Goal: Information Seeking & Learning: Learn about a topic

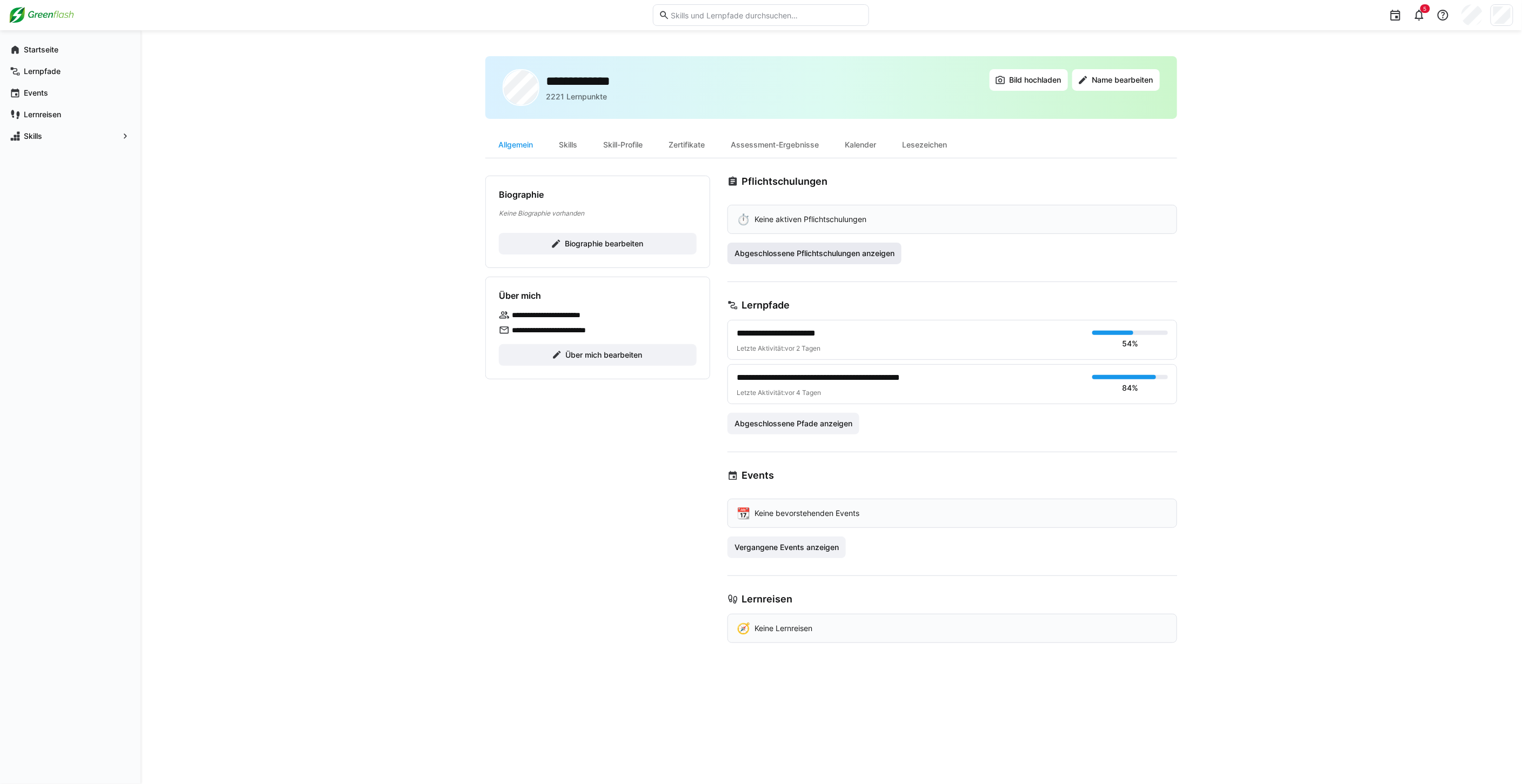
click at [753, 256] on span "Abgeschlossene Pflichtschulungen anzeigen" at bounding box center [814, 253] width 164 height 11
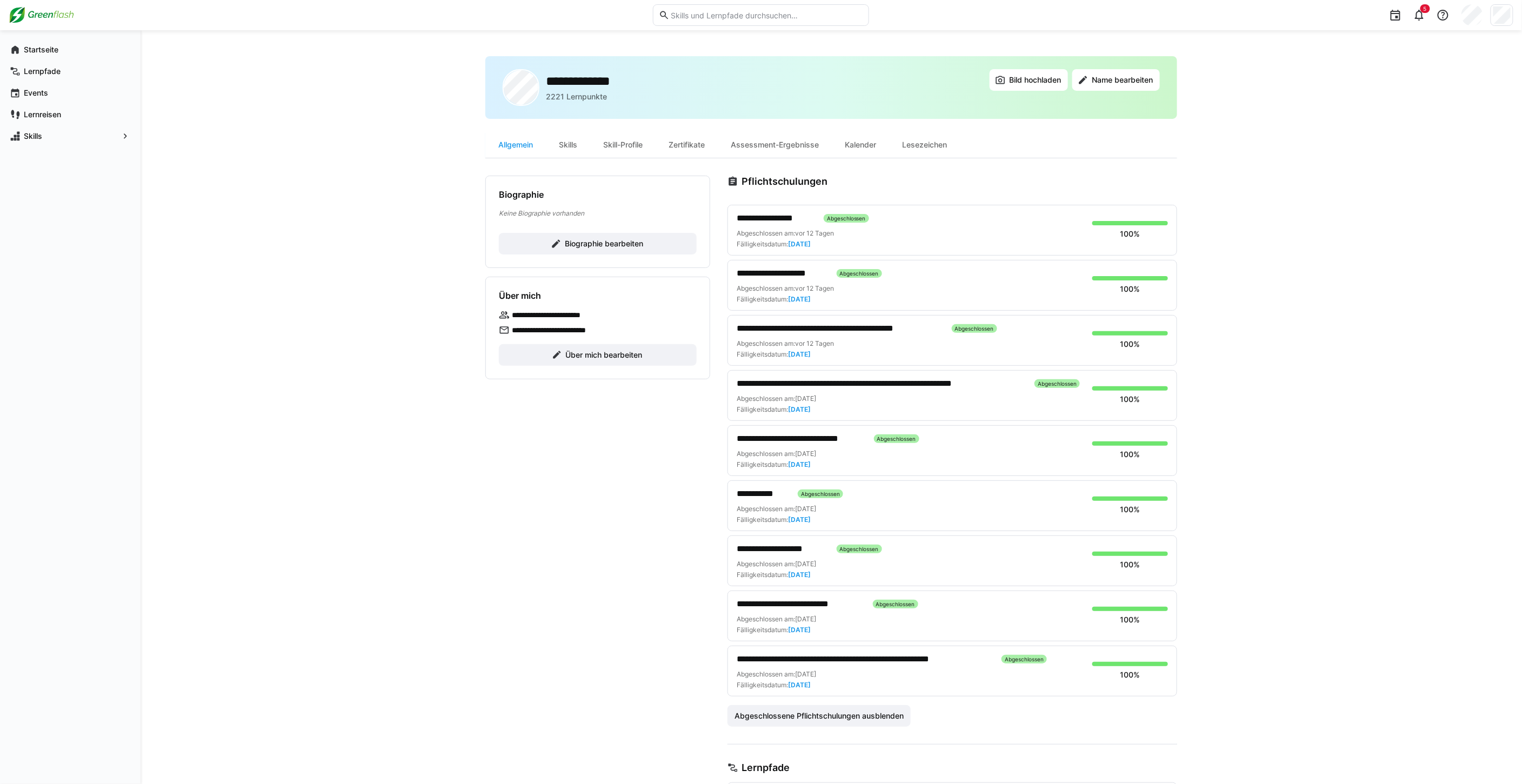
click at [753, 269] on span "**********" at bounding box center [782, 273] width 91 height 13
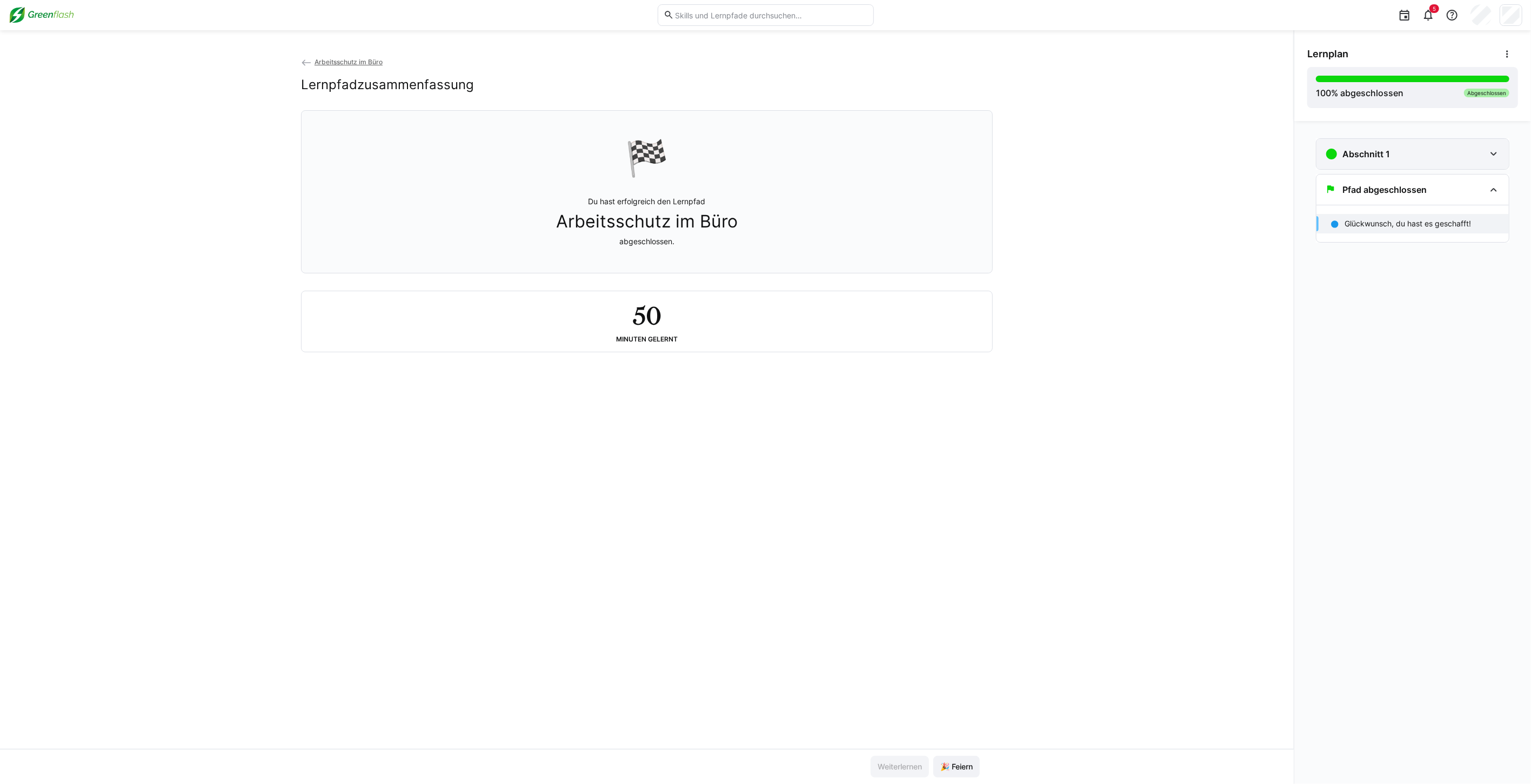
click at [1398, 163] on div "Abschnitt 1" at bounding box center [1412, 154] width 193 height 30
click at [1400, 182] on div "Arbeitsschutz im Büro 57 min" at bounding box center [1412, 194] width 193 height 33
click at [1492, 157] on eds-icon at bounding box center [1493, 154] width 13 height 13
click at [1385, 190] on p "Arbeitsschutz im Büro" at bounding box center [1383, 188] width 77 height 11
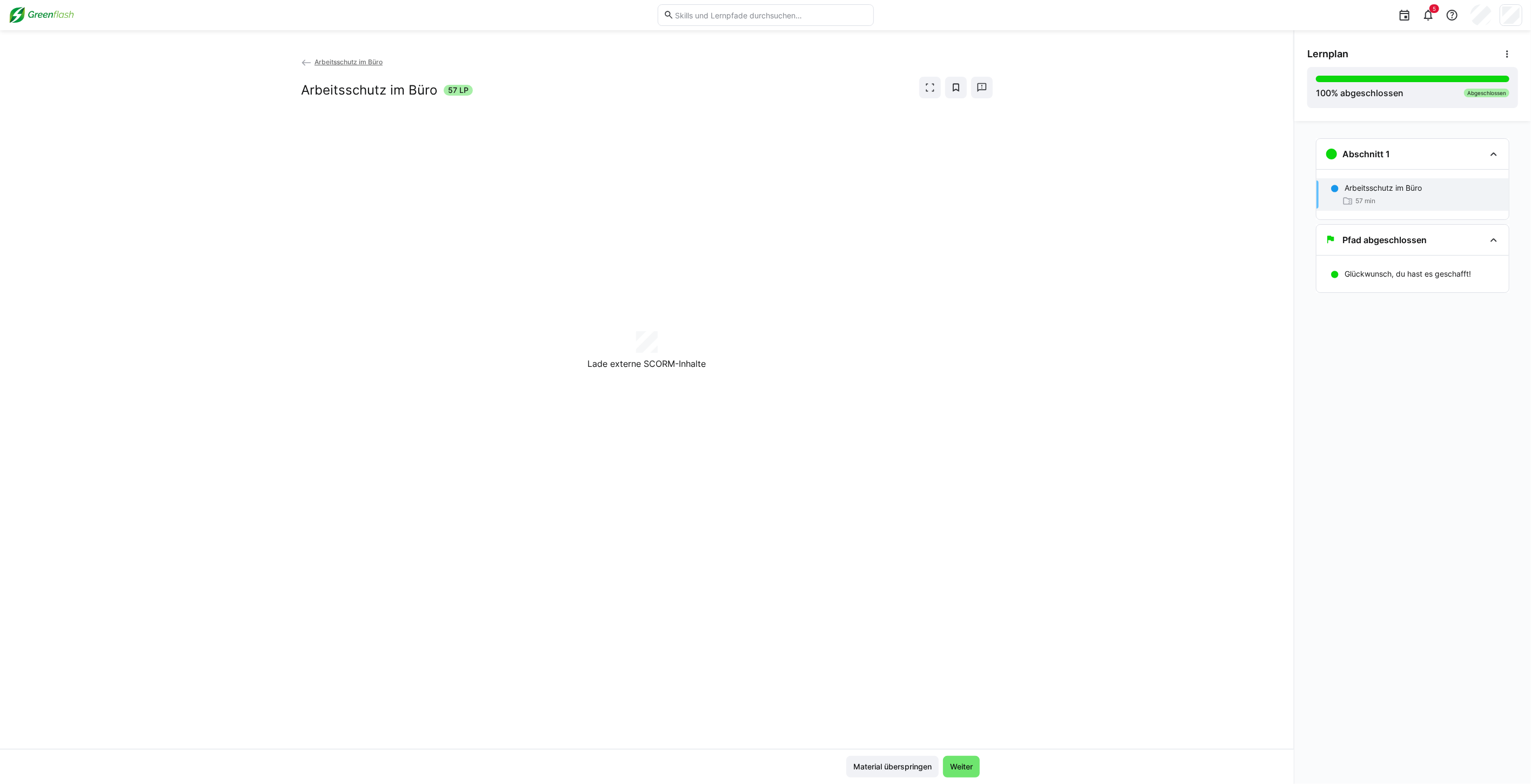
click at [326, 58] on span "Arbeitsschutz im Büro" at bounding box center [348, 61] width 68 height 8
click at [327, 61] on span "Arbeitsschutz im Büro" at bounding box center [348, 61] width 68 height 8
click at [357, 61] on span "Arbeitsschutz im Büro" at bounding box center [348, 61] width 68 height 8
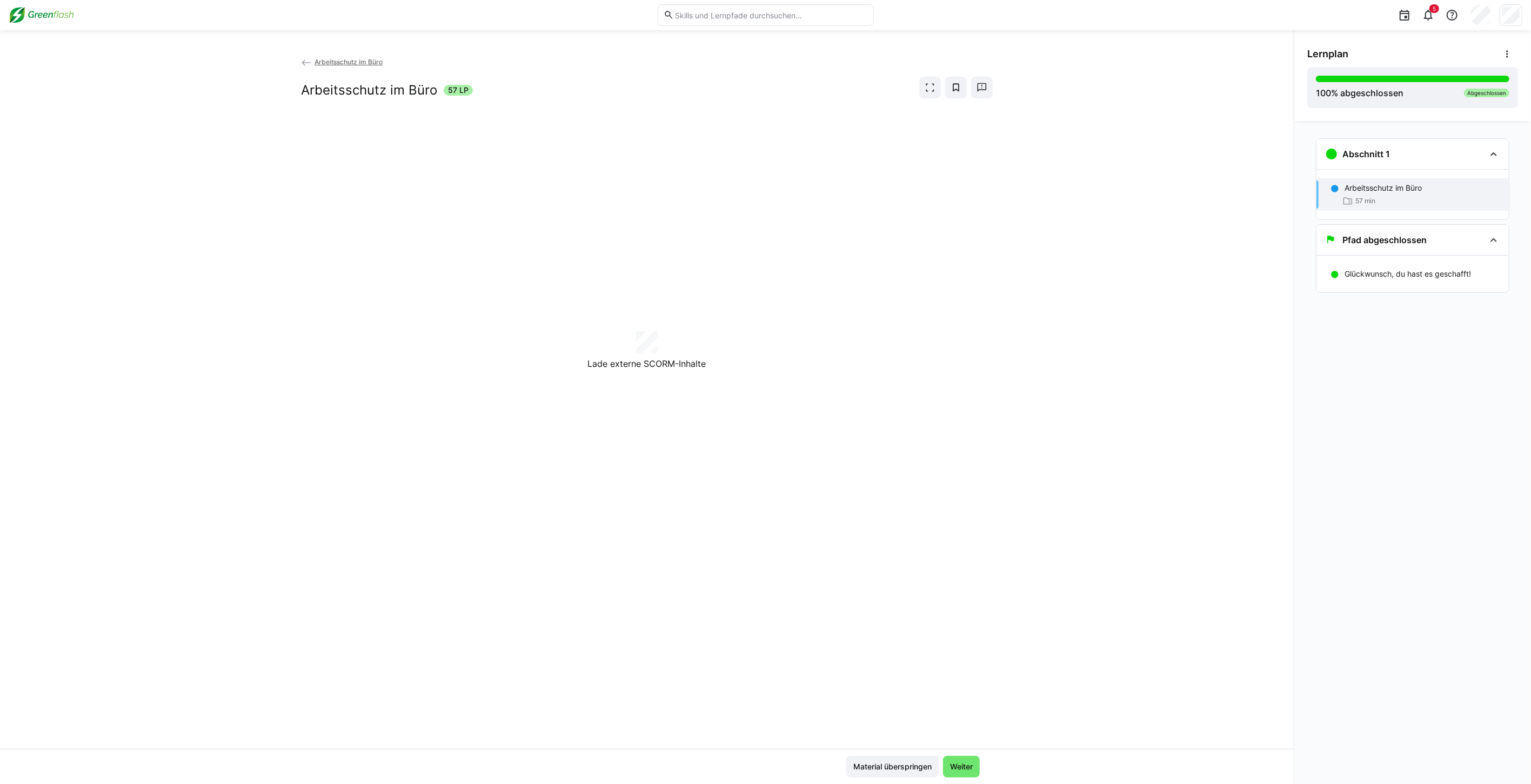
click at [38, 14] on img at bounding box center [42, 14] width 65 height 17
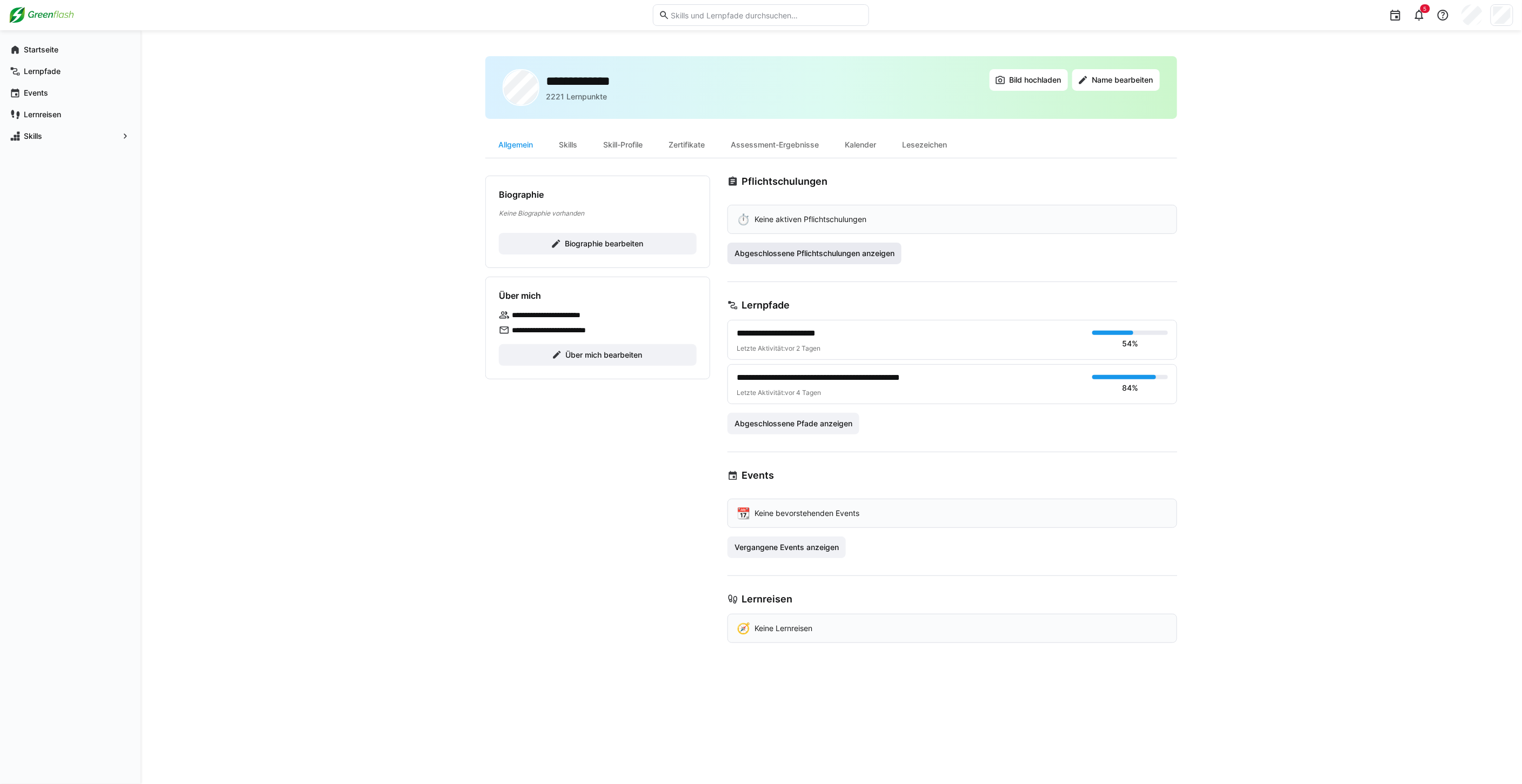
click at [826, 249] on span "Abgeschlossene Pflichtschulungen anzeigen" at bounding box center [814, 253] width 164 height 11
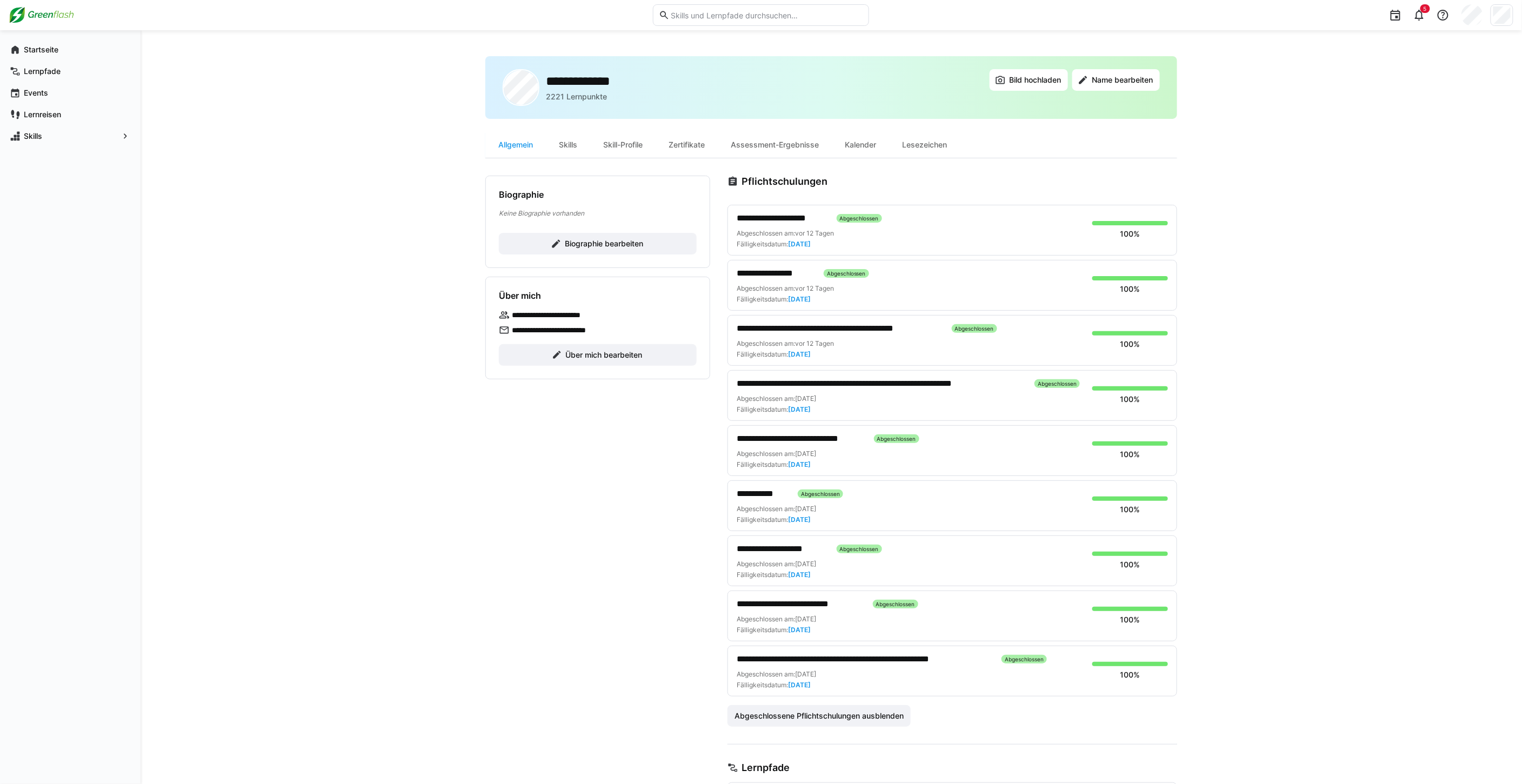
click at [760, 268] on span "**********" at bounding box center [775, 273] width 79 height 13
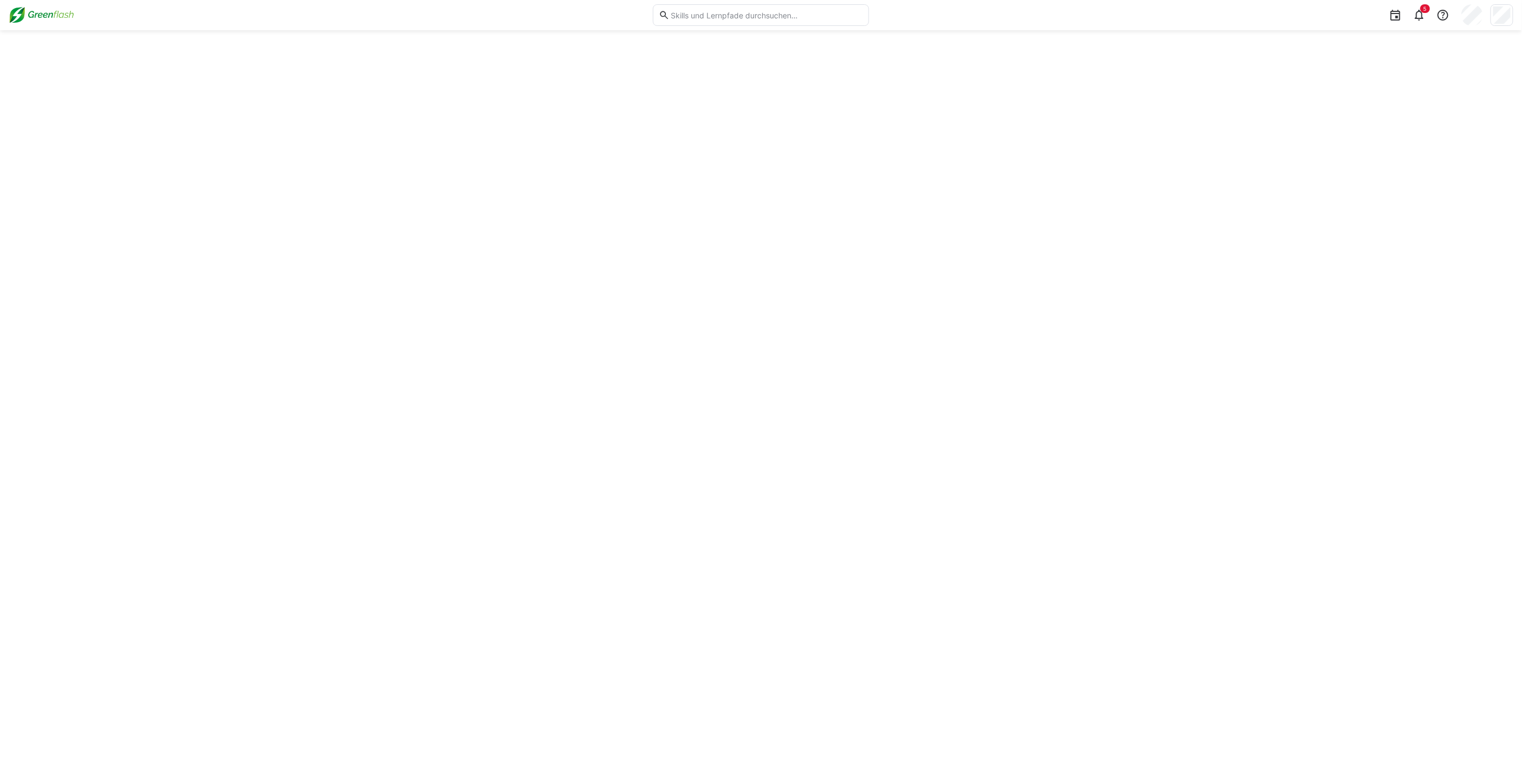
click at [32, 14] on img at bounding box center [42, 14] width 65 height 17
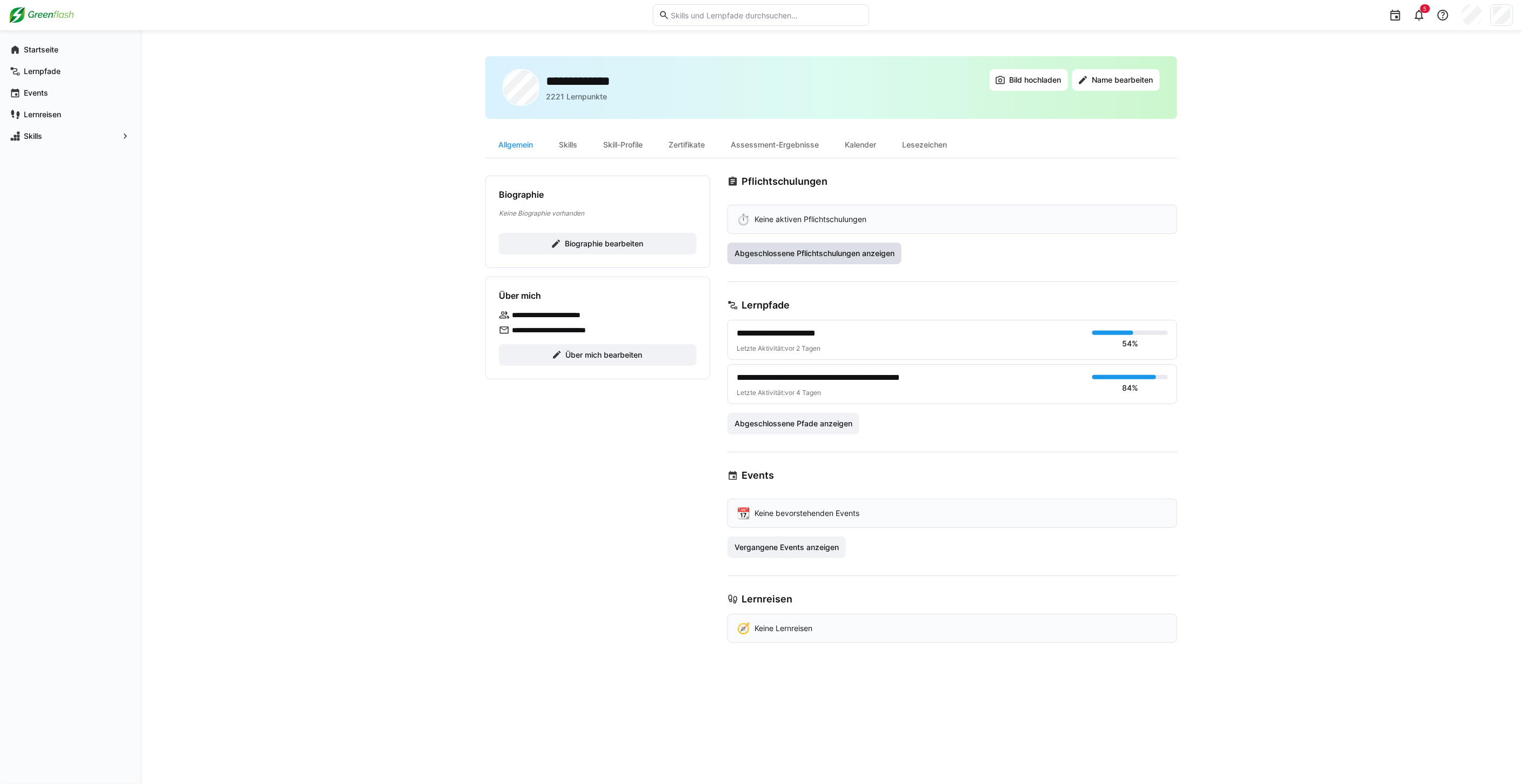
click at [873, 257] on span "Abgeschlossene Pflichtschulungen anzeigen" at bounding box center [814, 253] width 174 height 22
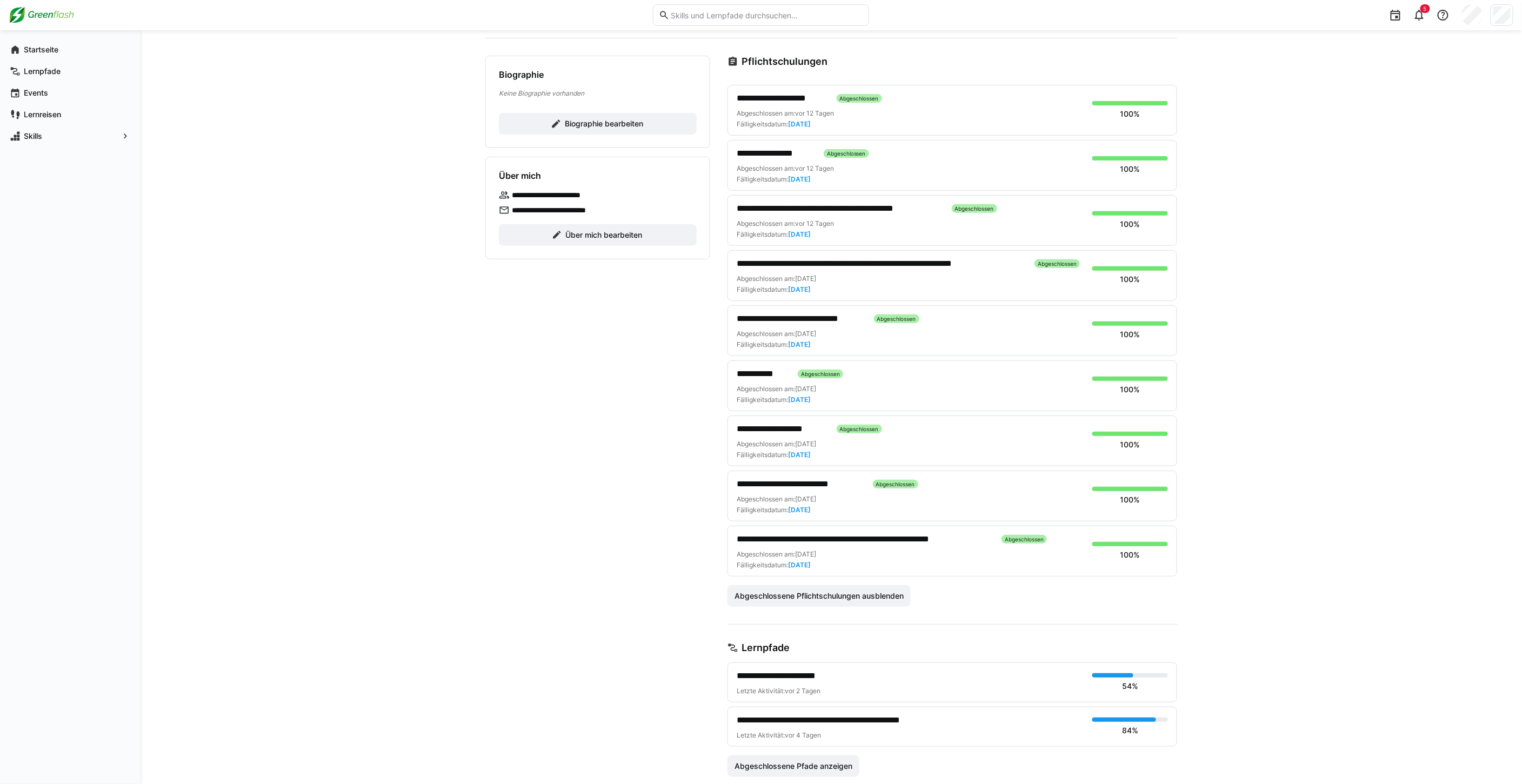
scroll to position [60, 0]
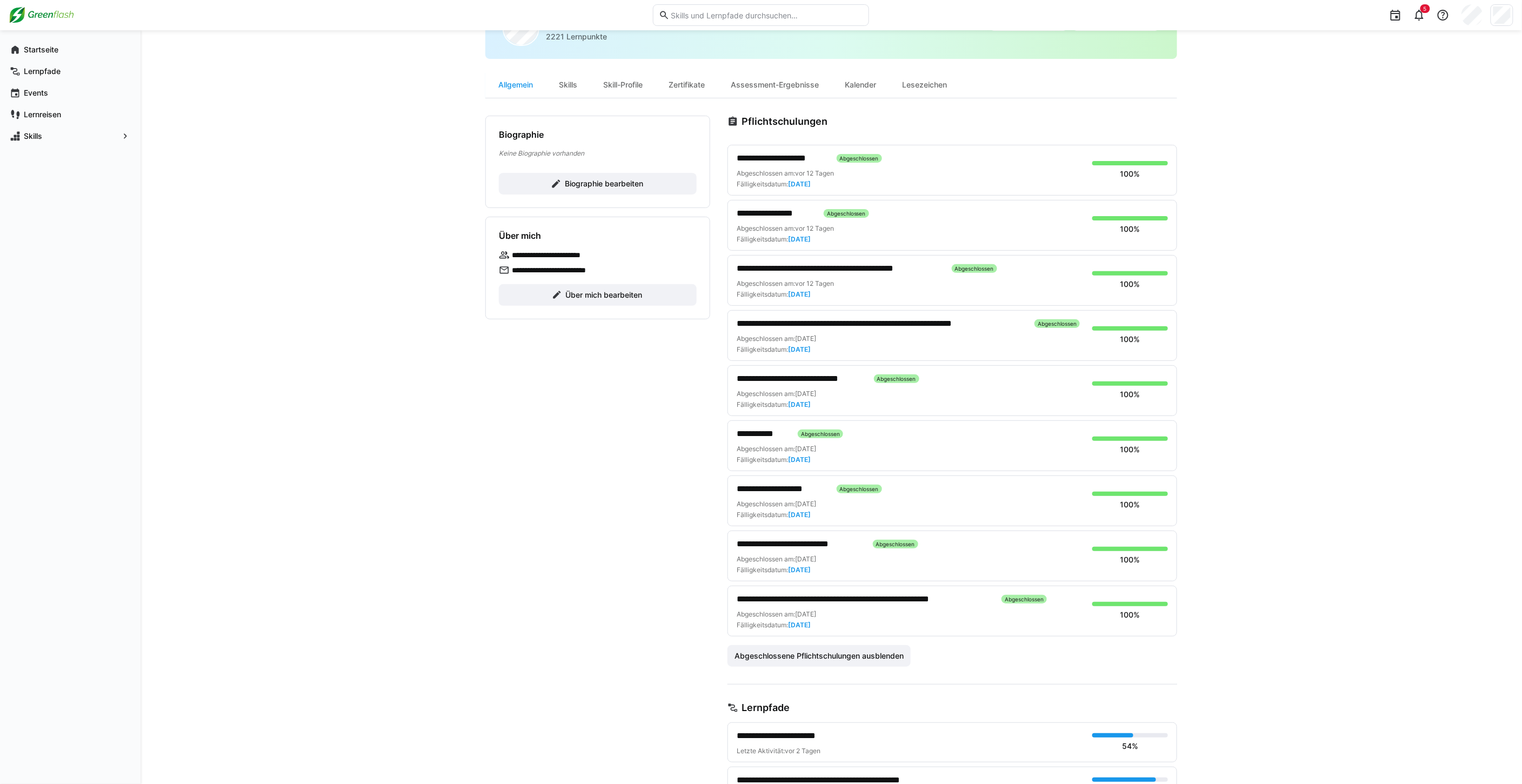
click at [769, 160] on span "**********" at bounding box center [782, 158] width 91 height 13
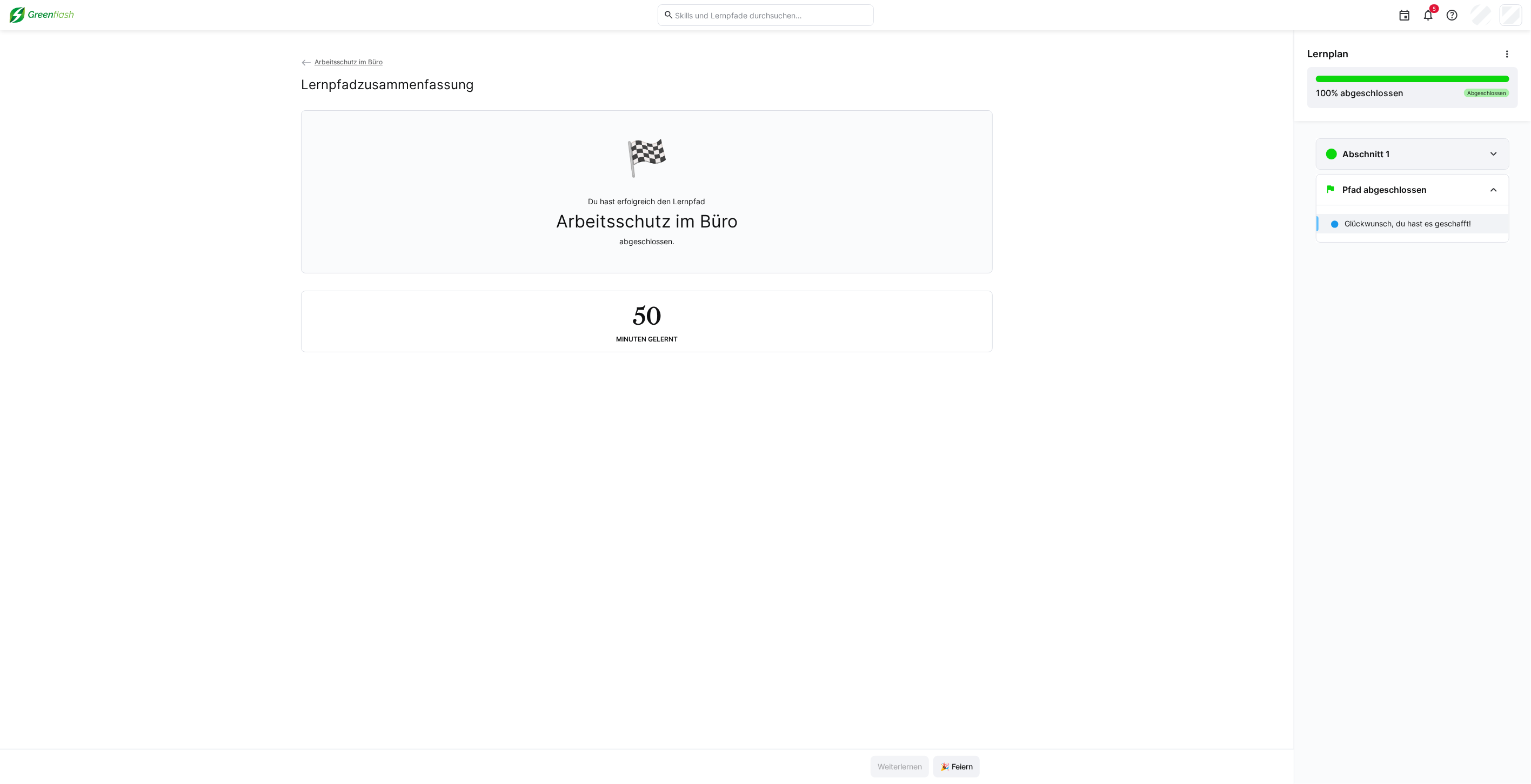
click at [1423, 155] on div "Abschnitt 1" at bounding box center [1404, 154] width 160 height 13
click at [1401, 186] on p "Arbeitsschutz im Büro" at bounding box center [1383, 188] width 77 height 11
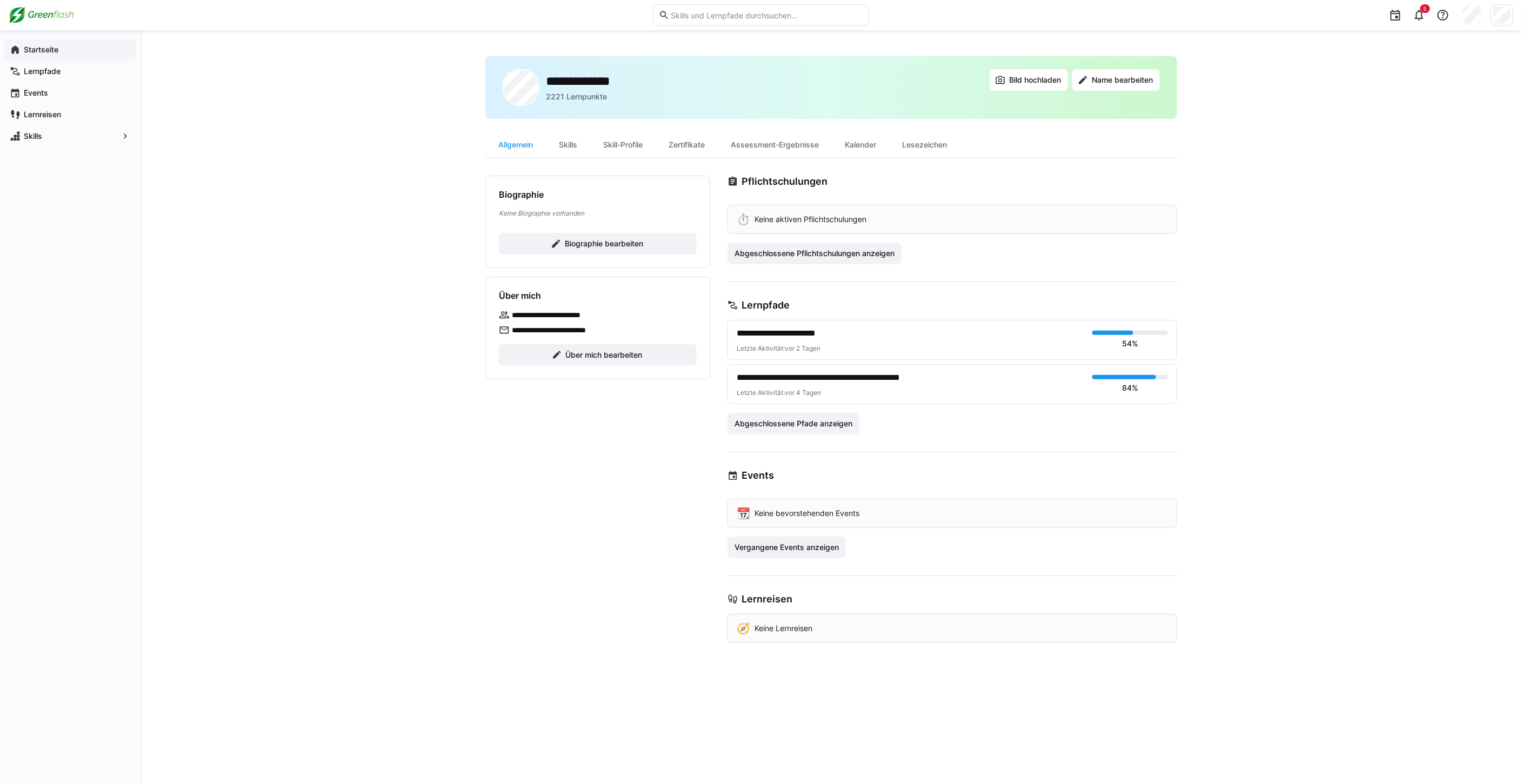
click at [43, 54] on span "Startseite" at bounding box center [77, 50] width 108 height 11
click at [843, 247] on span "Abgeschlossene Pflichtschulungen anzeigen" at bounding box center [814, 253] width 164 height 11
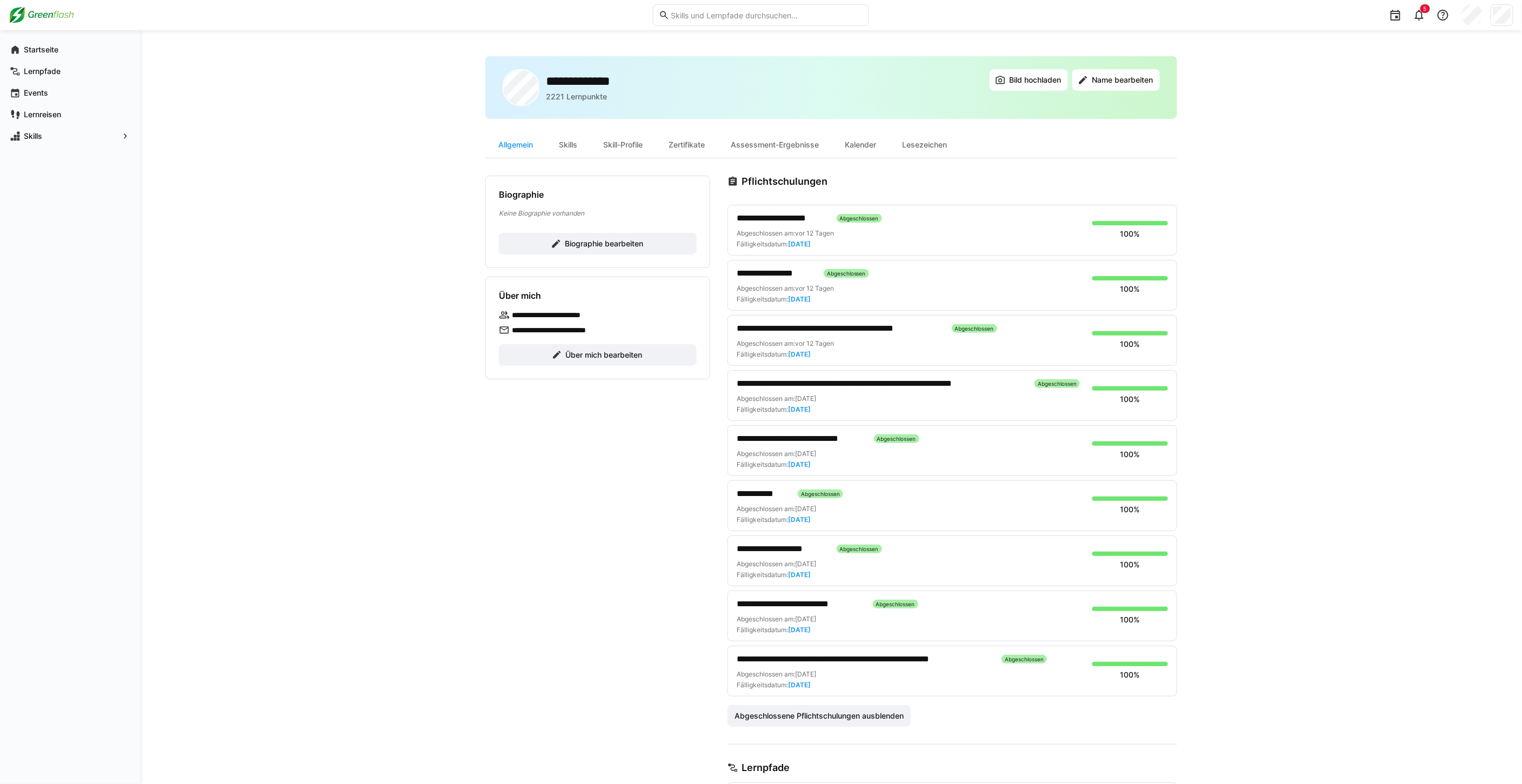
click at [775, 273] on span "**********" at bounding box center [775, 273] width 79 height 13
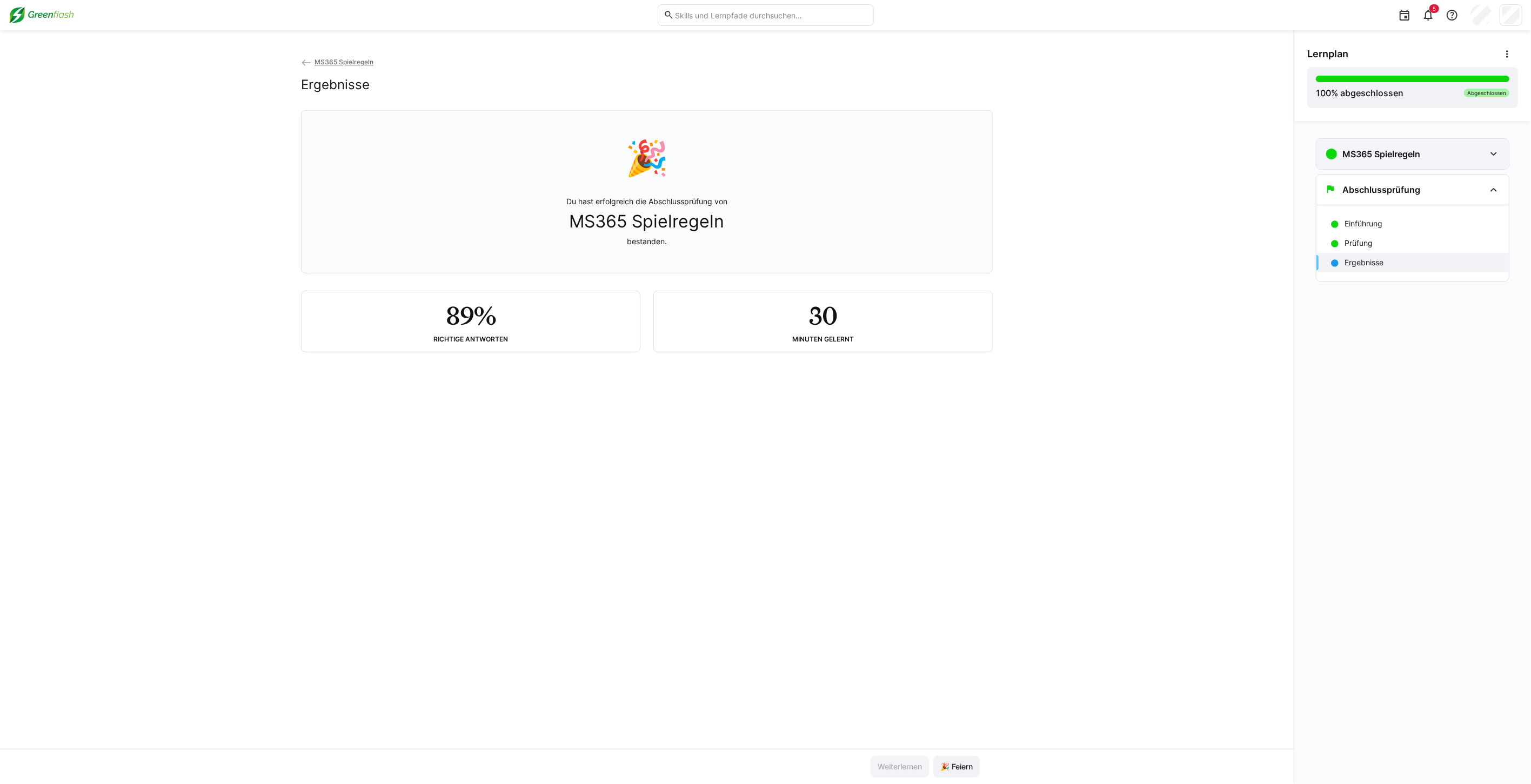
click at [1427, 166] on div "MS365 Spielregeln" at bounding box center [1412, 154] width 193 height 30
click at [1376, 297] on div "Prüfung" at bounding box center [1423, 294] width 155 height 11
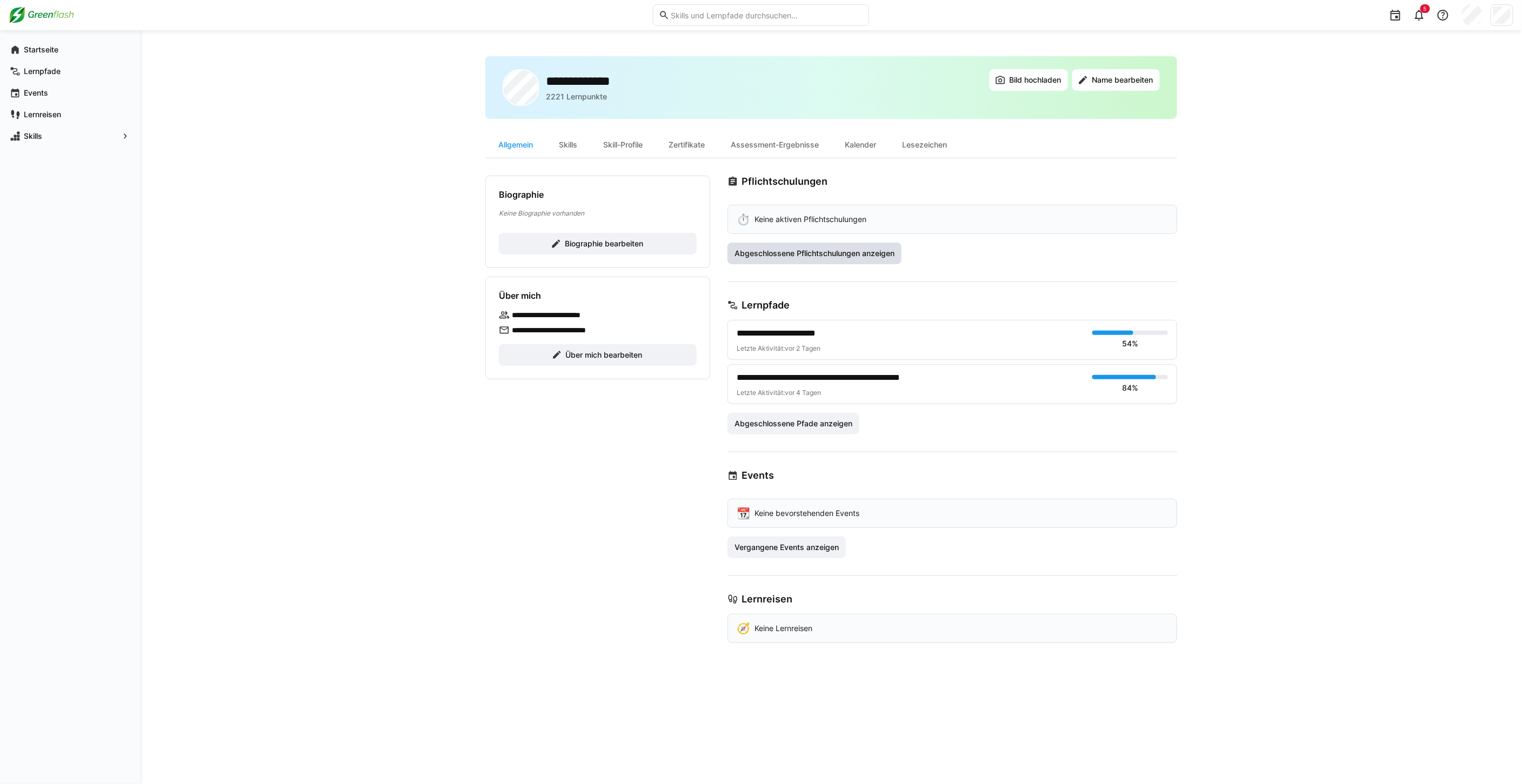
click at [804, 261] on span "Abgeschlossene Pflichtschulungen anzeigen" at bounding box center [814, 253] width 174 height 22
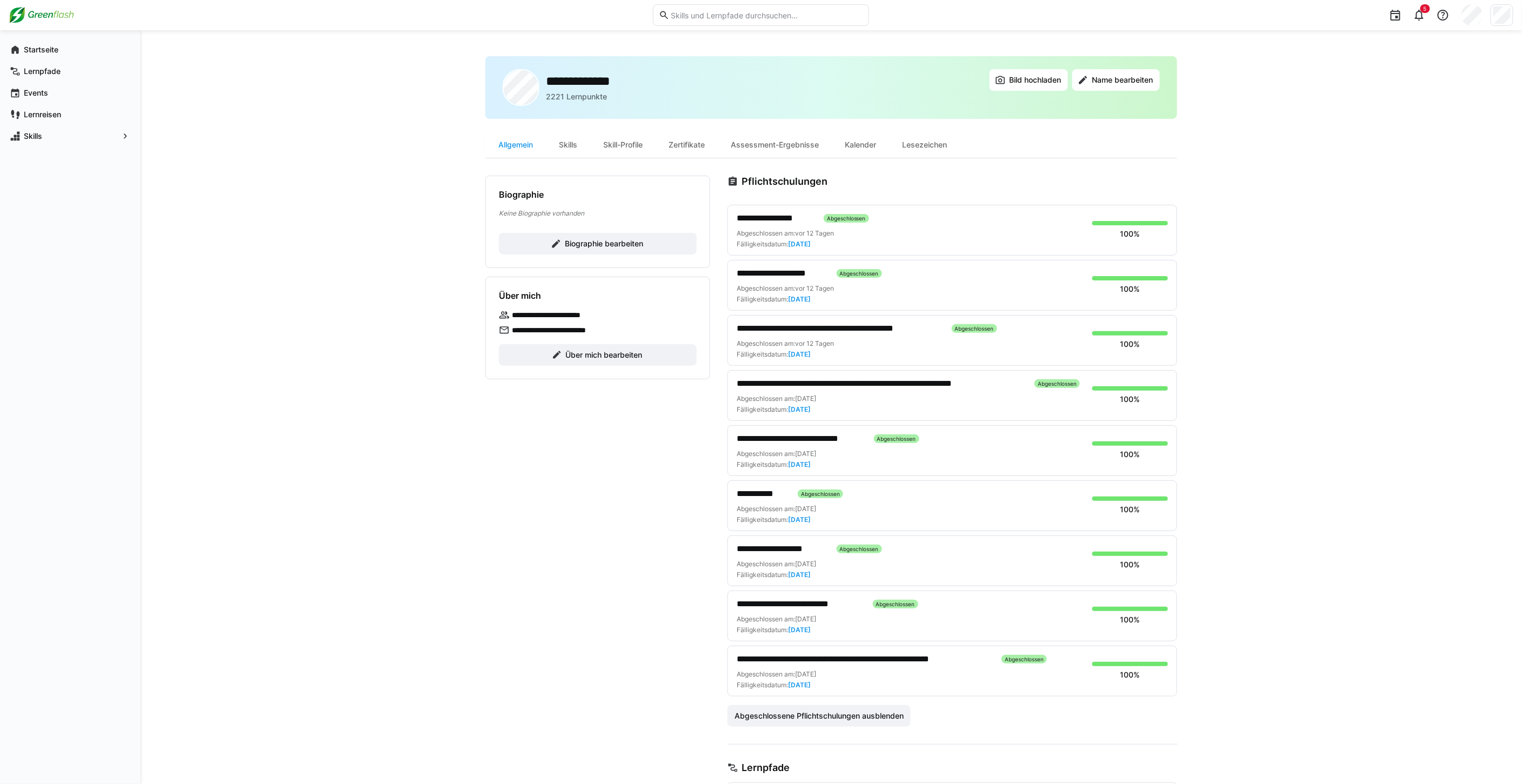
click at [794, 327] on span "**********" at bounding box center [840, 328] width 206 height 13
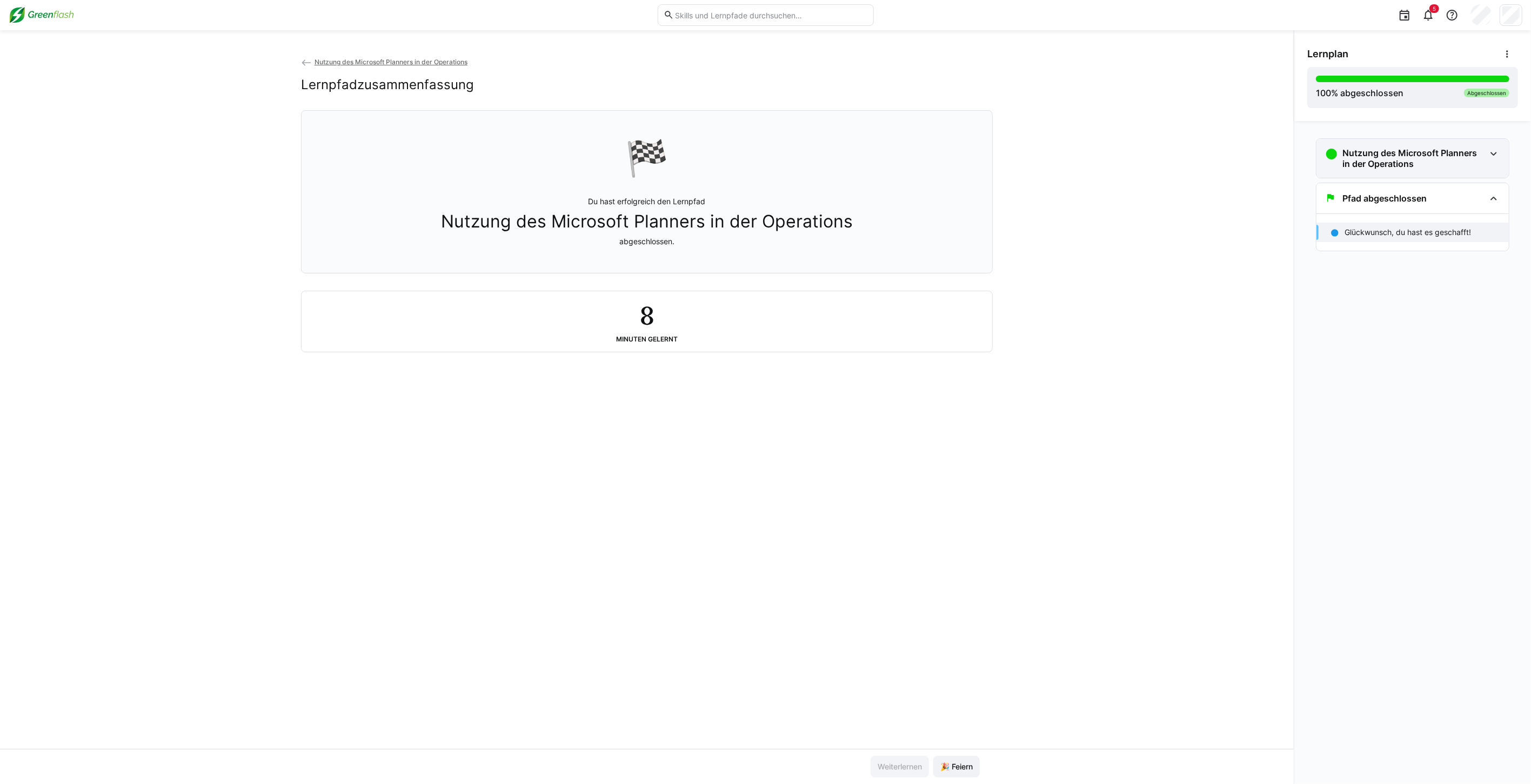
click at [1360, 159] on h3 "Nutzung des Microsoft Planners in der Operations" at bounding box center [1414, 158] width 143 height 22
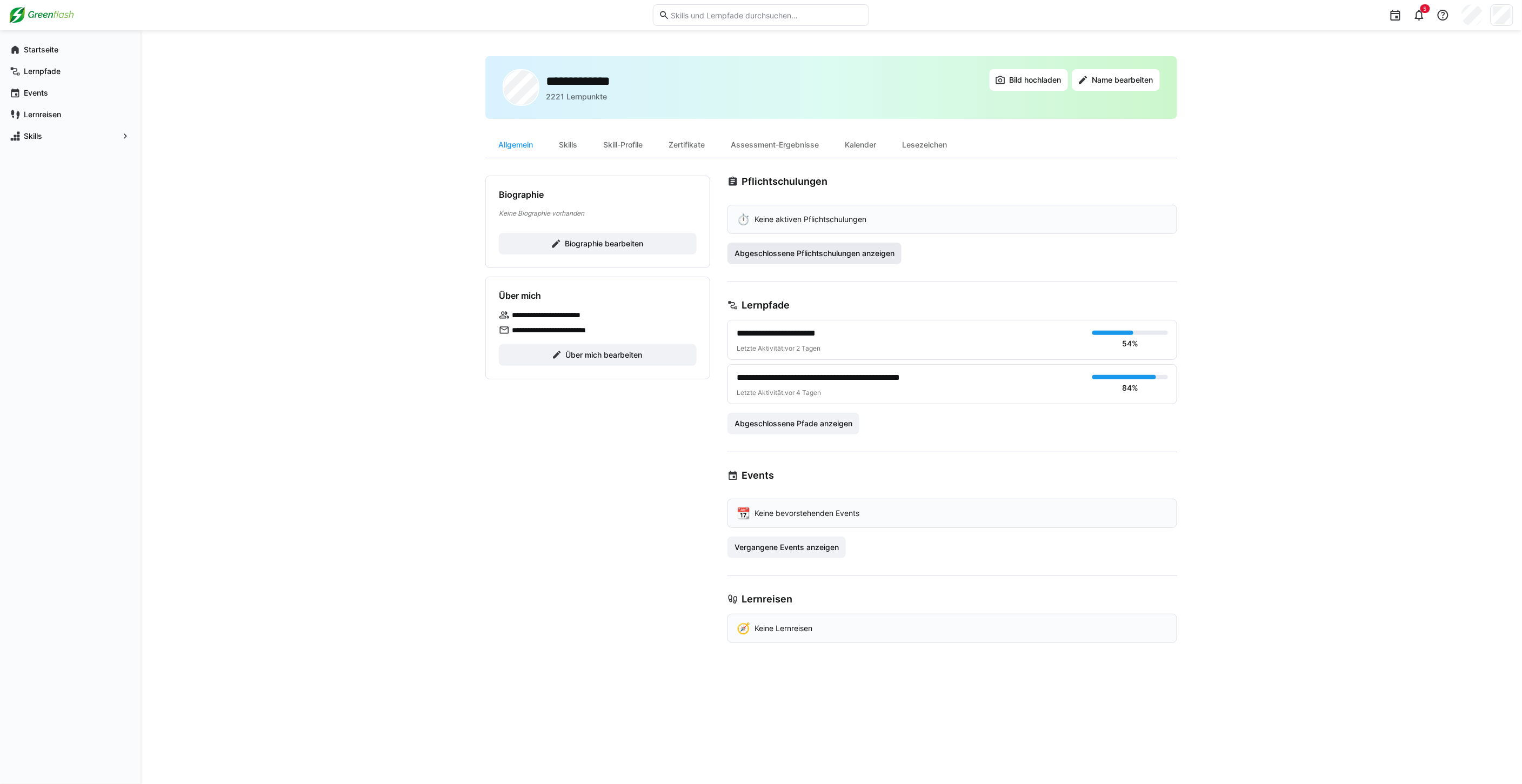
click at [755, 254] on span "Abgeschlossene Pflichtschulungen anzeigen" at bounding box center [814, 253] width 164 height 11
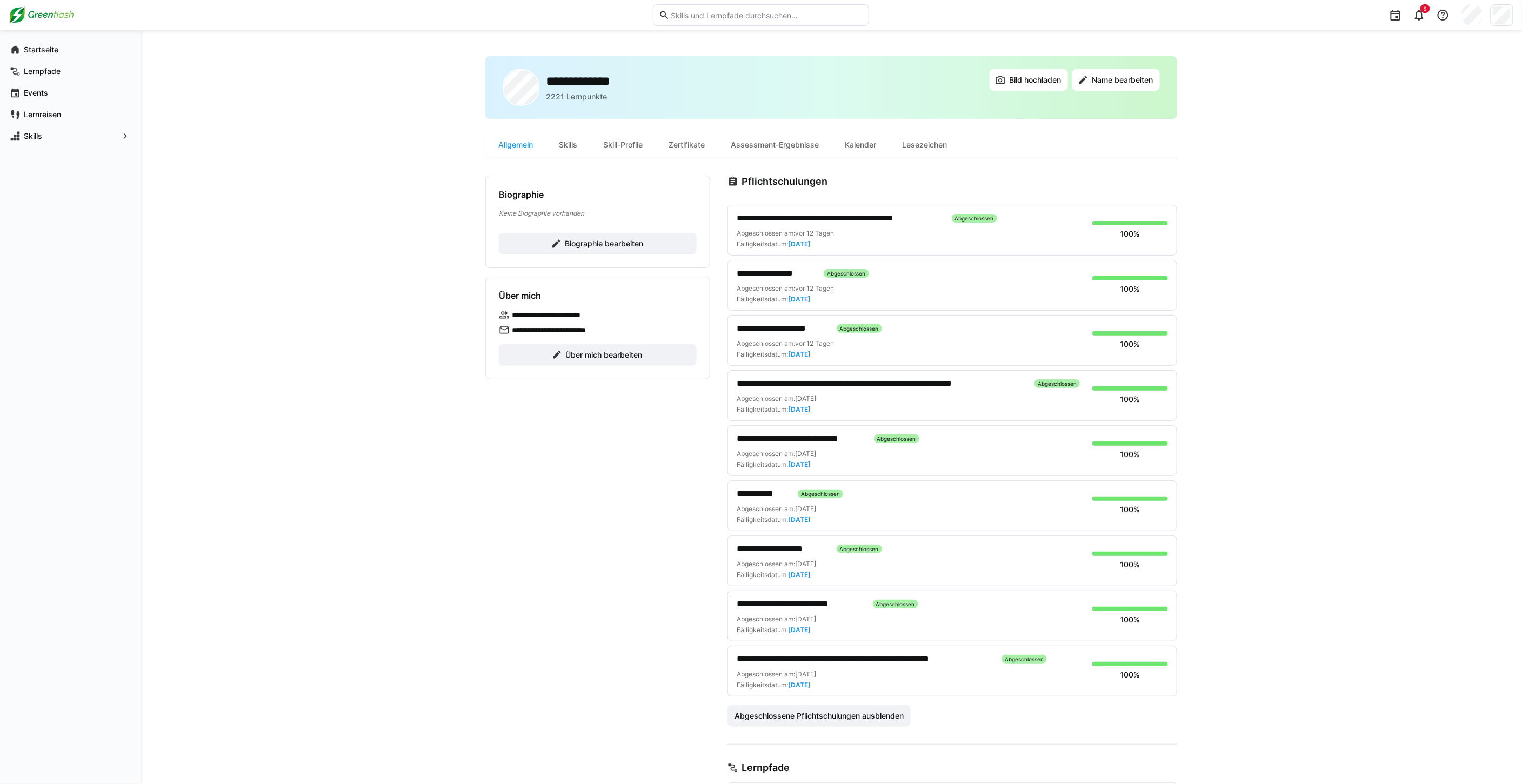
click at [865, 385] on span "**********" at bounding box center [881, 383] width 289 height 13
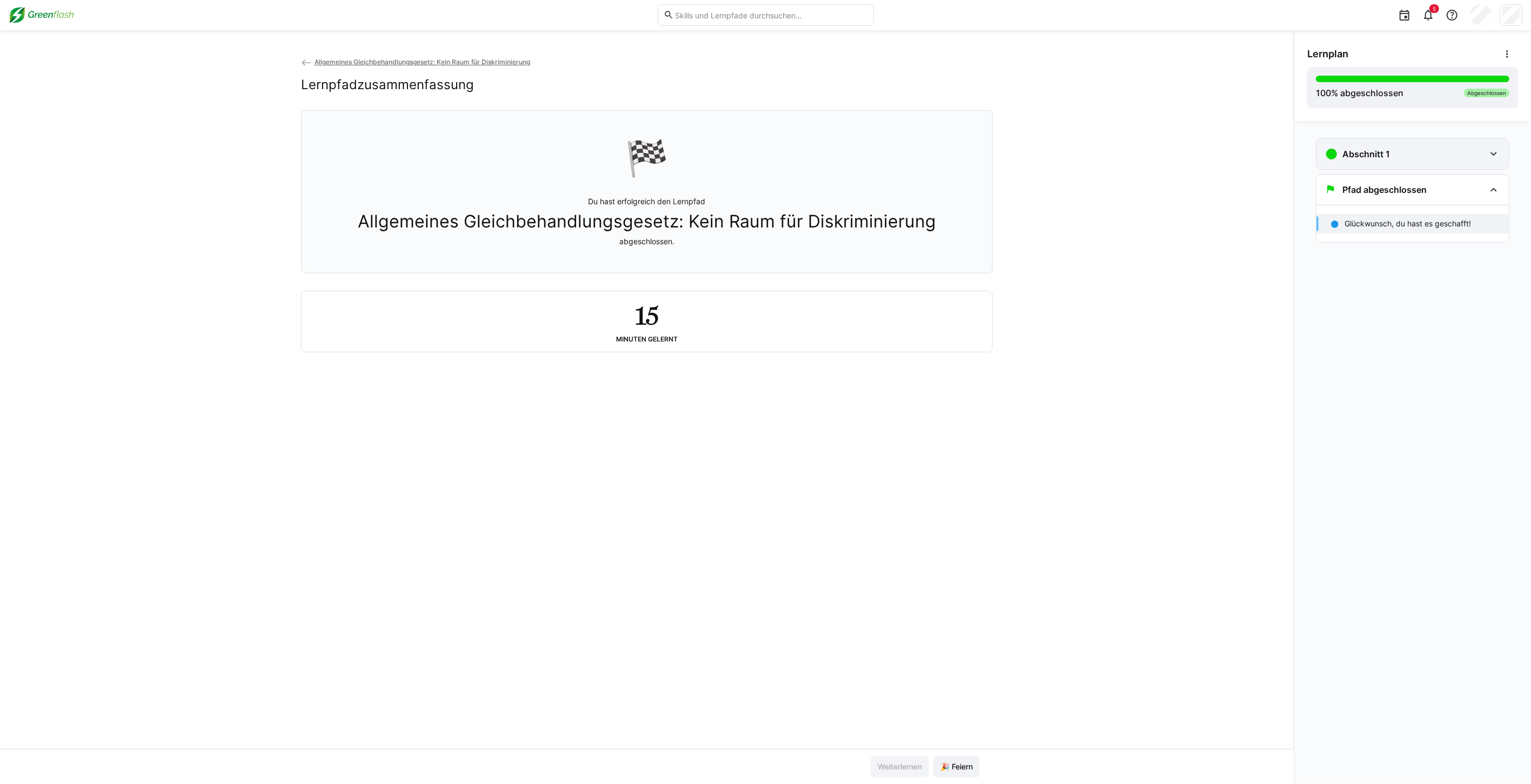
click at [1381, 158] on h3 "Abschnitt 1" at bounding box center [1366, 154] width 48 height 11
click at [1379, 184] on p "Allgemeines Gleichbehandlungsgesetz: Kein Raum für Diskriminierung" at bounding box center [1423, 193] width 155 height 22
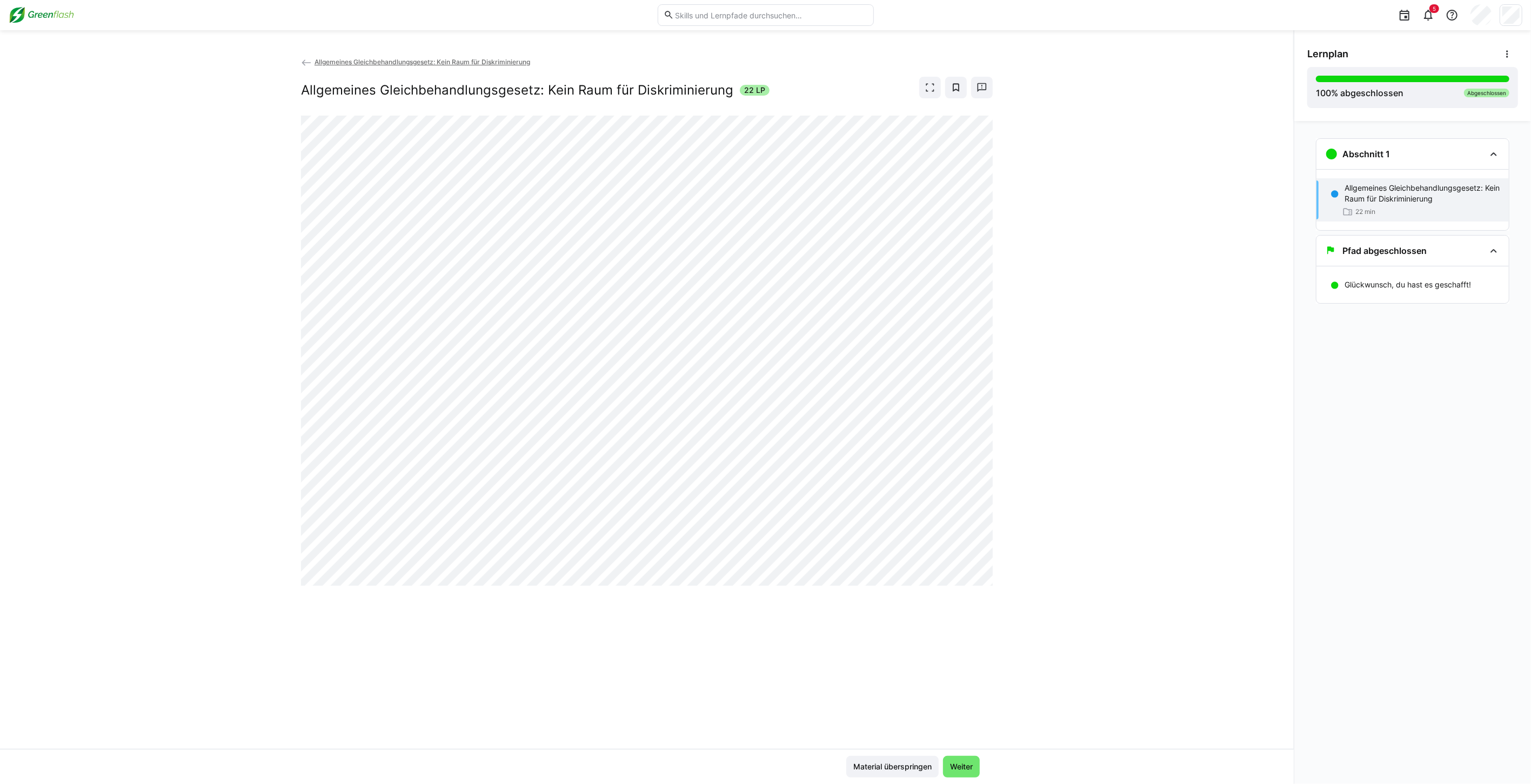
click at [48, 12] on img at bounding box center [42, 14] width 65 height 17
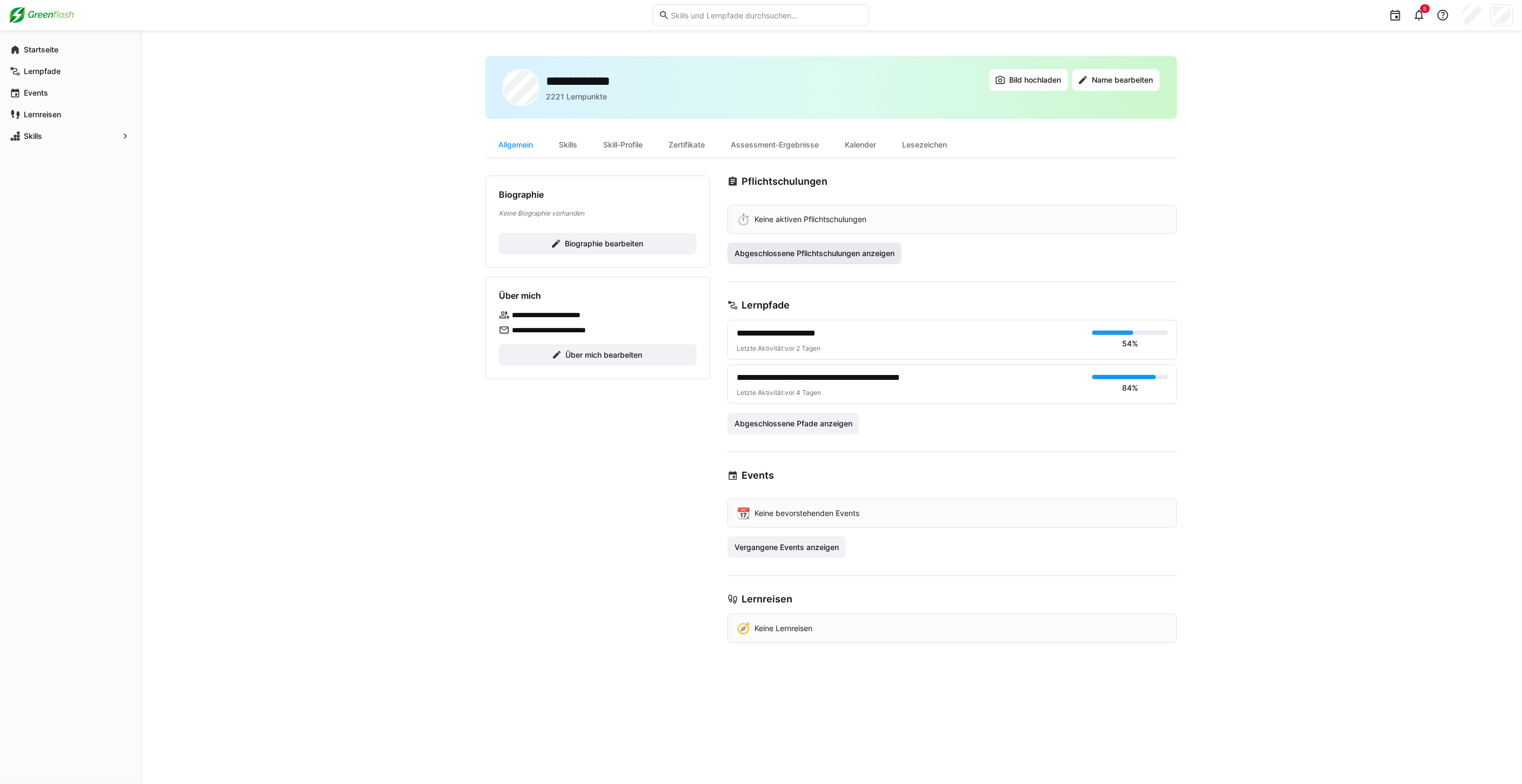
click at [800, 254] on span "Abgeschlossene Pflichtschulungen anzeigen" at bounding box center [814, 253] width 164 height 11
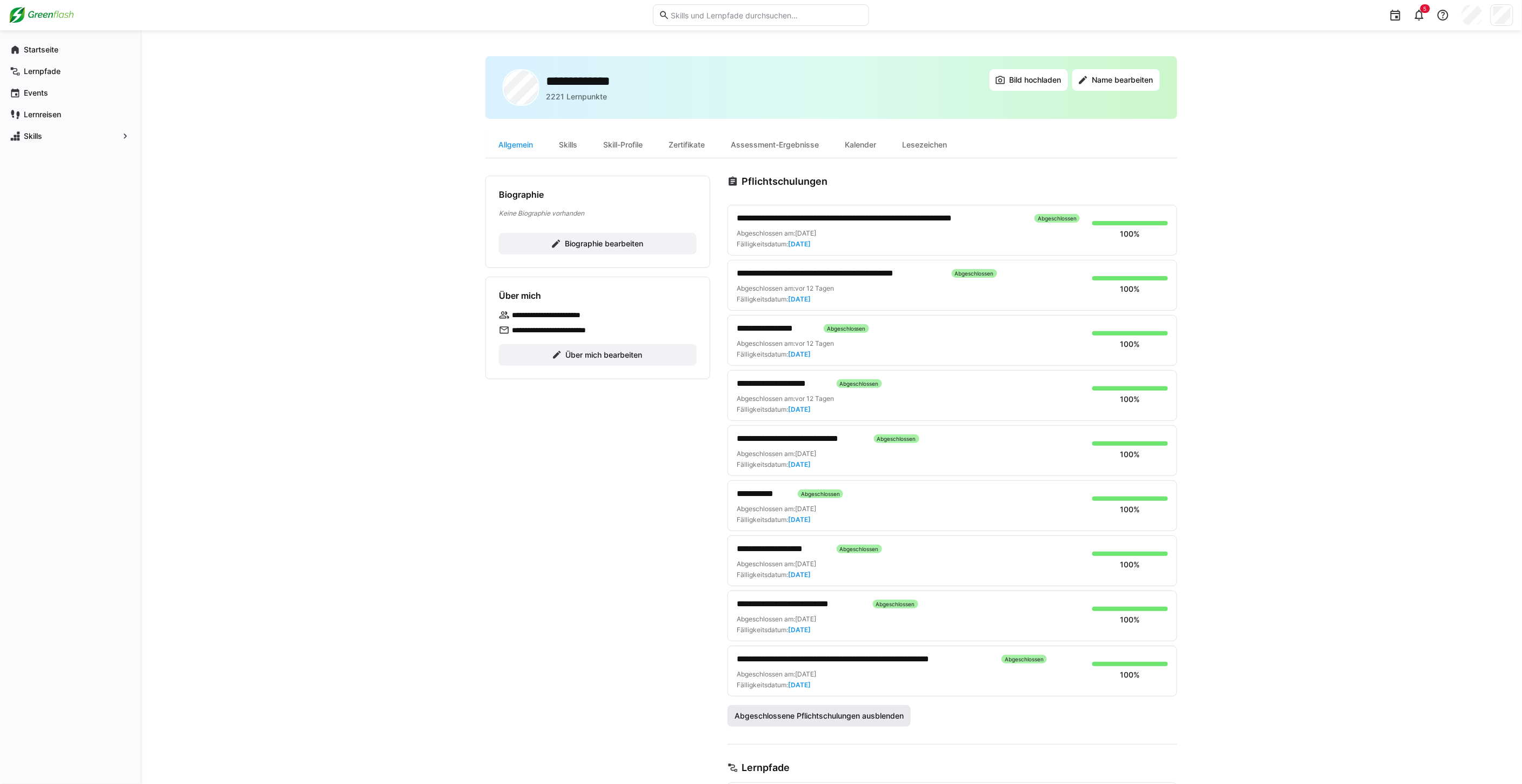
scroll to position [60, 0]
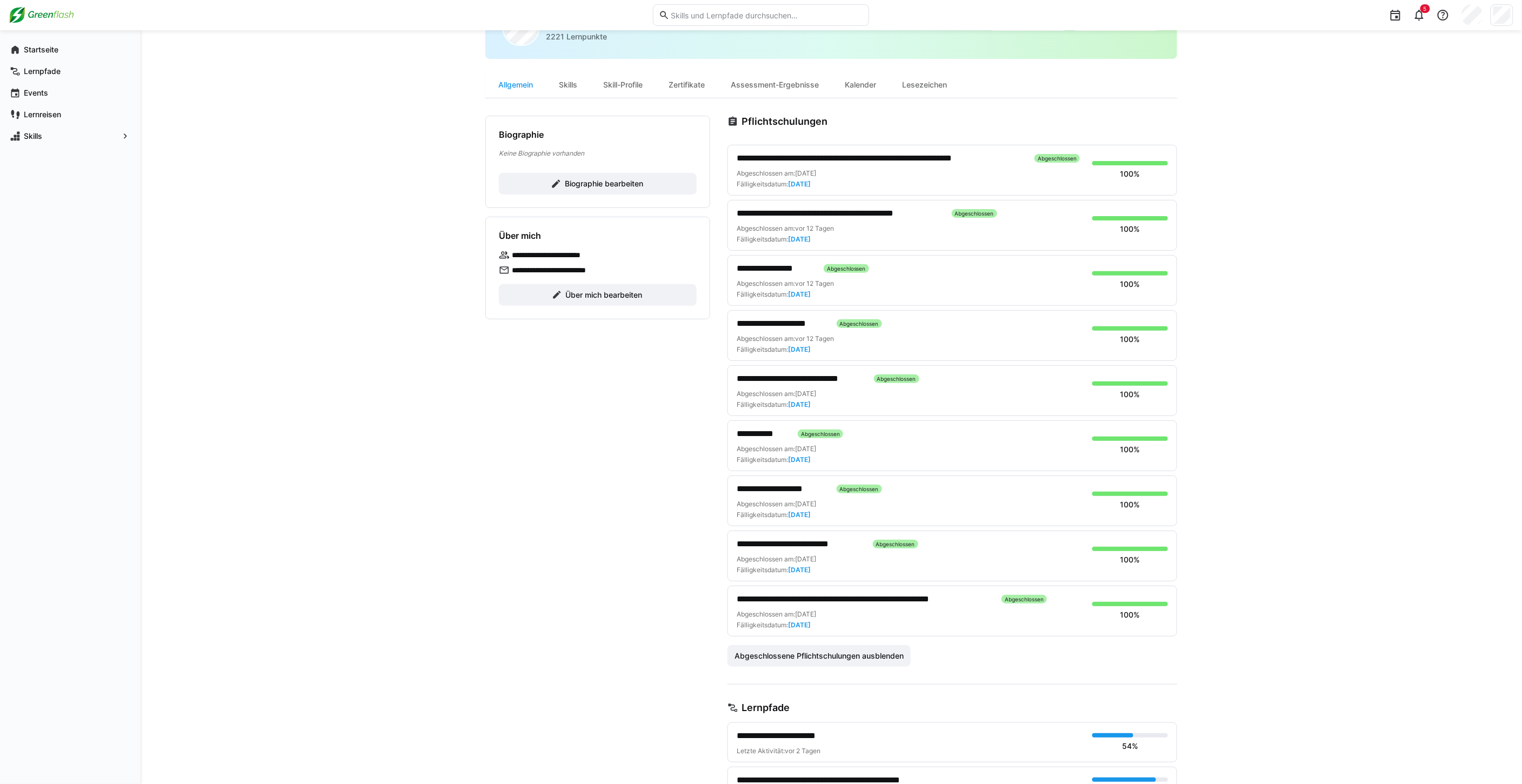
click at [970, 602] on span "**********" at bounding box center [864, 599] width 256 height 13
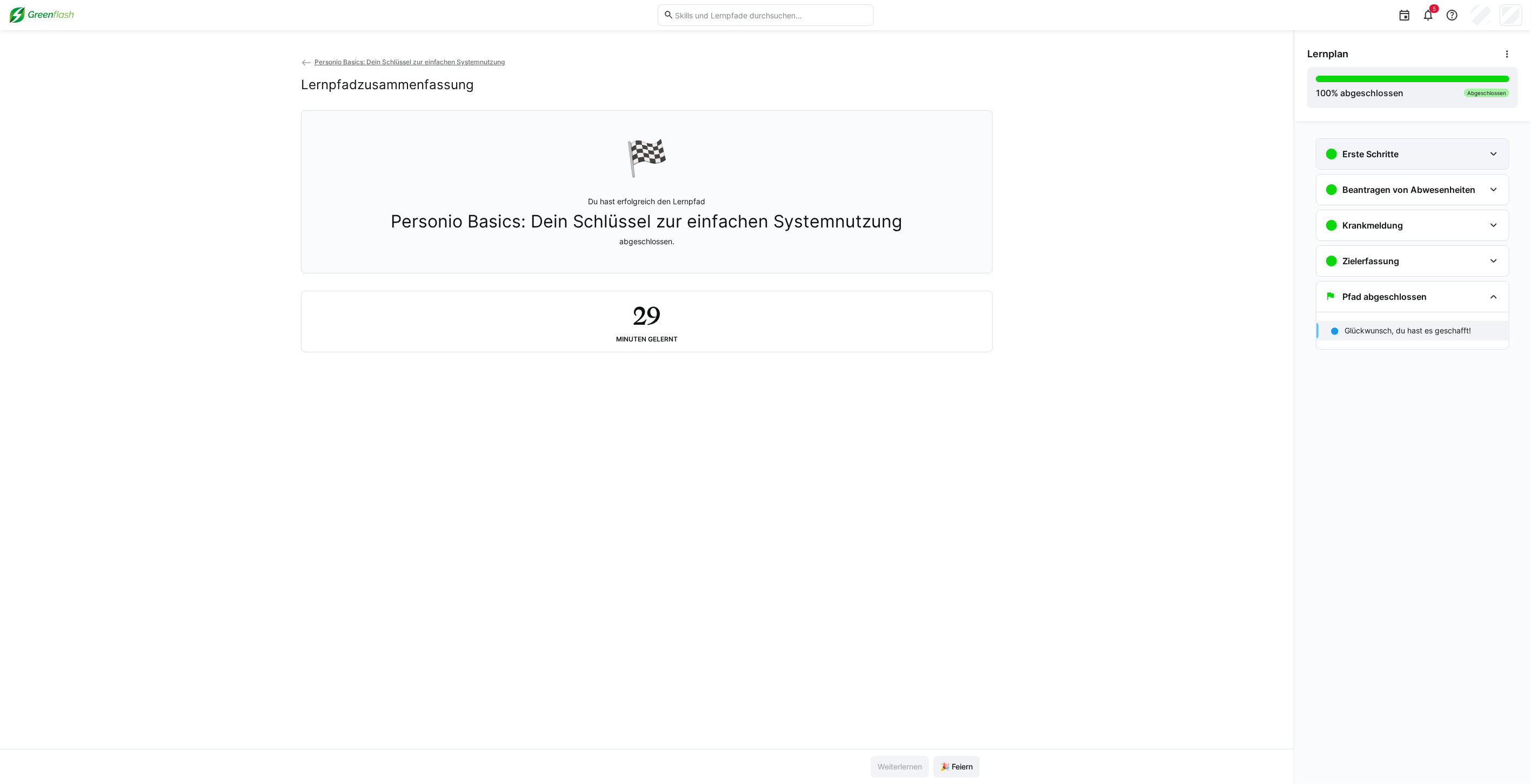
click at [1426, 161] on div "Erste Schritte" at bounding box center [1412, 154] width 193 height 30
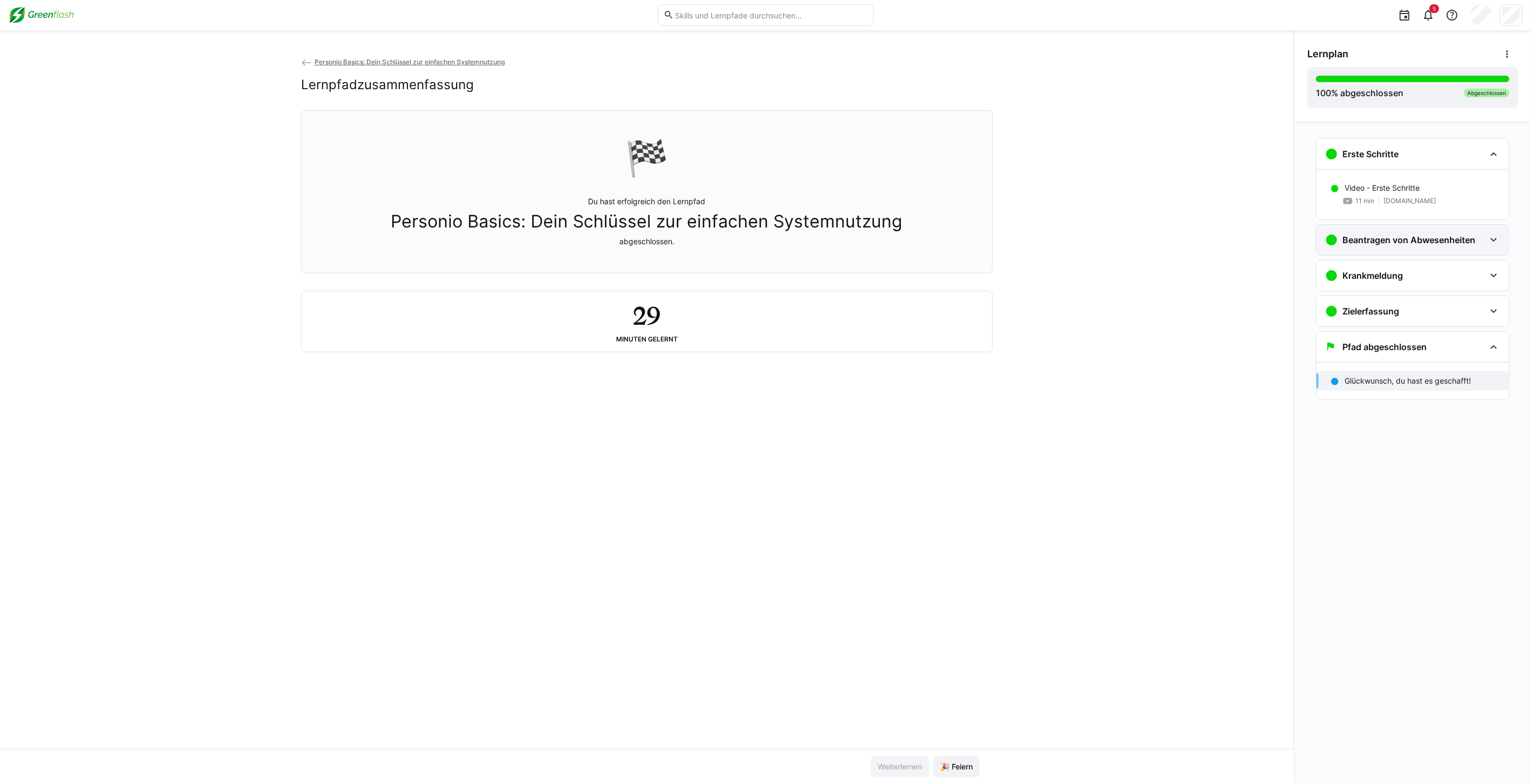
click at [1422, 238] on h3 "Beantragen von Abwesenheiten" at bounding box center [1408, 239] width 133 height 11
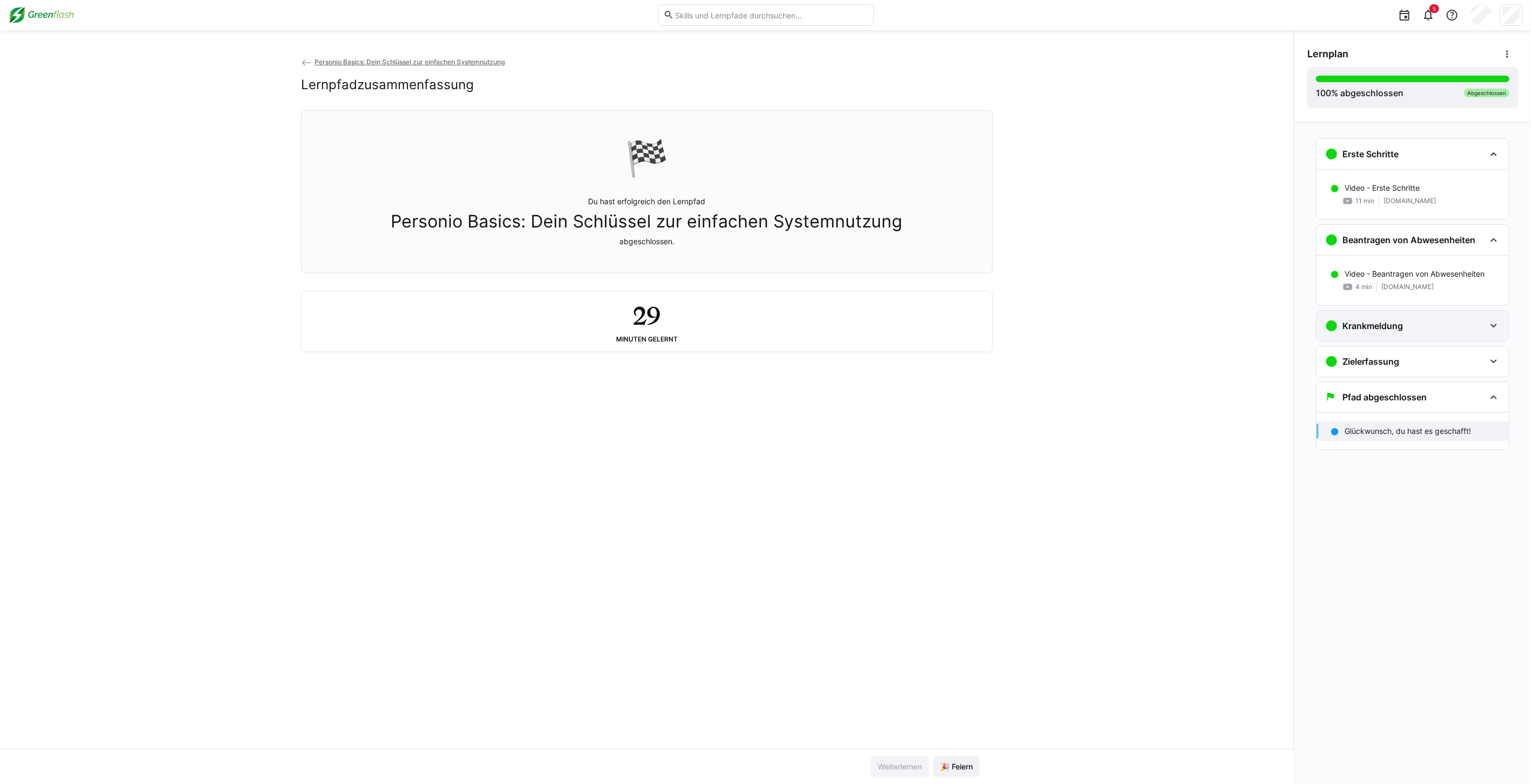
click at [1425, 311] on div "Krankmeldung" at bounding box center [1412, 325] width 193 height 30
click at [1417, 406] on div "Zielerfassung" at bounding box center [1404, 411] width 160 height 13
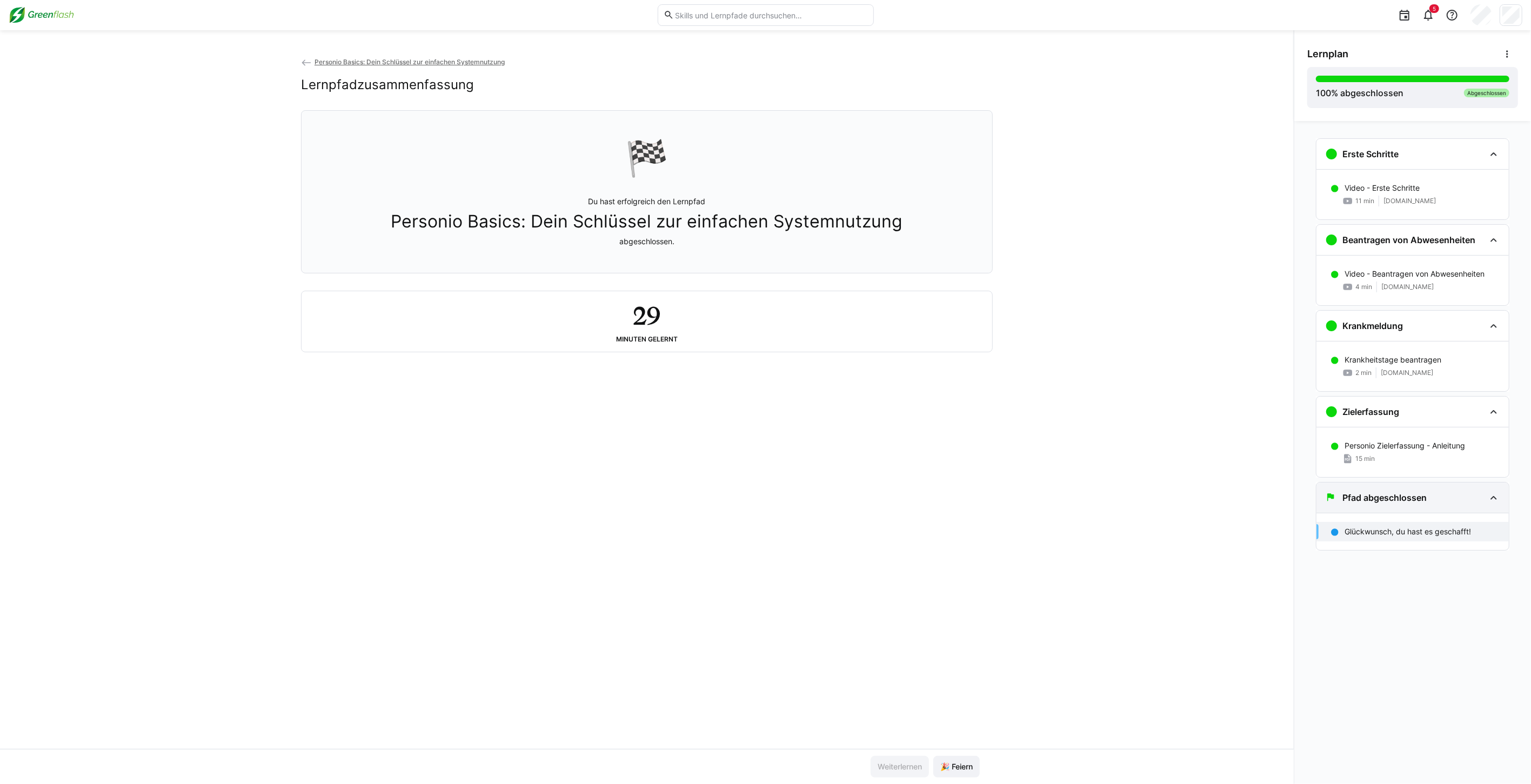
click at [1417, 498] on h3 "Pfad abgeschlossen" at bounding box center [1384, 498] width 84 height 11
click at [1428, 493] on div "Pfad abgeschlossen" at bounding box center [1404, 497] width 160 height 13
click at [343, 59] on span "Personio Basics: Dein Schlüssel zur einfachen Systemnutzung" at bounding box center [409, 61] width 190 height 8
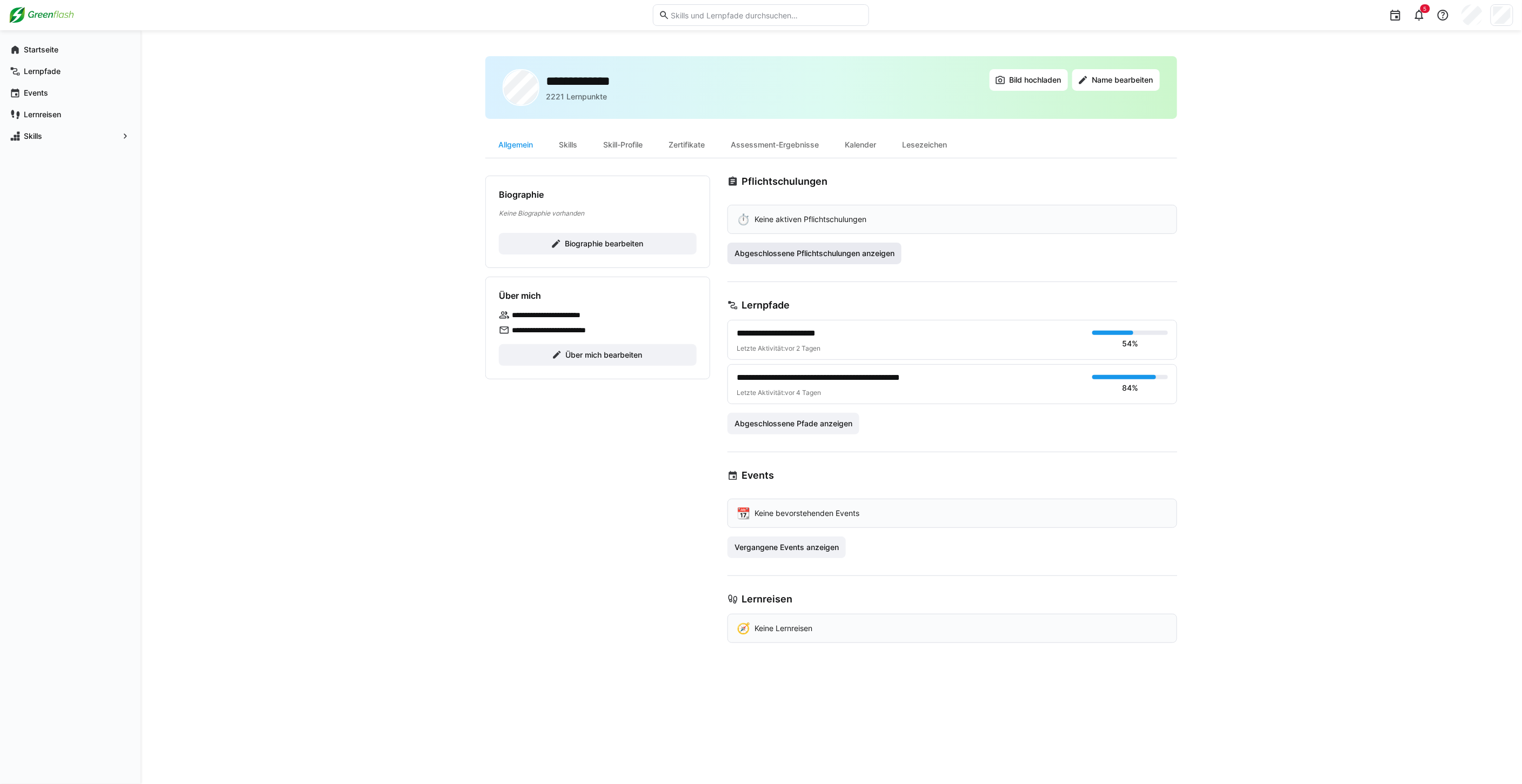
click at [802, 250] on span "Abgeschlossene Pflichtschulungen anzeigen" at bounding box center [814, 253] width 164 height 11
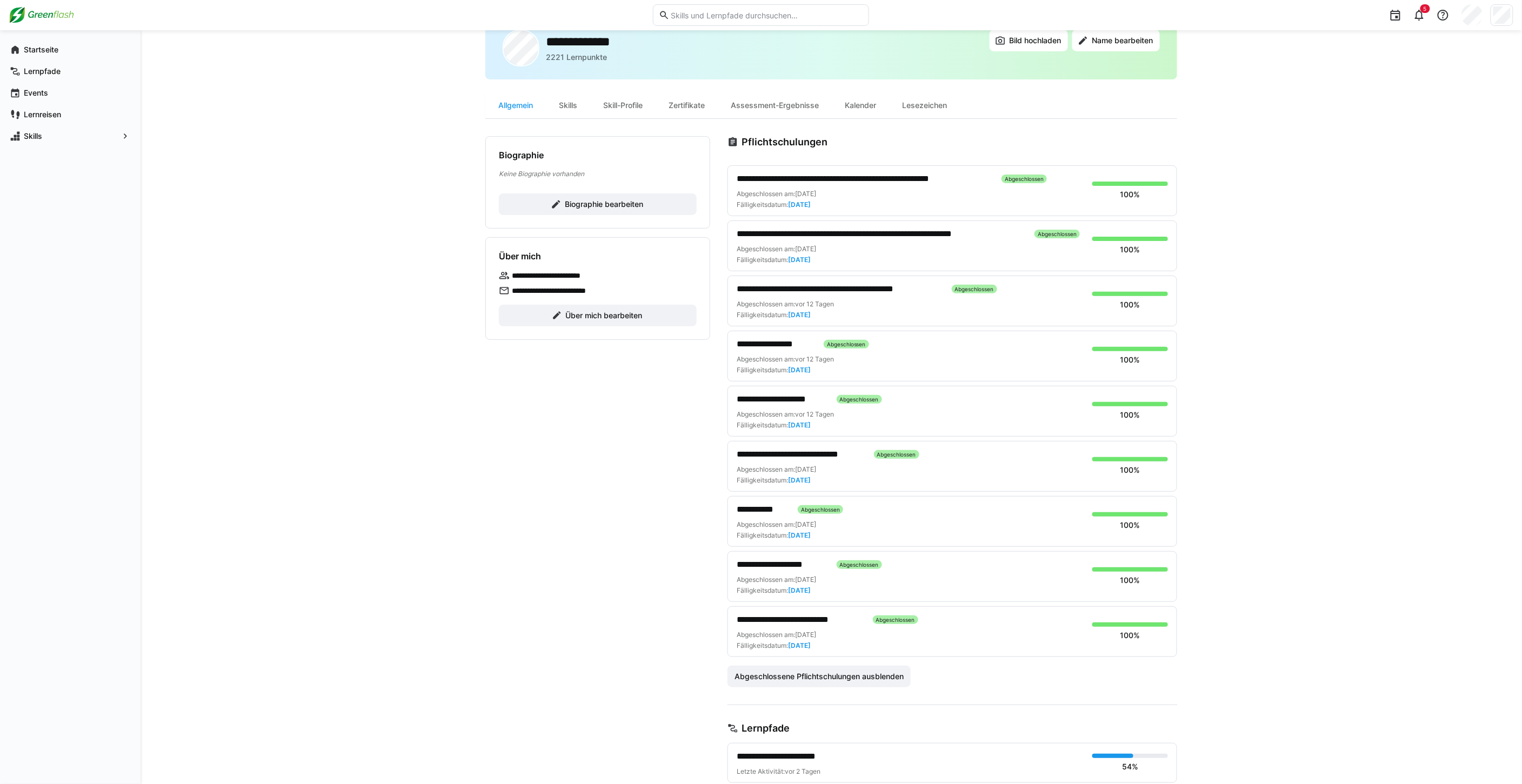
scroll to position [60, 0]
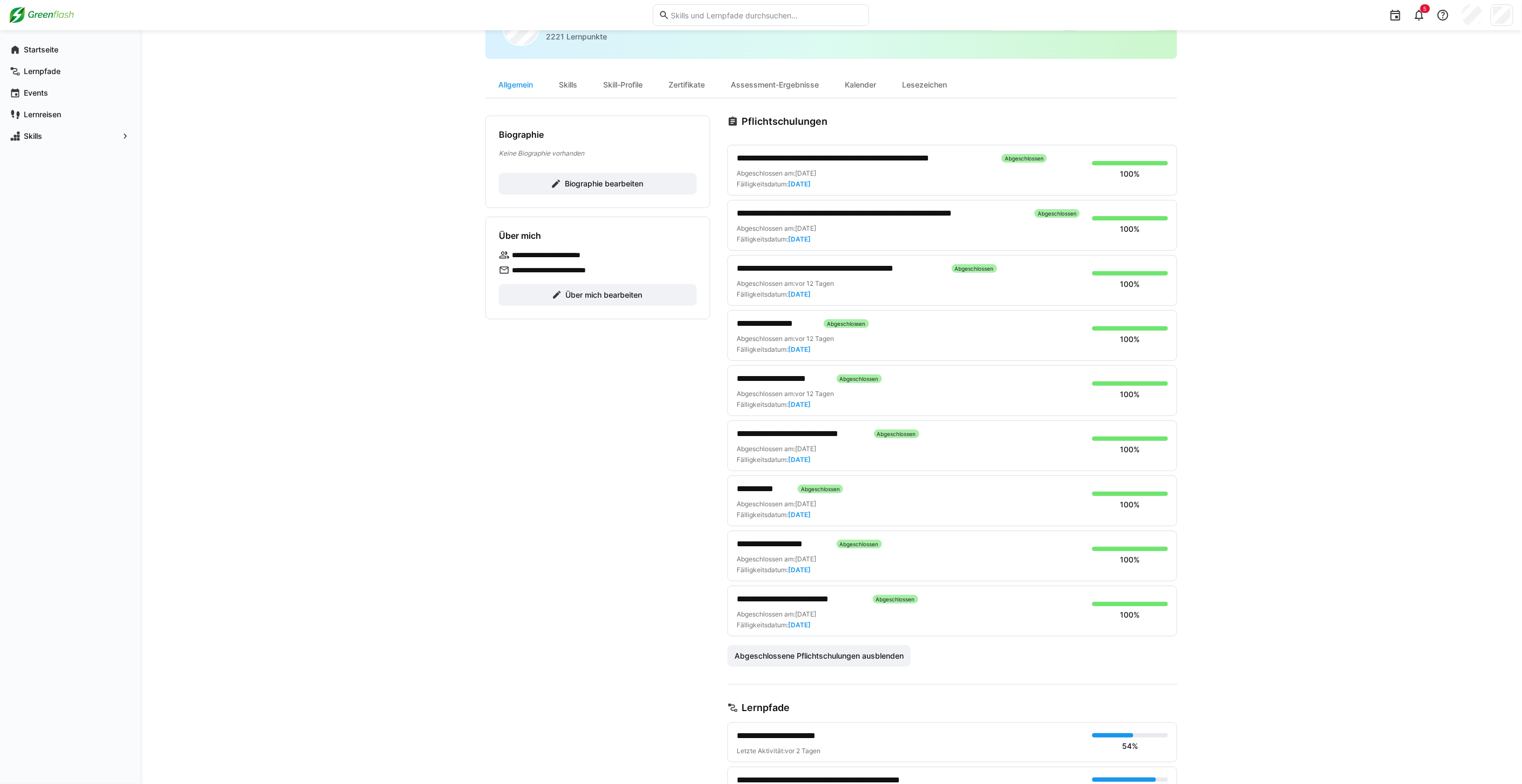
click at [768, 490] on span "**********" at bounding box center [763, 489] width 52 height 13
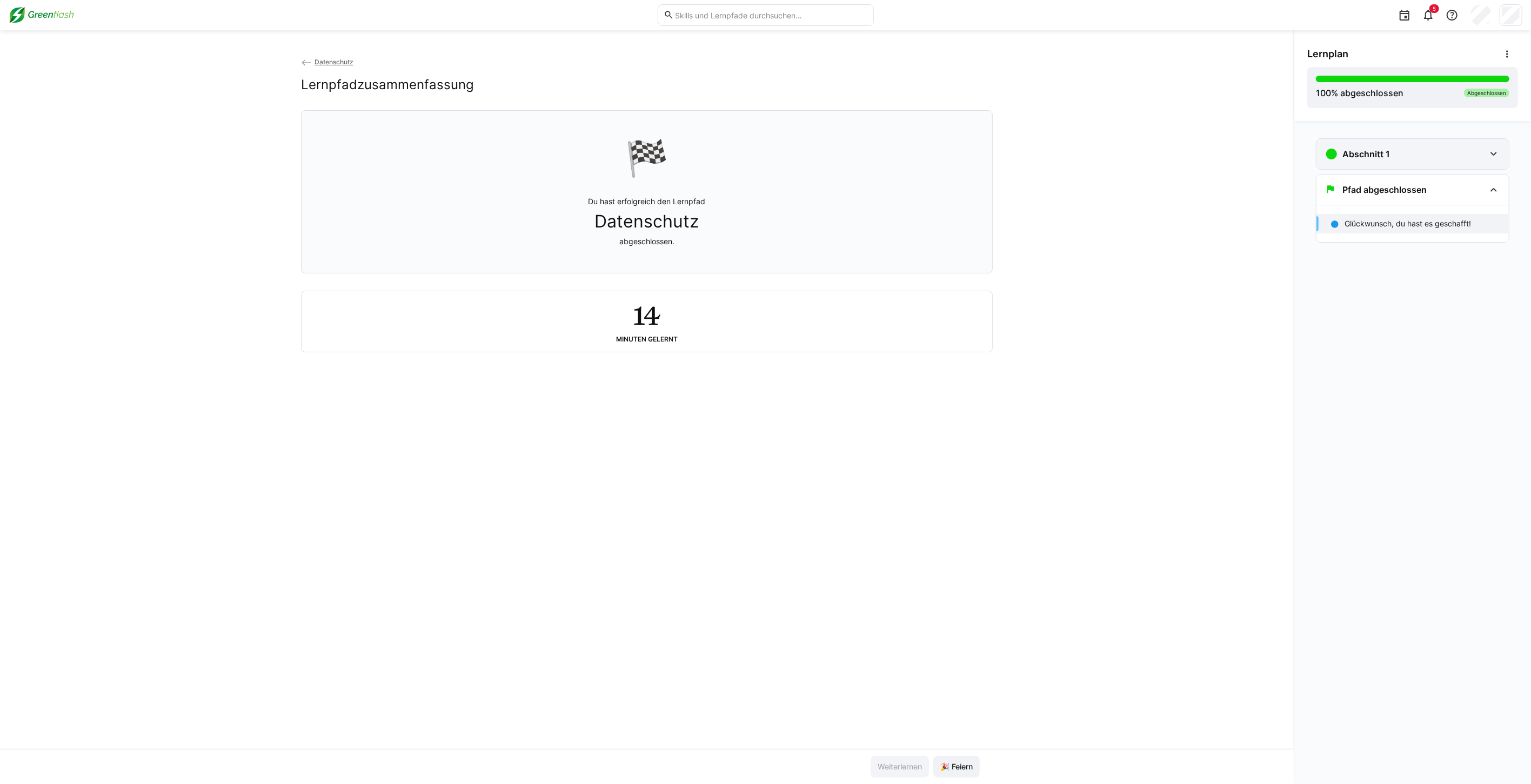
click at [1423, 158] on div "Abschnitt 1" at bounding box center [1404, 154] width 160 height 13
click at [1382, 195] on div "17 min" at bounding box center [1423, 201] width 155 height 11
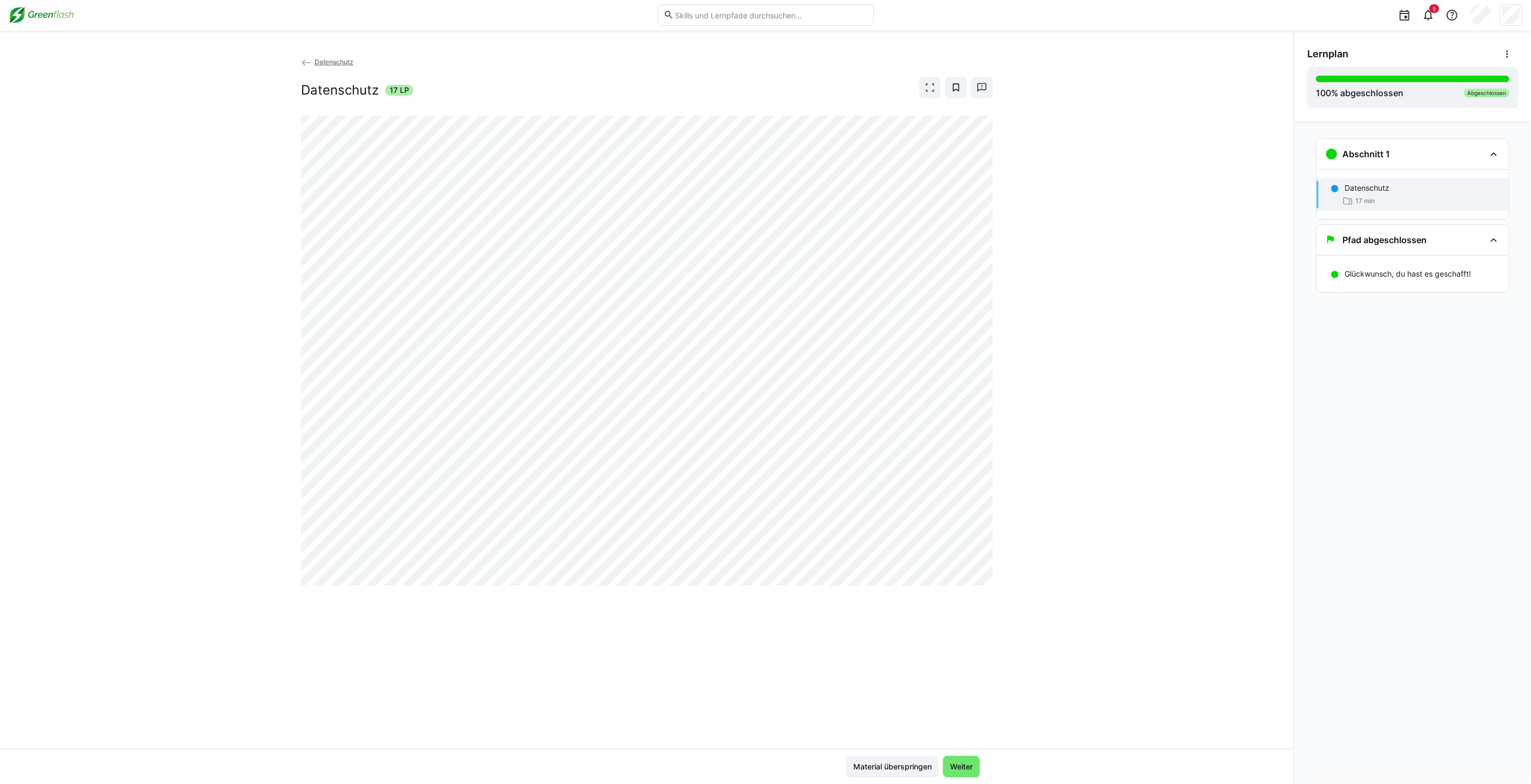
click at [42, 7] on img at bounding box center [42, 14] width 65 height 17
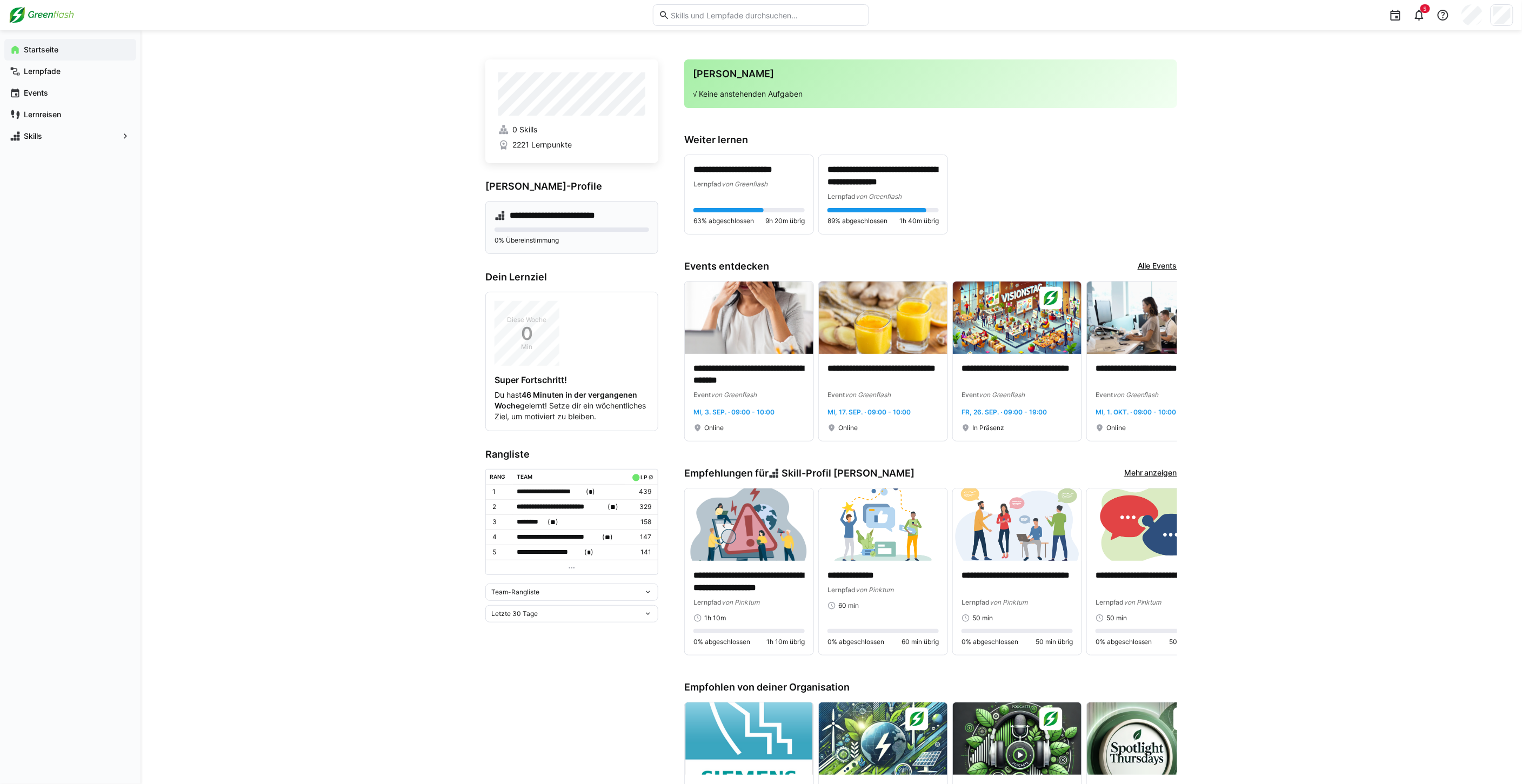
click at [535, 221] on div "**********" at bounding box center [571, 227] width 173 height 53
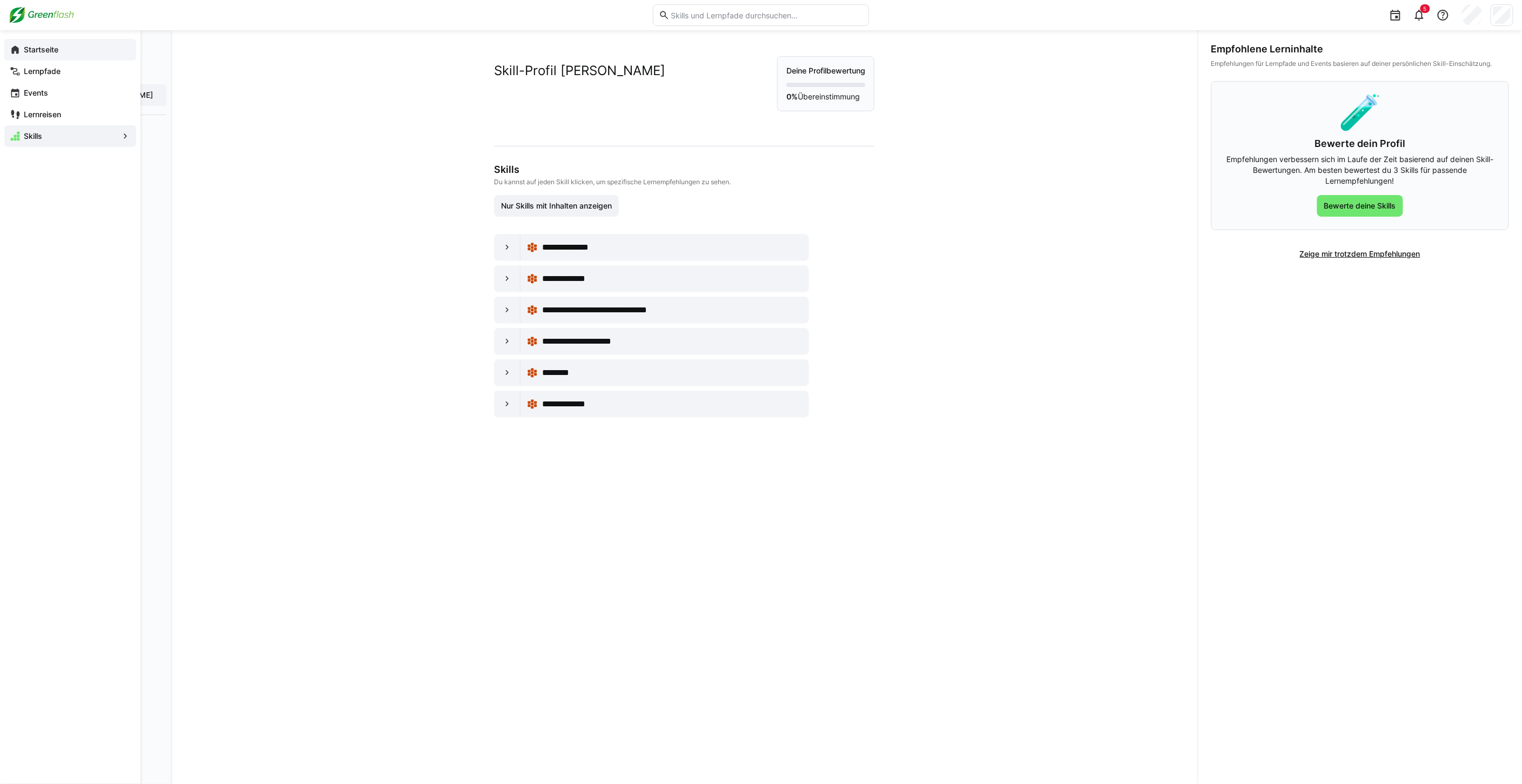
click at [15, 51] on eds-icon at bounding box center [15, 50] width 11 height 11
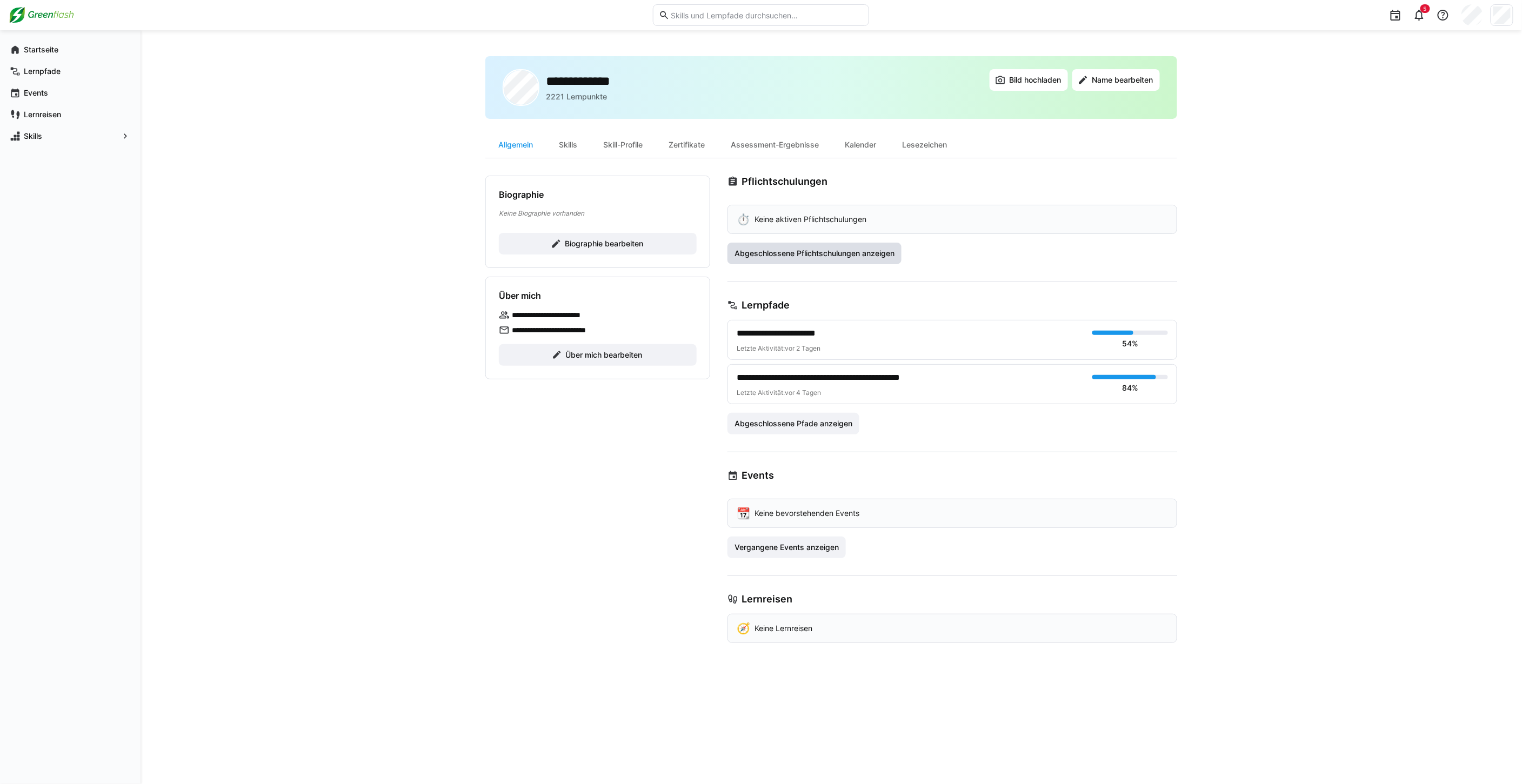
click at [802, 246] on span "Abgeschlossene Pflichtschulungen anzeigen" at bounding box center [814, 253] width 174 height 22
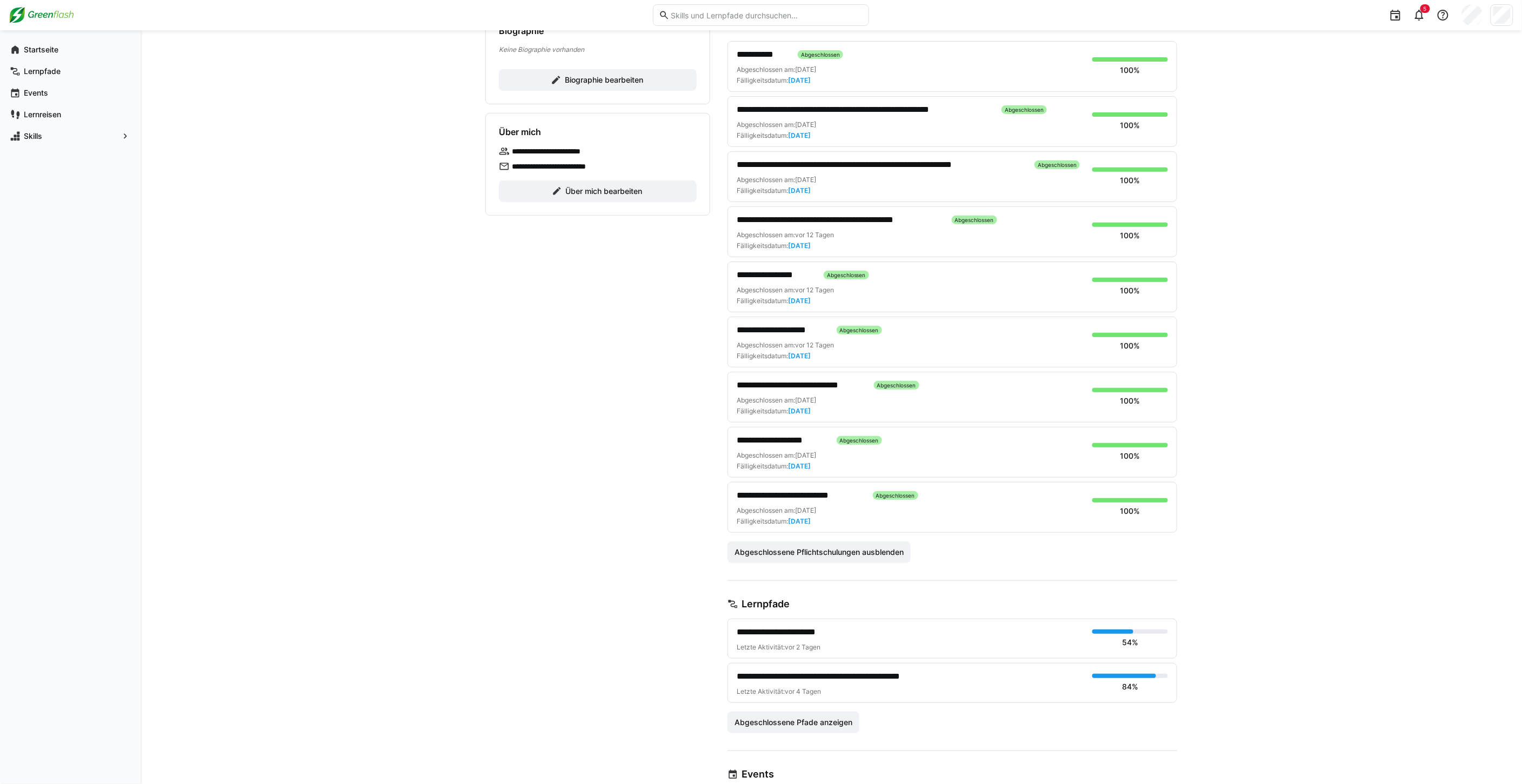
scroll to position [180, 0]
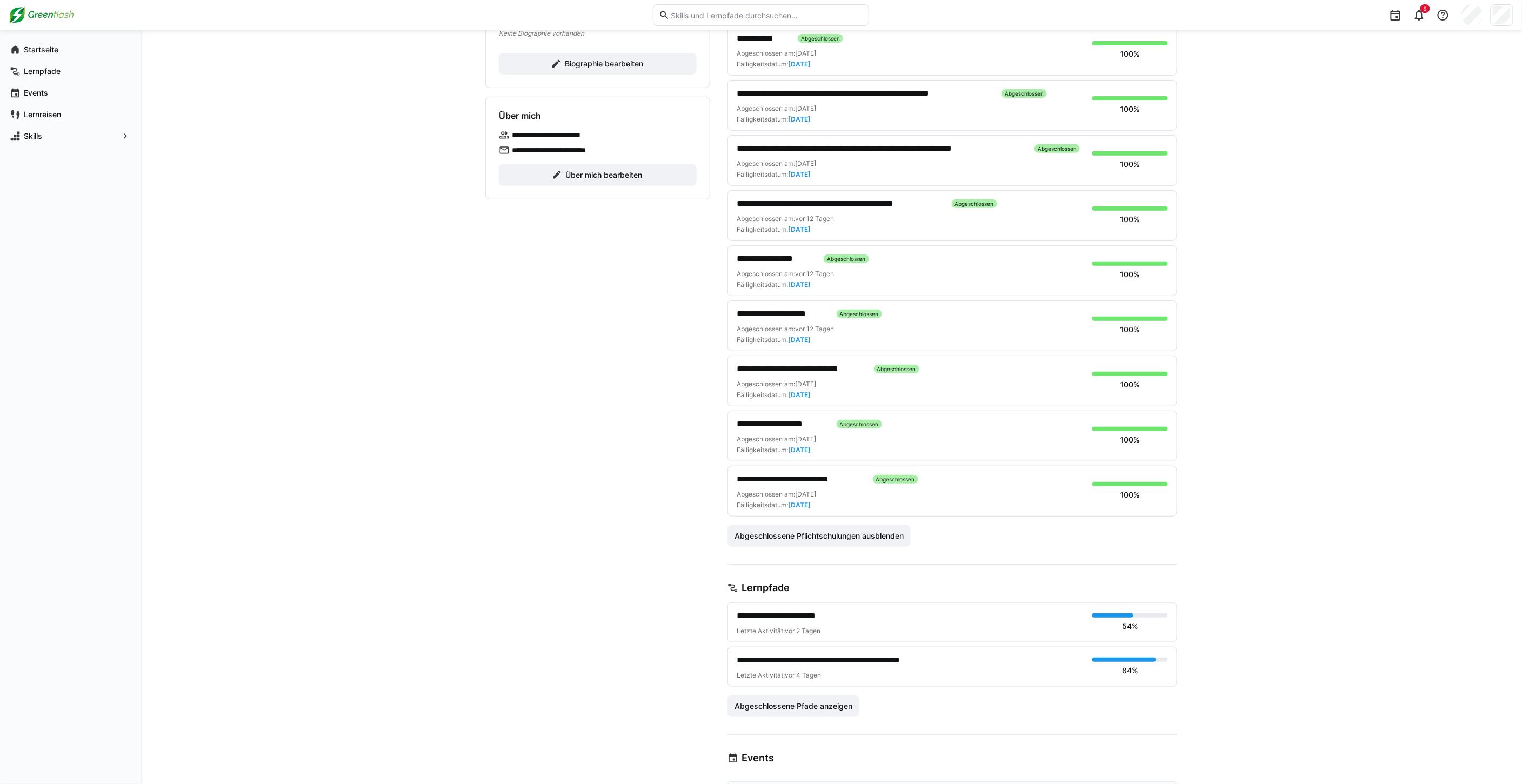
click at [805, 475] on span "**********" at bounding box center [800, 479] width 127 height 13
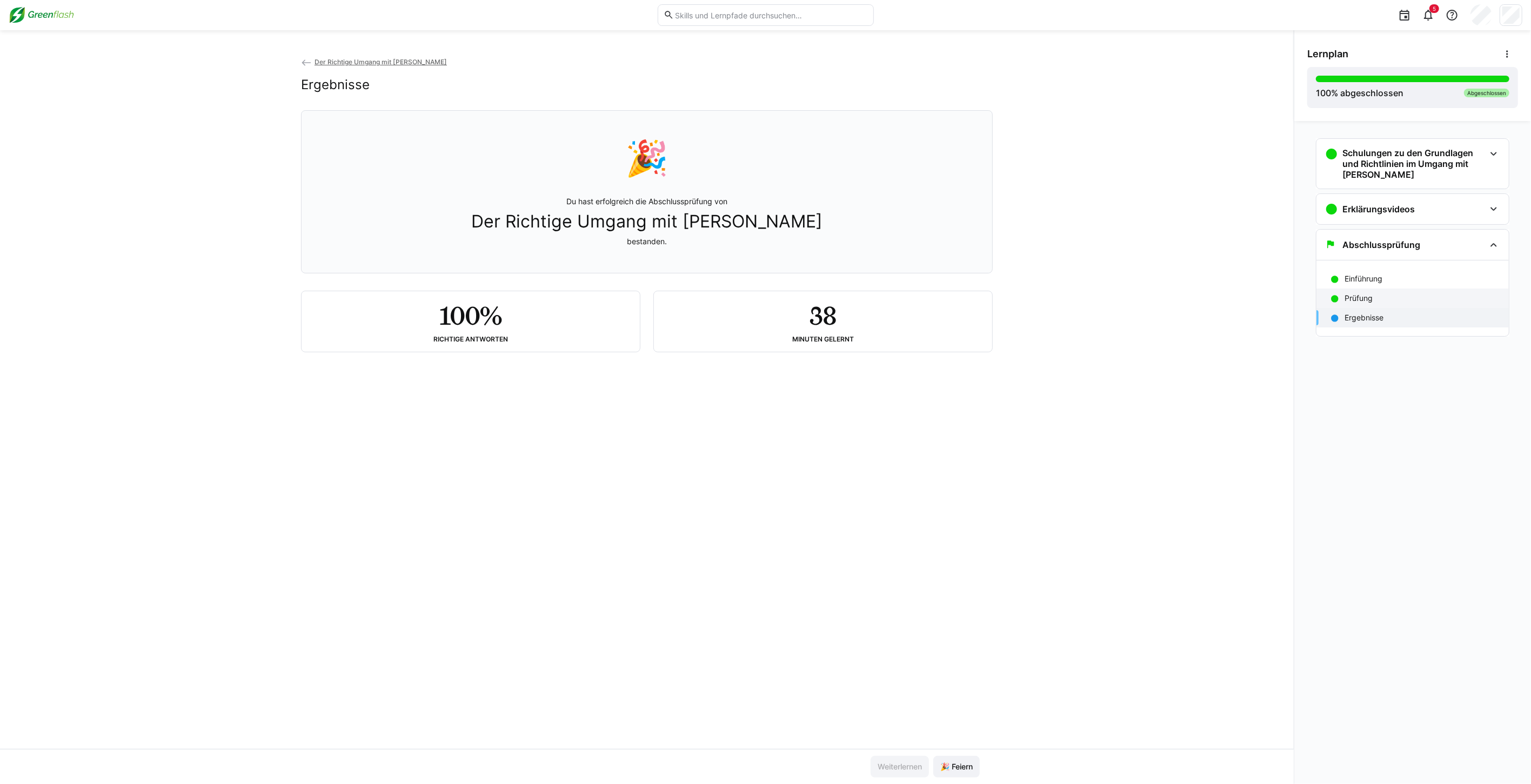
click at [1373, 299] on div "Prüfung" at bounding box center [1423, 298] width 155 height 11
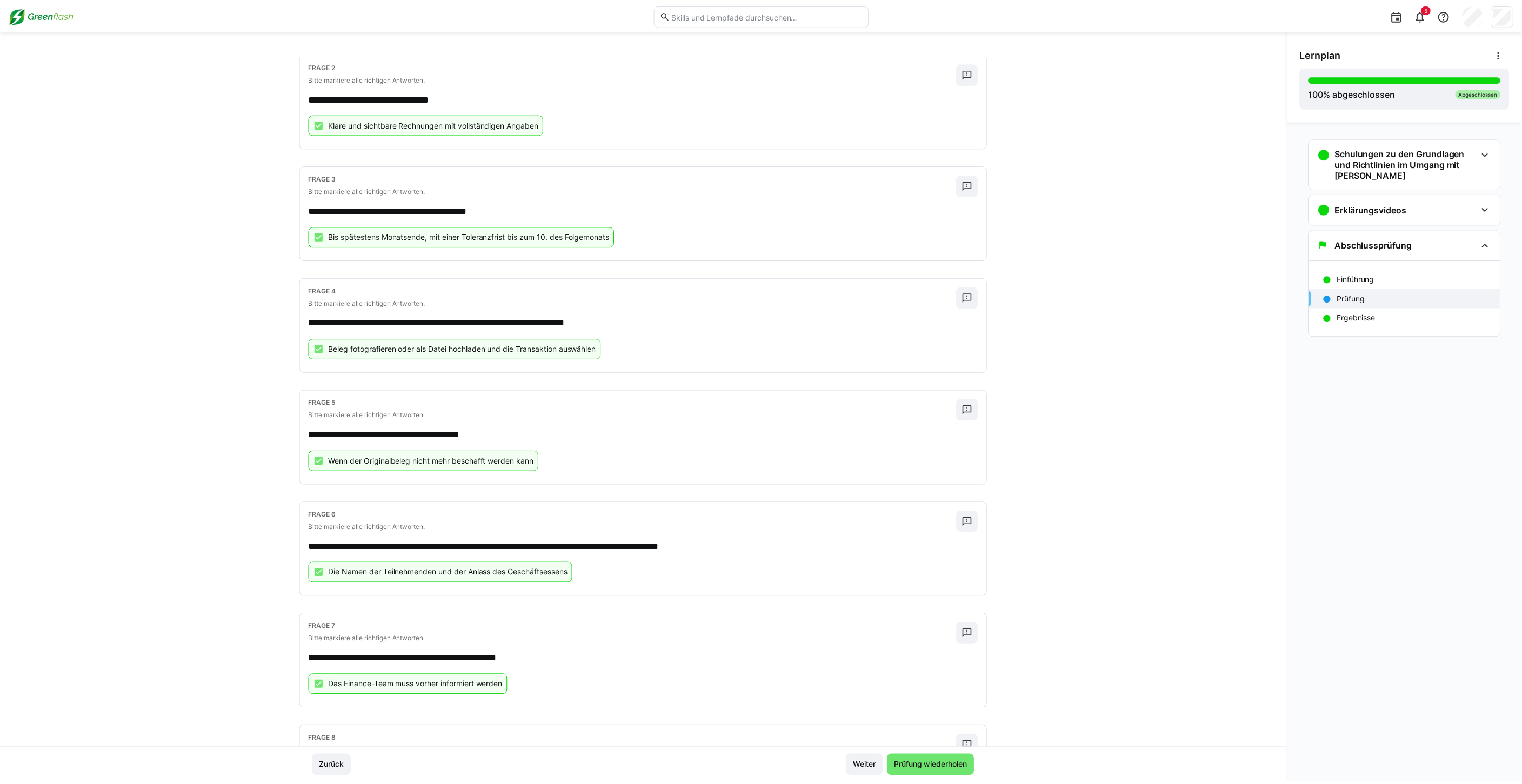
scroll to position [300, 0]
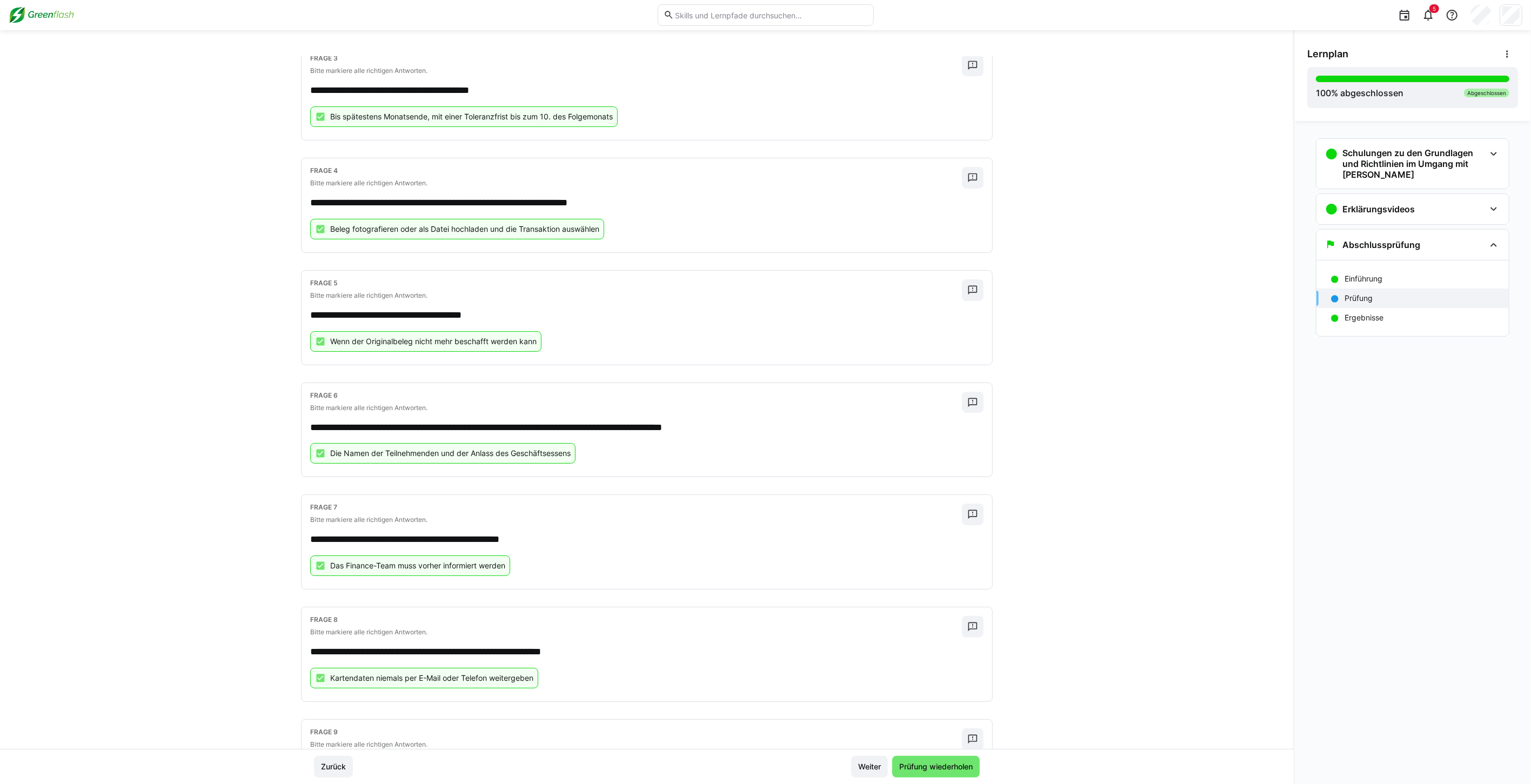
click at [30, 9] on img at bounding box center [42, 14] width 65 height 17
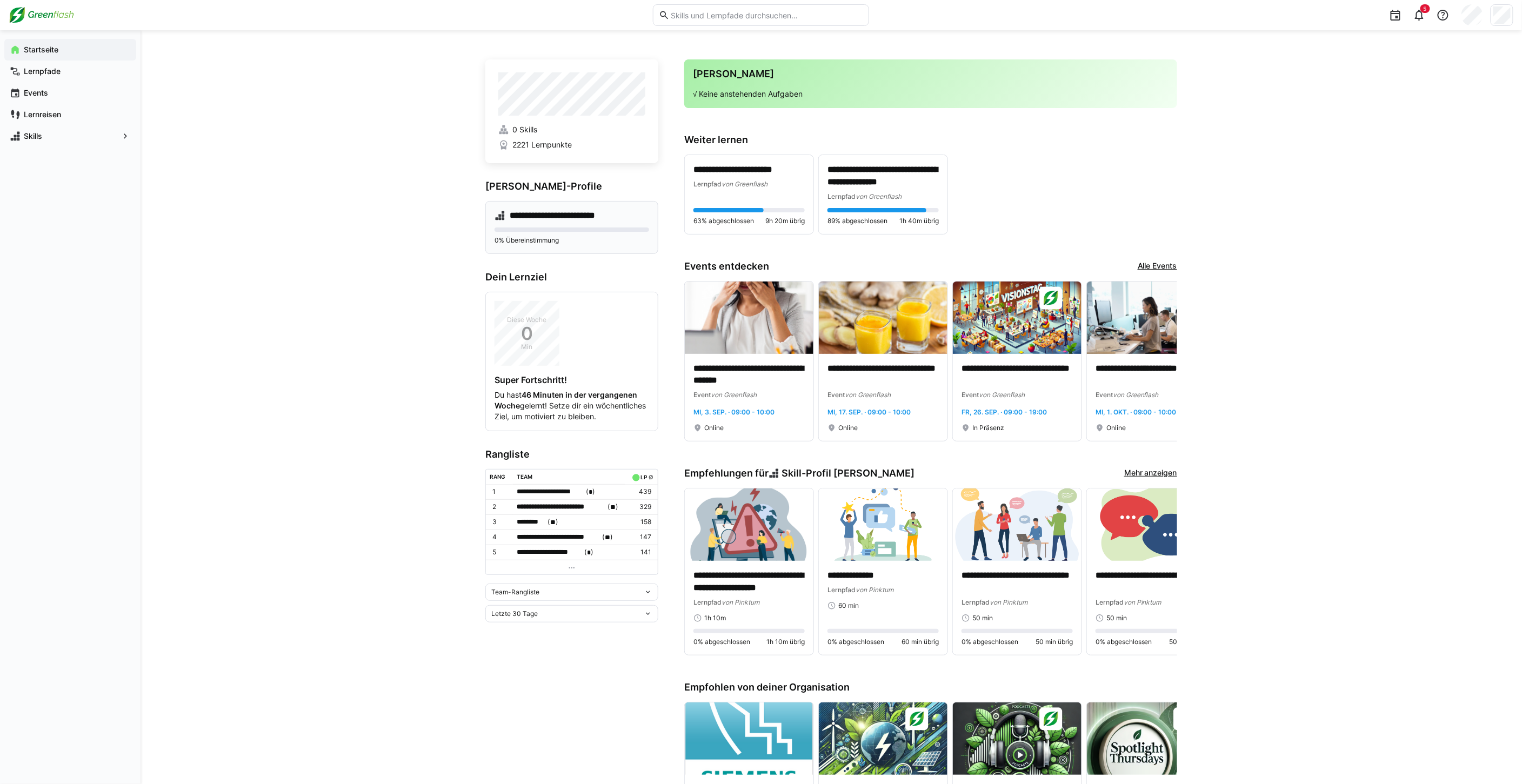
click at [537, 208] on div "**********" at bounding box center [571, 227] width 173 height 53
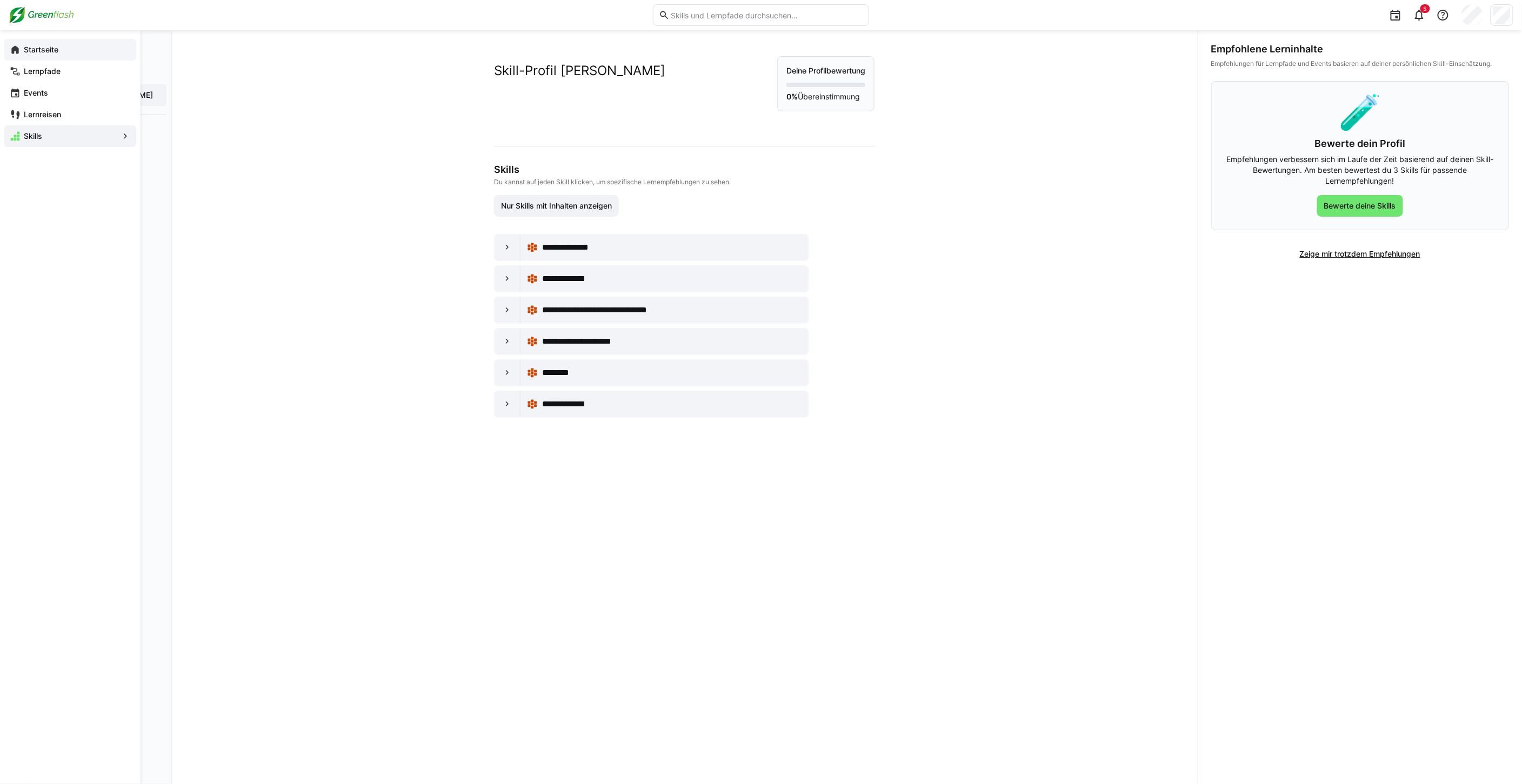
click at [0, 0] on app-navigation-label "Startseite" at bounding box center [0, 0] width 0 height 0
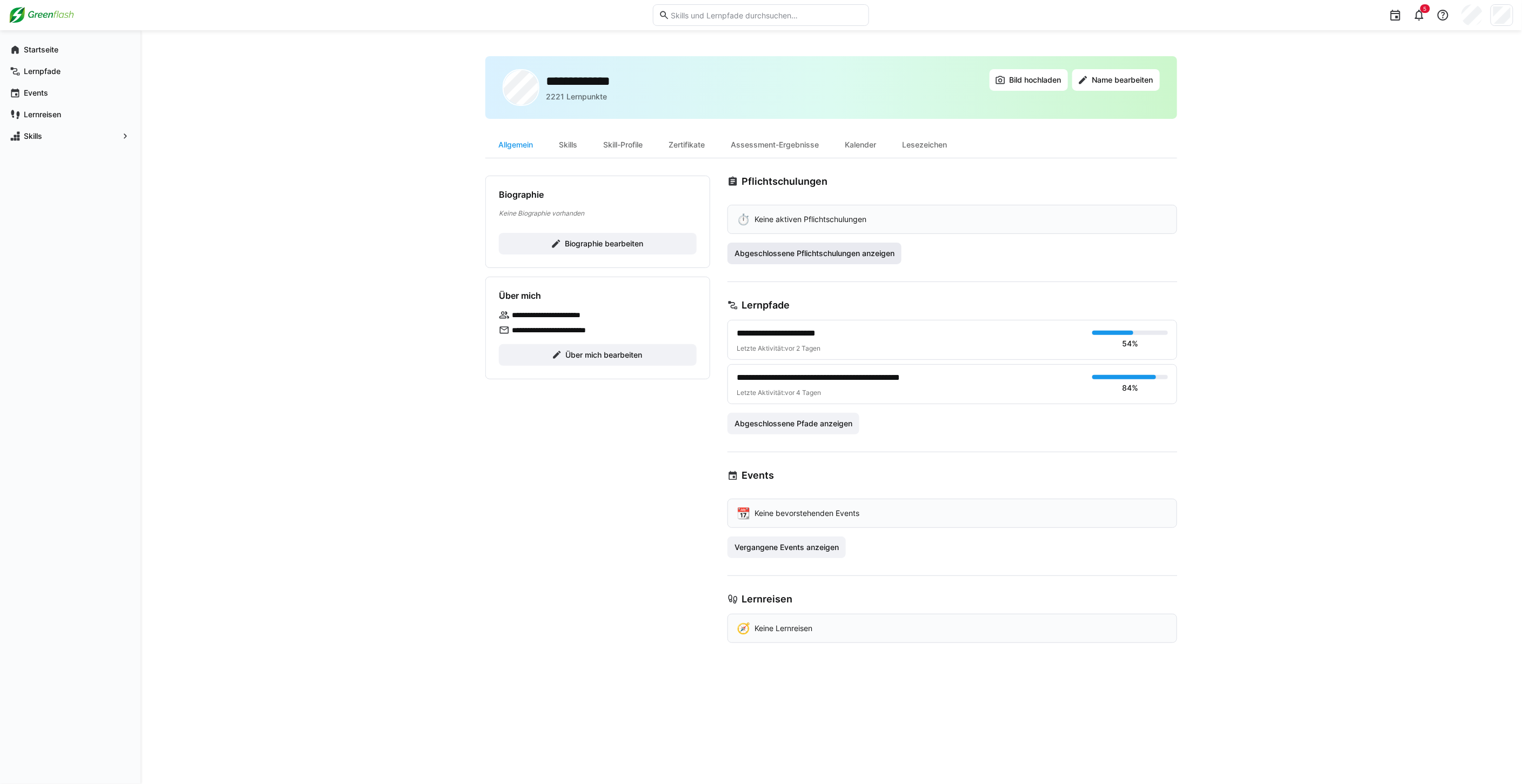
click at [786, 257] on span "Abgeschlossene Pflichtschulungen anzeigen" at bounding box center [814, 253] width 164 height 11
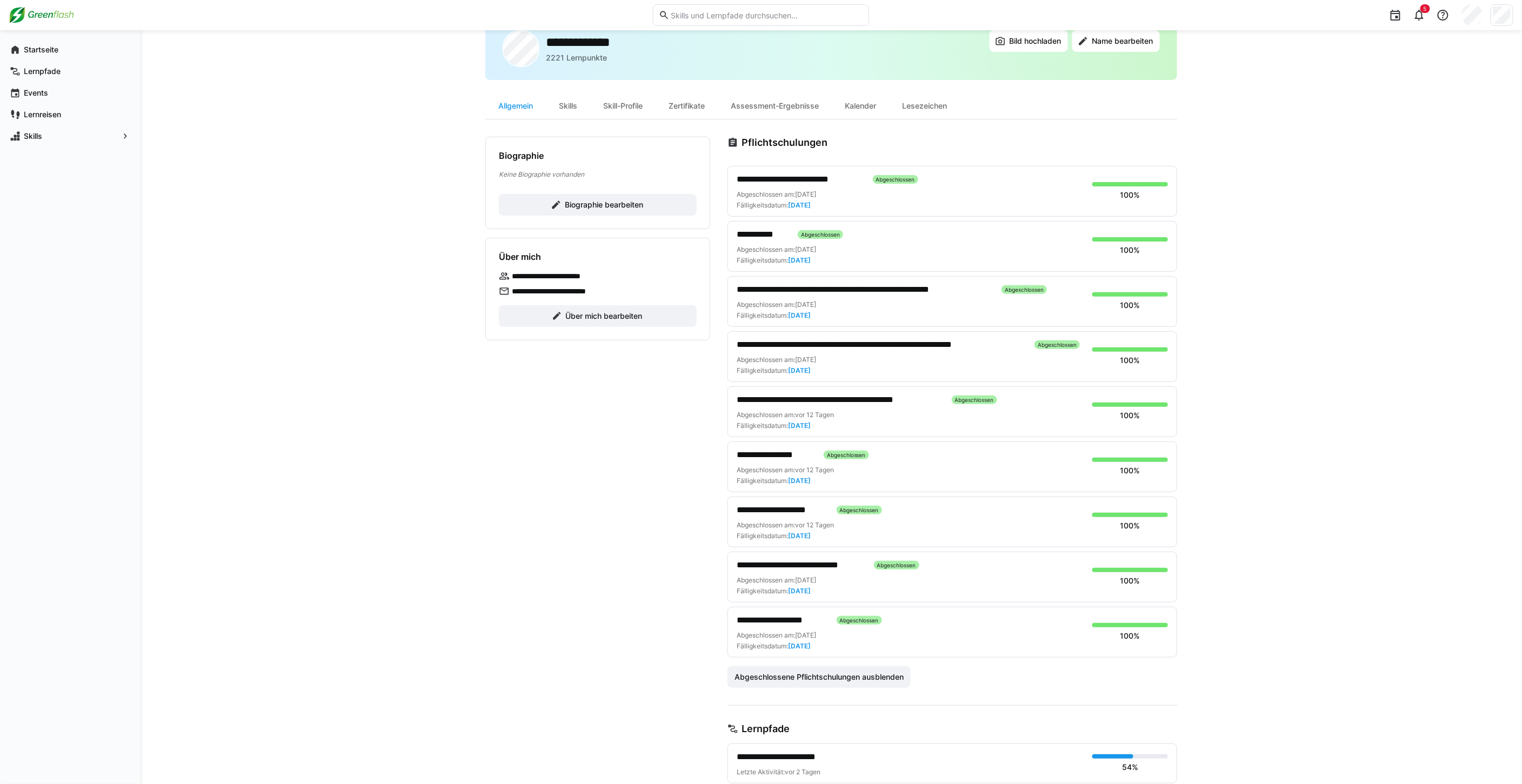
scroll to position [60, 0]
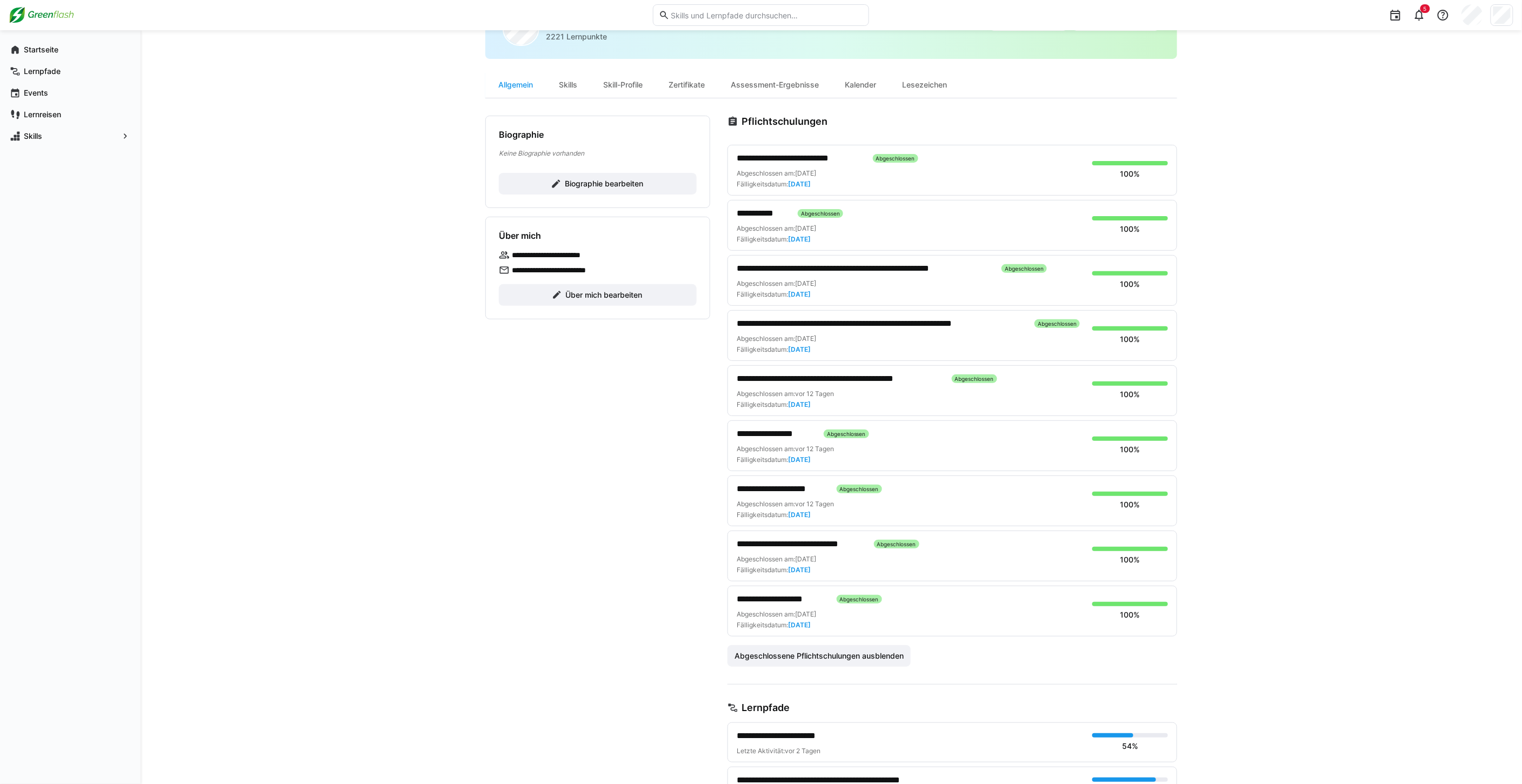
click at [791, 595] on span "**********" at bounding box center [782, 599] width 91 height 13
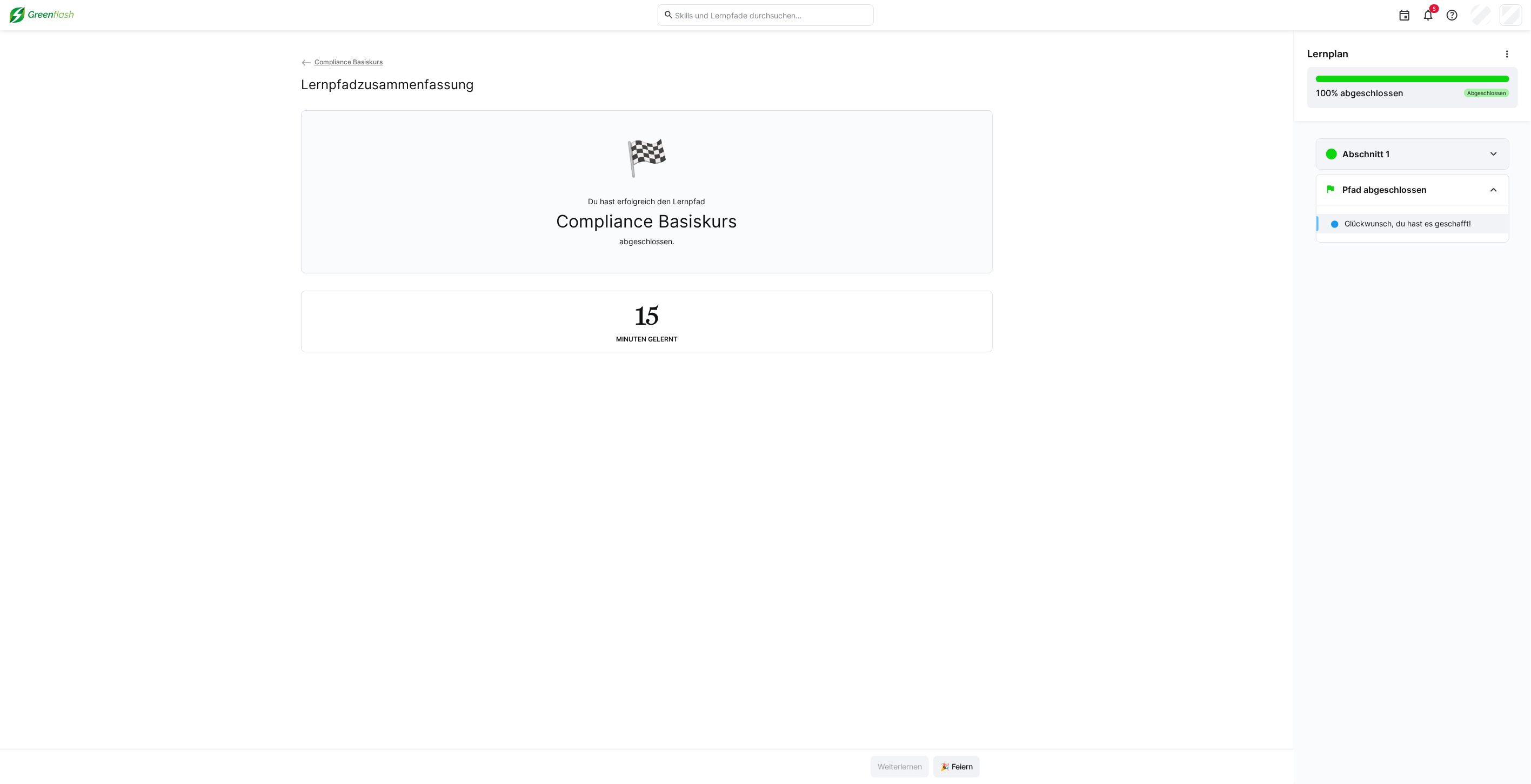
click at [1379, 162] on div "Abschnitt 1" at bounding box center [1412, 154] width 193 height 30
click at [1376, 195] on div "22 min" at bounding box center [1358, 201] width 33 height 11
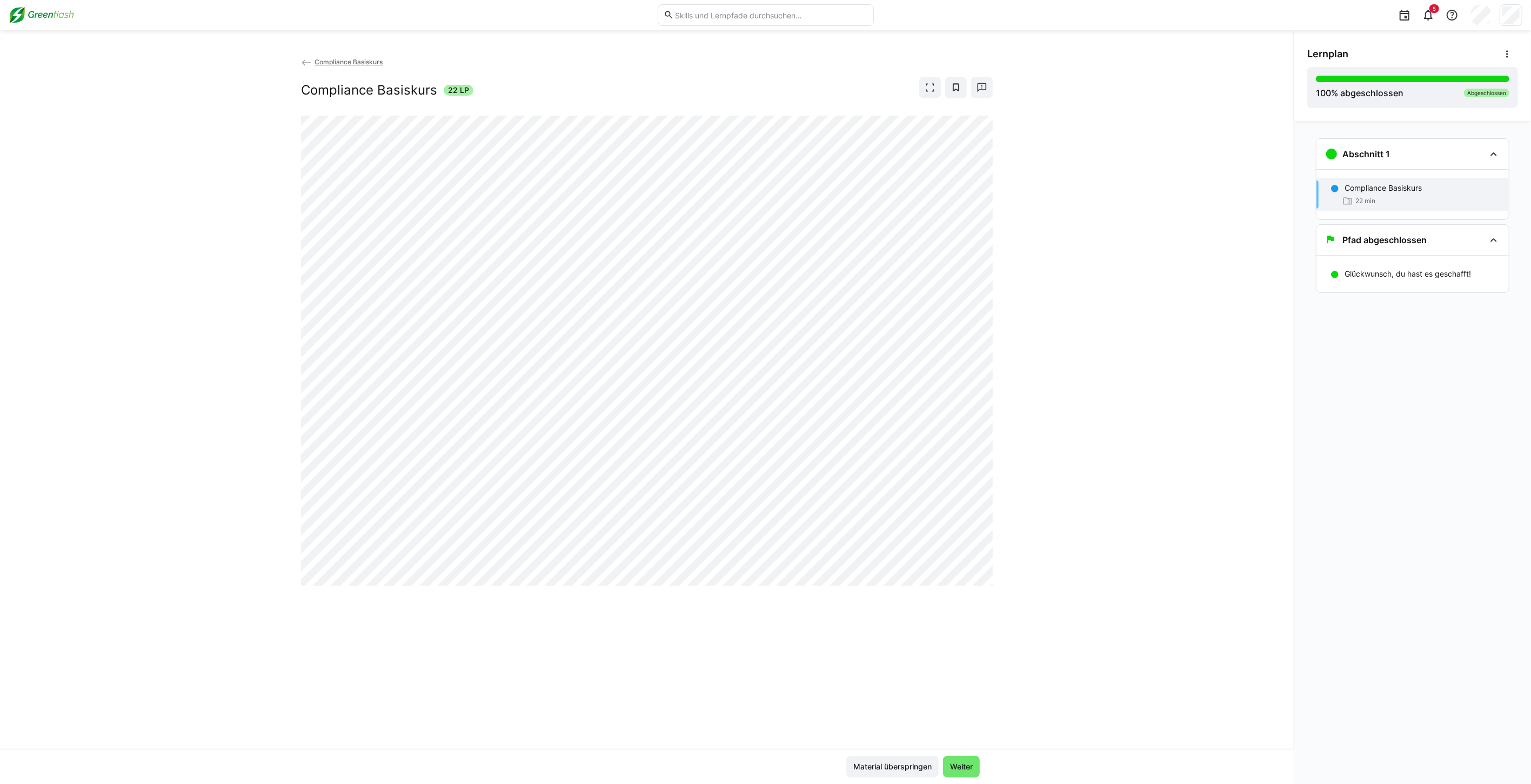
drag, startPoint x: 336, startPoint y: 60, endPoint x: 296, endPoint y: 82, distance: 45.7
click at [336, 60] on span "Compliance Basiskurs" at bounding box center [348, 61] width 68 height 8
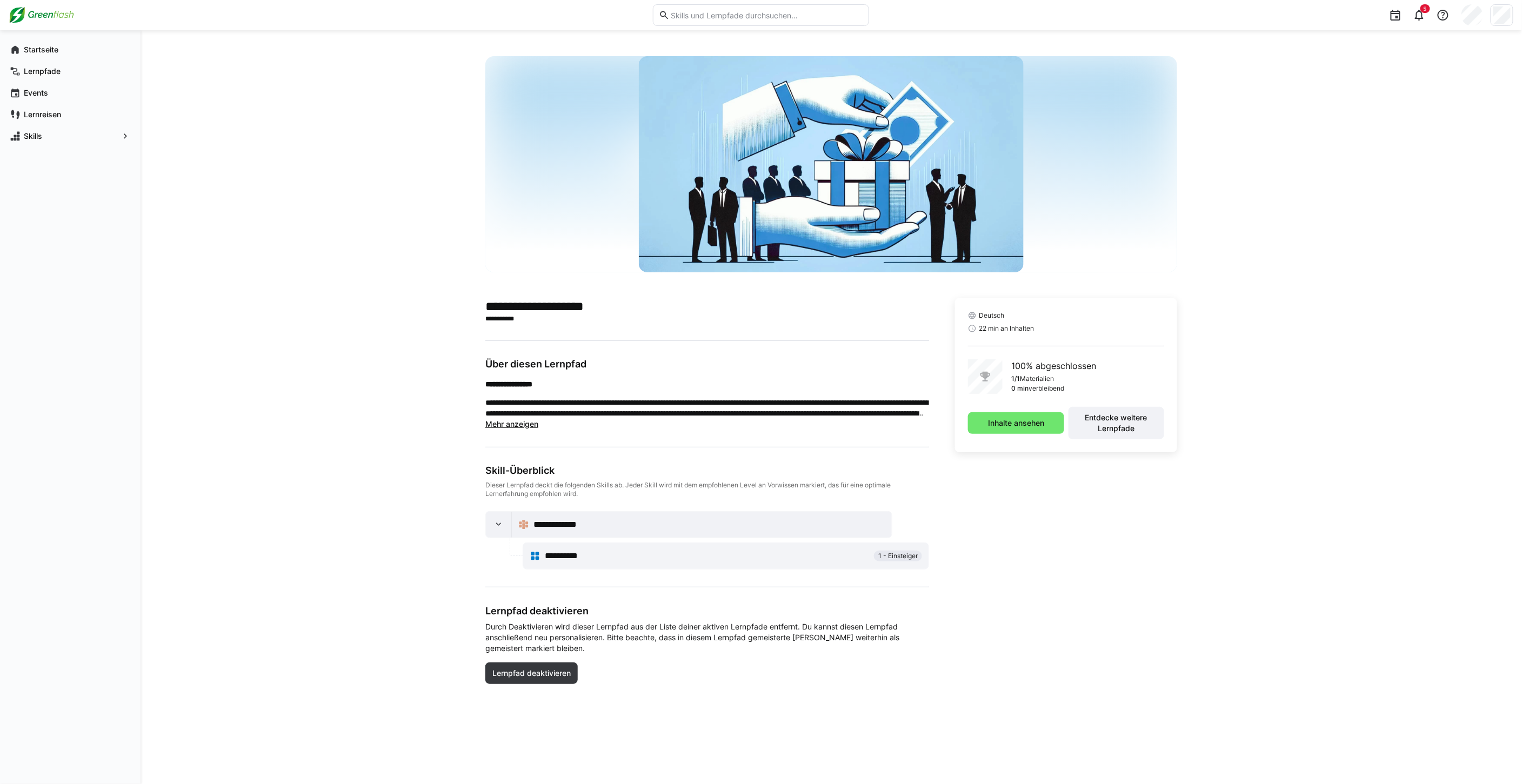
click at [41, 14] on img at bounding box center [42, 14] width 65 height 17
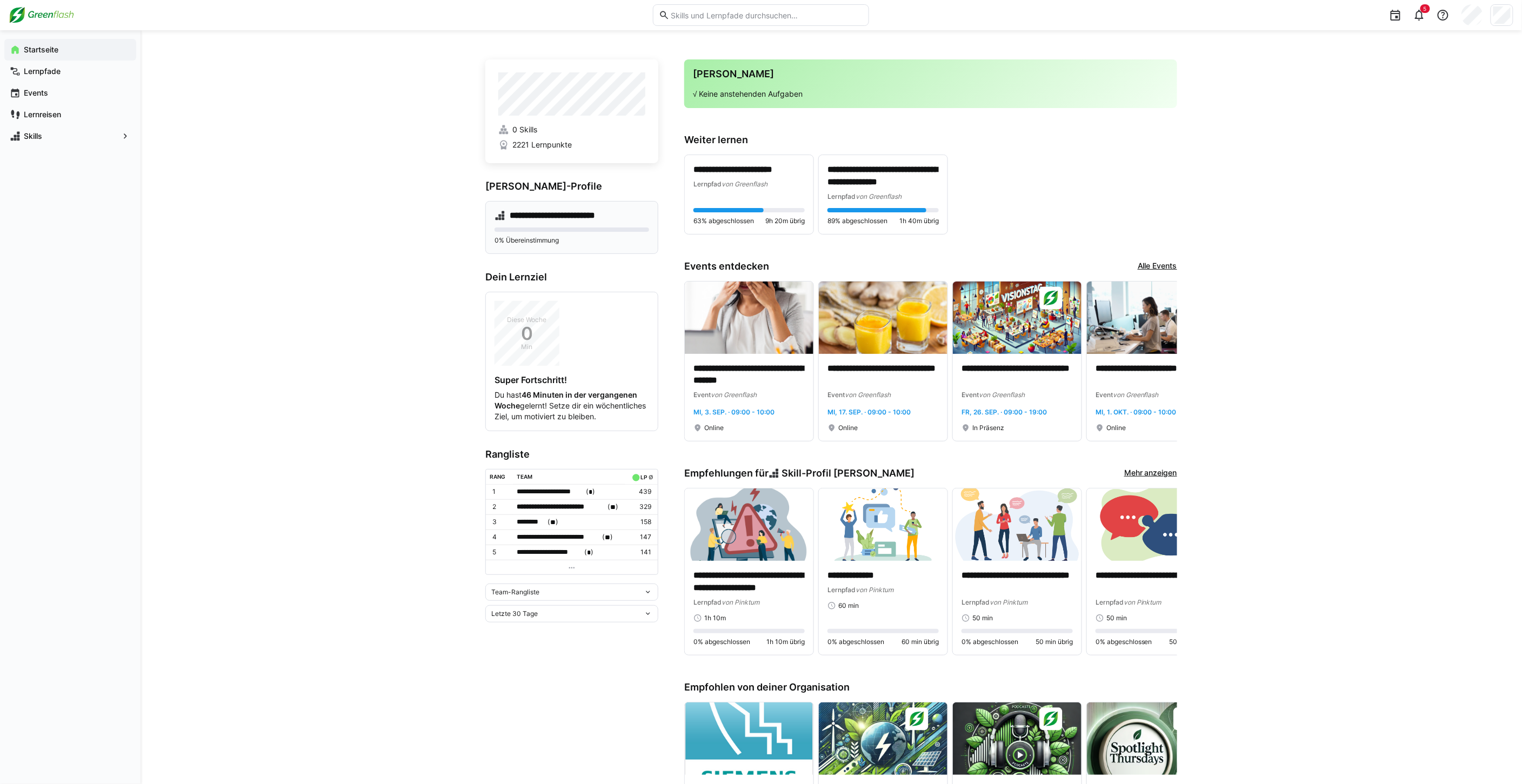
click at [583, 219] on h4 "**********" at bounding box center [563, 216] width 107 height 11
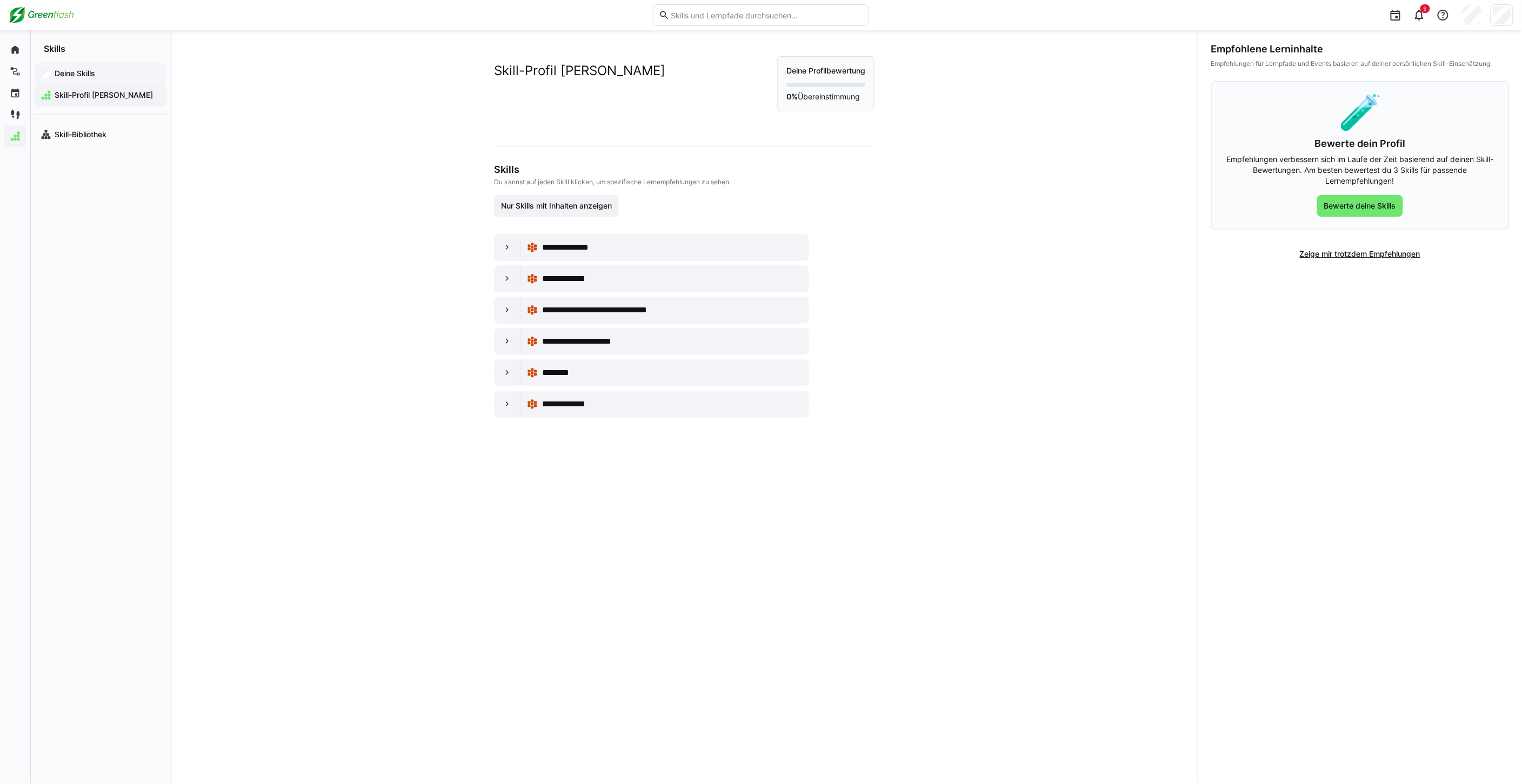
click at [0, 0] on app-navigation-label "Deine Skills" at bounding box center [0, 0] width 0 height 0
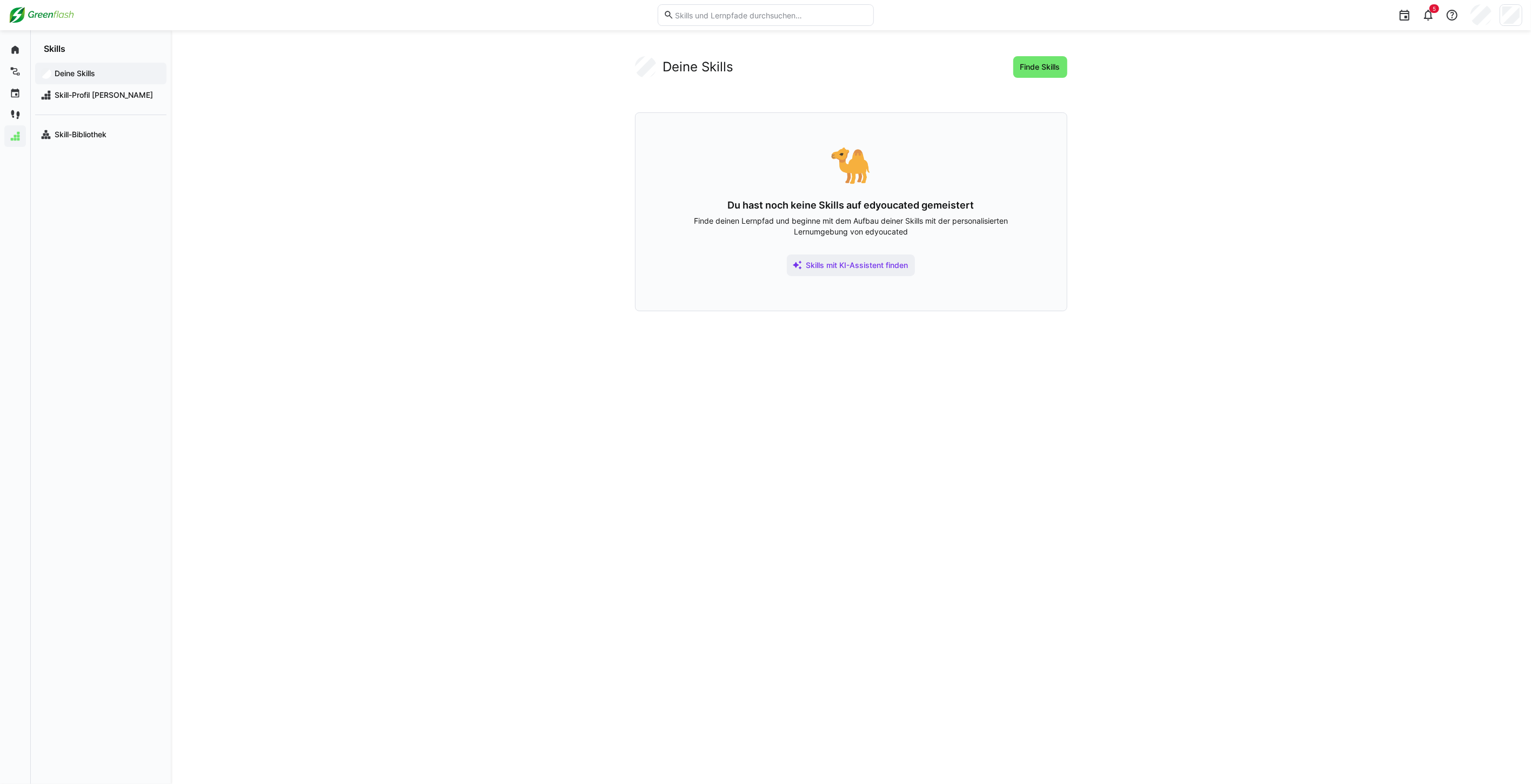
click at [50, 9] on img at bounding box center [42, 14] width 65 height 17
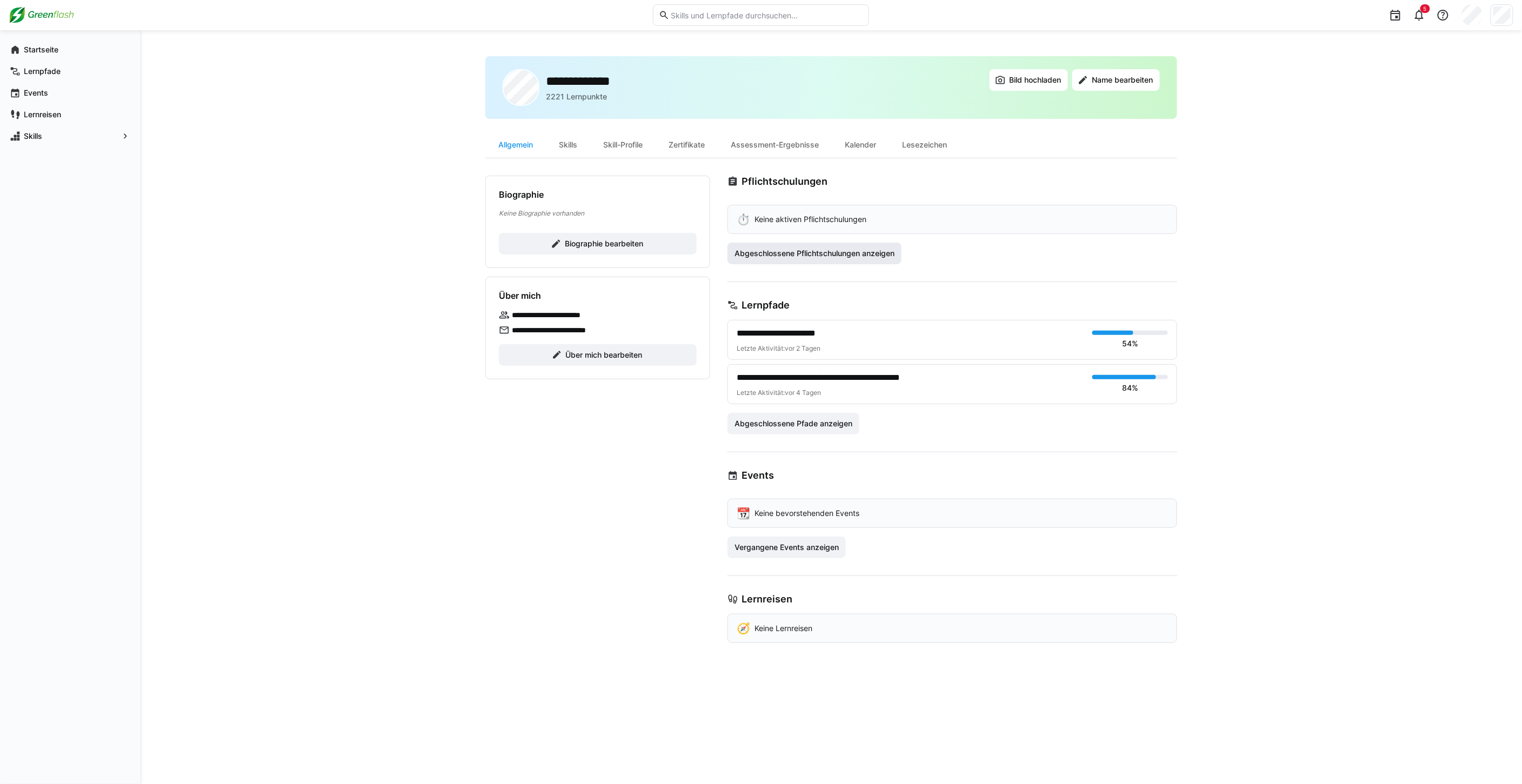
click at [822, 247] on span "Abgeschlossene Pflichtschulungen anzeigen" at bounding box center [814, 253] width 164 height 11
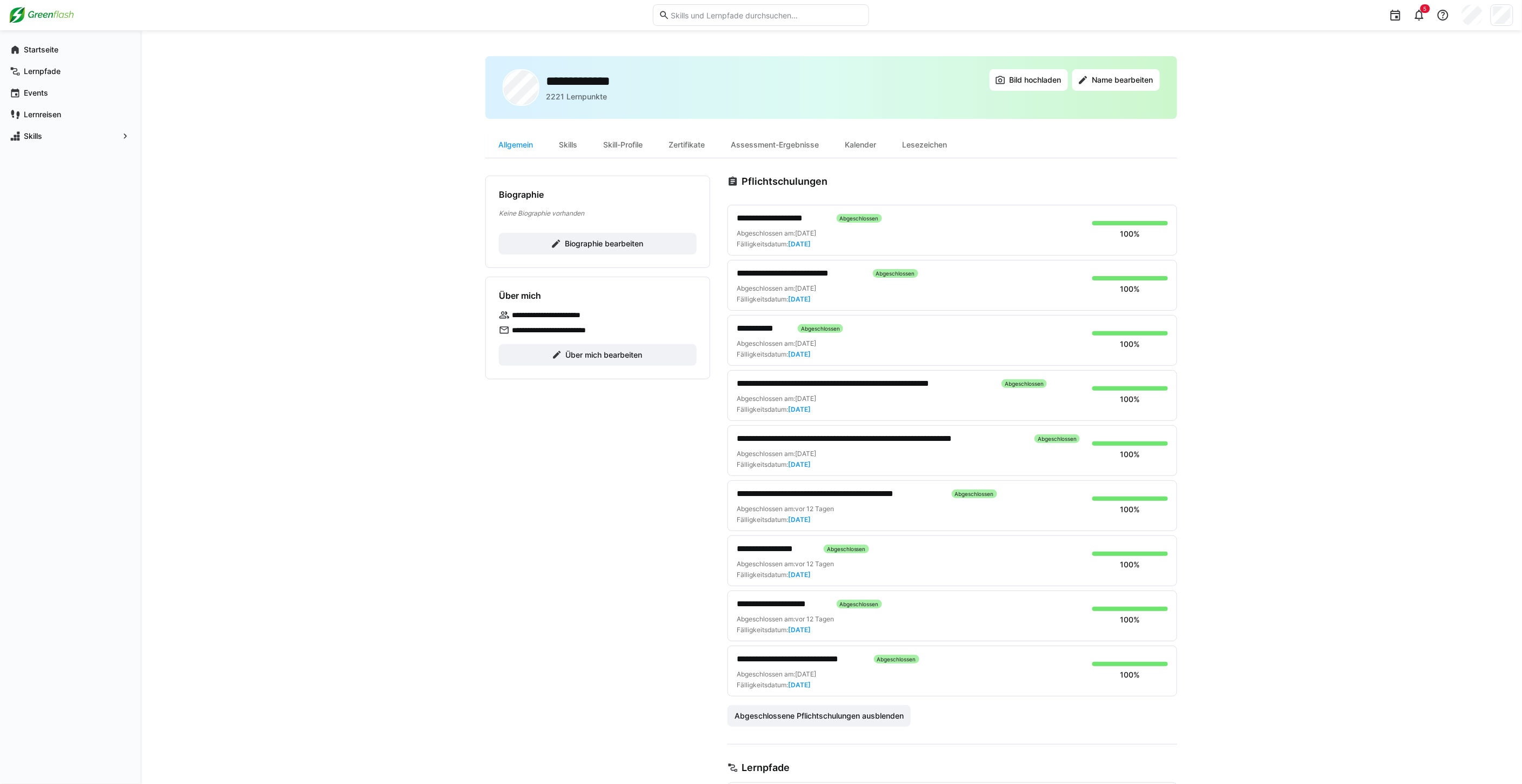
click at [803, 659] on span "**********" at bounding box center [801, 658] width 128 height 13
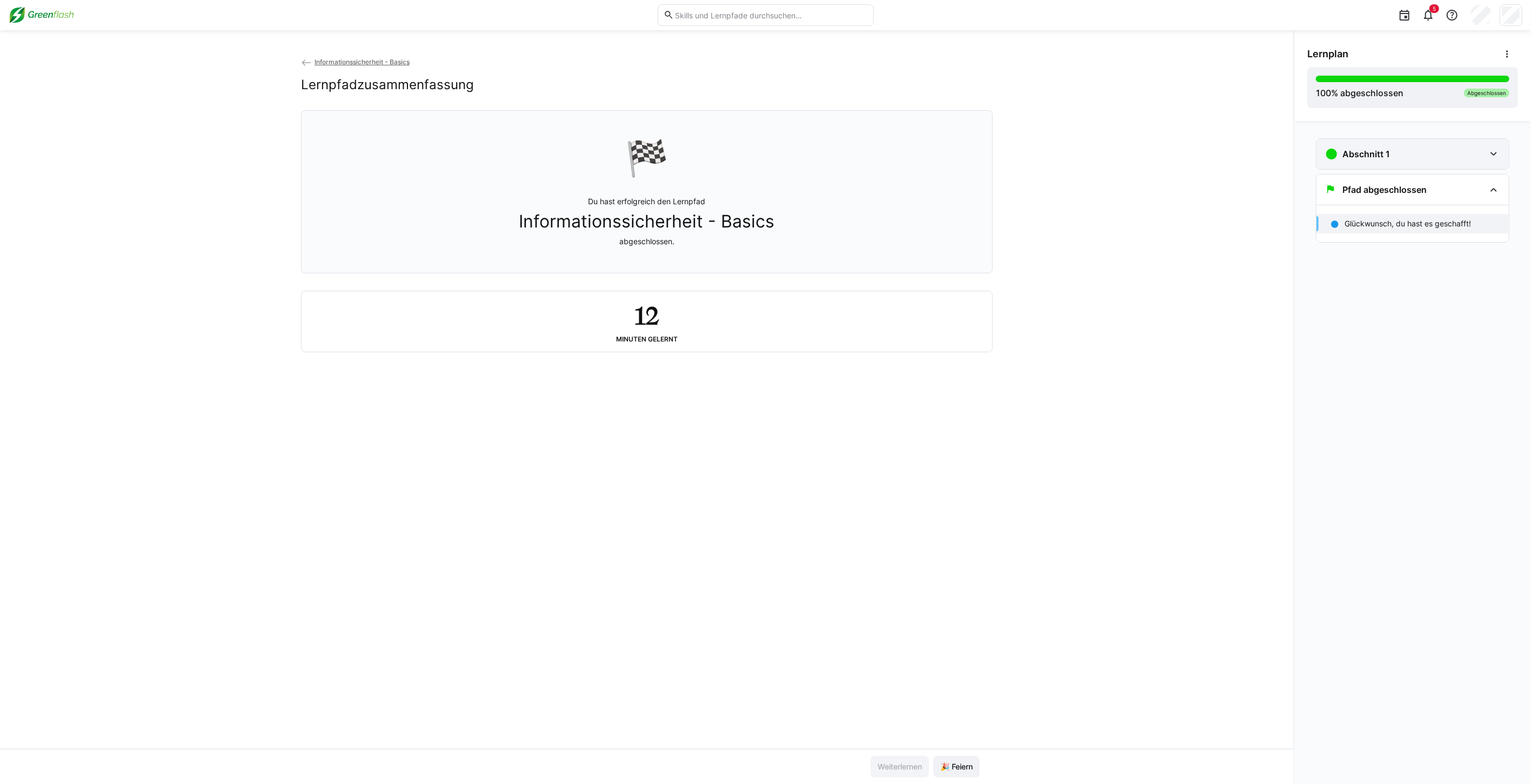
click at [1384, 163] on div "Abschnitt 1" at bounding box center [1412, 154] width 193 height 30
click at [1384, 191] on p "Informationssicherheit - Basics" at bounding box center [1399, 188] width 108 height 11
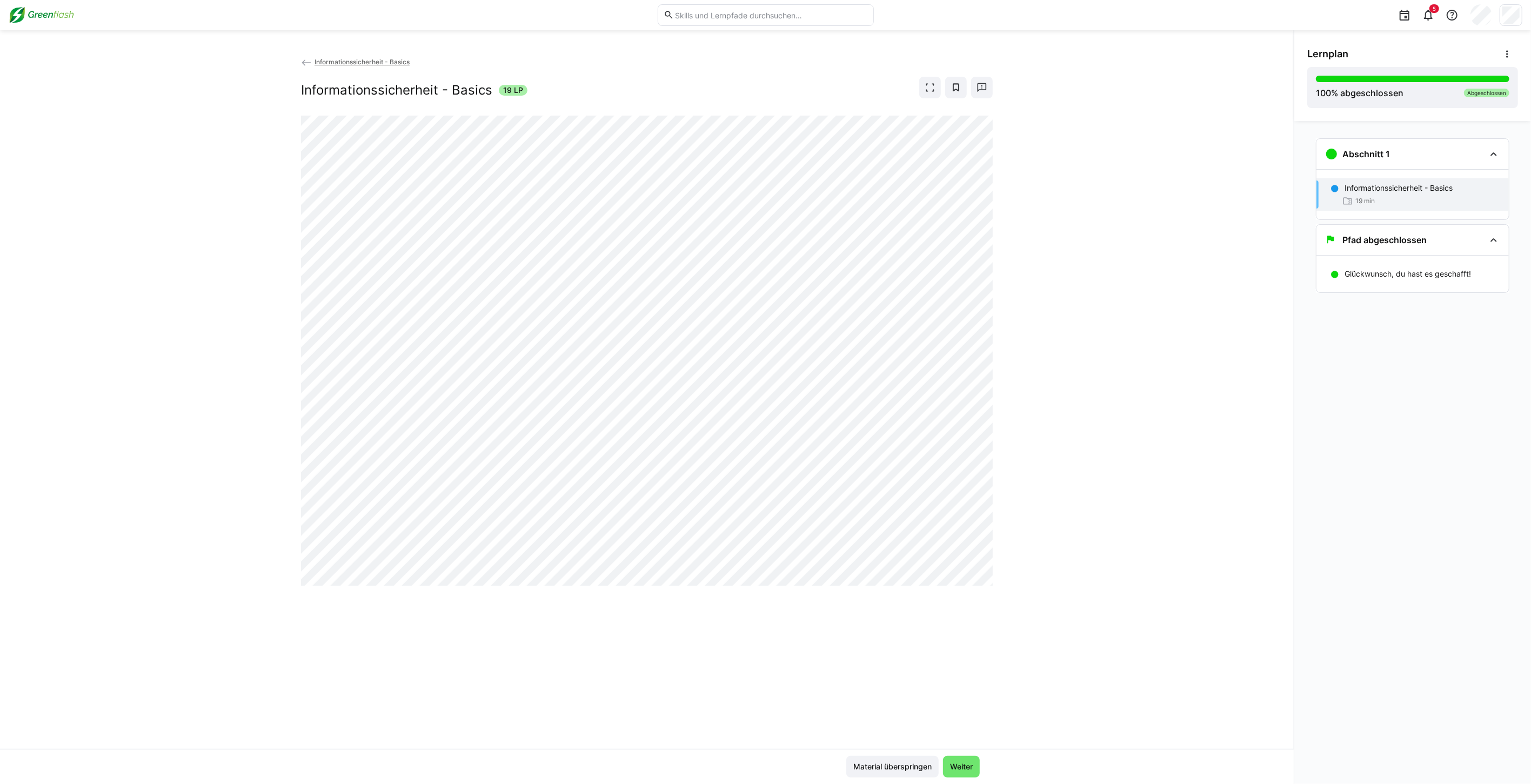
drag, startPoint x: 361, startPoint y: 63, endPoint x: 360, endPoint y: 154, distance: 91.0
click at [361, 63] on span "Informationssicherheit - Basics" at bounding box center [362, 61] width 95 height 8
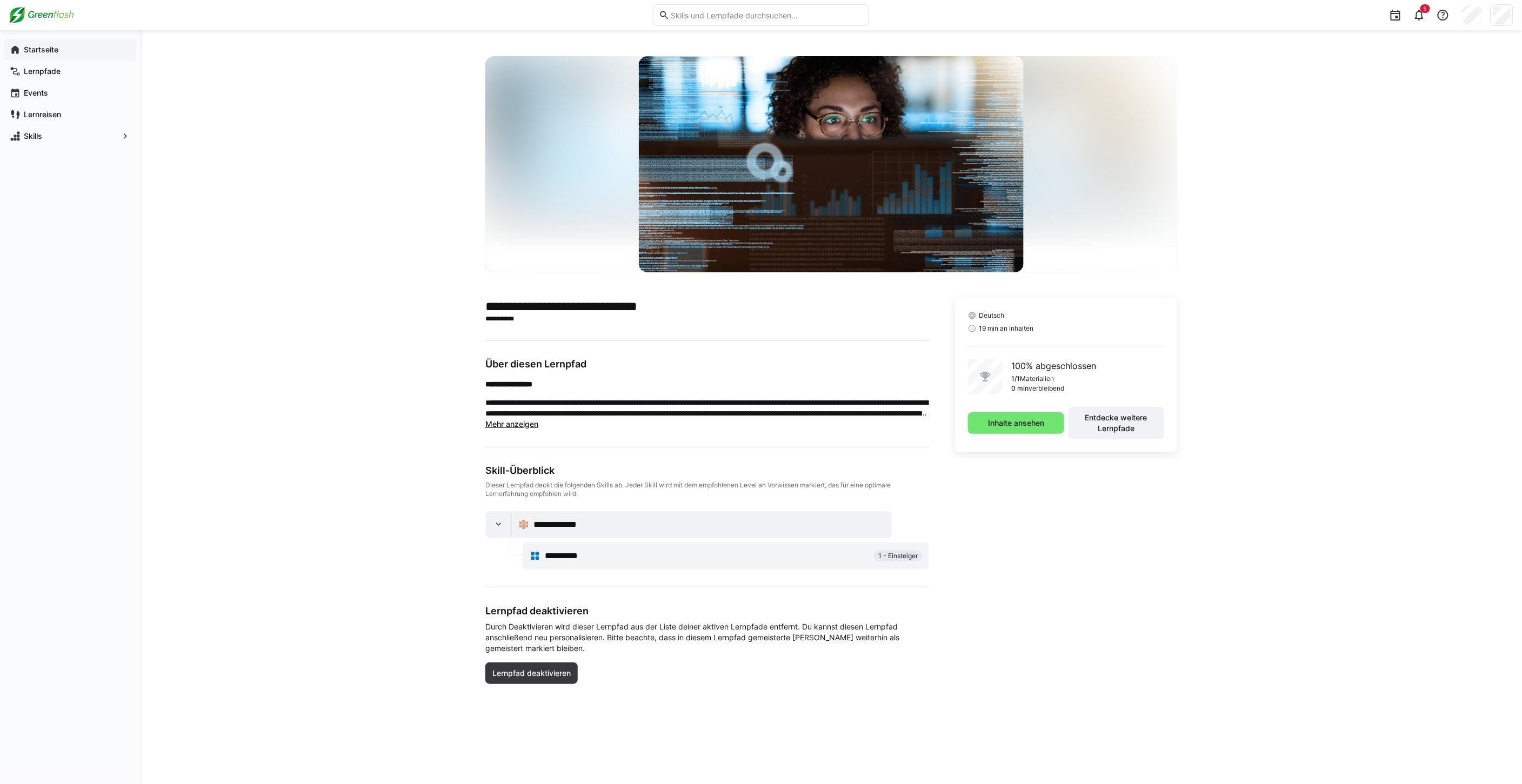
click at [0, 0] on app-navigation-label "Startseite" at bounding box center [0, 0] width 0 height 0
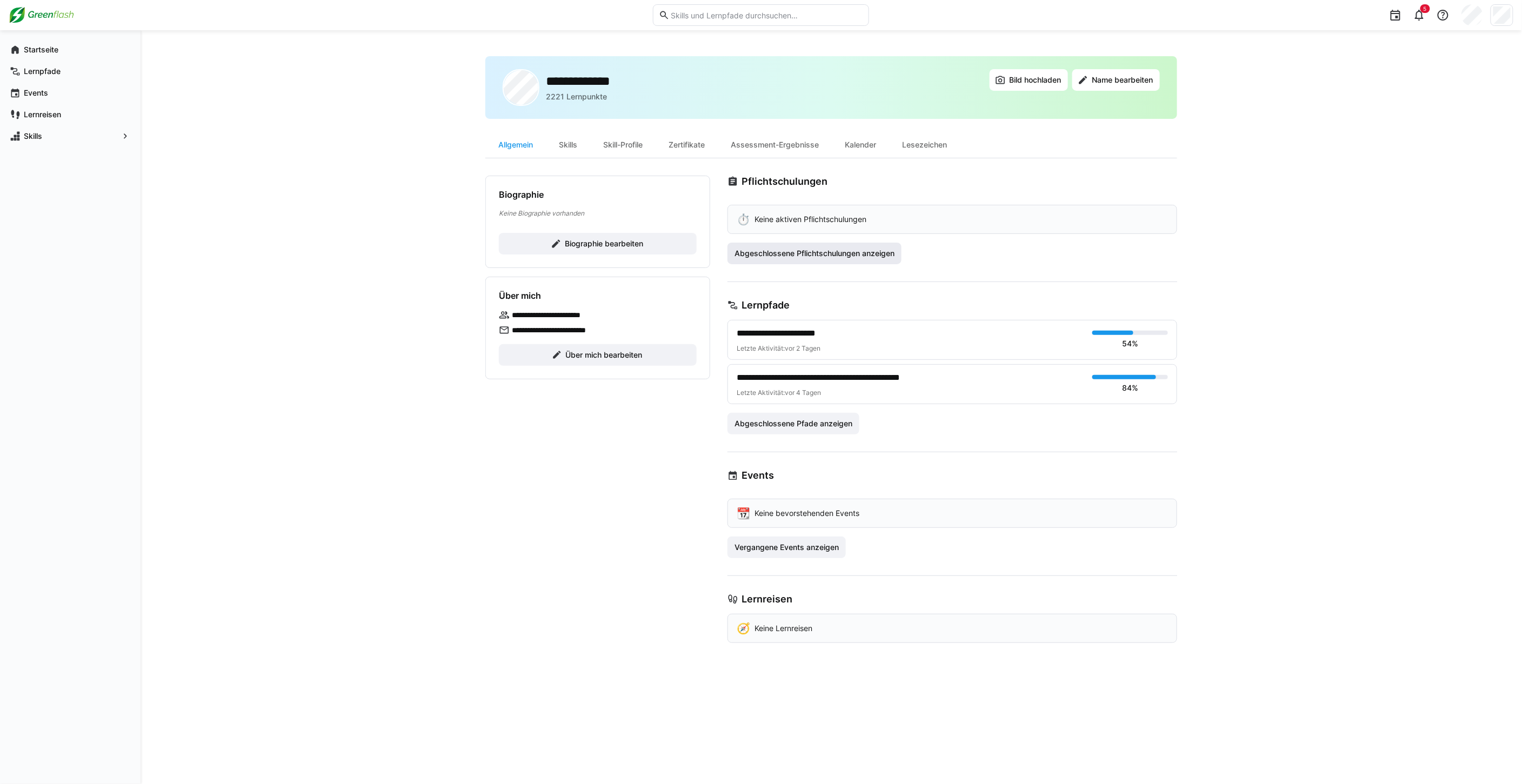
click at [766, 247] on span "Abgeschlossene Pflichtschulungen anzeigen" at bounding box center [814, 253] width 164 height 11
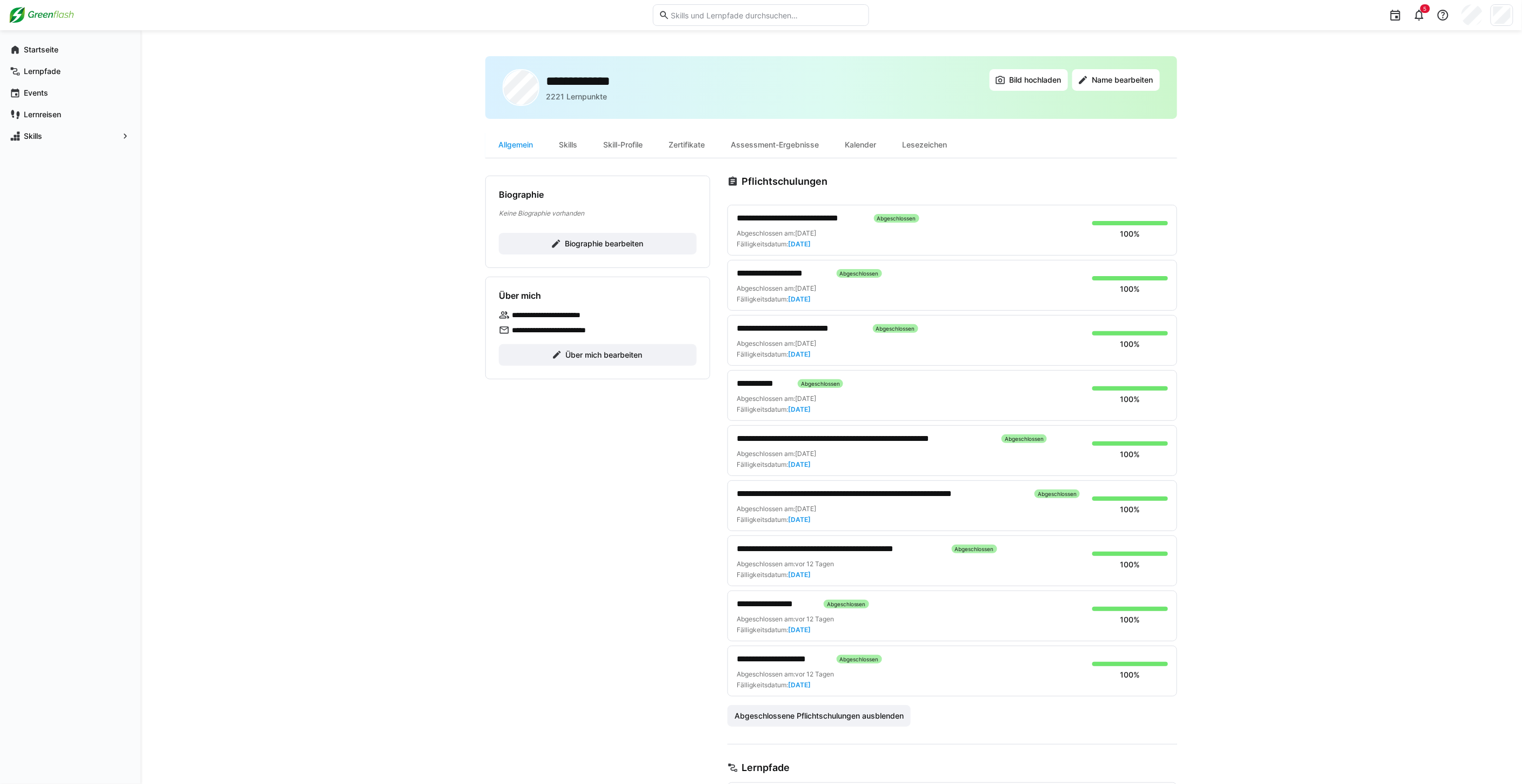
click at [779, 655] on span "**********" at bounding box center [782, 658] width 91 height 13
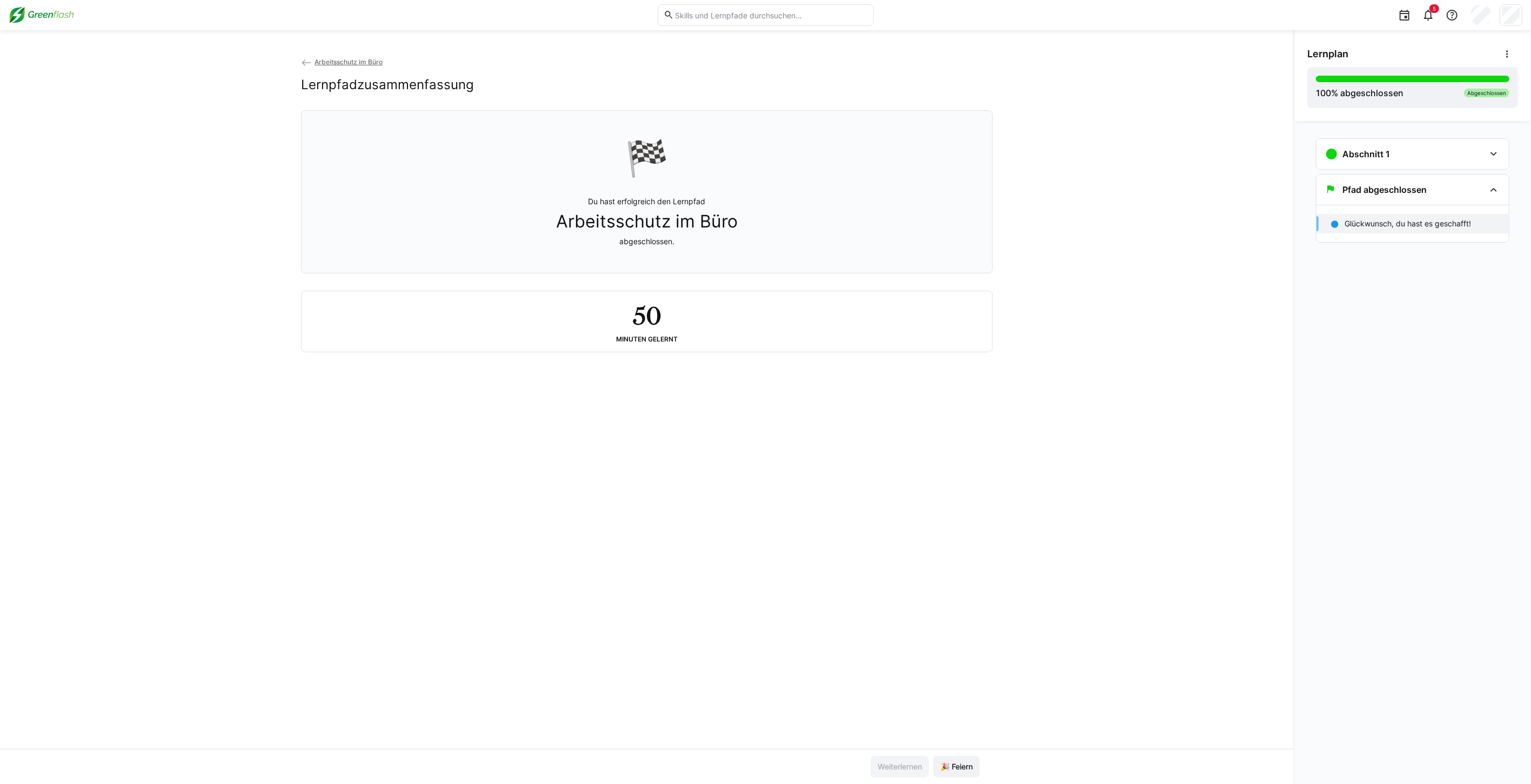
drag, startPoint x: 1427, startPoint y: 165, endPoint x: 1424, endPoint y: 170, distance: 5.8
click at [1426, 165] on div "Abschnitt 1" at bounding box center [1412, 154] width 193 height 30
click at [1409, 192] on p "Arbeitsschutz im Büro" at bounding box center [1383, 188] width 77 height 11
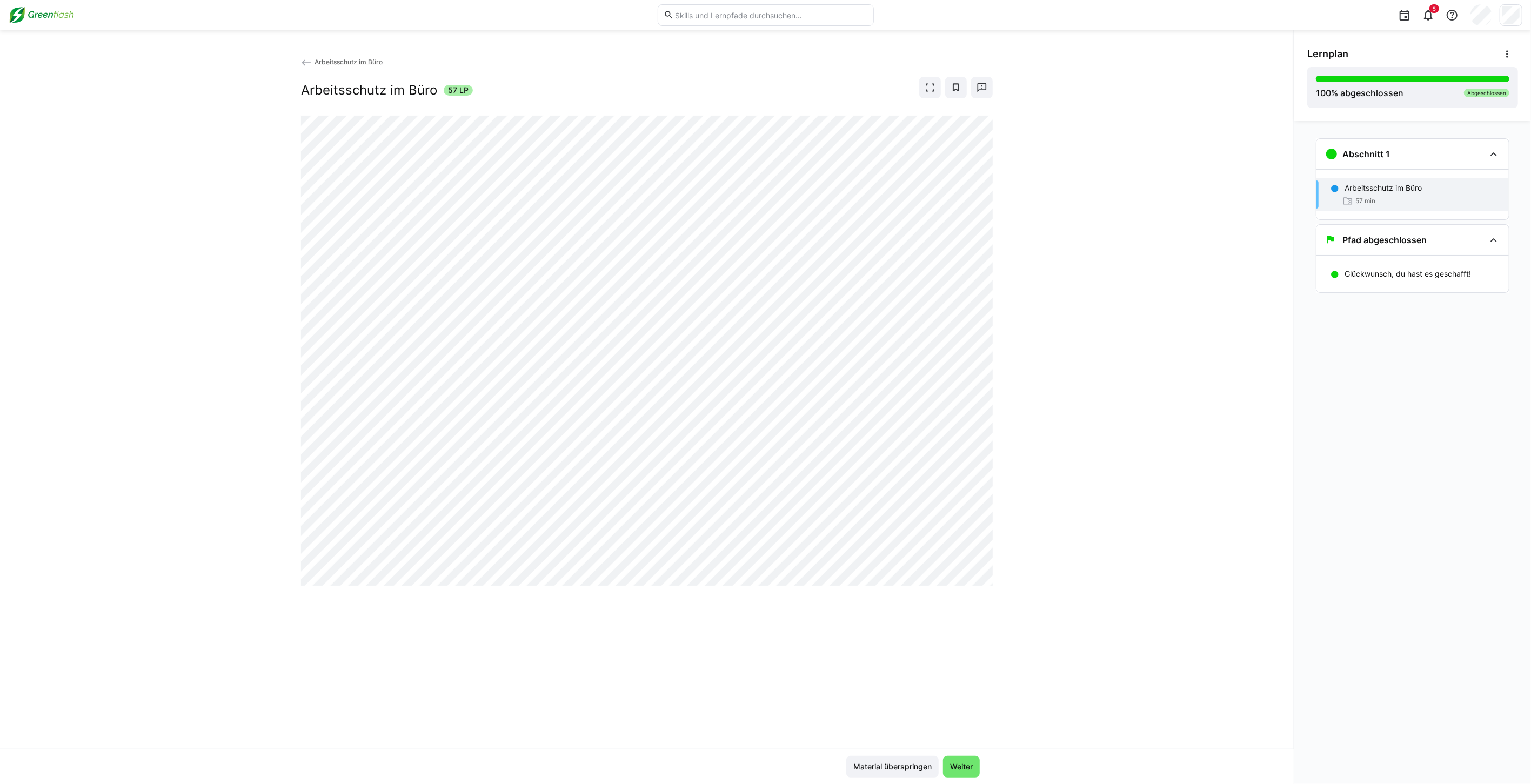
click at [1418, 183] on p "Arbeitsschutz im Büro" at bounding box center [1383, 188] width 77 height 11
click at [328, 61] on span "Arbeitsschutz im Büro" at bounding box center [348, 61] width 68 height 8
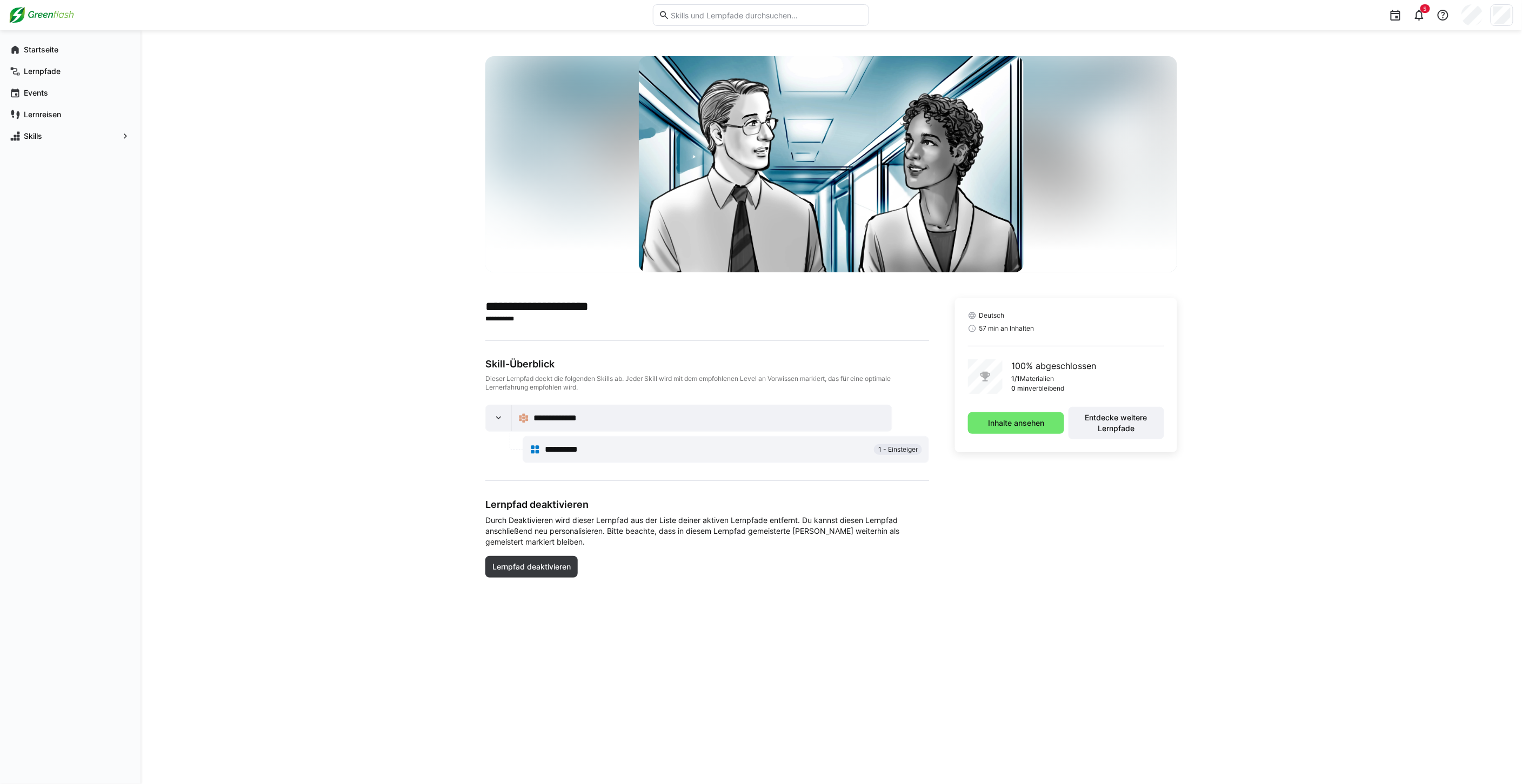
click at [55, 15] on img at bounding box center [42, 14] width 65 height 17
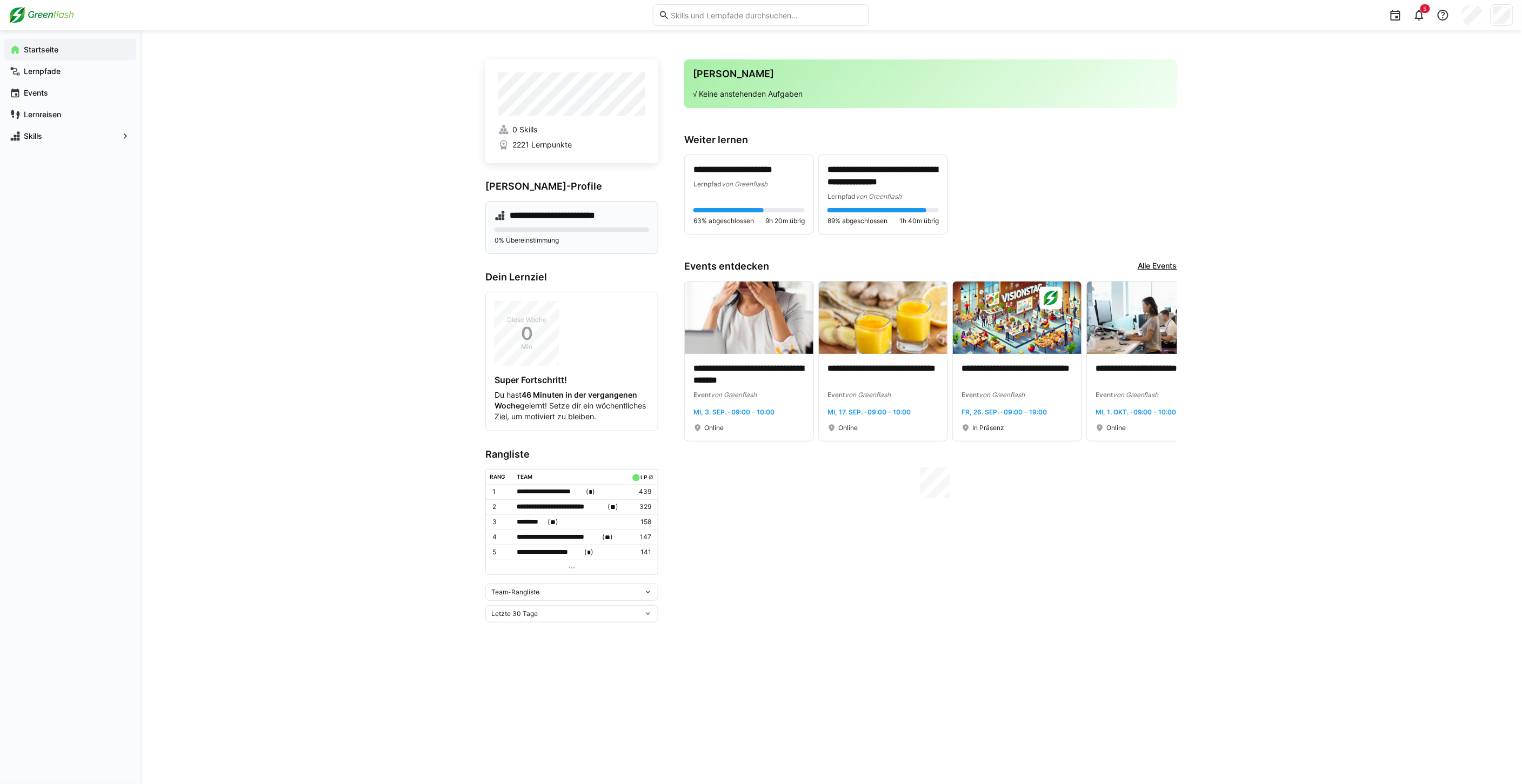
click at [587, 212] on h4 "**********" at bounding box center [563, 216] width 107 height 11
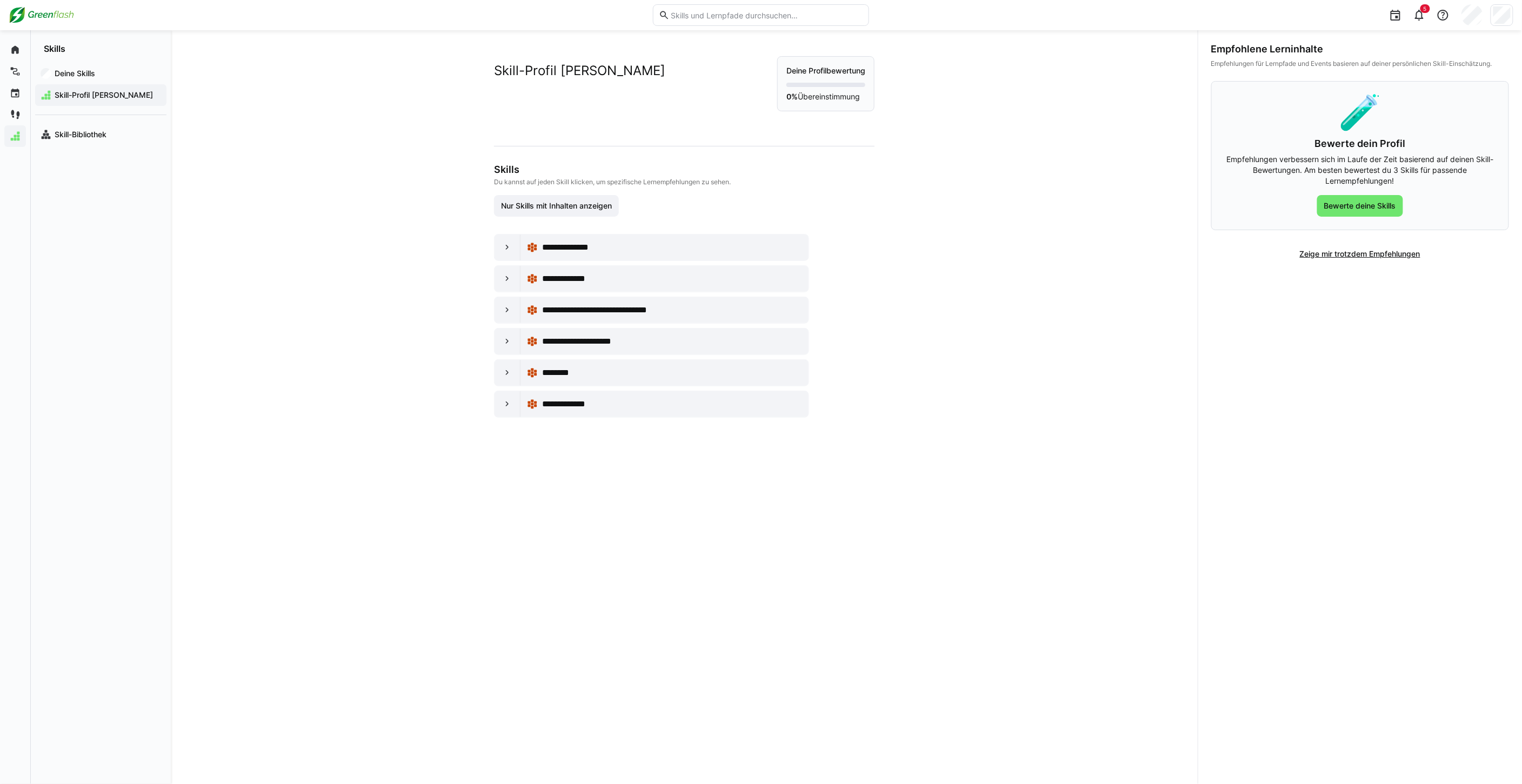
click at [41, 20] on img at bounding box center [42, 14] width 65 height 17
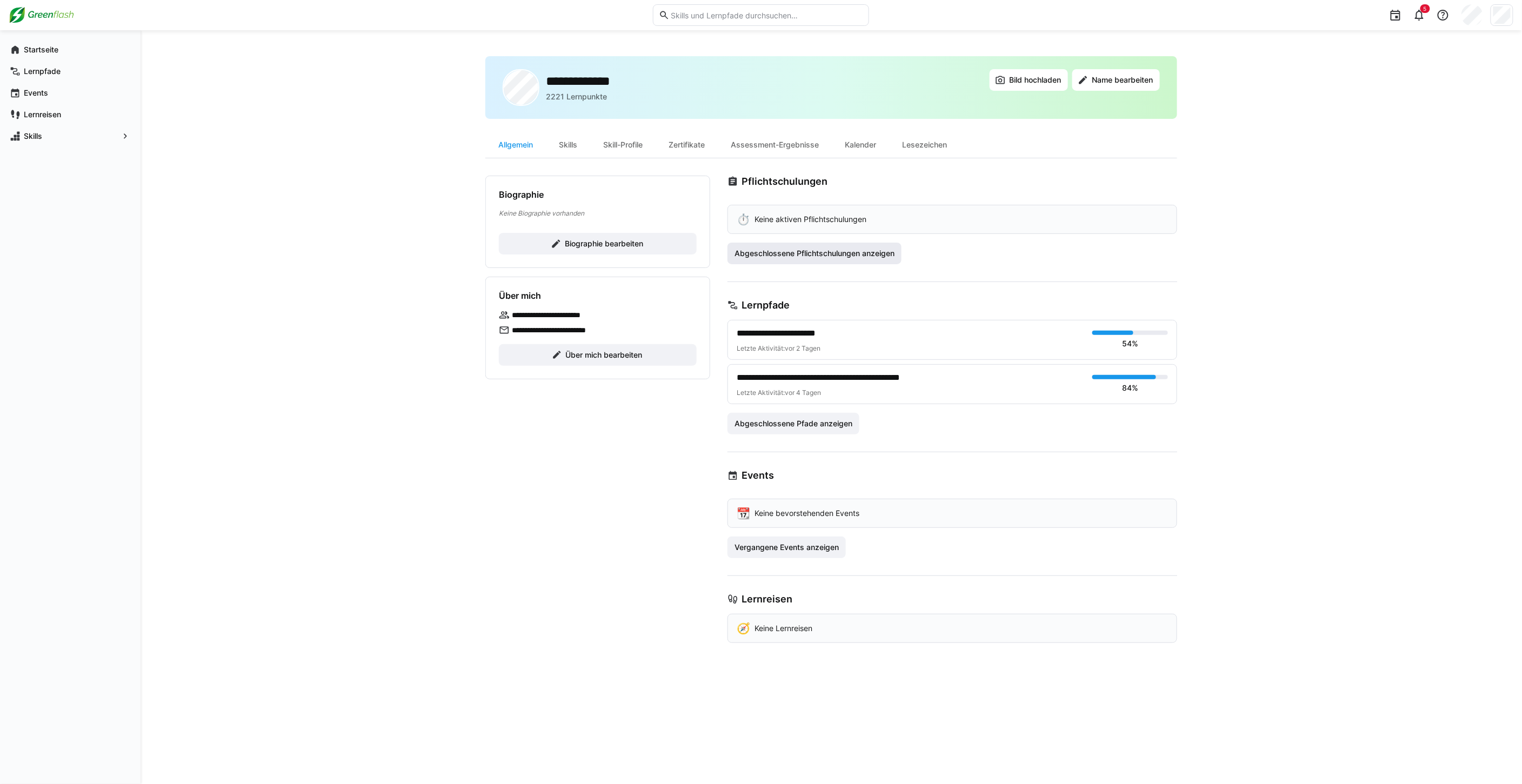
click at [775, 246] on span "Abgeschlossene Pflichtschulungen anzeigen" at bounding box center [814, 253] width 174 height 22
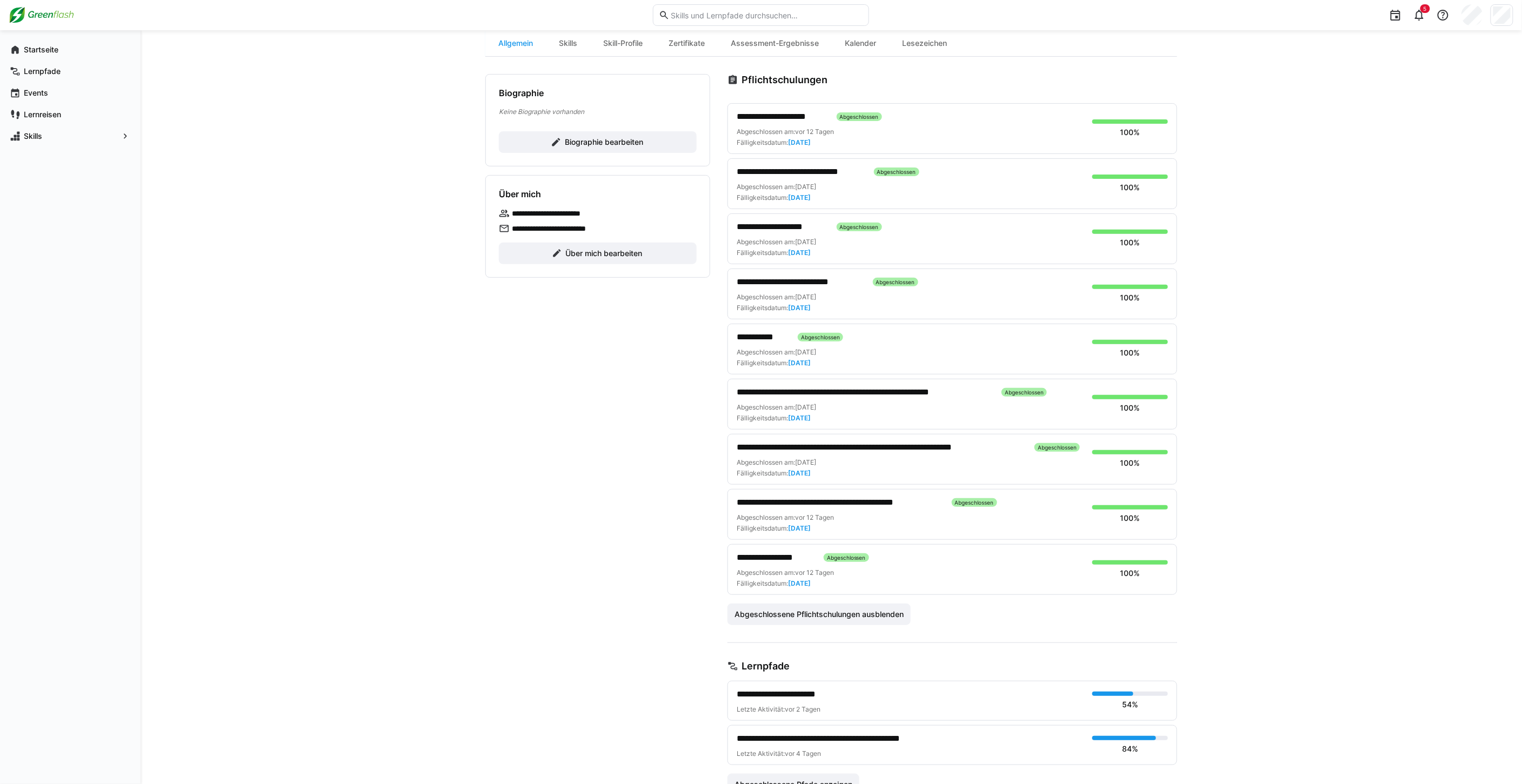
scroll to position [120, 0]
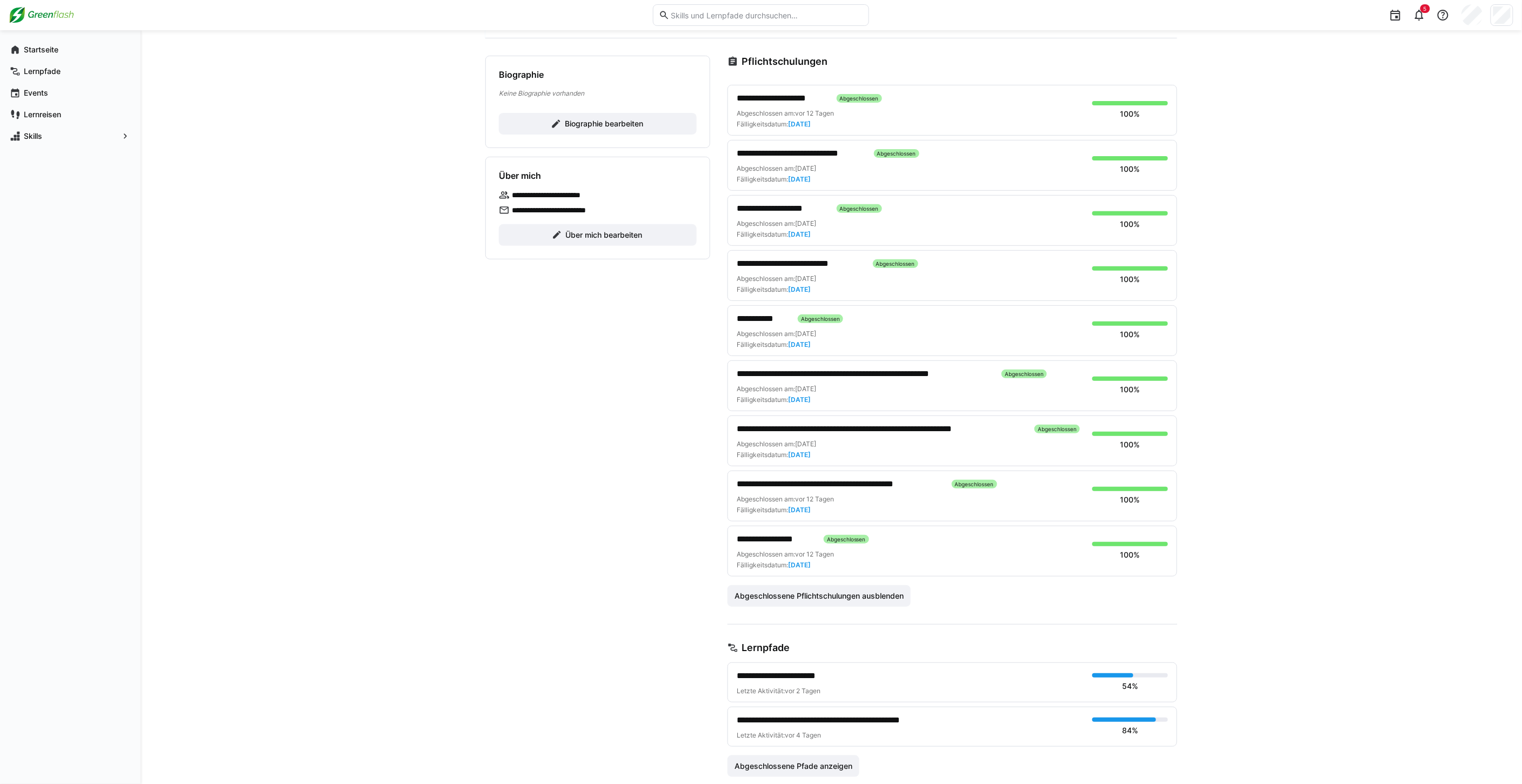
click at [796, 483] on span "**********" at bounding box center [840, 484] width 206 height 13
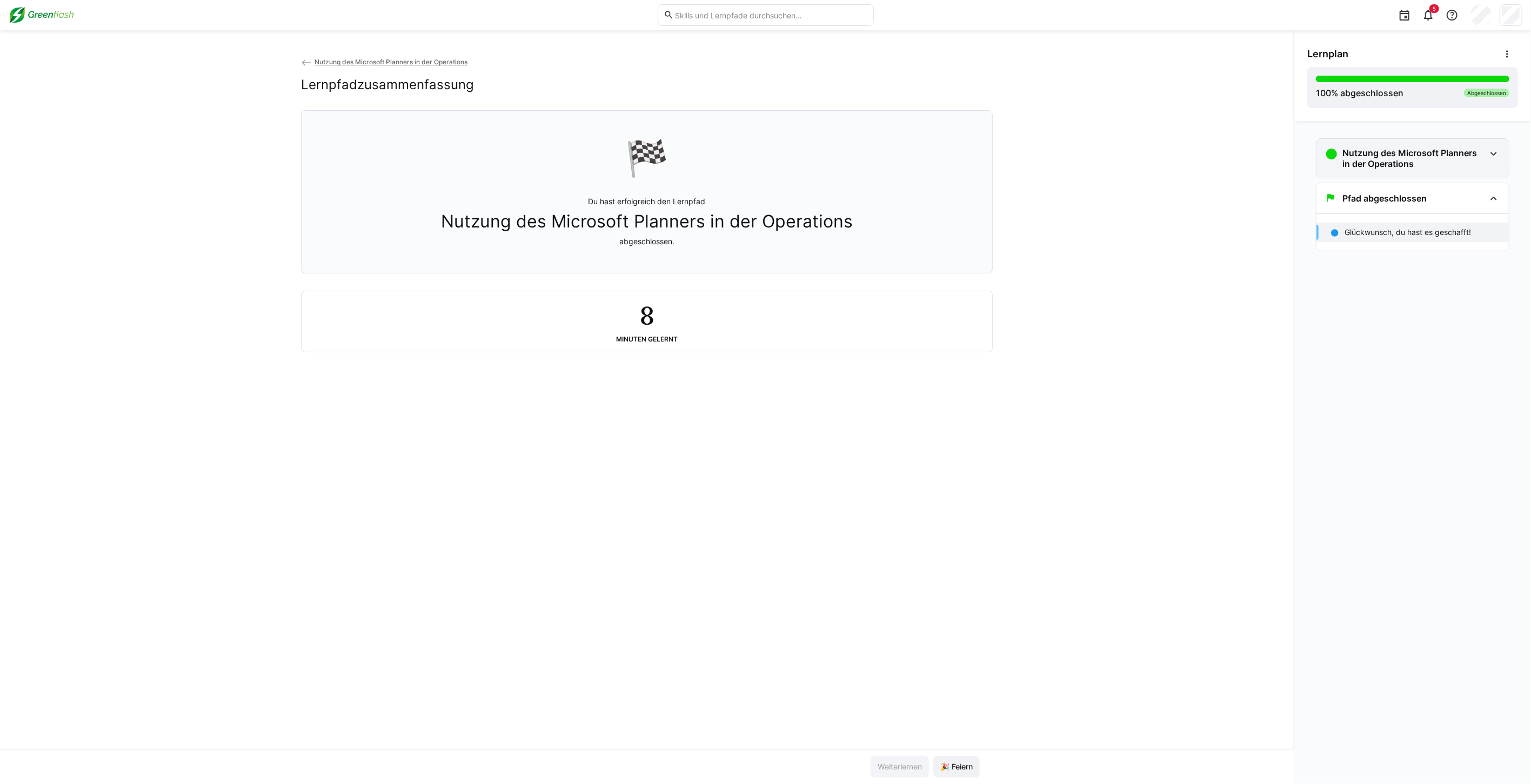
click at [1396, 167] on h3 "Nutzung des Microsoft Planners in der Operations" at bounding box center [1414, 158] width 143 height 22
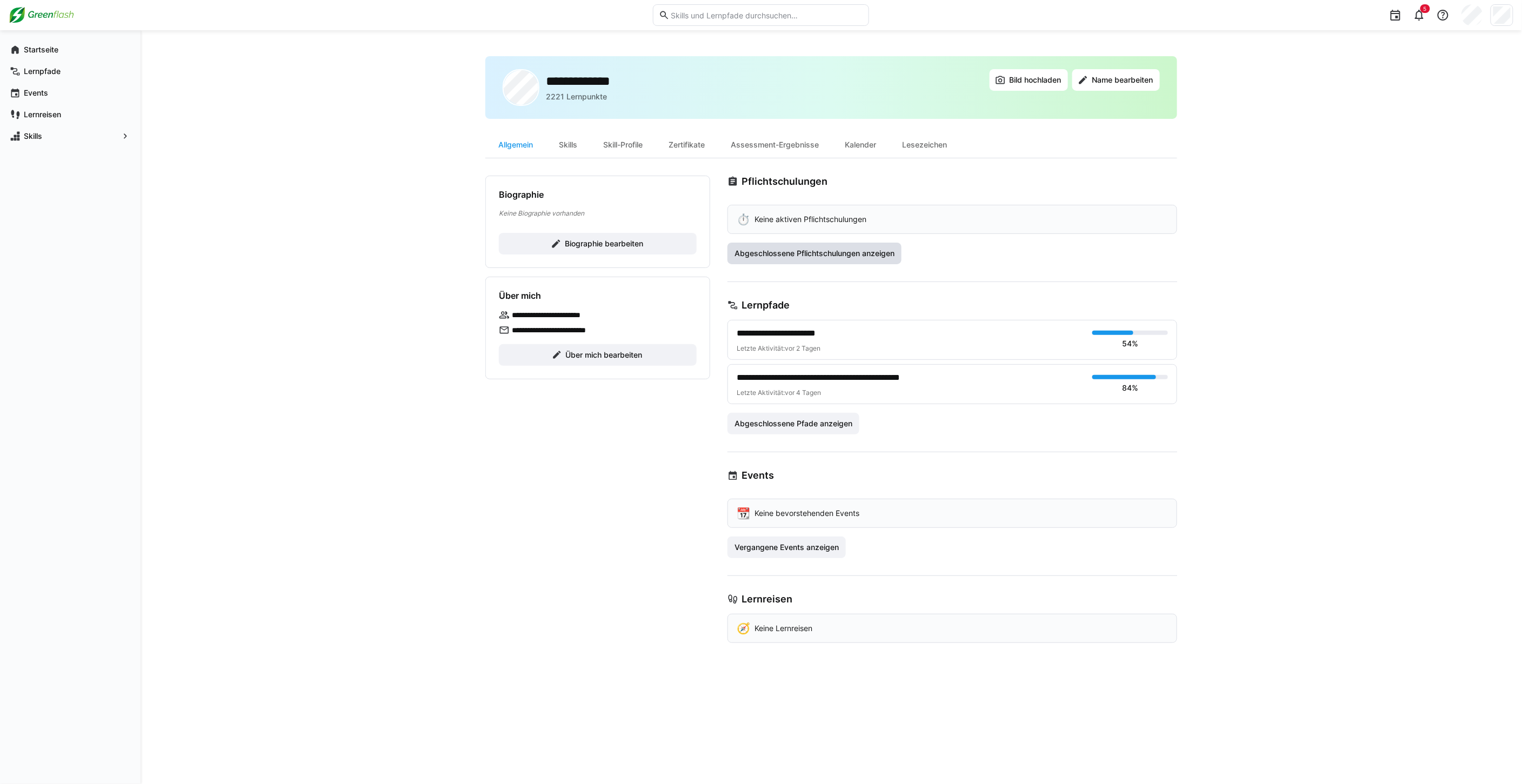
click at [792, 253] on span "Abgeschlossene Pflichtschulungen anzeigen" at bounding box center [814, 253] width 164 height 11
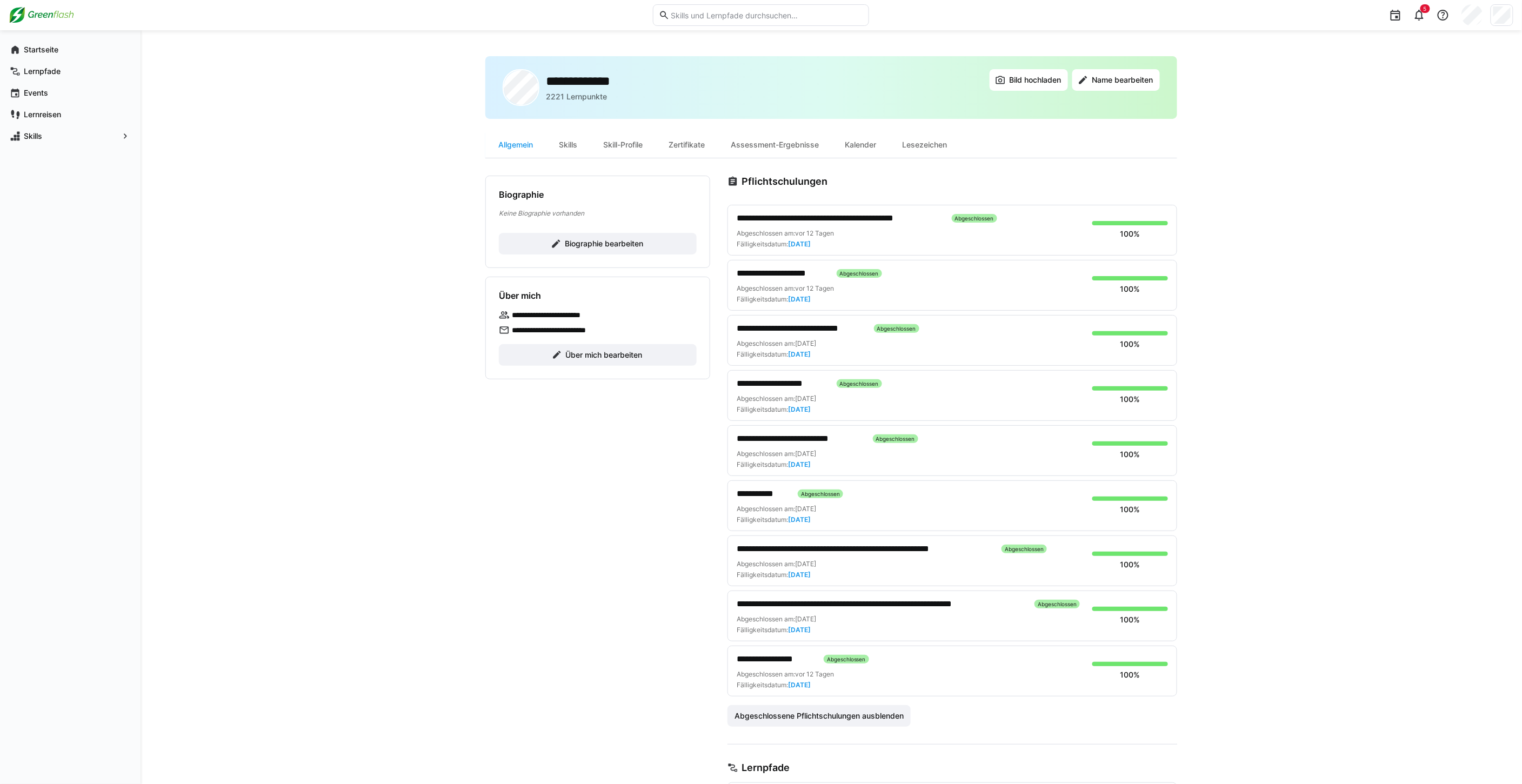
scroll to position [60, 0]
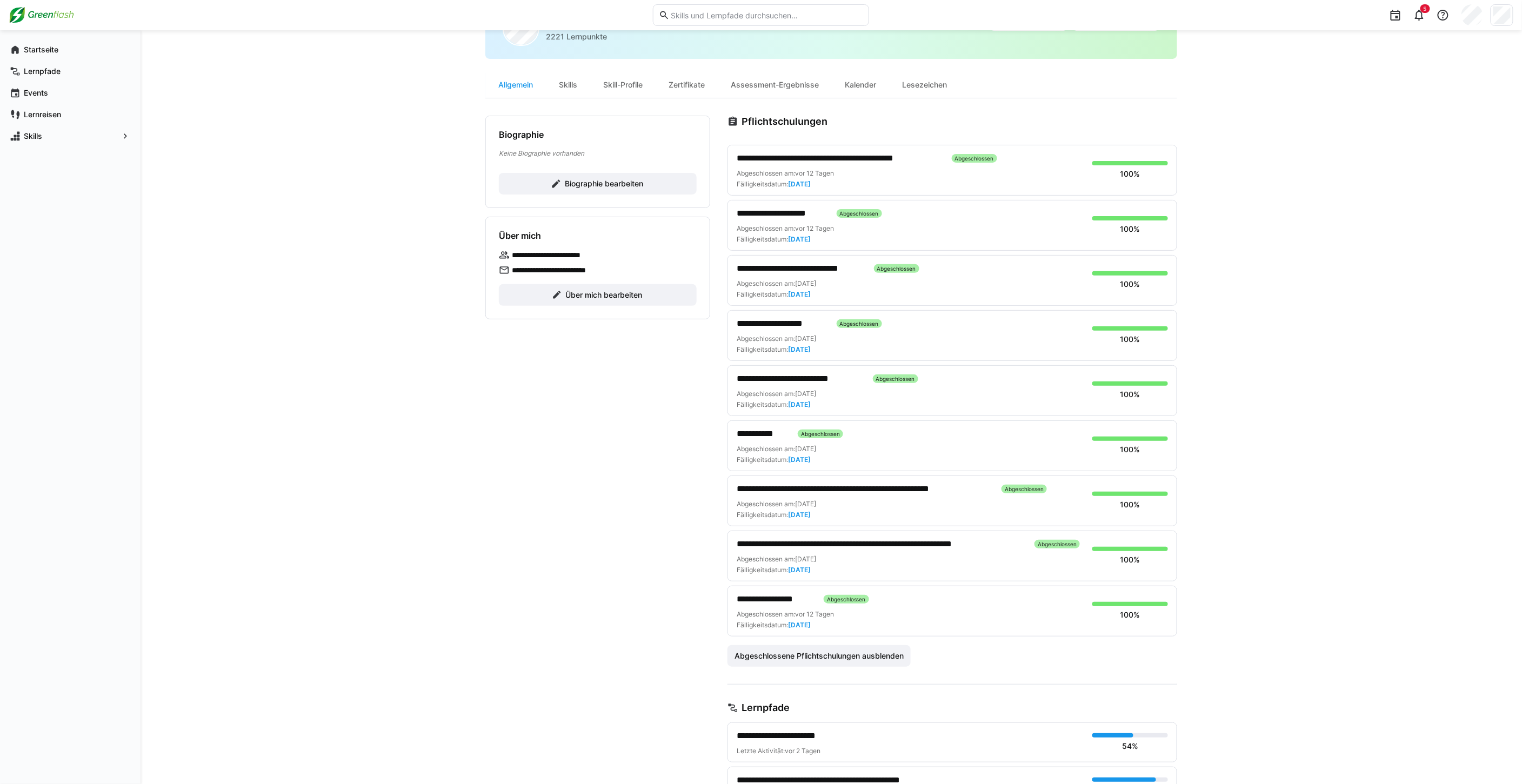
click at [784, 595] on span "**********" at bounding box center [775, 599] width 79 height 13
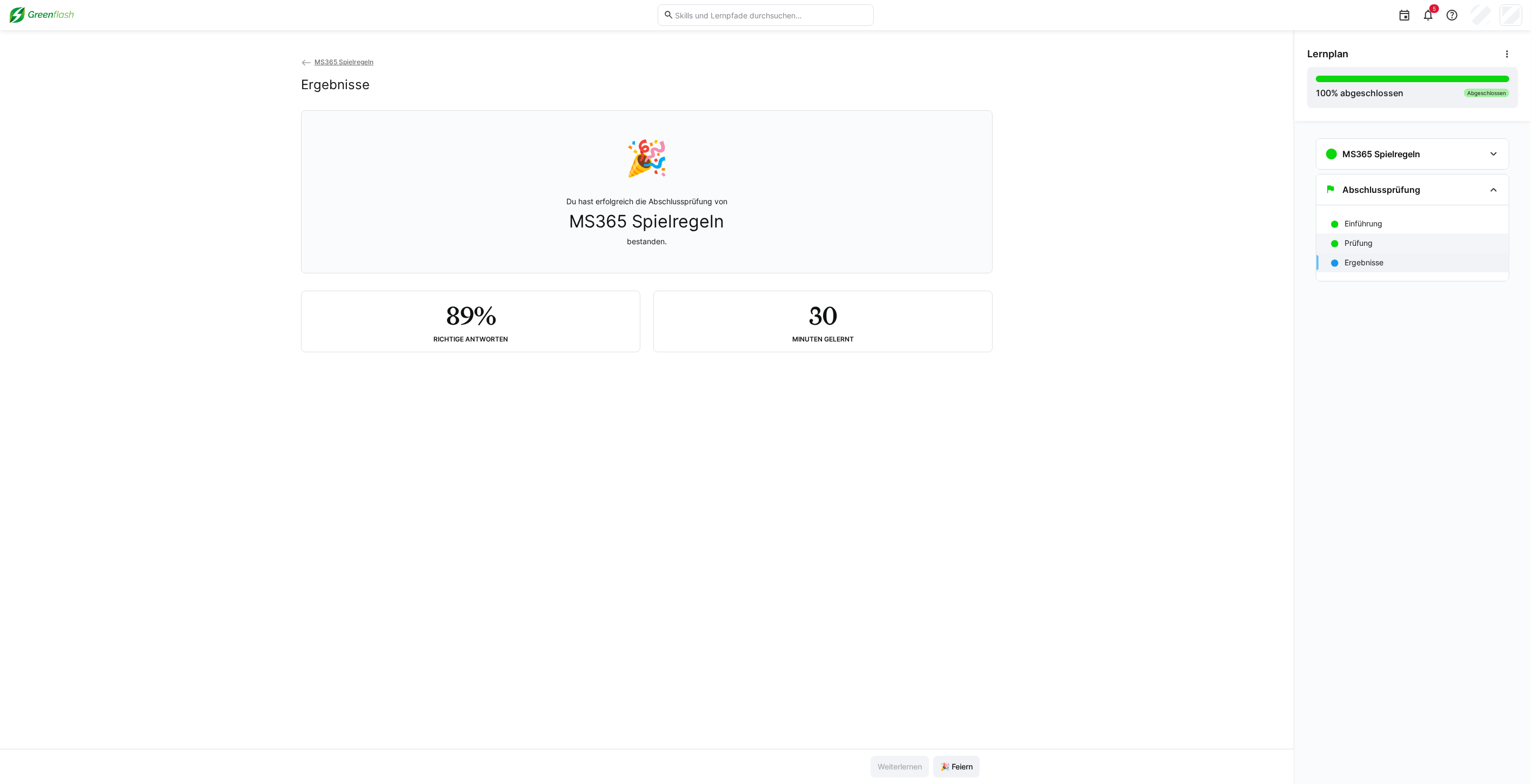
click at [1362, 238] on p "Prüfung" at bounding box center [1358, 243] width 28 height 11
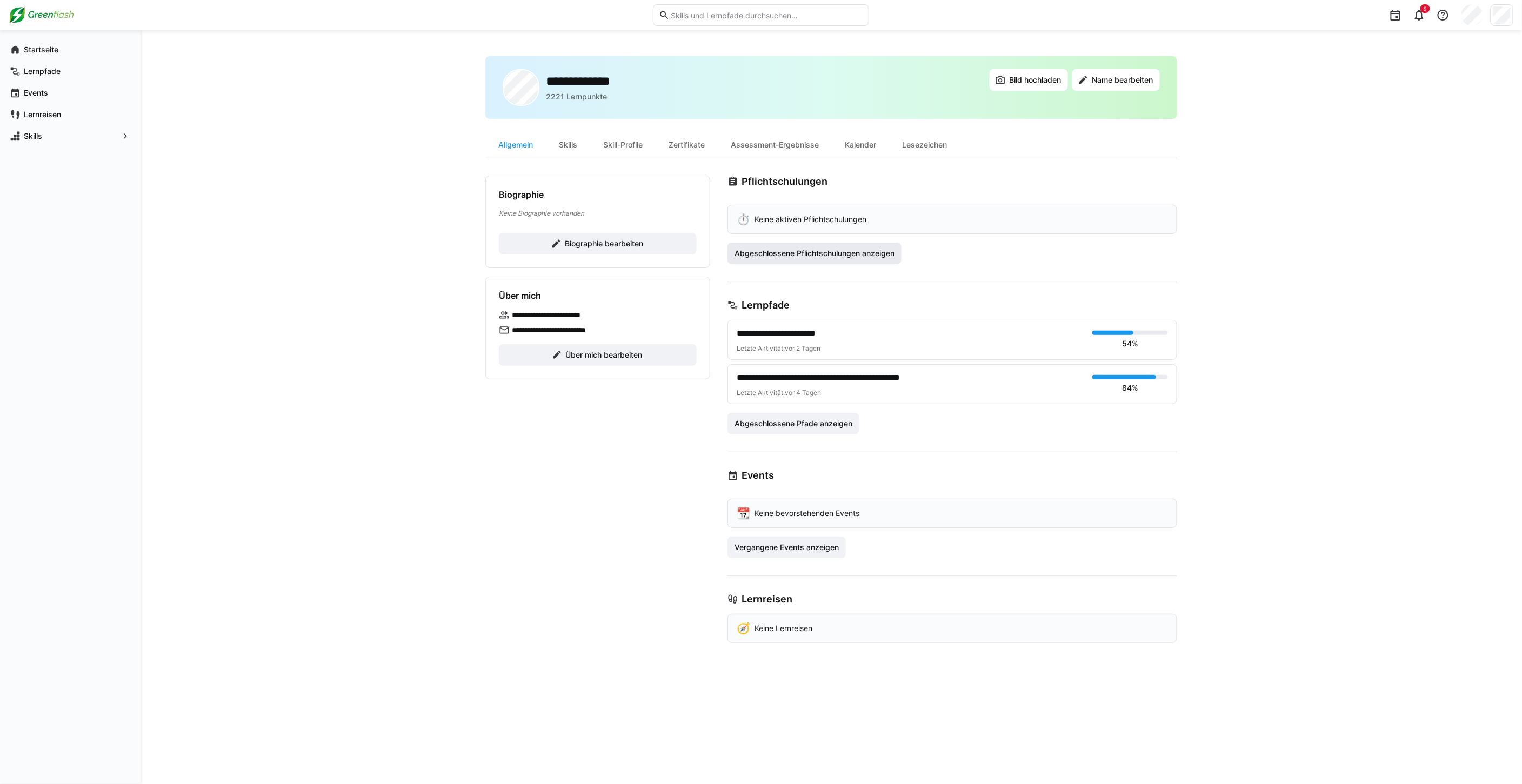
click at [843, 256] on span "Abgeschlossene Pflichtschulungen anzeigen" at bounding box center [814, 253] width 164 height 11
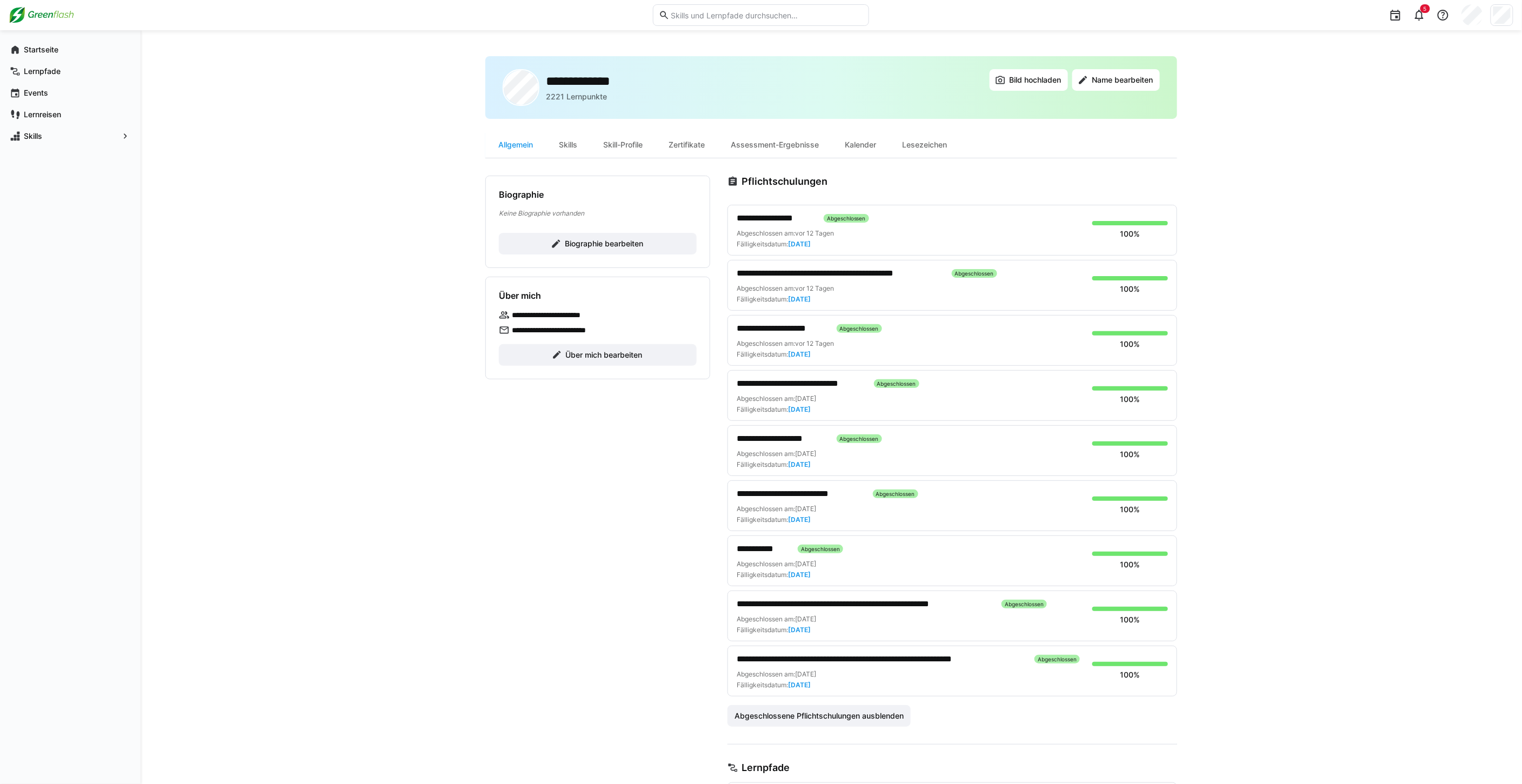
click at [824, 661] on span "**********" at bounding box center [881, 658] width 289 height 13
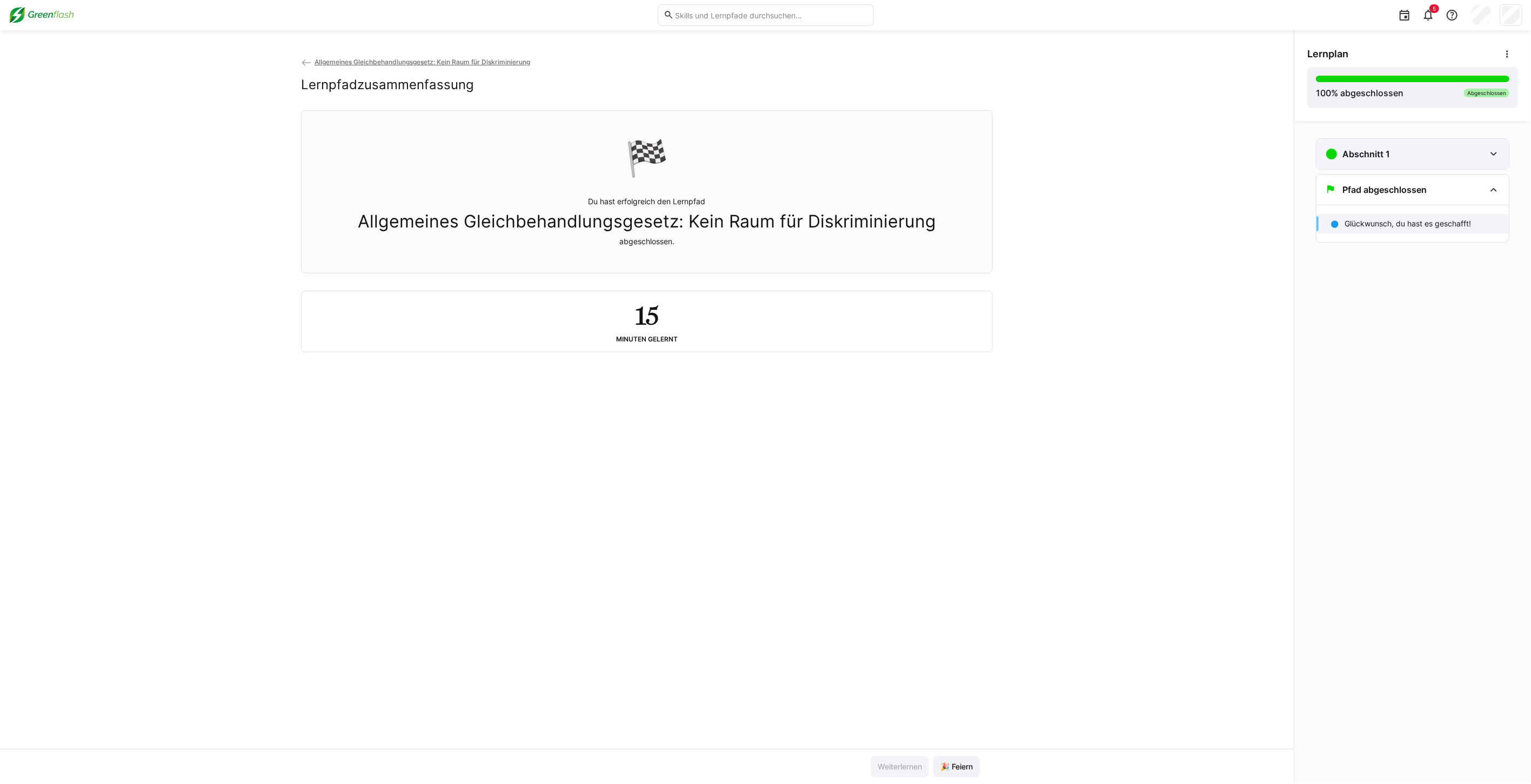
click at [1382, 154] on h3 "Abschnitt 1" at bounding box center [1366, 154] width 48 height 11
click at [1376, 193] on p "Allgemeines Gleichbehandlungsgesetz: Kein Raum für Diskriminierung" at bounding box center [1423, 193] width 155 height 22
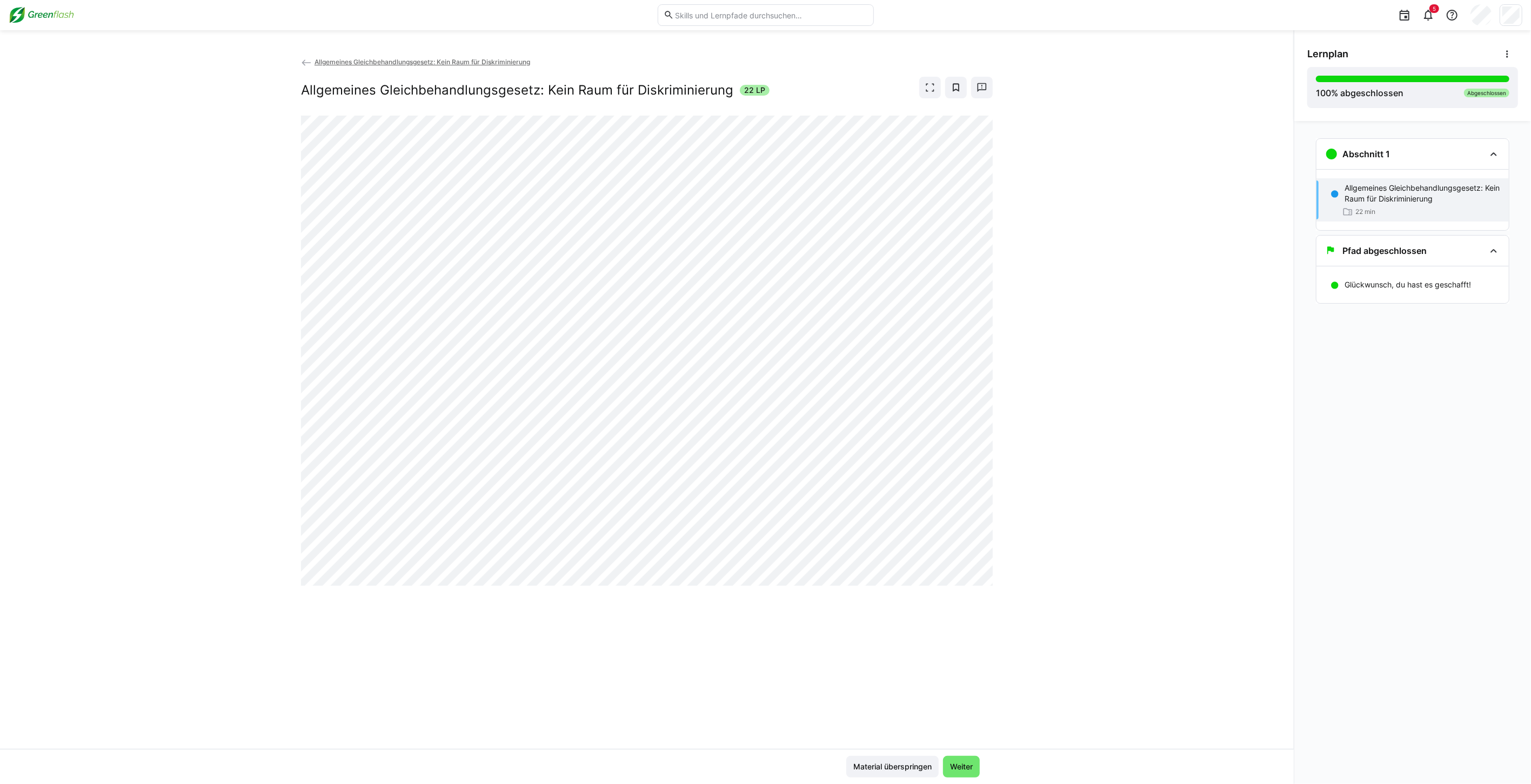
click at [309, 63] on eds-icon at bounding box center [306, 62] width 11 height 11
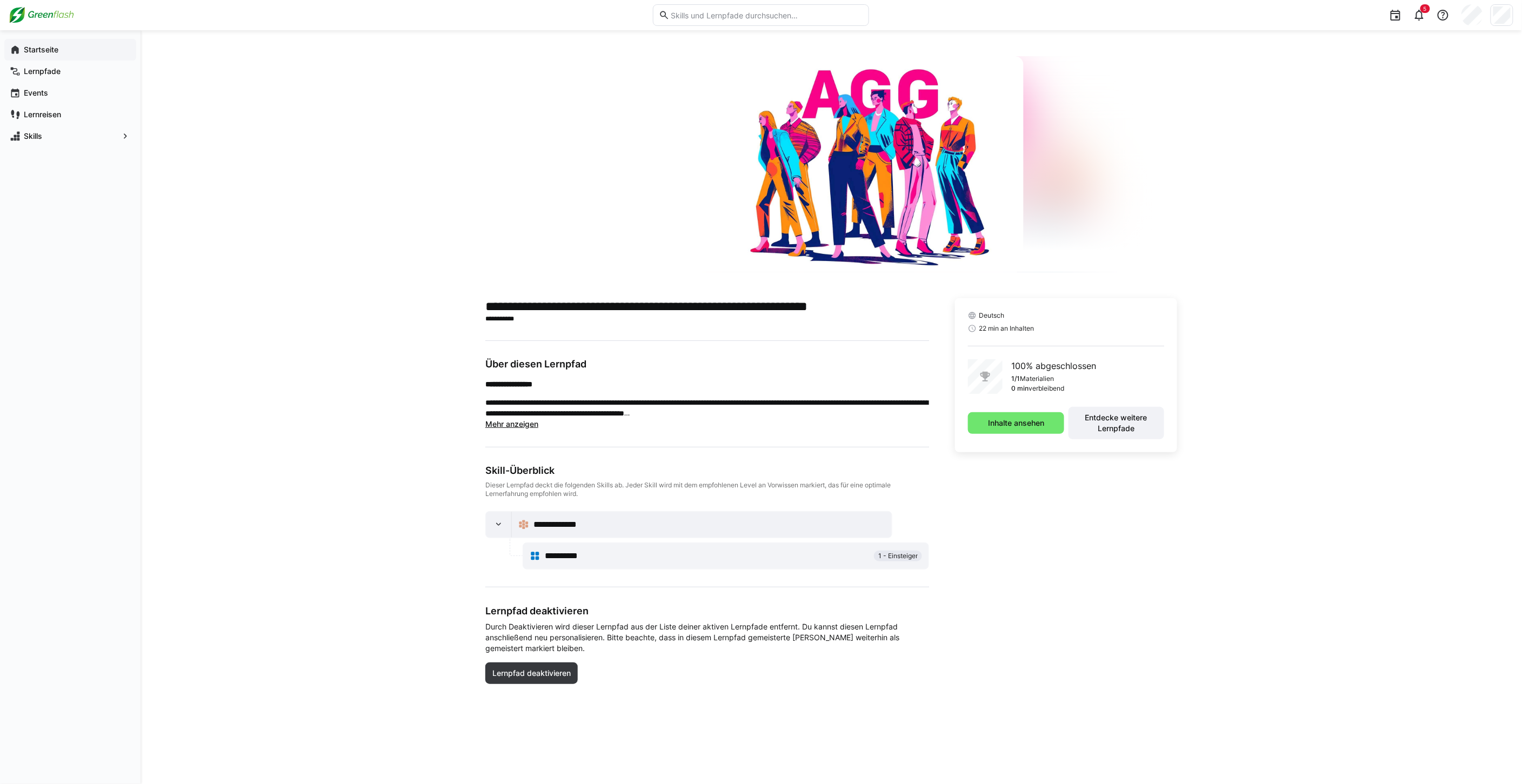
click at [0, 0] on app-navigation-label "Startseite" at bounding box center [0, 0] width 0 height 0
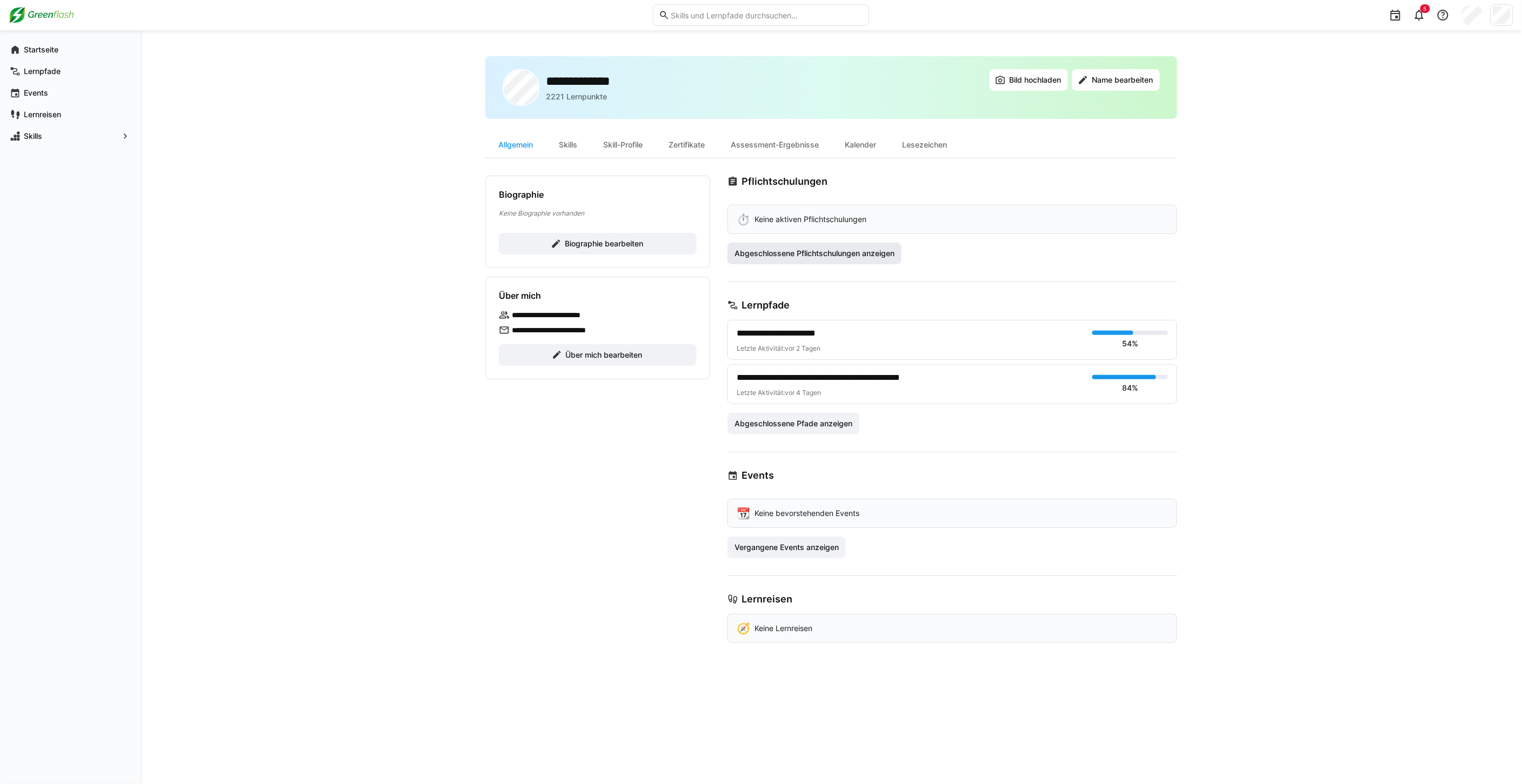
click at [796, 244] on span "Abgeschlossene Pflichtschulungen anzeigen" at bounding box center [814, 253] width 174 height 22
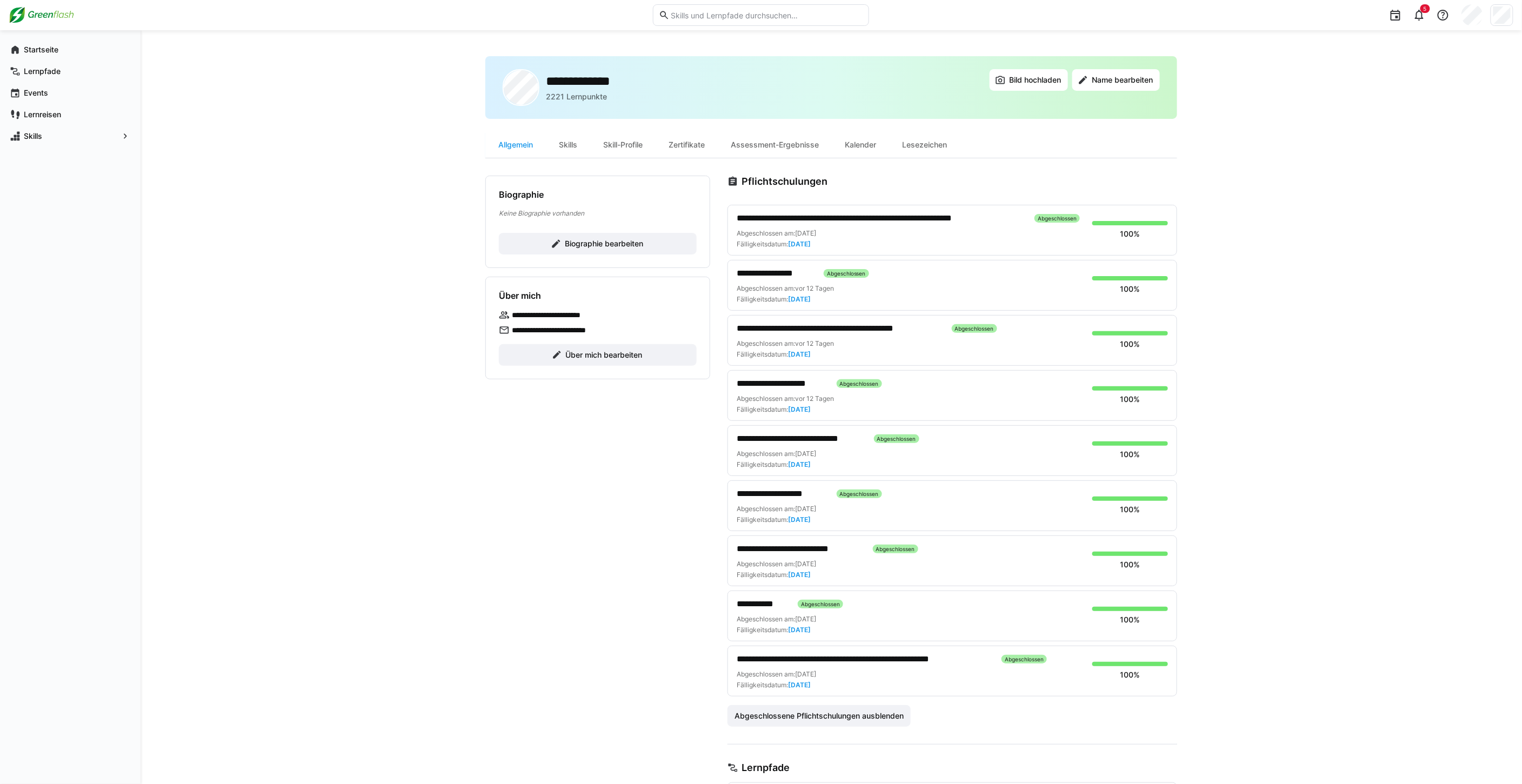
click at [791, 663] on span "**********" at bounding box center [864, 658] width 256 height 13
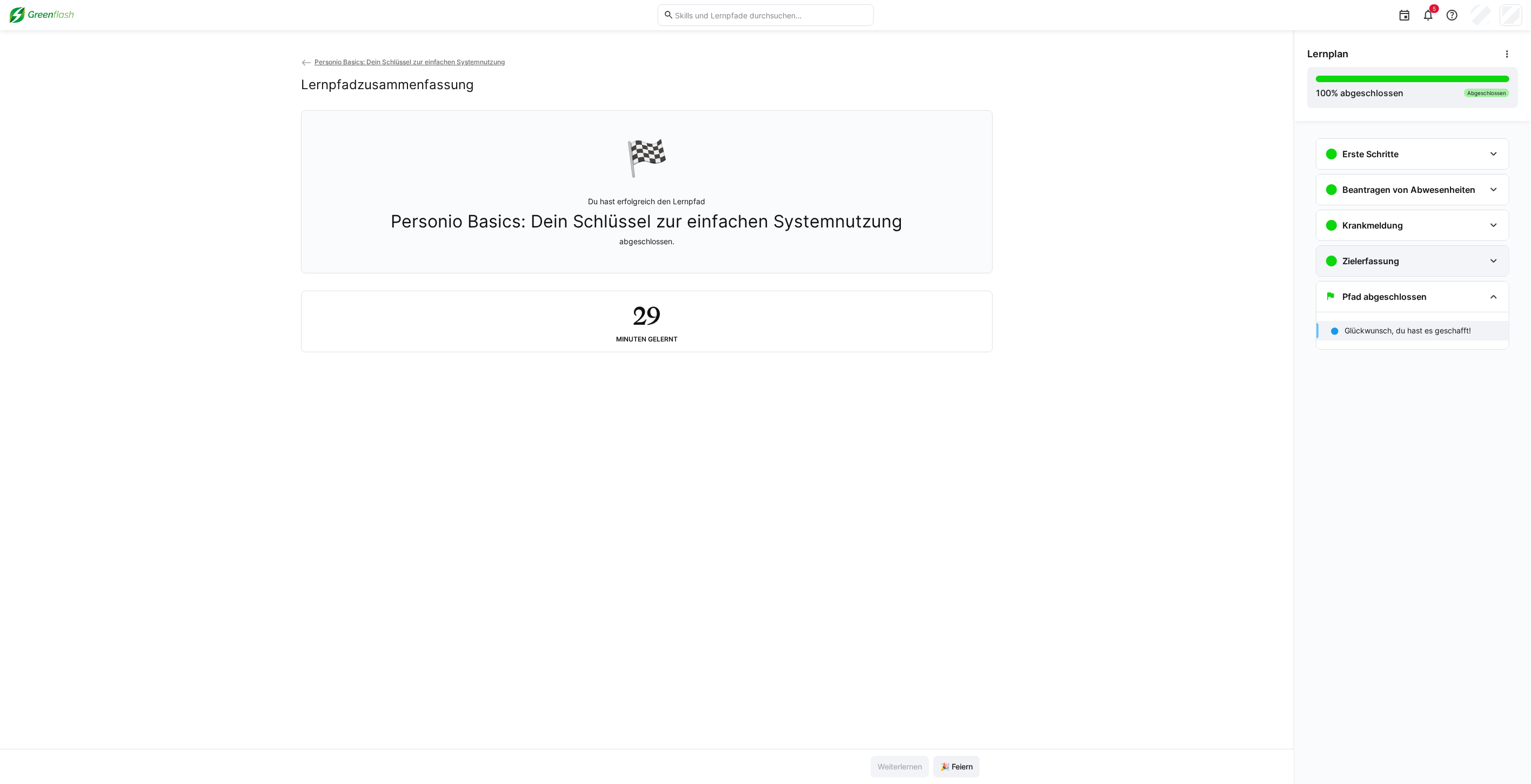
click at [1385, 262] on h3 "Zielerfassung" at bounding box center [1370, 261] width 57 height 11
click at [1393, 236] on div "Krankmeldung" at bounding box center [1412, 225] width 193 height 30
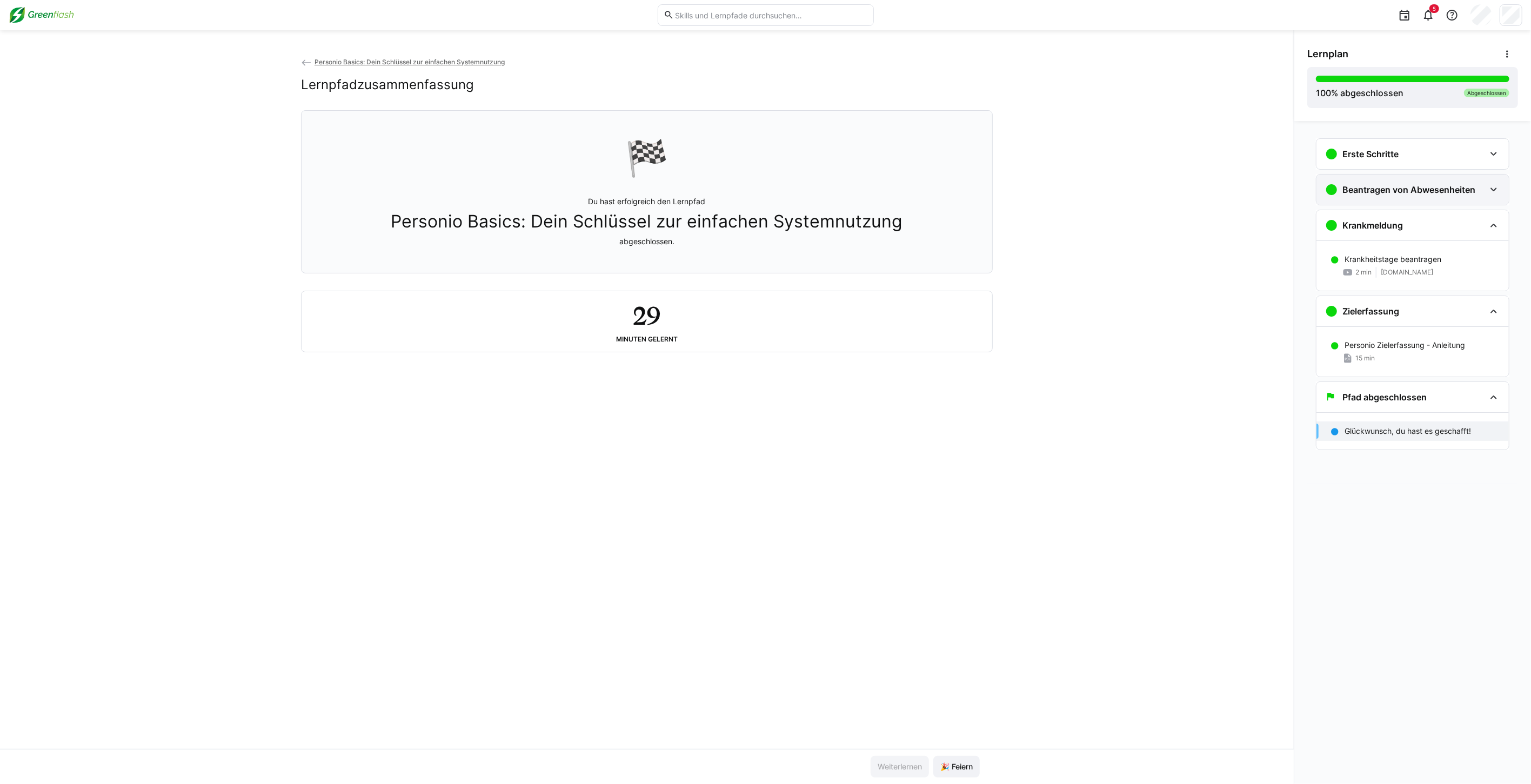
click at [1399, 196] on div "Beantragen von Abwesenheiten" at bounding box center [1412, 189] width 193 height 30
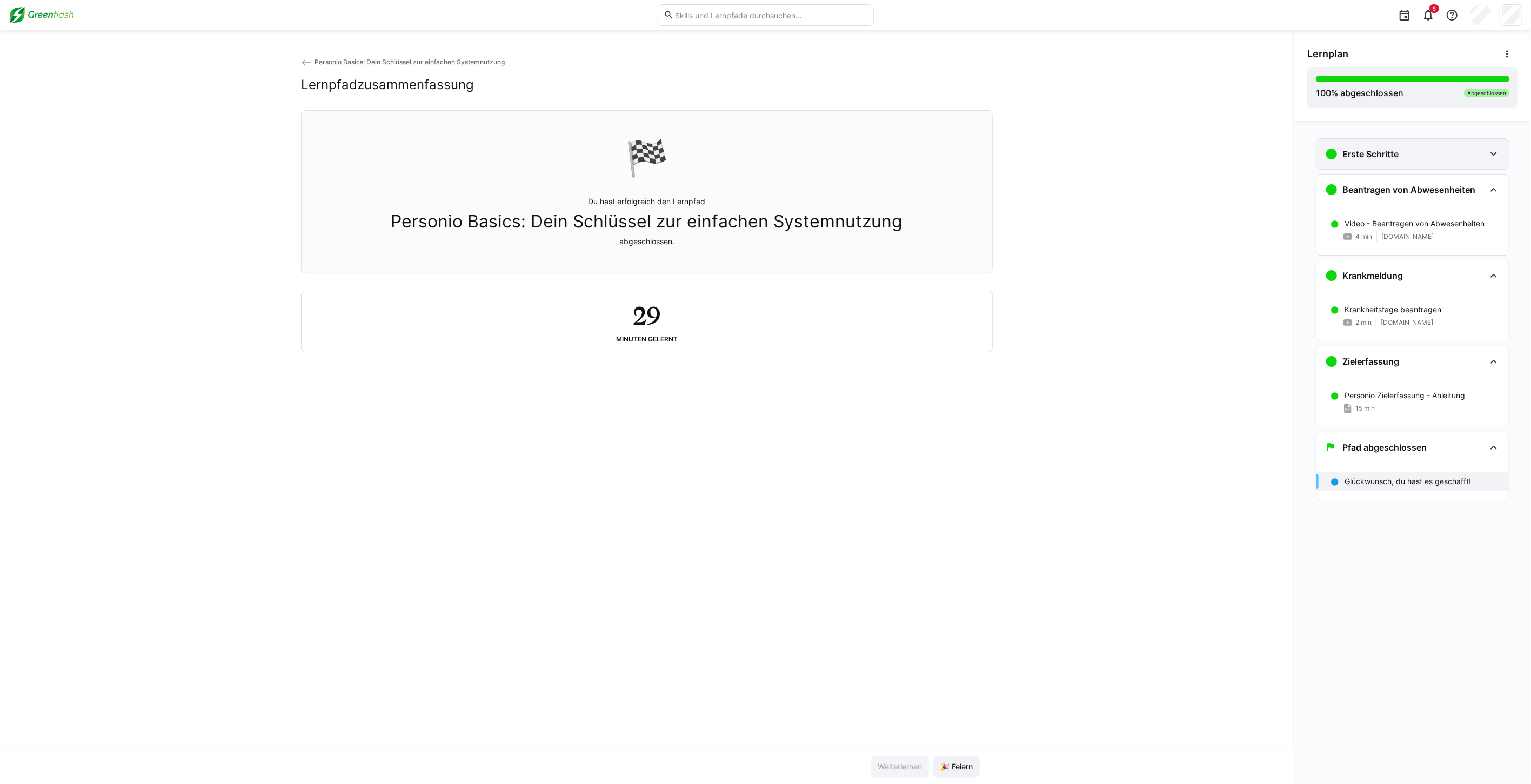
click at [1409, 161] on div "Erste Schritte" at bounding box center [1412, 154] width 193 height 30
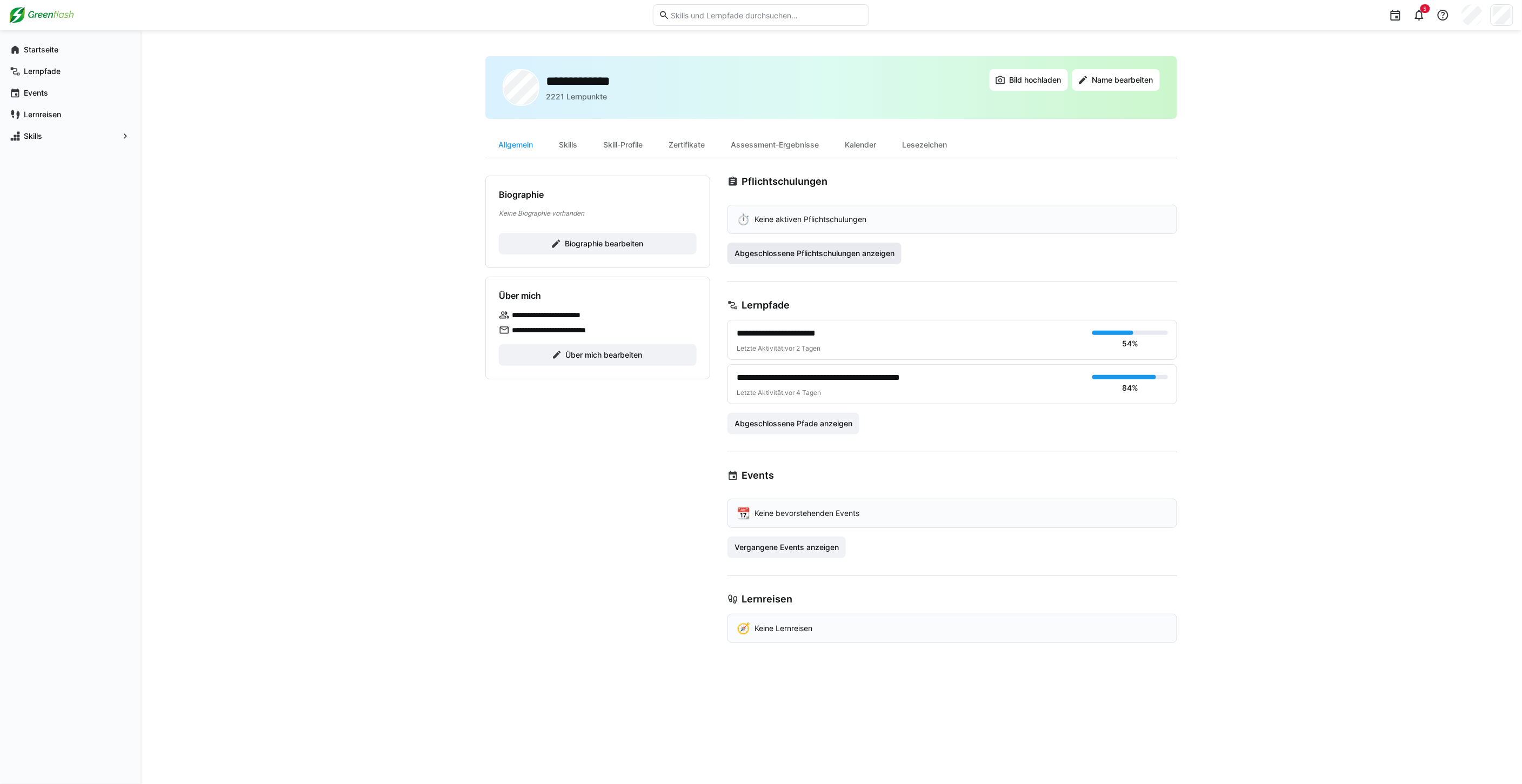
click at [795, 246] on span "Abgeschlossene Pflichtschulungen anzeigen" at bounding box center [814, 253] width 174 height 22
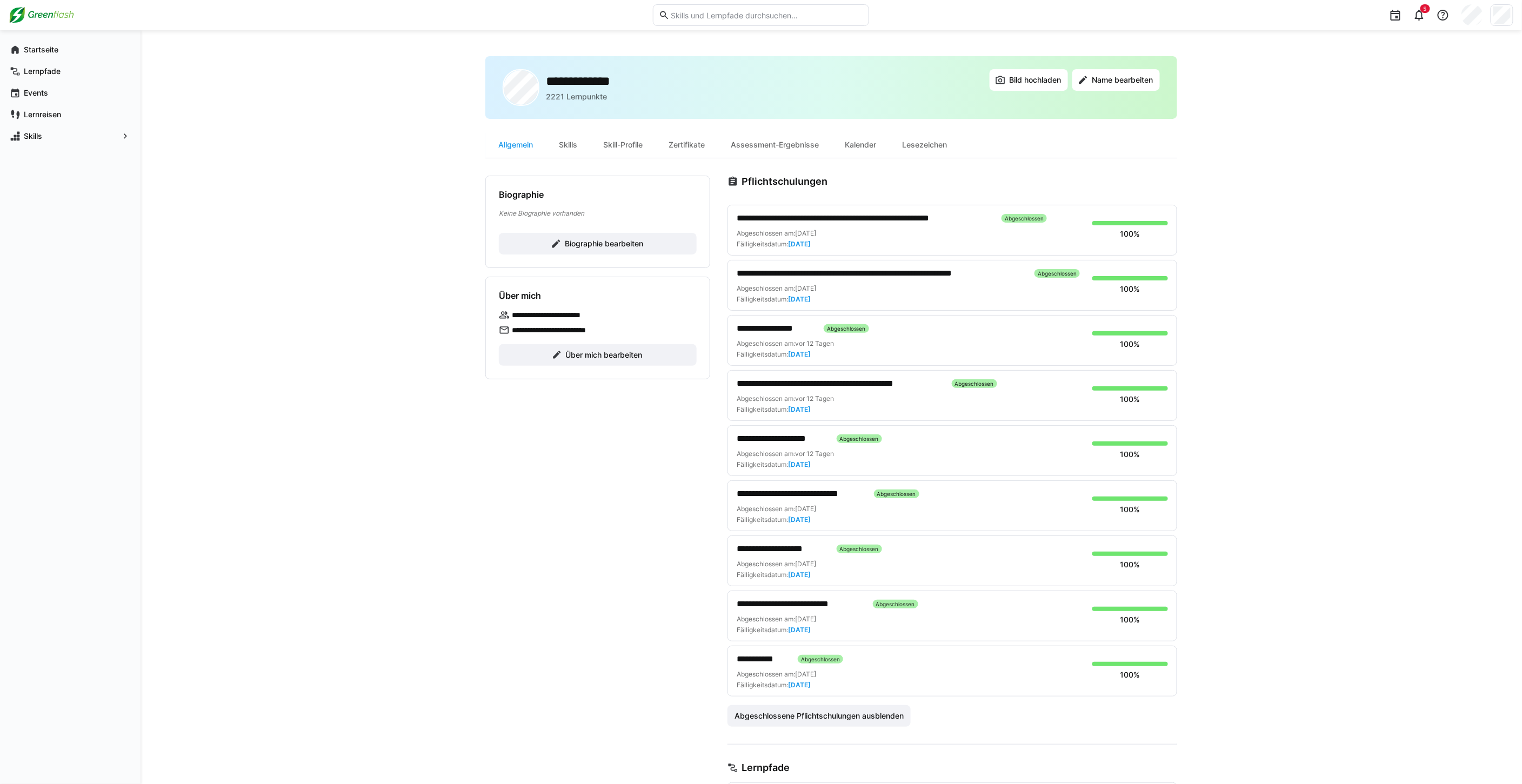
click at [781, 658] on span "**********" at bounding box center [763, 658] width 52 height 13
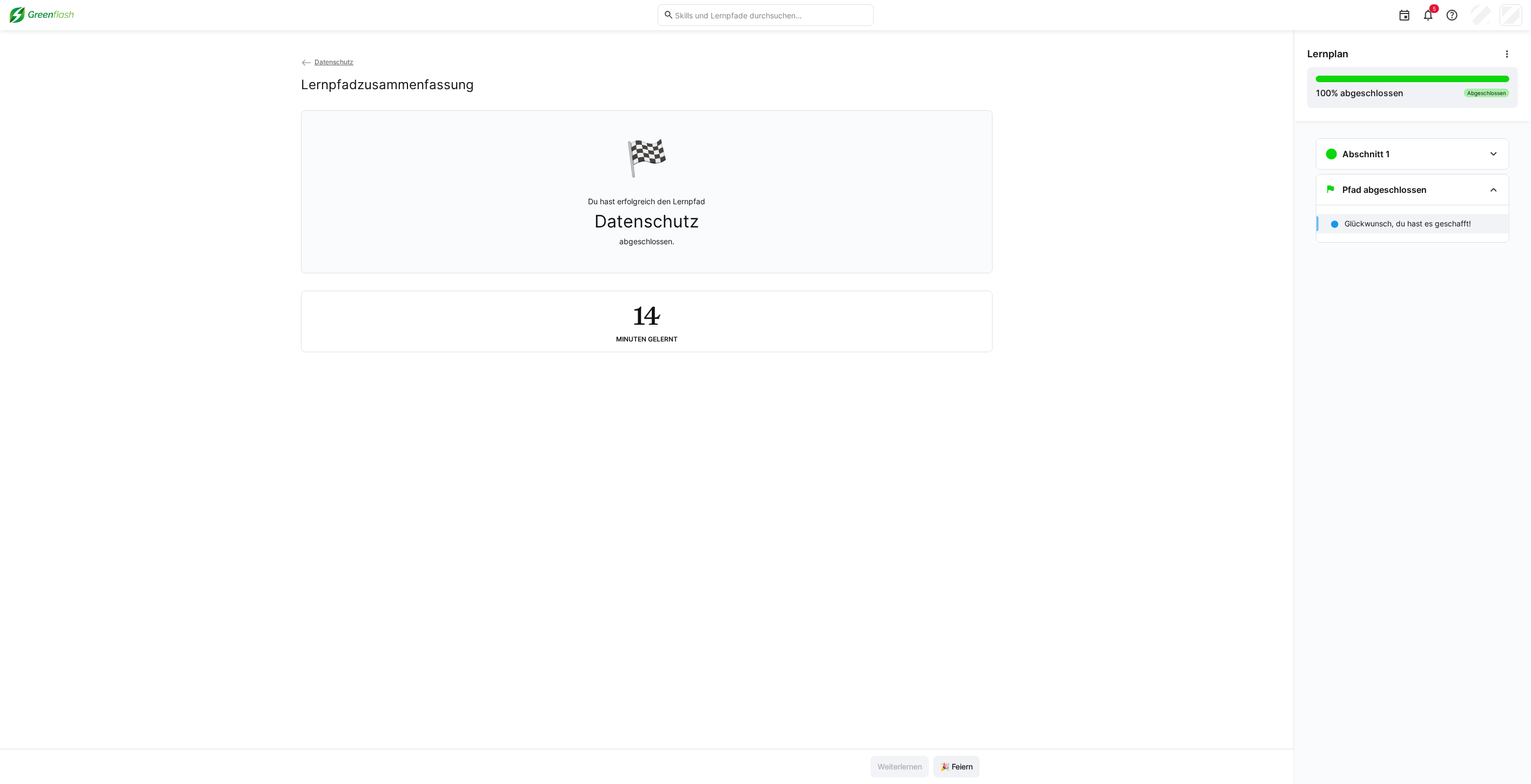
click at [1374, 225] on p "Glückwunsch, du hast es geschafft!" at bounding box center [1408, 224] width 127 height 11
click at [1352, 158] on h3 "Abschnitt 1" at bounding box center [1366, 154] width 48 height 11
click at [1367, 191] on p "Datenschutz" at bounding box center [1367, 188] width 45 height 11
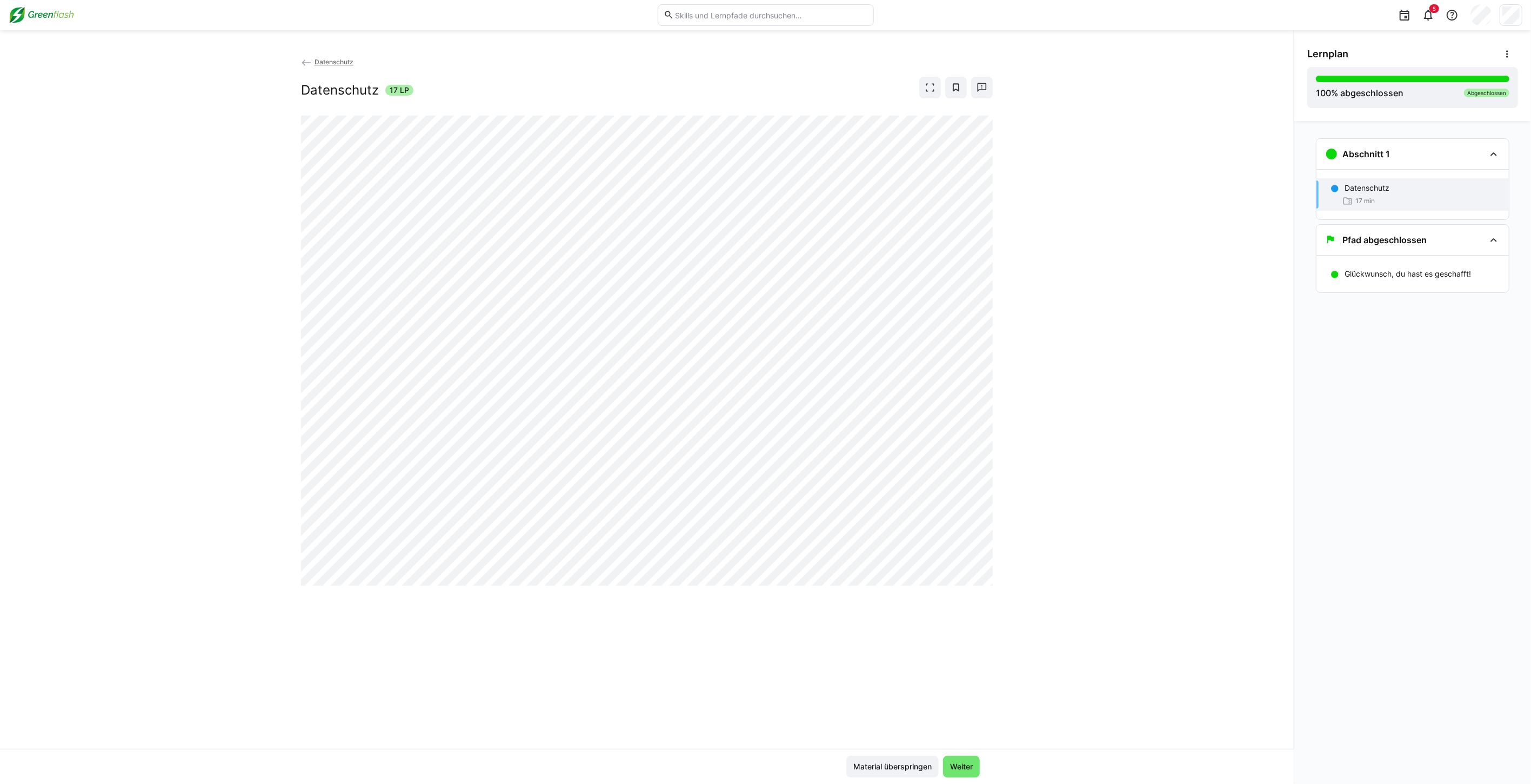
click at [324, 60] on span "Datenschutz" at bounding box center [333, 61] width 39 height 8
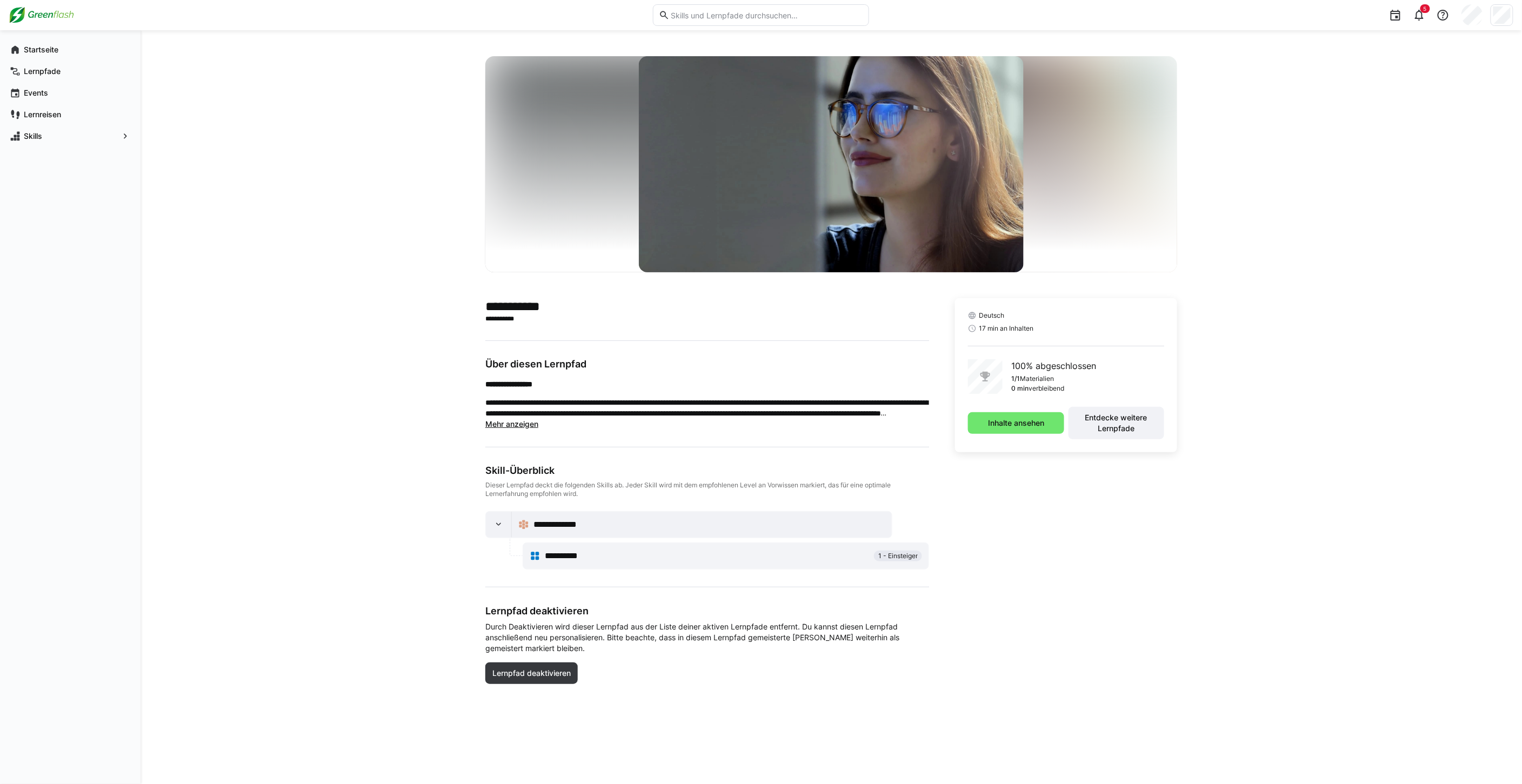
click at [45, 12] on img at bounding box center [42, 14] width 65 height 17
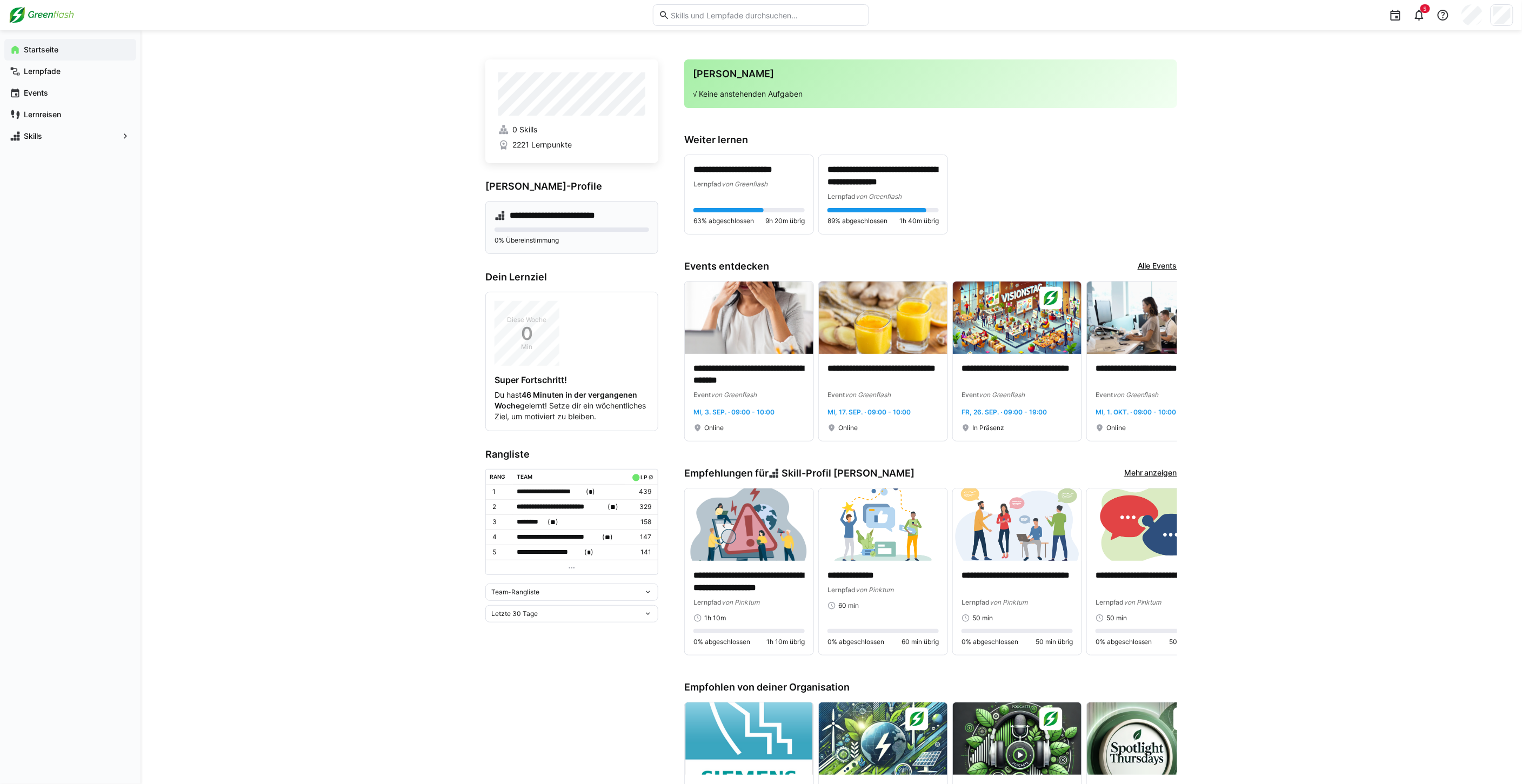
click at [570, 213] on h4 "**********" at bounding box center [563, 216] width 107 height 11
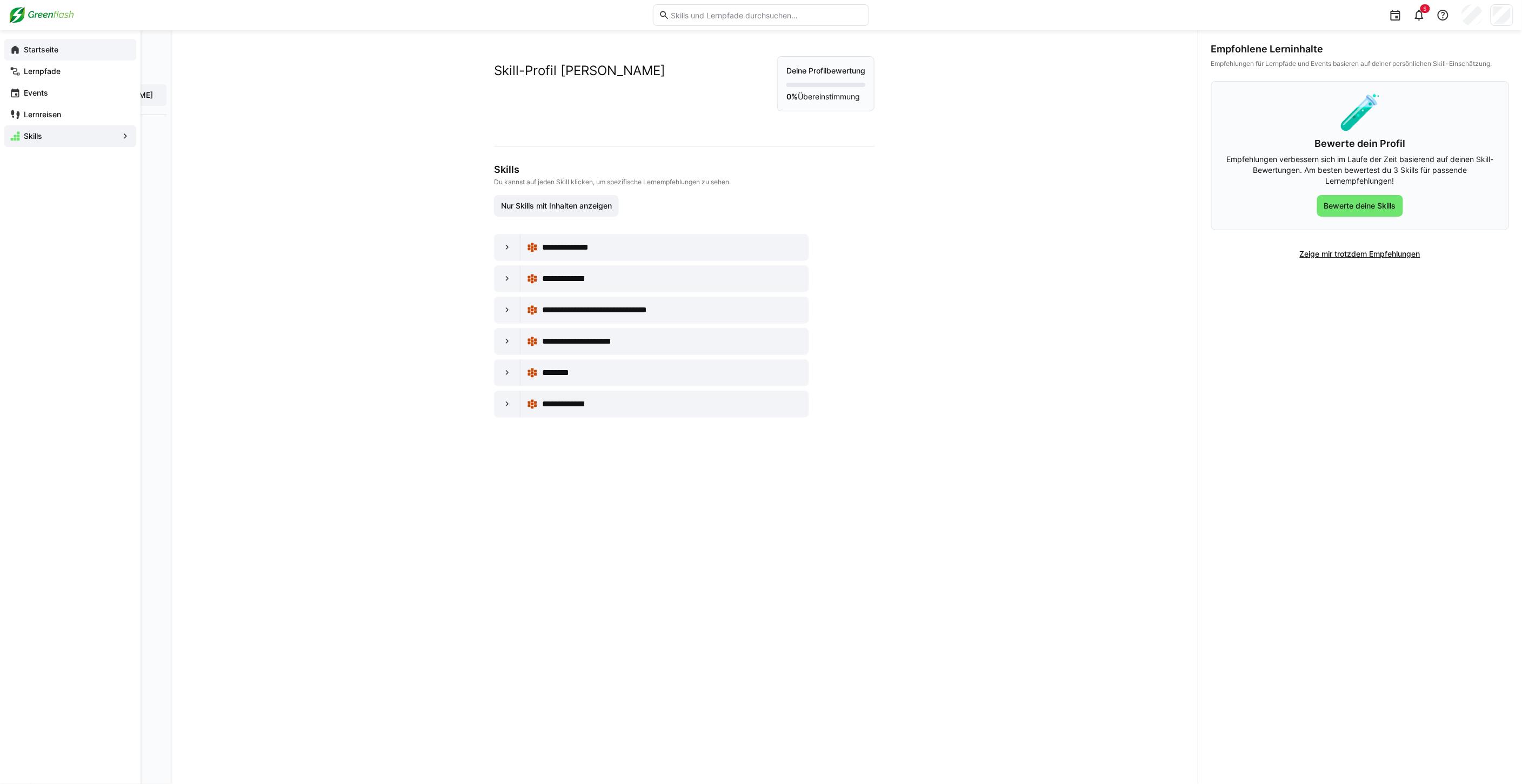
click at [14, 44] on eds-icon at bounding box center [15, 50] width 11 height 11
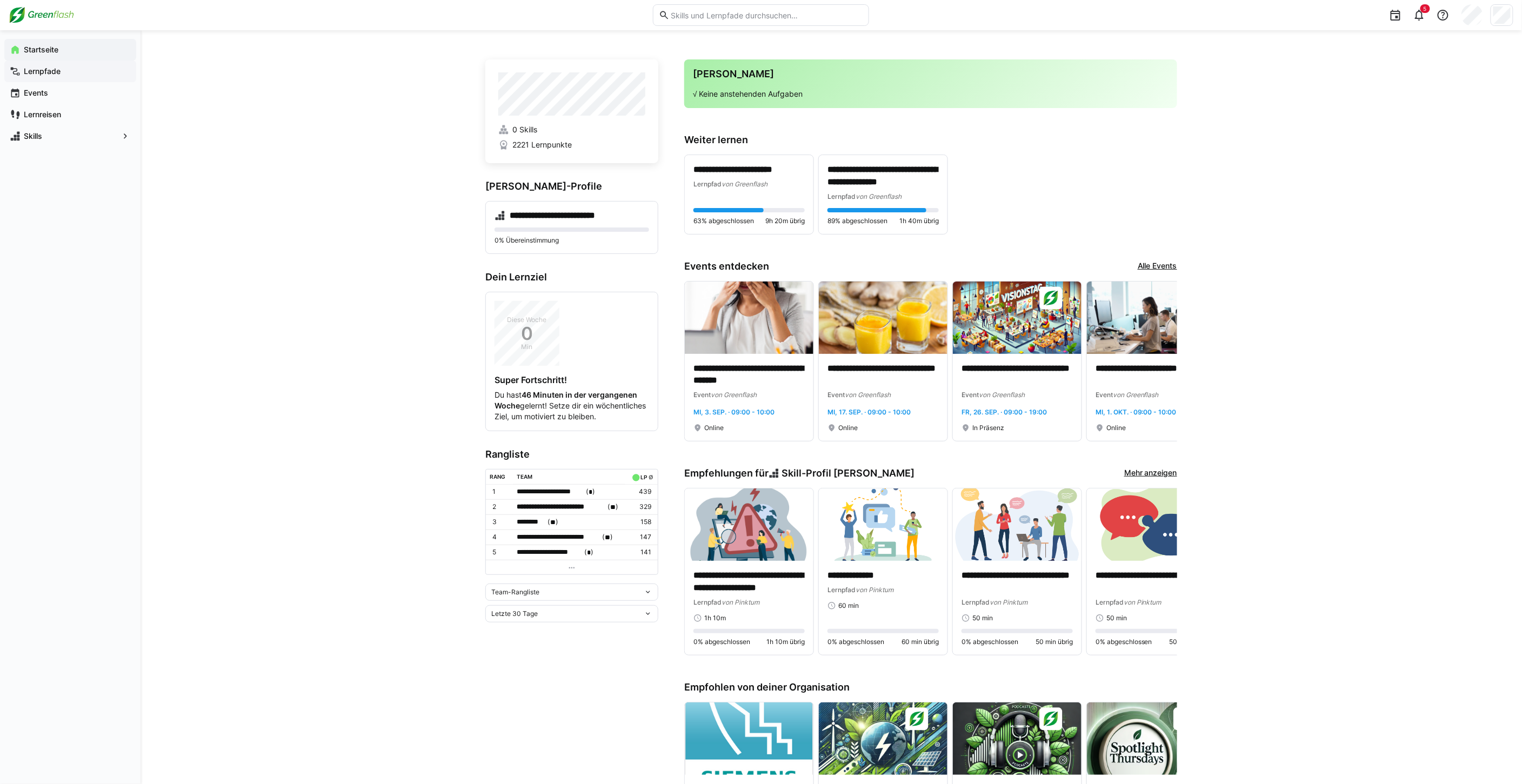
click at [0, 0] on app-navigation-label "Lernpfade" at bounding box center [0, 0] width 0 height 0
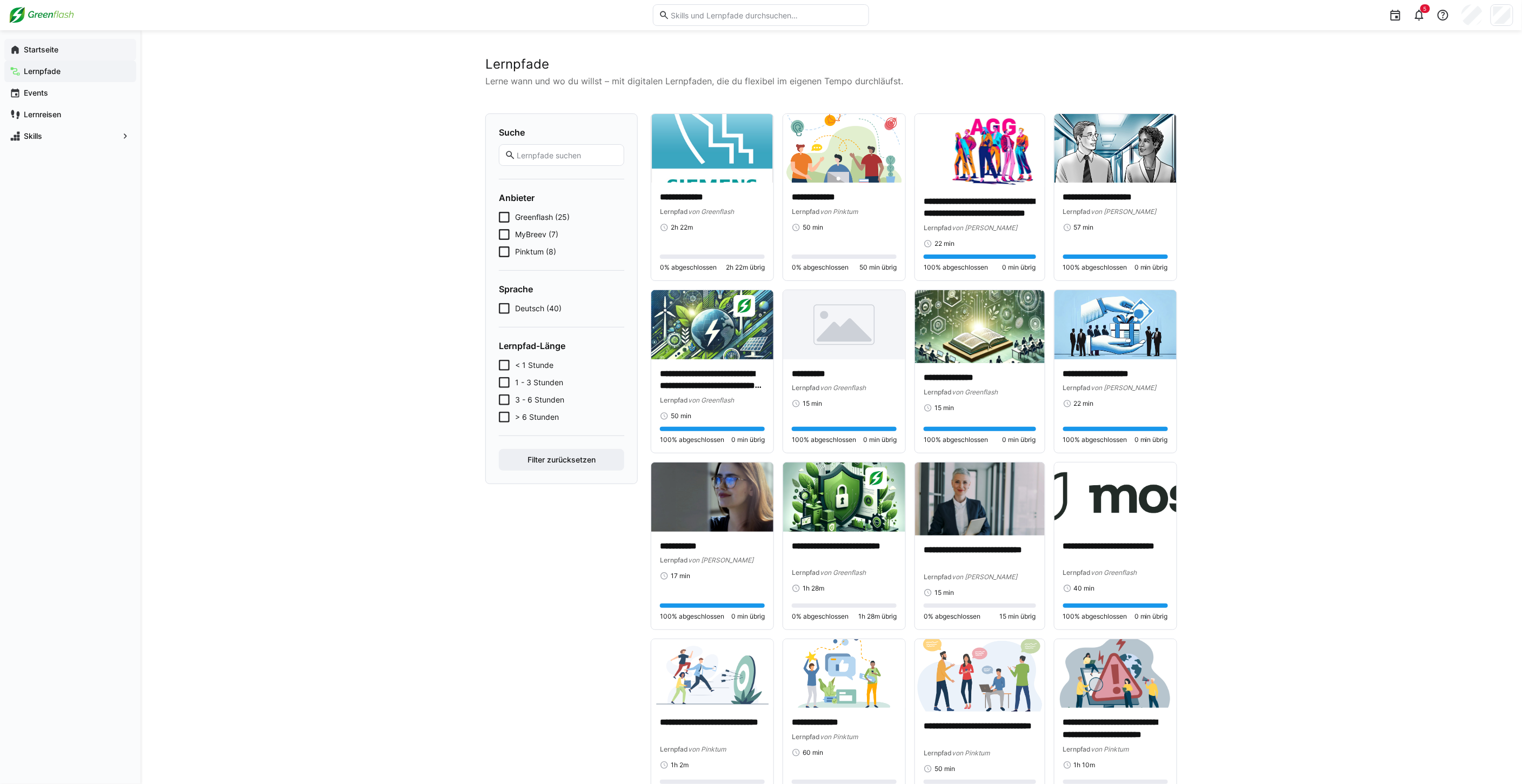
click at [61, 47] on span "Startseite" at bounding box center [77, 50] width 108 height 11
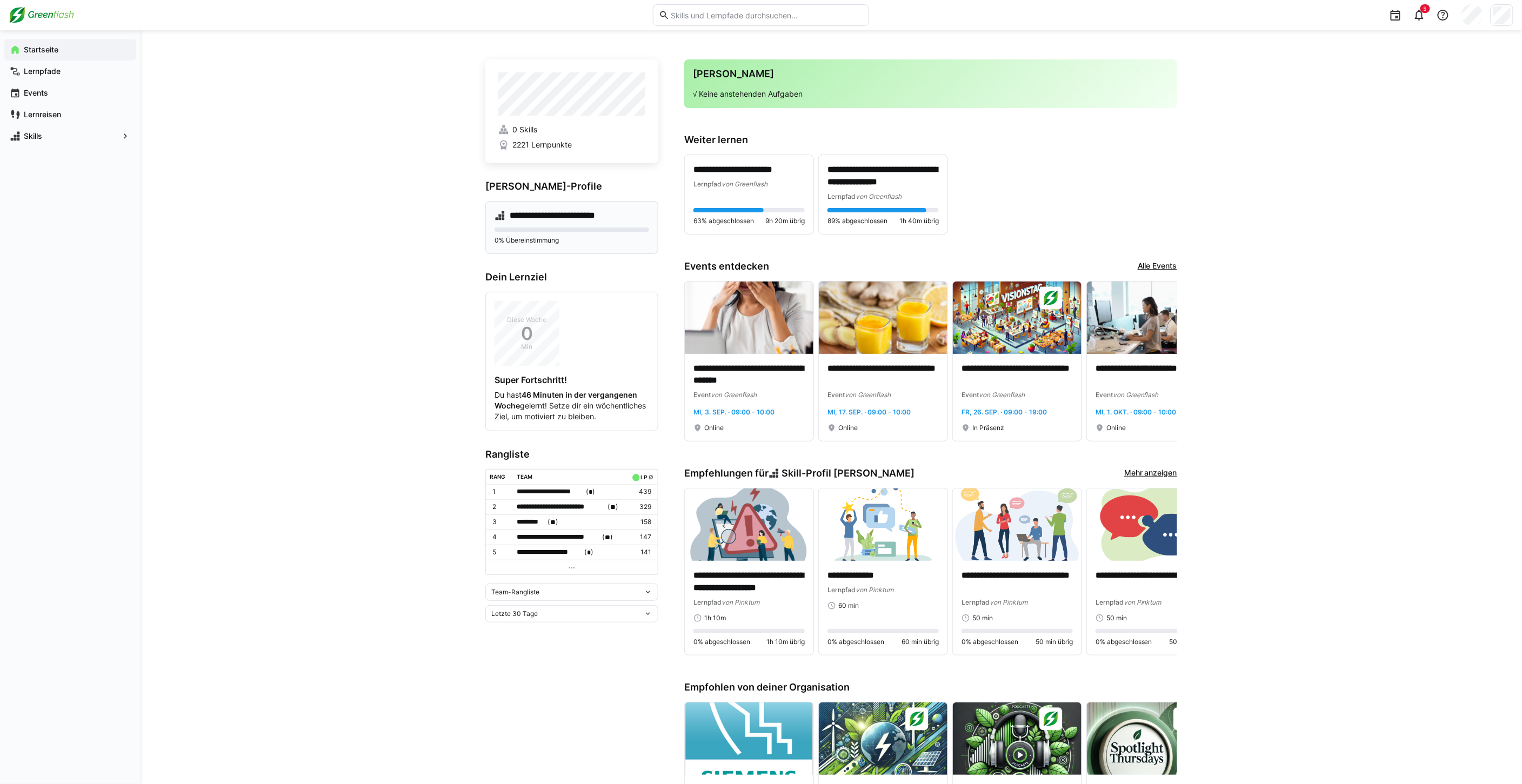
click at [555, 206] on div "**********" at bounding box center [571, 227] width 173 height 53
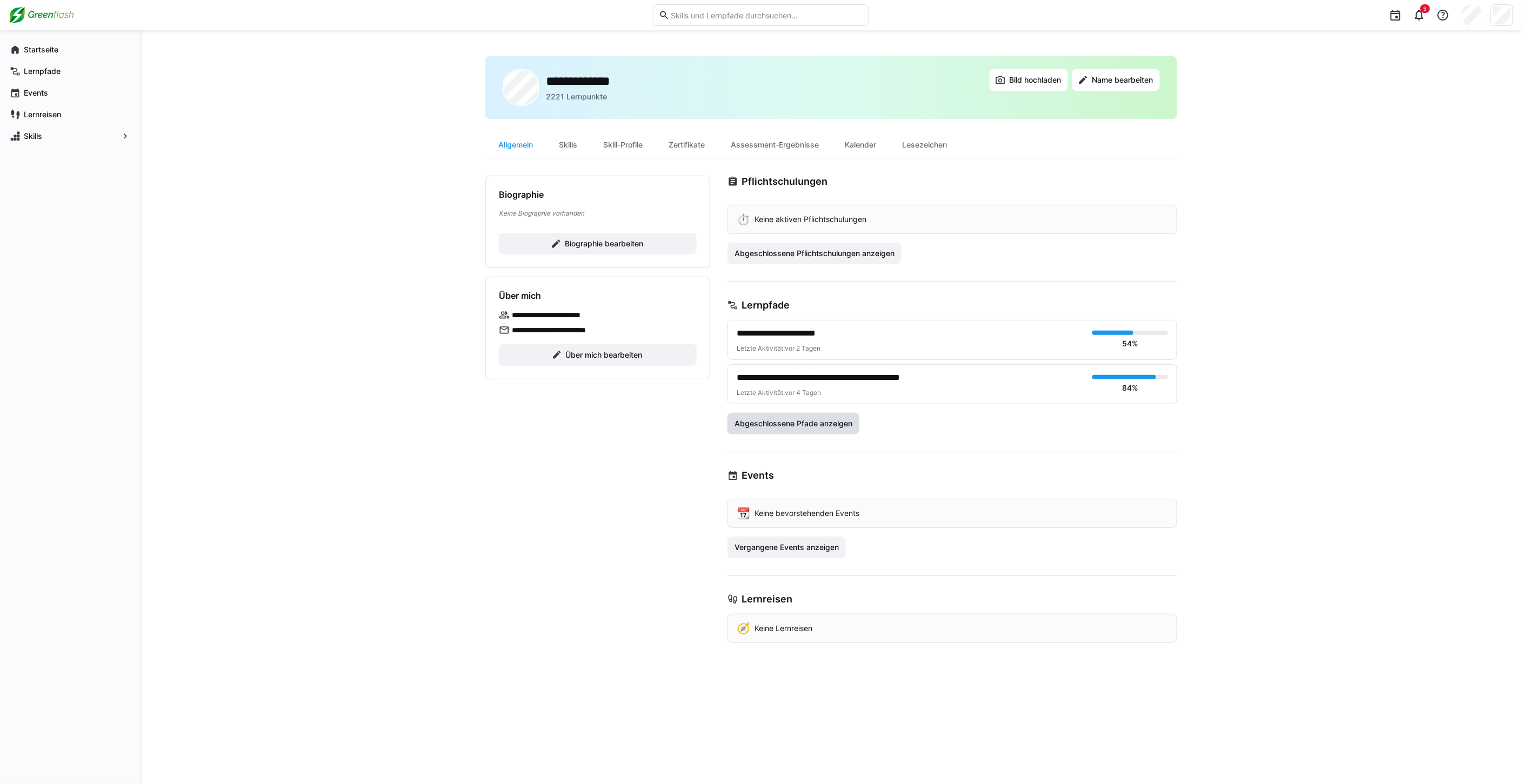
click at [818, 423] on span "Abgeschlossene Pfade anzeigen" at bounding box center [794, 424] width 121 height 11
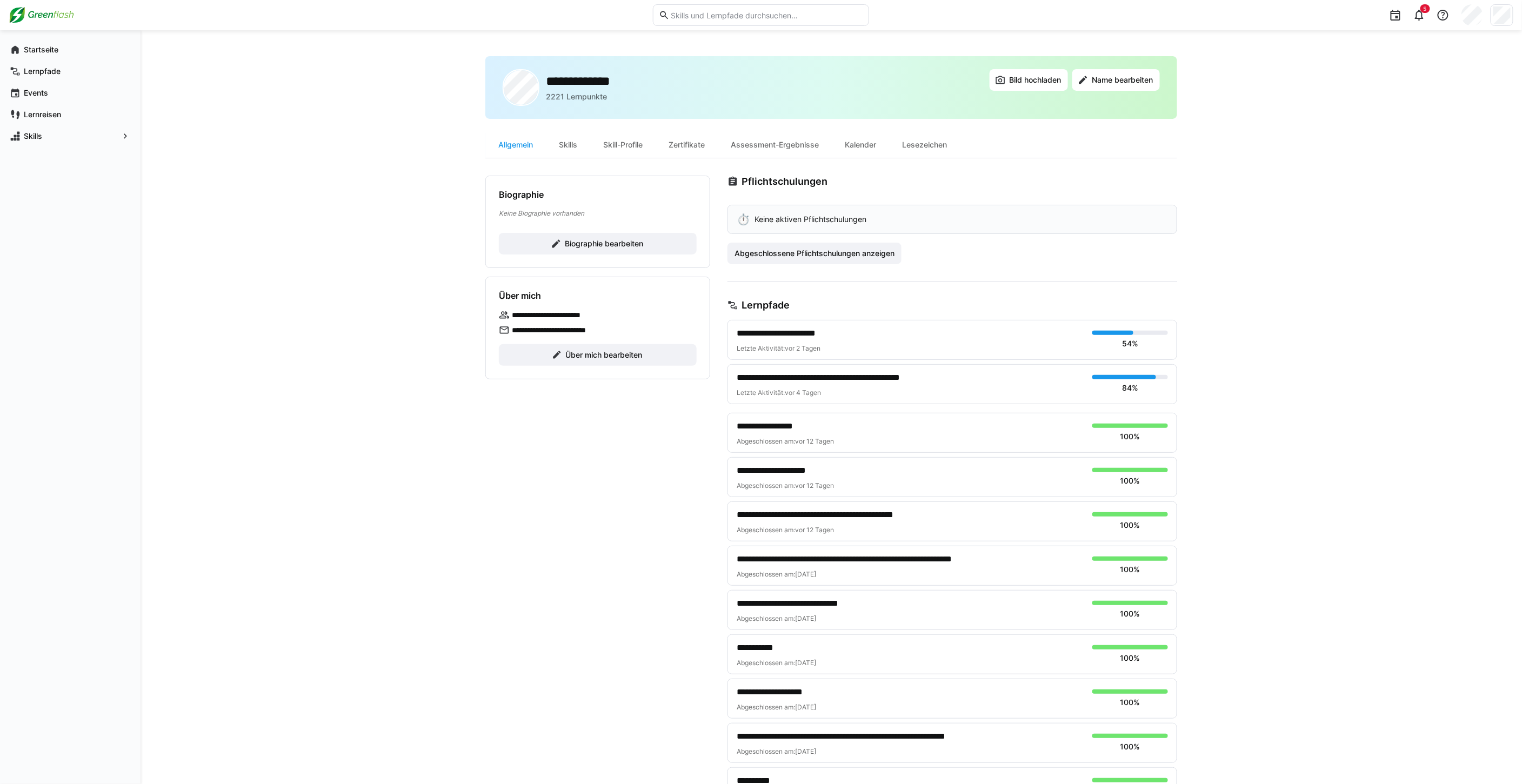
click at [773, 182] on h3 "Pflichtschulungen" at bounding box center [784, 181] width 86 height 12
click at [791, 249] on span "Abgeschlossene Pflichtschulungen anzeigen" at bounding box center [814, 253] width 164 height 11
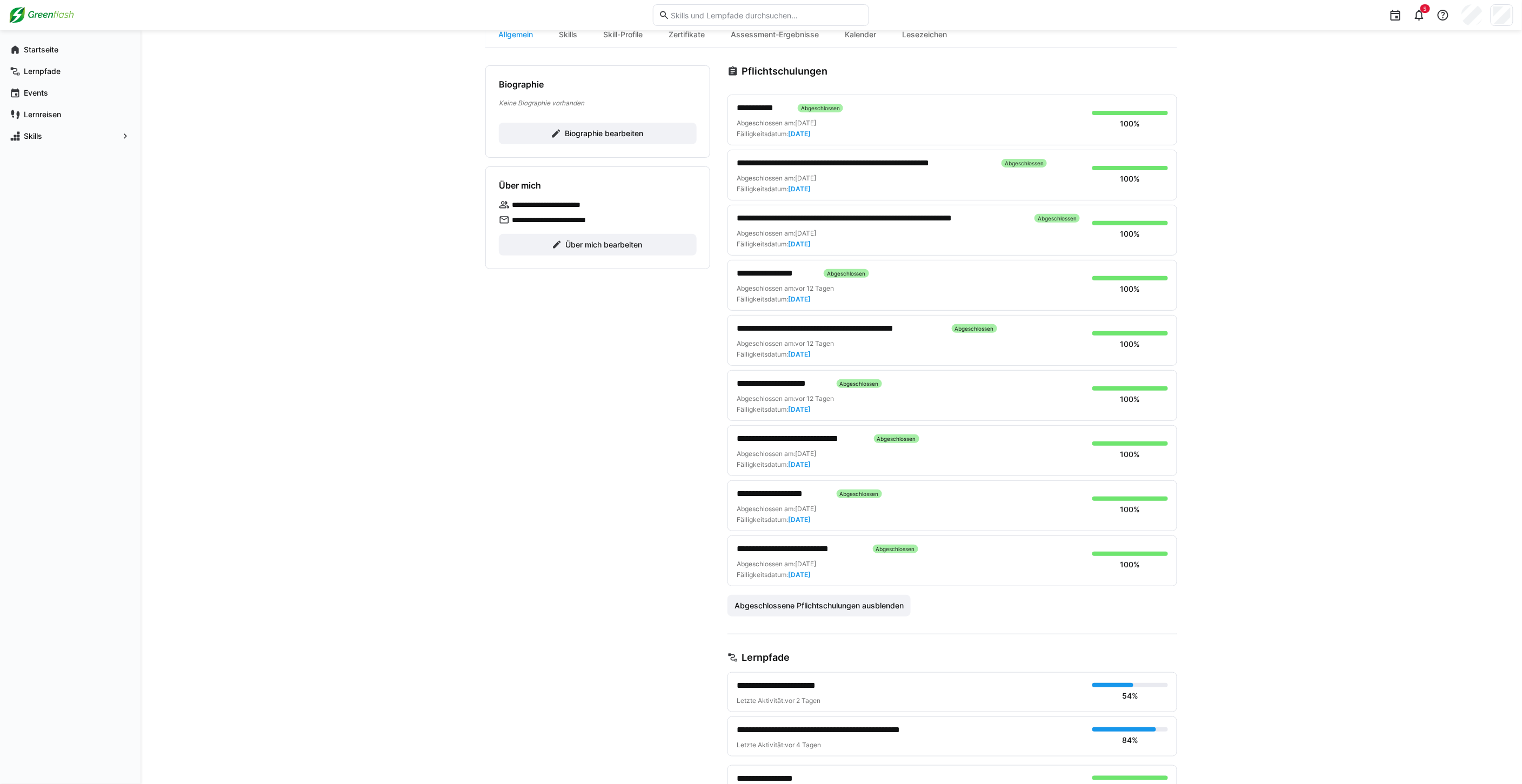
scroll to position [120, 0]
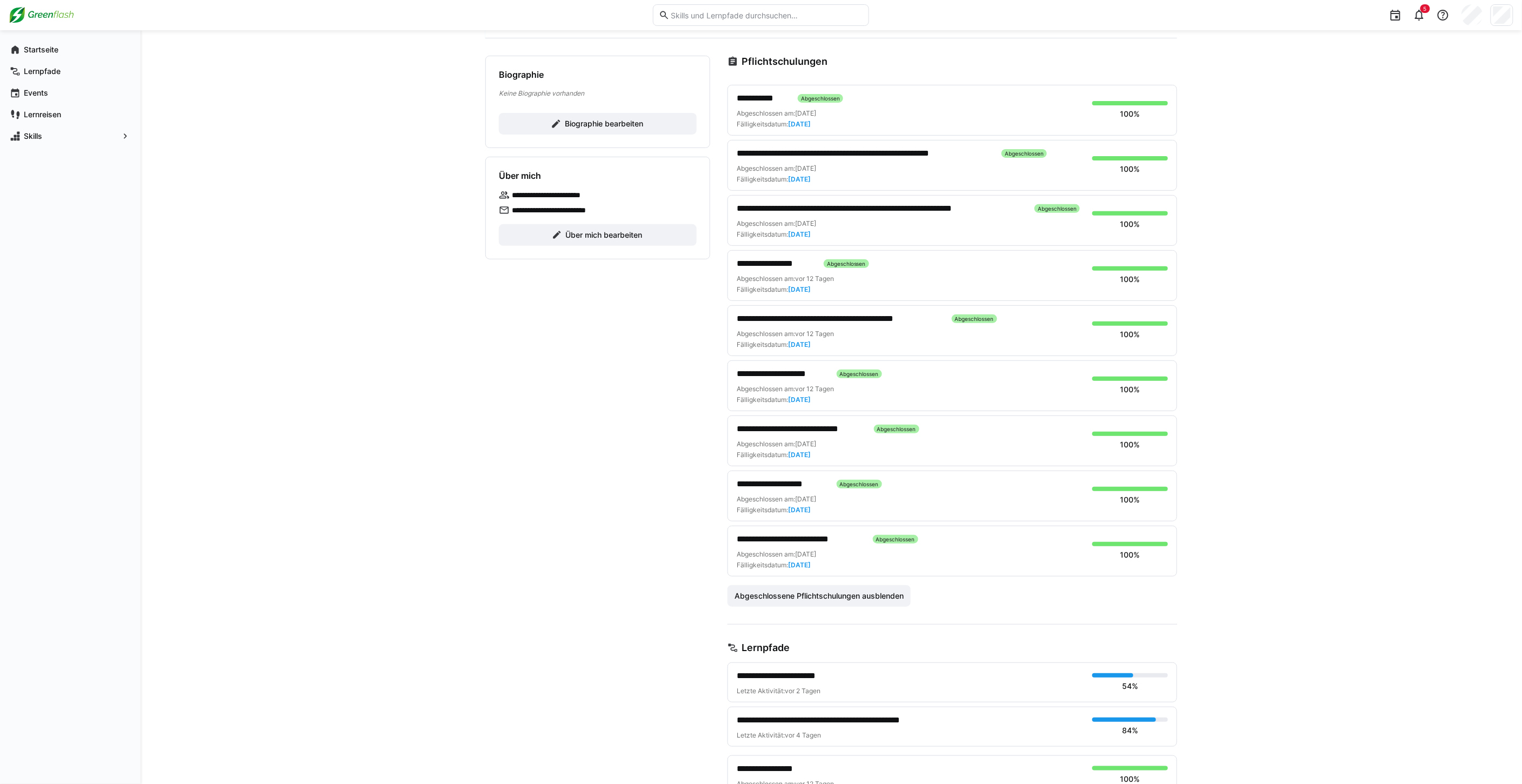
click at [751, 98] on span "**********" at bounding box center [763, 98] width 52 height 13
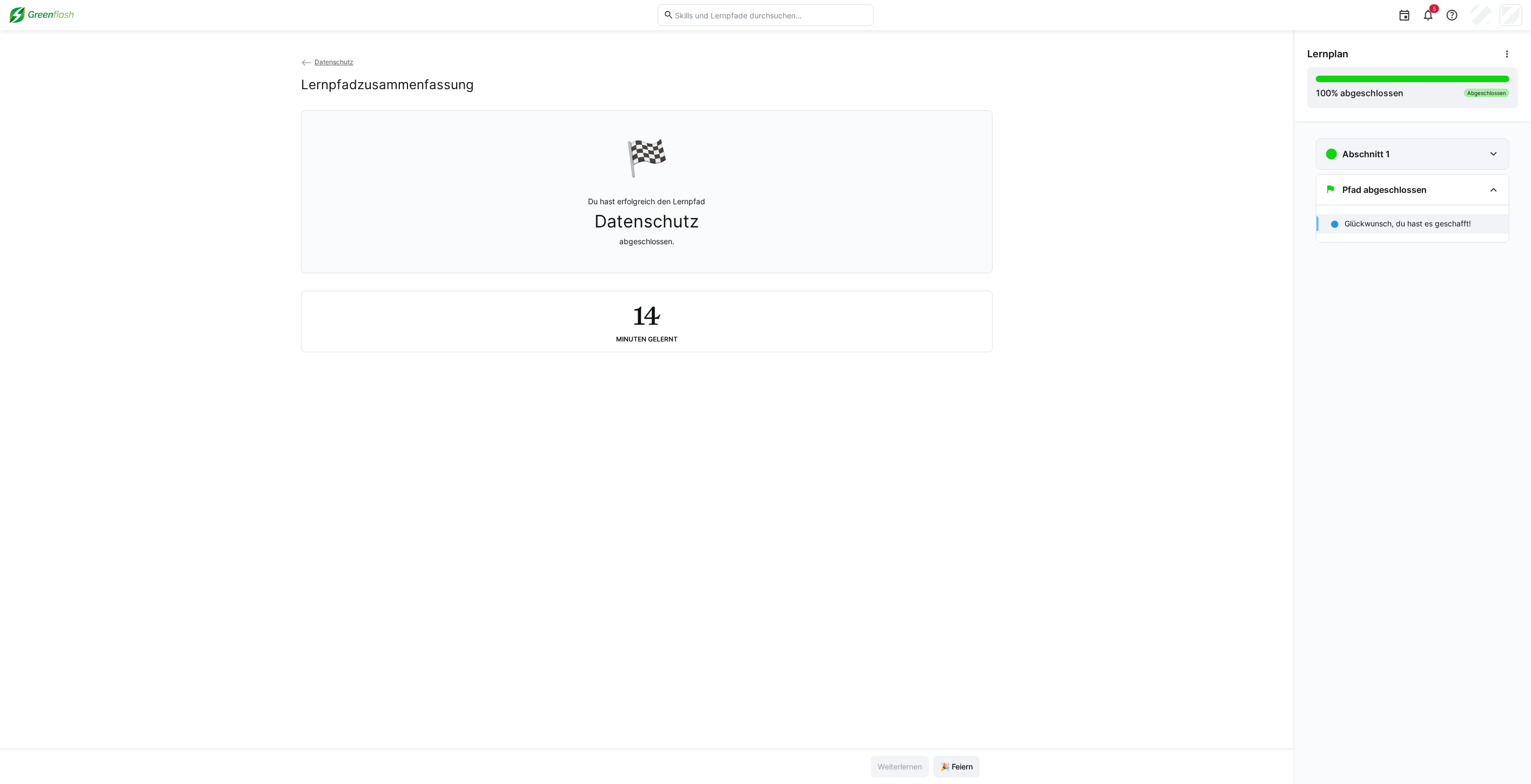
click at [1476, 145] on div "Abschnitt 1" at bounding box center [1412, 154] width 193 height 30
click at [1385, 195] on div "17 min" at bounding box center [1423, 201] width 155 height 11
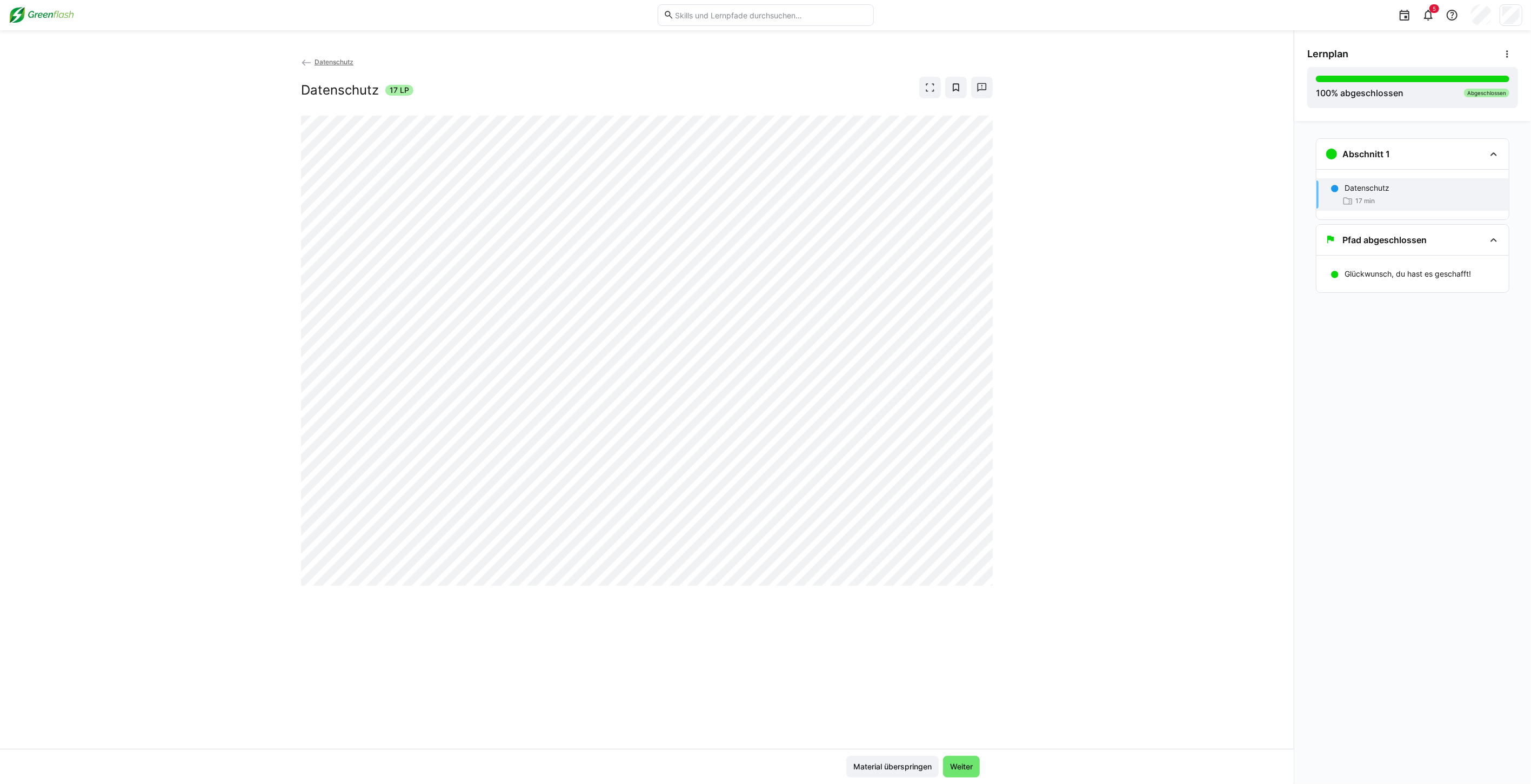
drag, startPoint x: 1442, startPoint y: 199, endPoint x: 1401, endPoint y: 198, distance: 41.0
click at [1401, 198] on div "17 min" at bounding box center [1423, 201] width 155 height 11
click at [322, 65] on span "Datenschutz" at bounding box center [333, 61] width 39 height 8
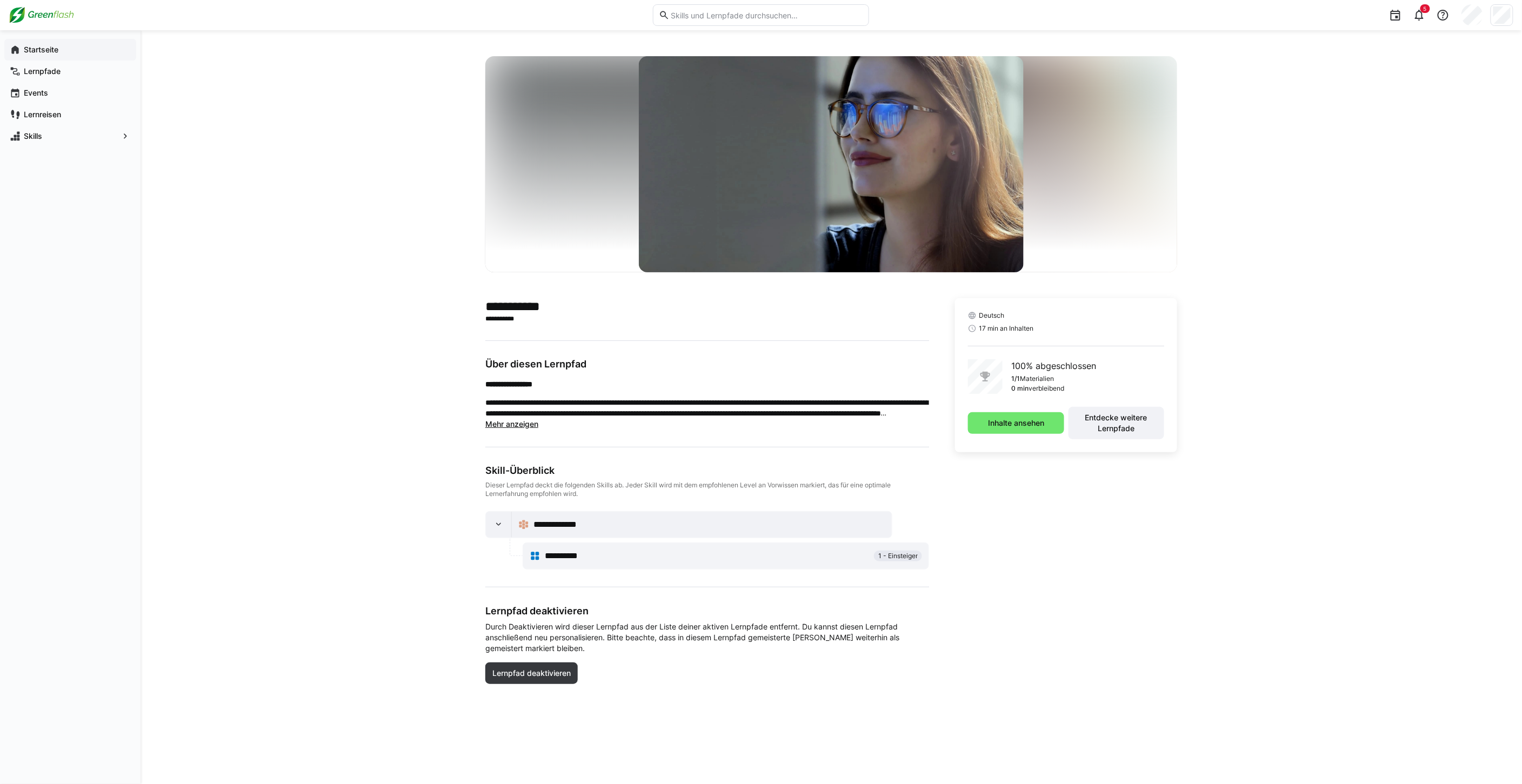
click at [0, 0] on app-navigation-label "Startseite" at bounding box center [0, 0] width 0 height 0
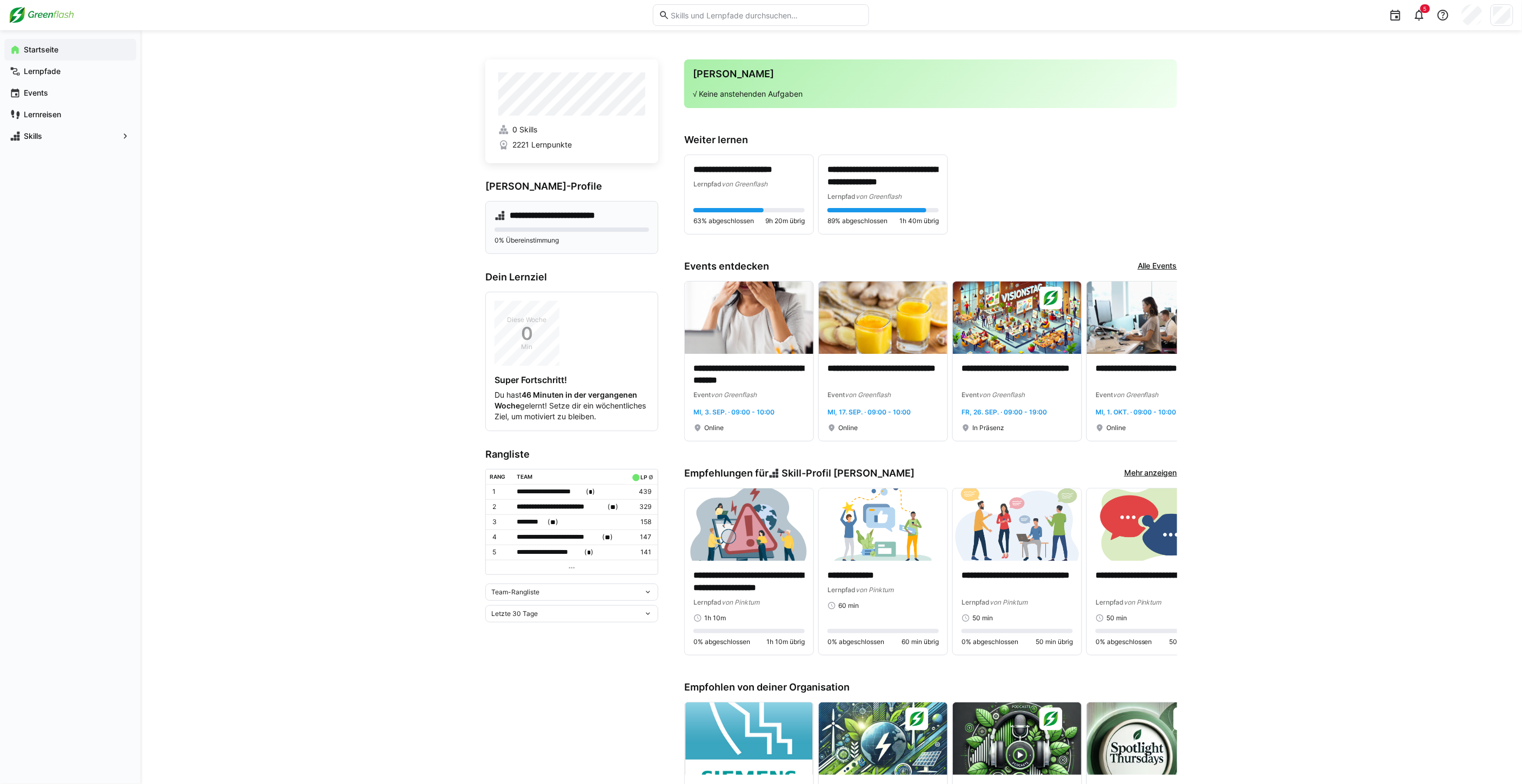
click at [534, 218] on h4 "**********" at bounding box center [563, 216] width 107 height 11
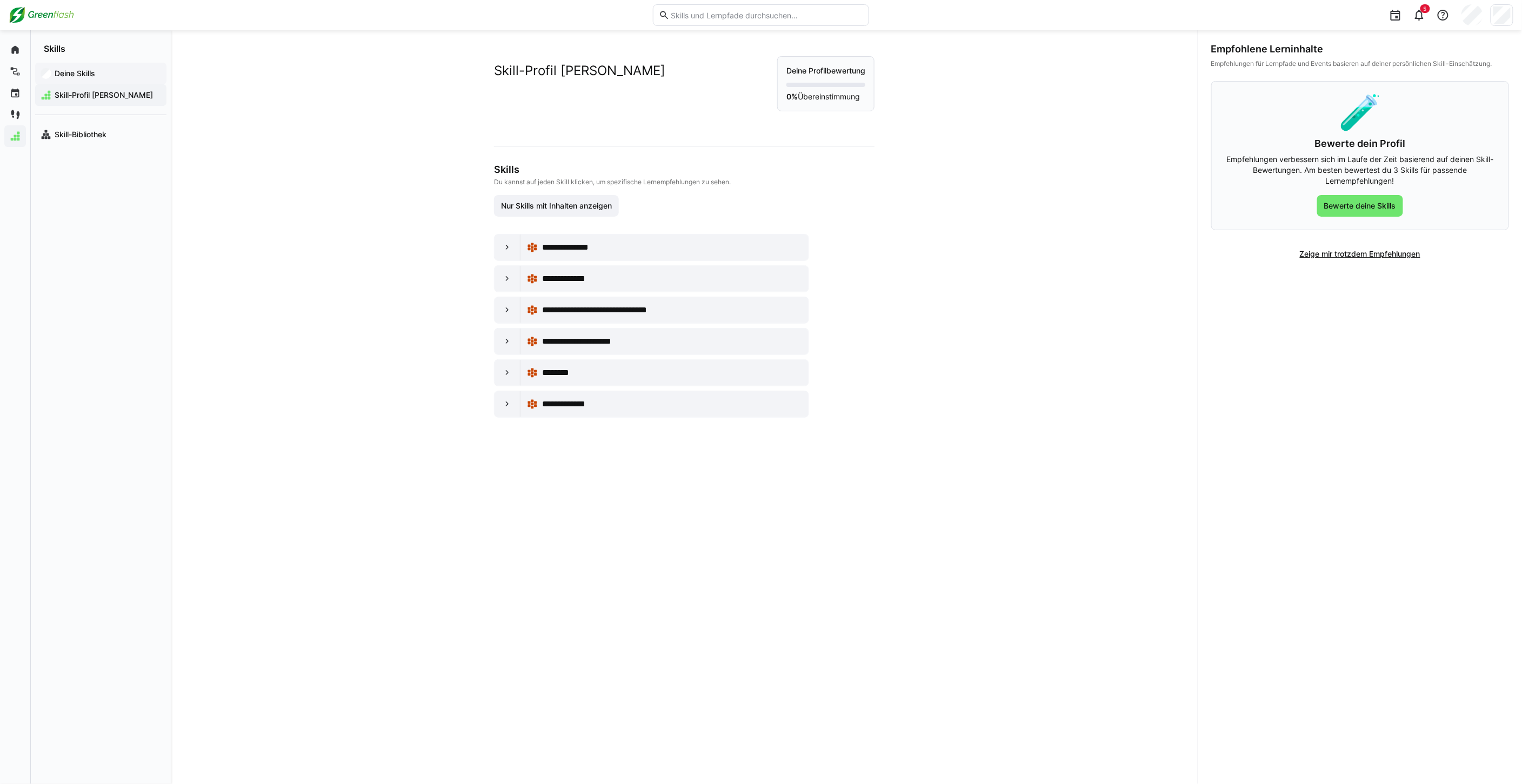
click at [0, 0] on app-navigation-label "Deine Skills" at bounding box center [0, 0] width 0 height 0
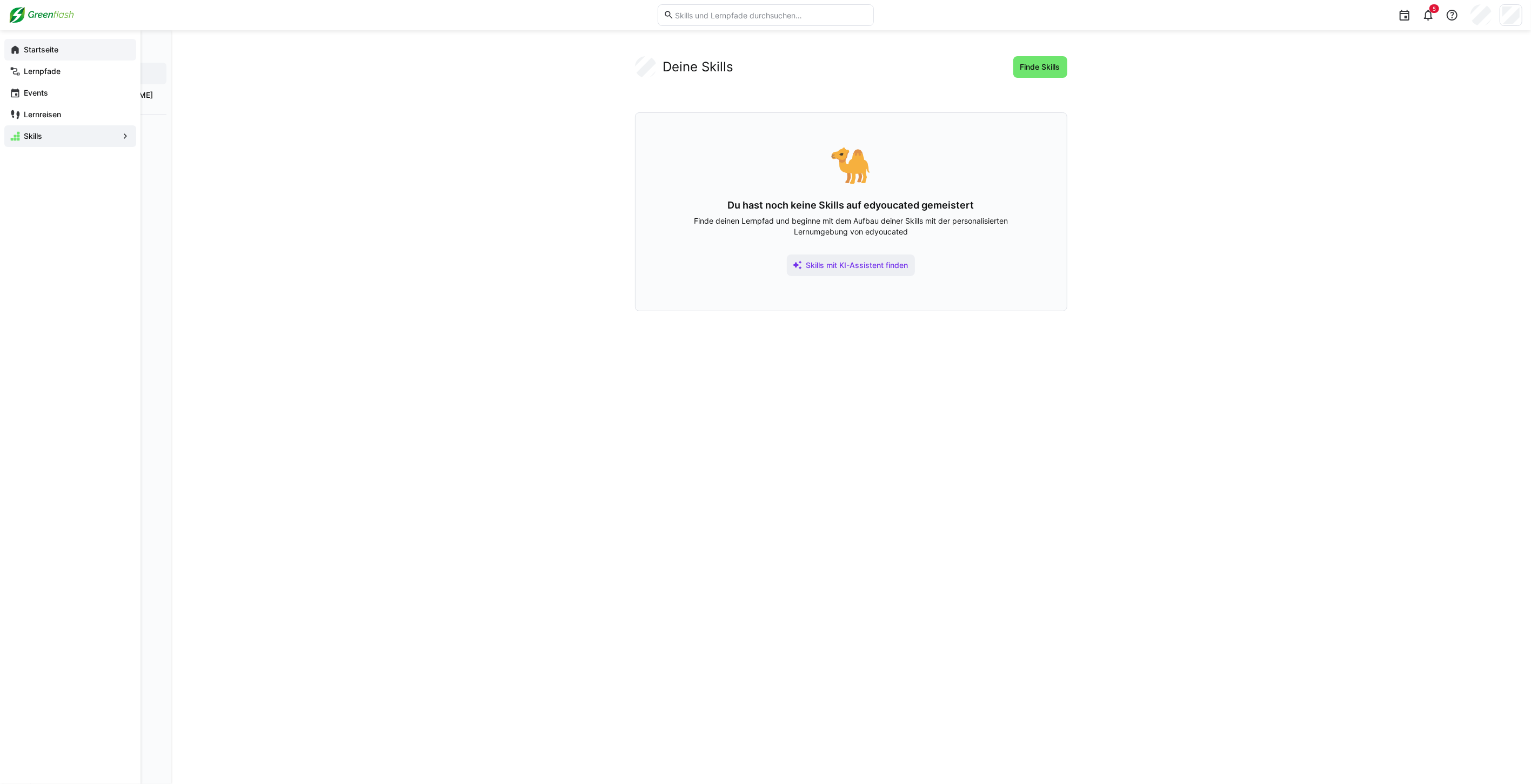
click at [14, 51] on eds-icon at bounding box center [15, 50] width 11 height 11
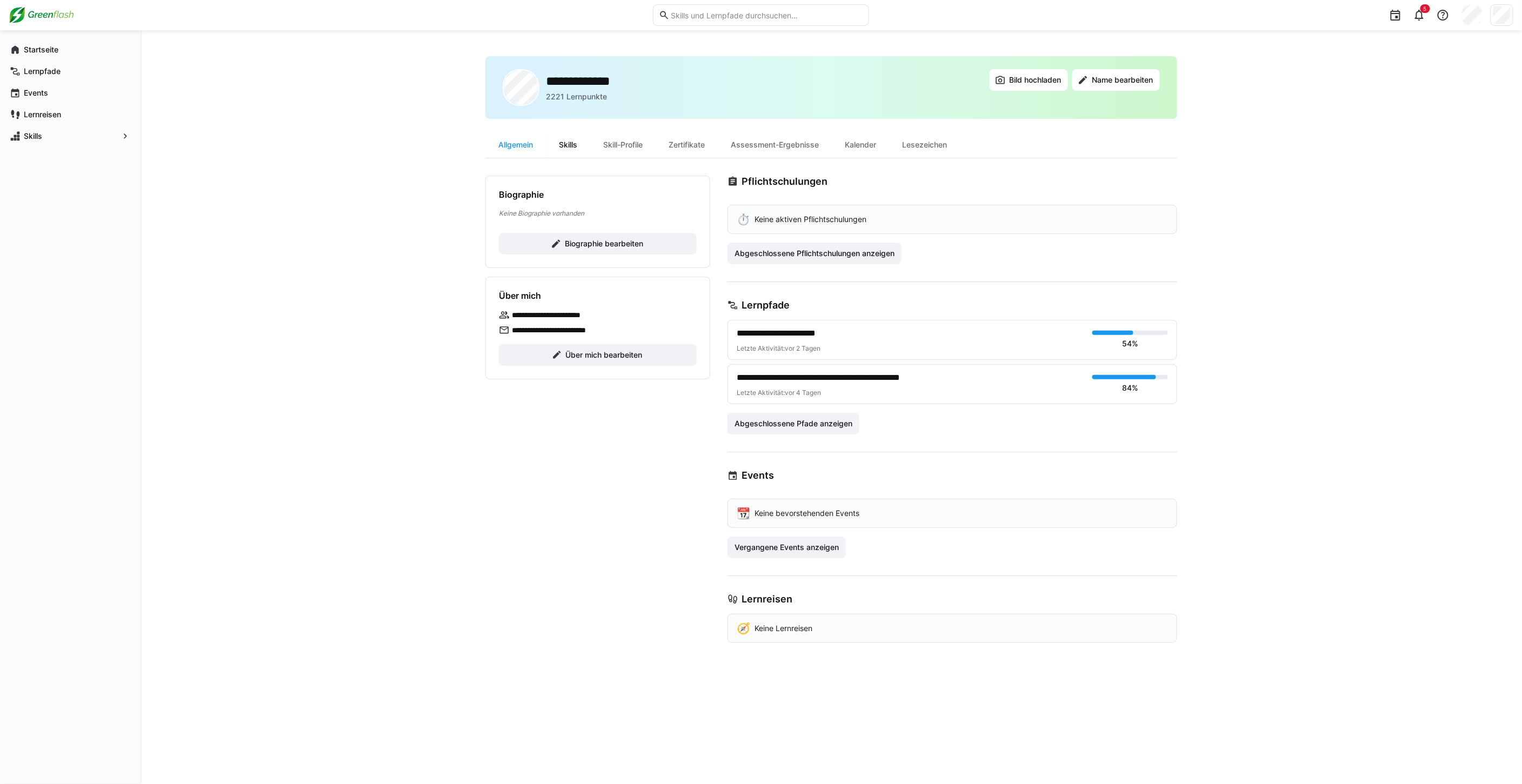
click at [570, 146] on div "Skills" at bounding box center [568, 145] width 44 height 26
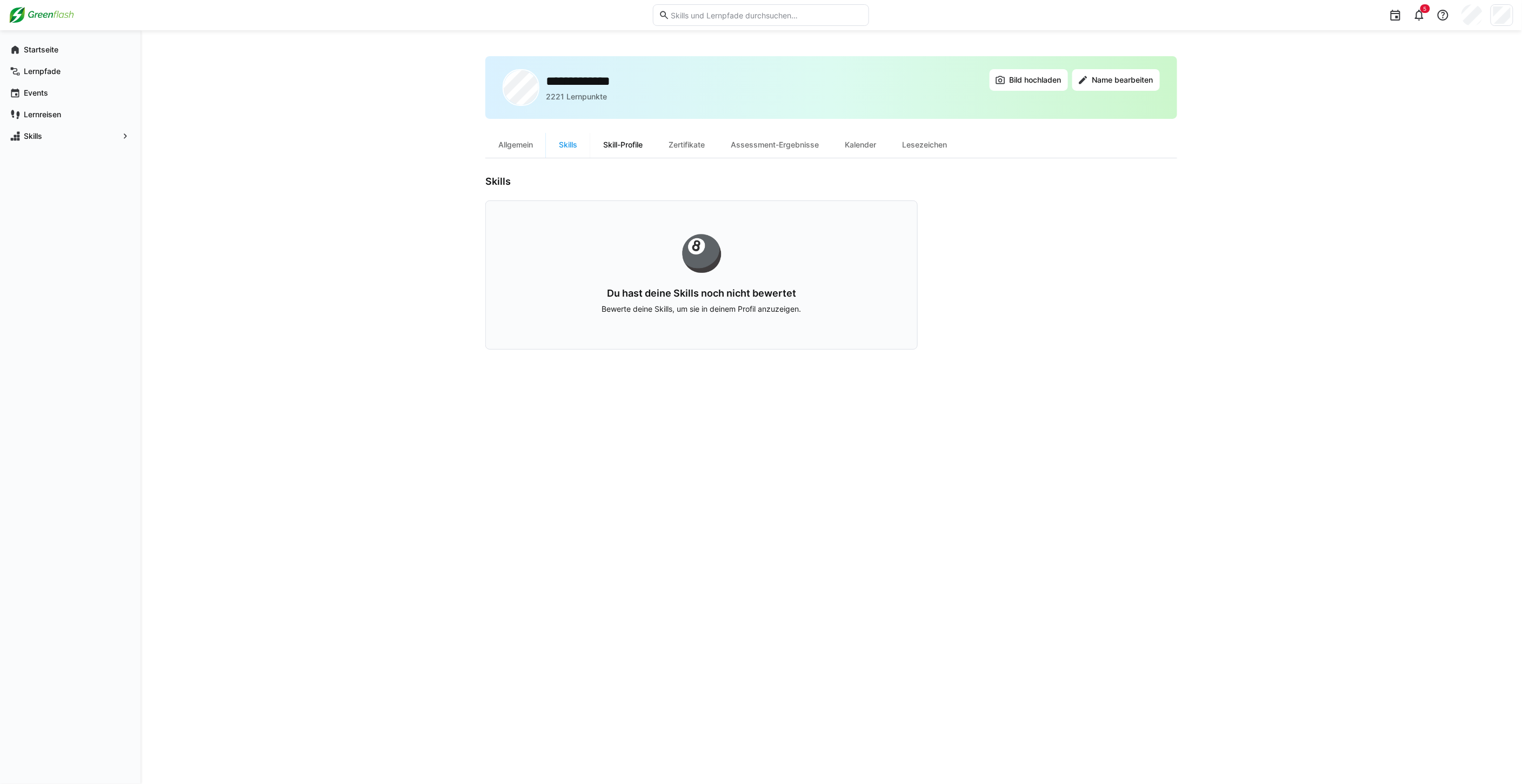
click at [625, 144] on div "Skill-Profile" at bounding box center [623, 145] width 65 height 26
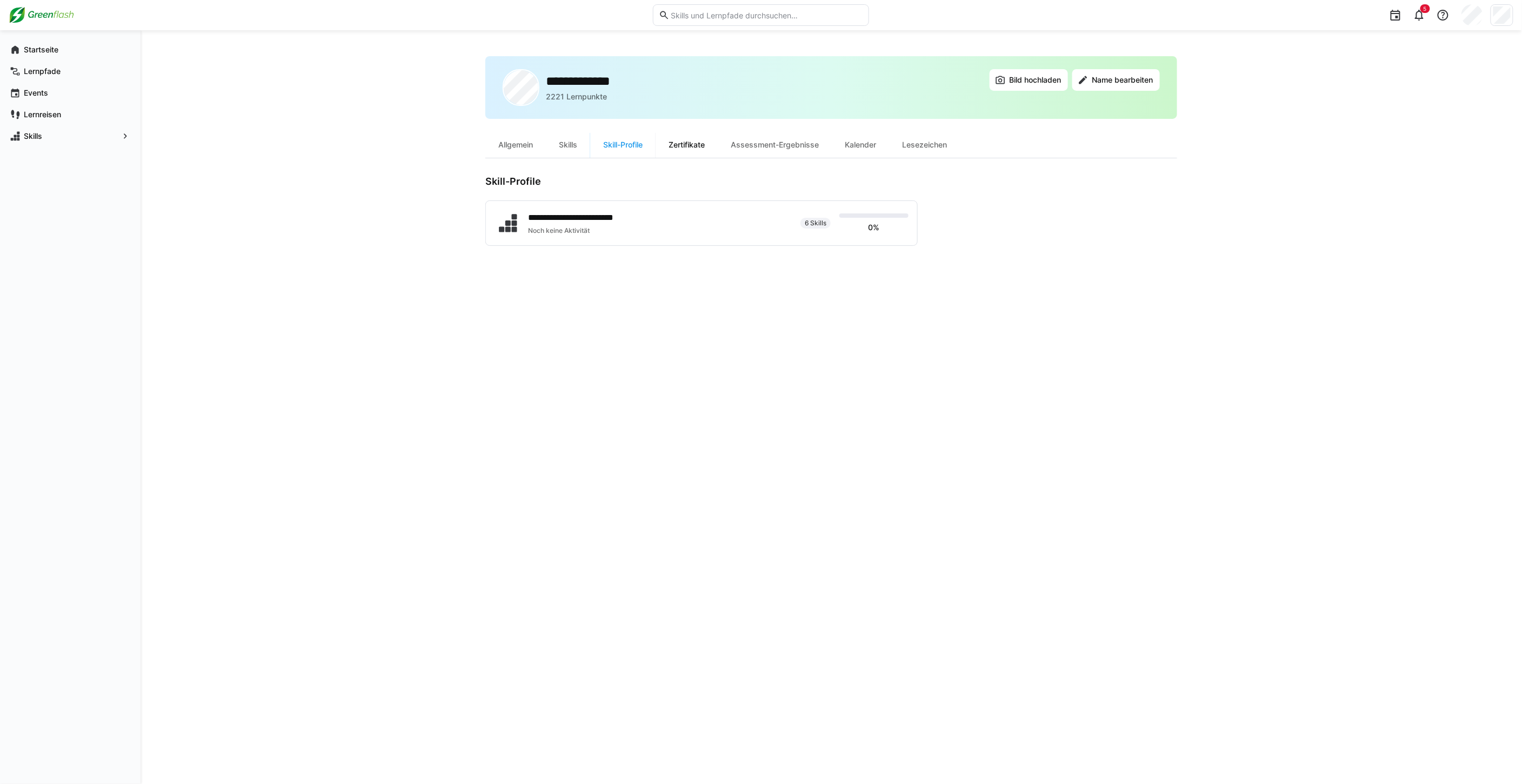
click at [685, 142] on div "Zertifikate" at bounding box center [686, 145] width 62 height 26
click at [509, 140] on div "Allgemein" at bounding box center [515, 145] width 61 height 26
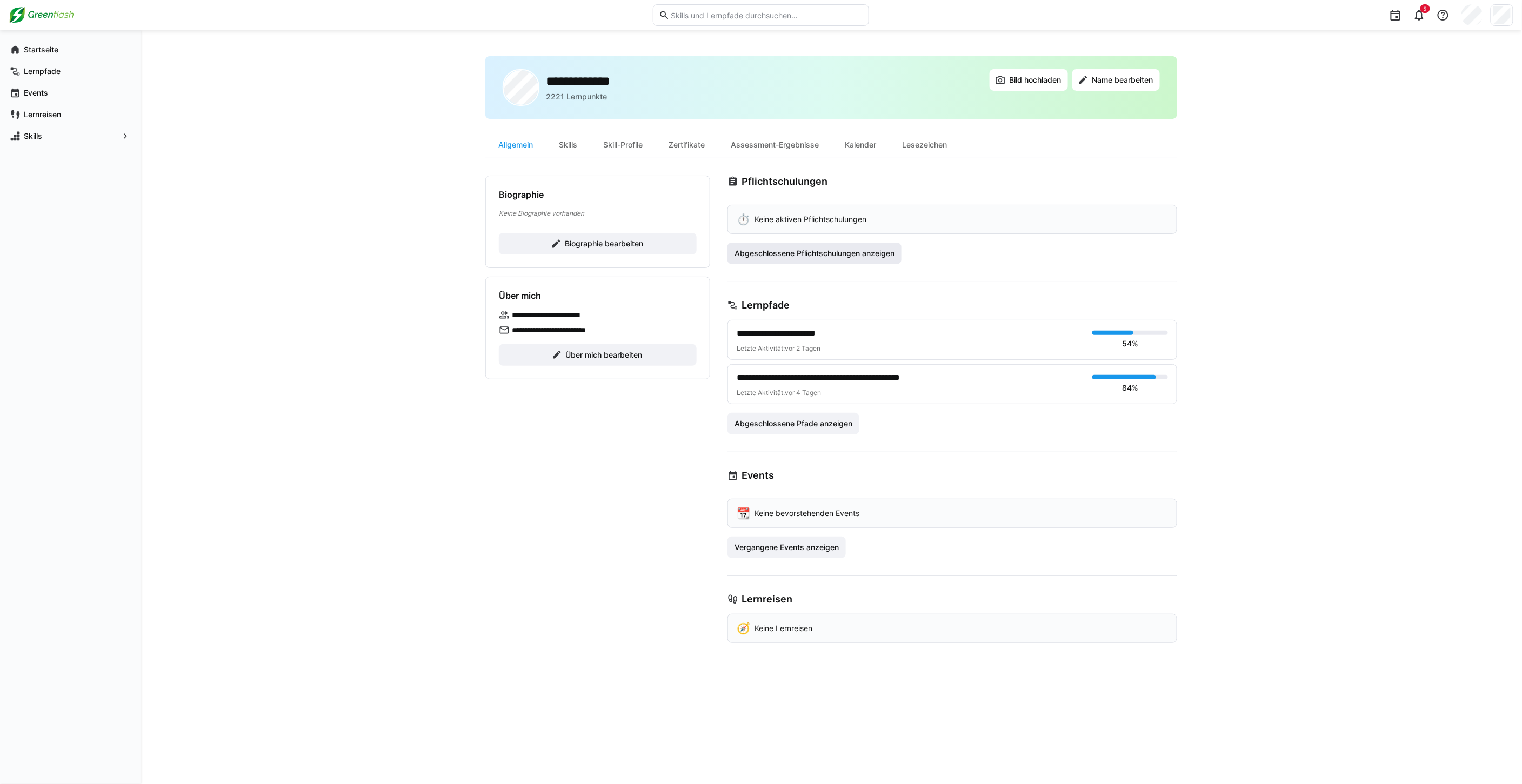
click at [754, 249] on span "Abgeschlossene Pflichtschulungen anzeigen" at bounding box center [814, 253] width 164 height 11
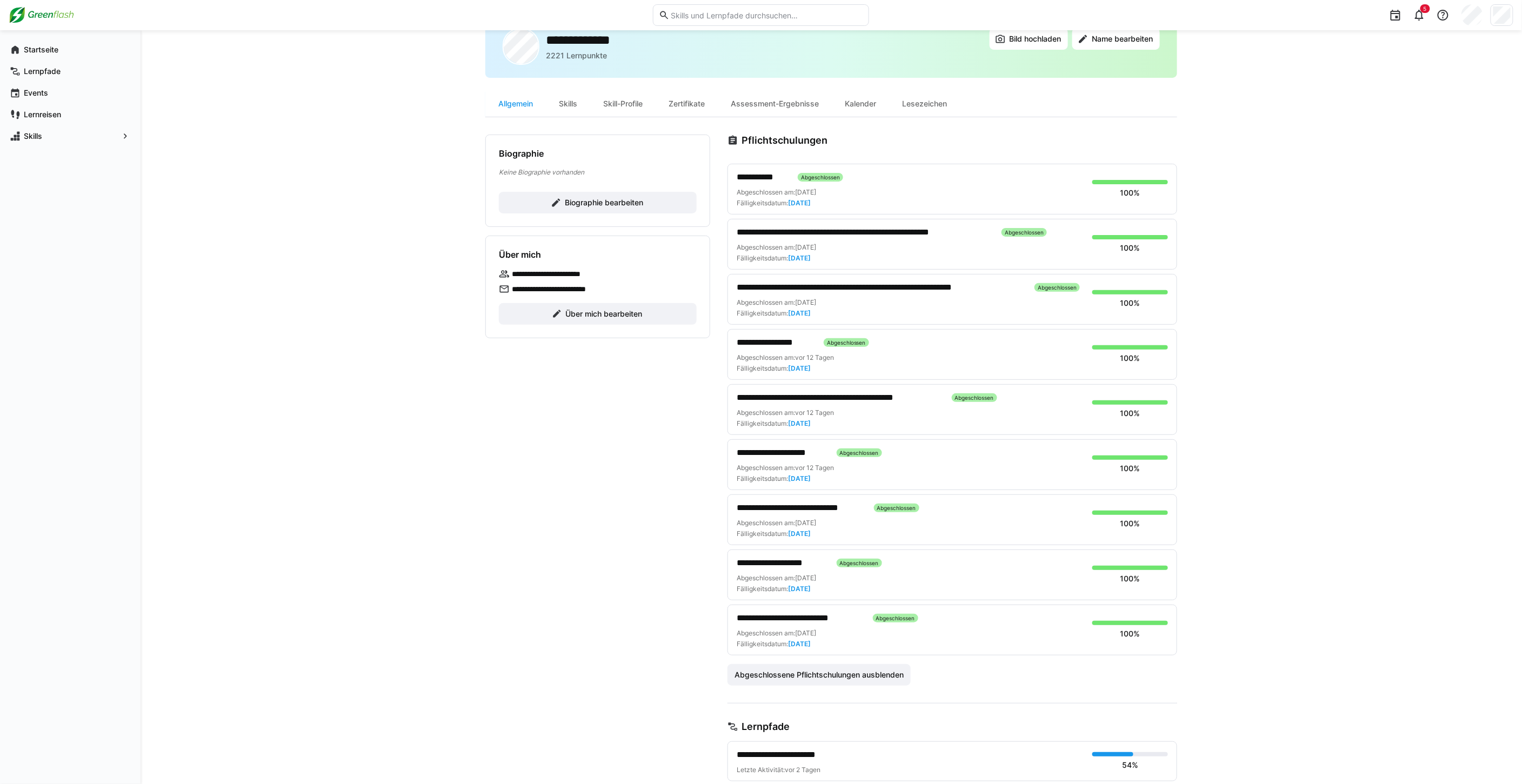
scroll to position [60, 0]
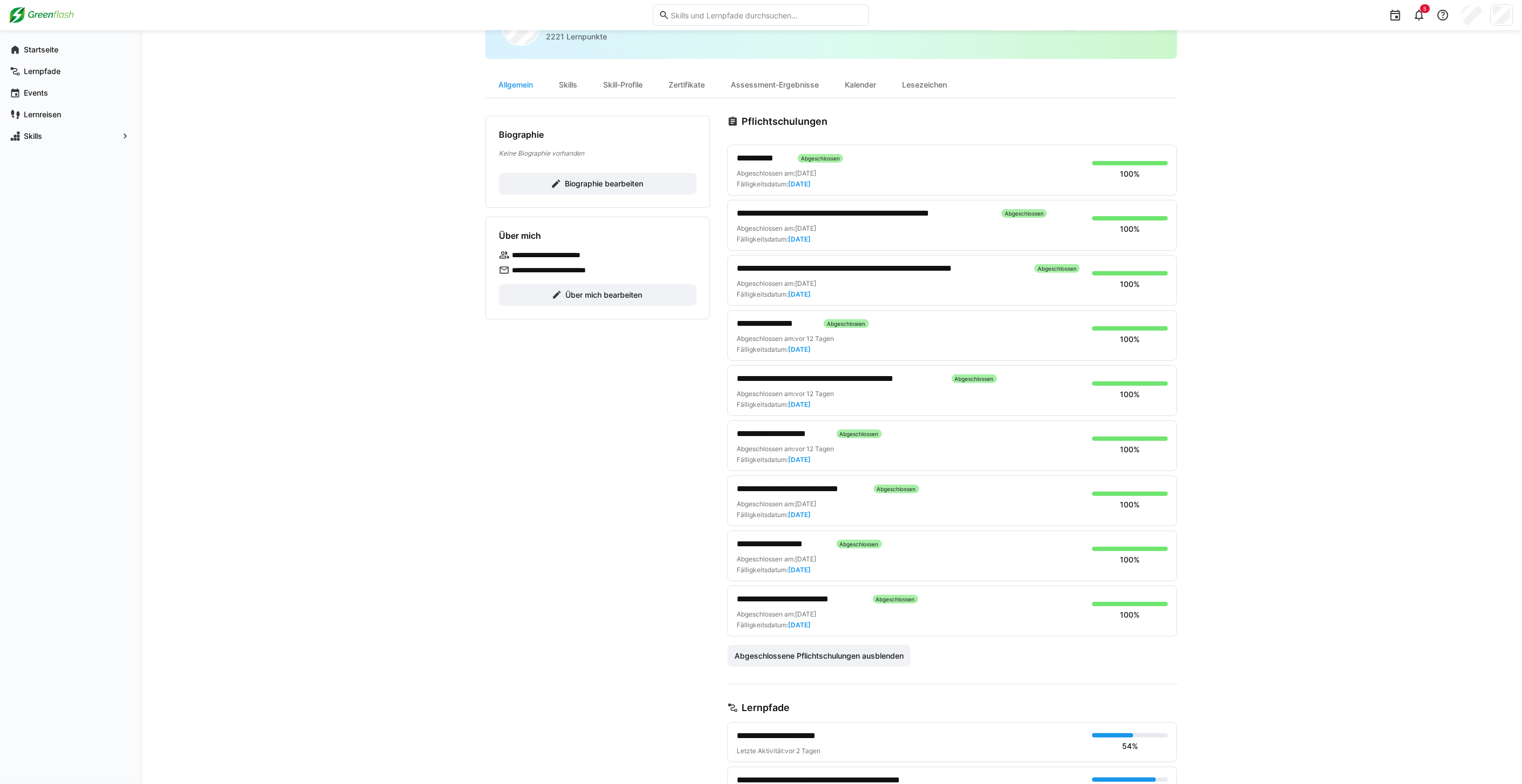
click at [808, 600] on span "**********" at bounding box center [800, 599] width 127 height 13
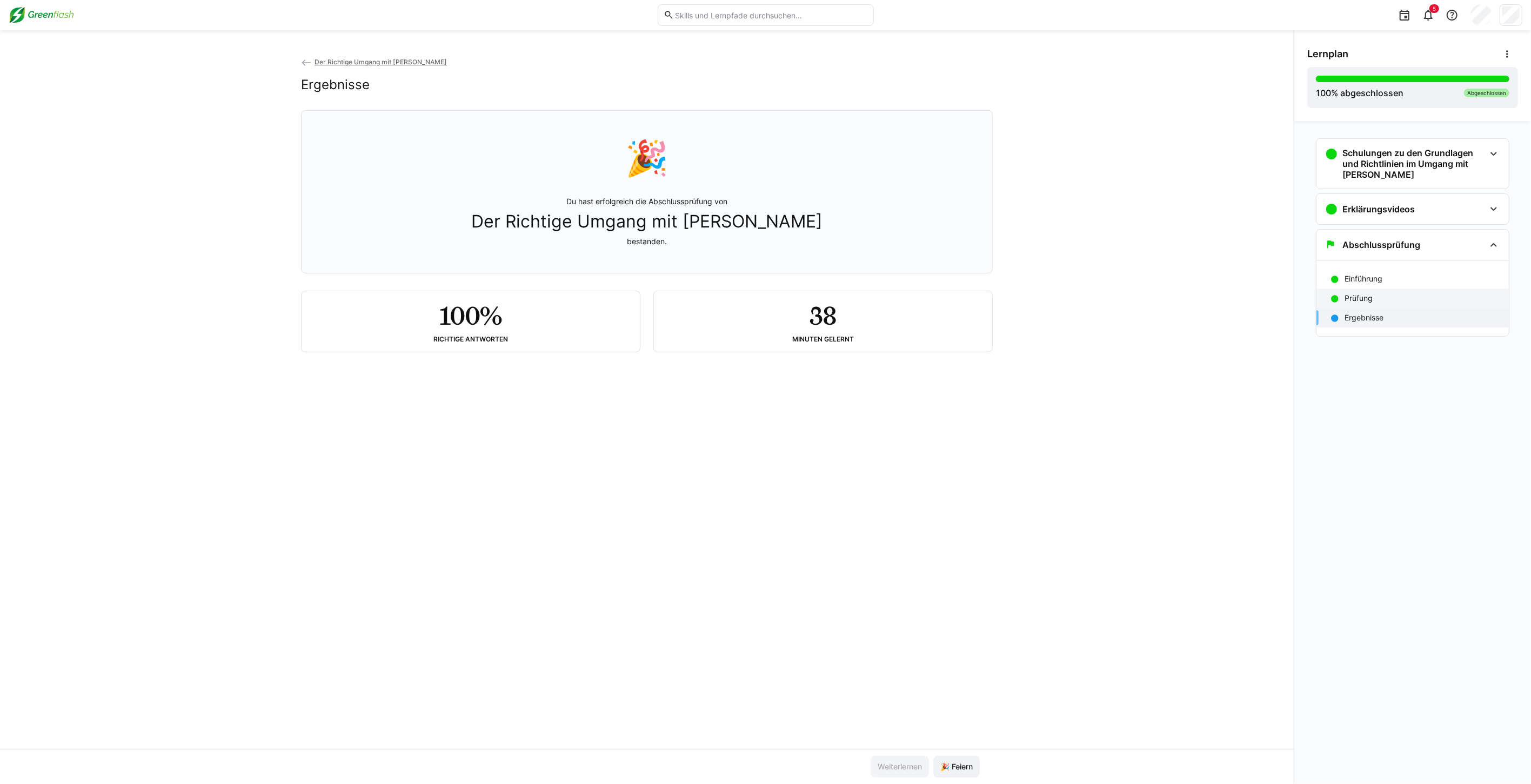
click at [1352, 291] on div "Prüfung" at bounding box center [1412, 298] width 193 height 20
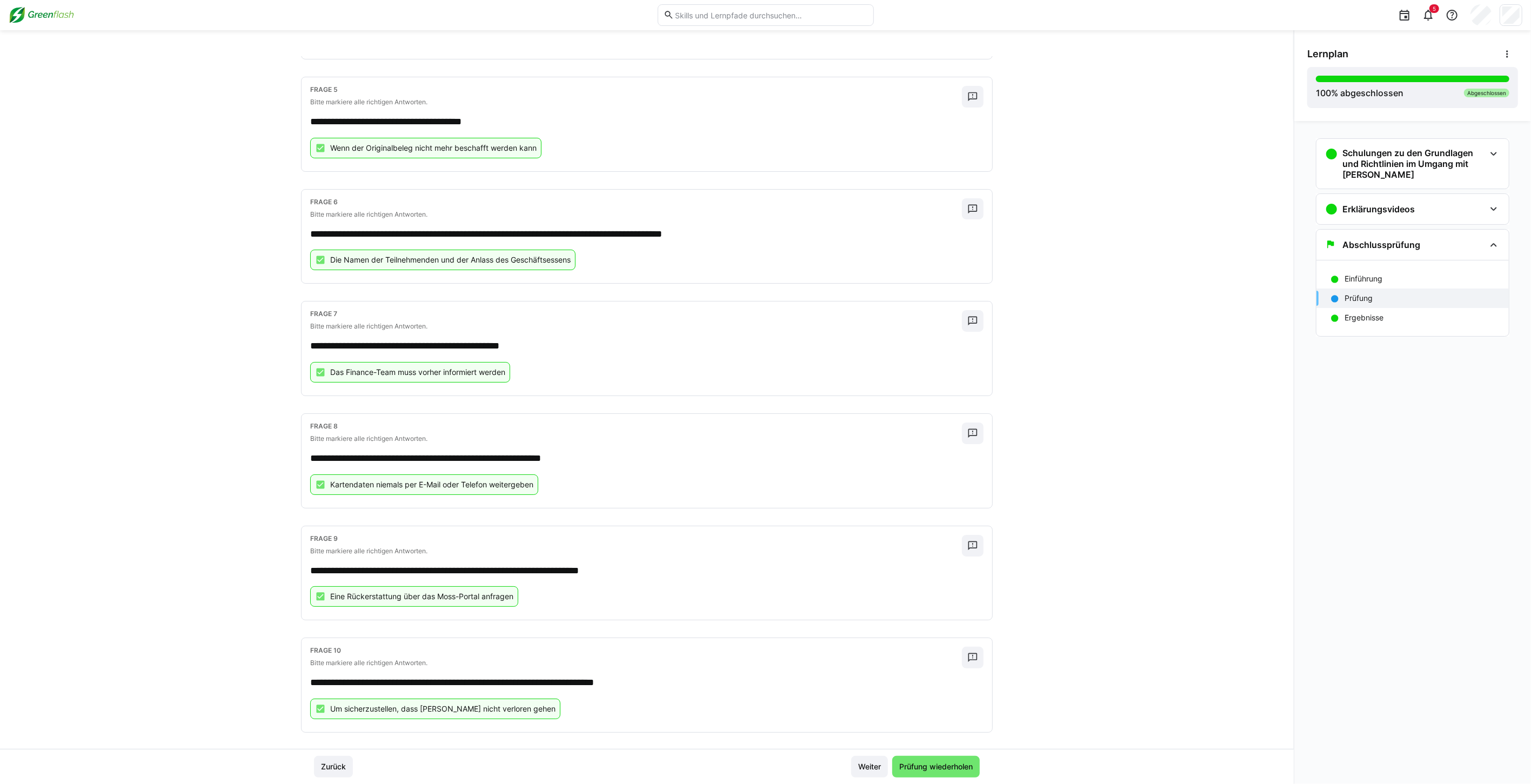
scroll to position [504, 0]
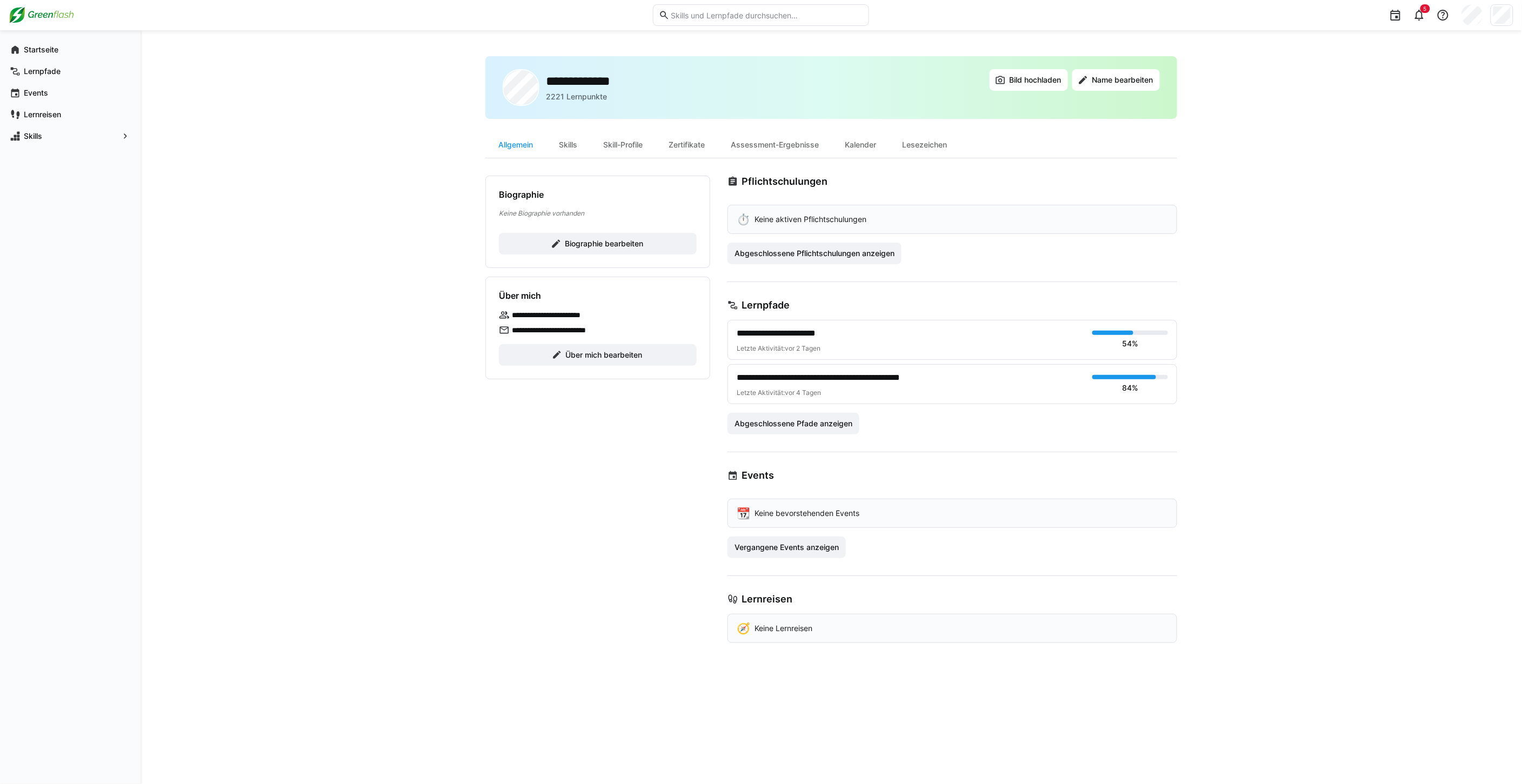
click at [569, 81] on h2 "**********" at bounding box center [591, 81] width 90 height 16
click at [849, 256] on span "Abgeschlossene Pflichtschulungen anzeigen" at bounding box center [814, 253] width 164 height 11
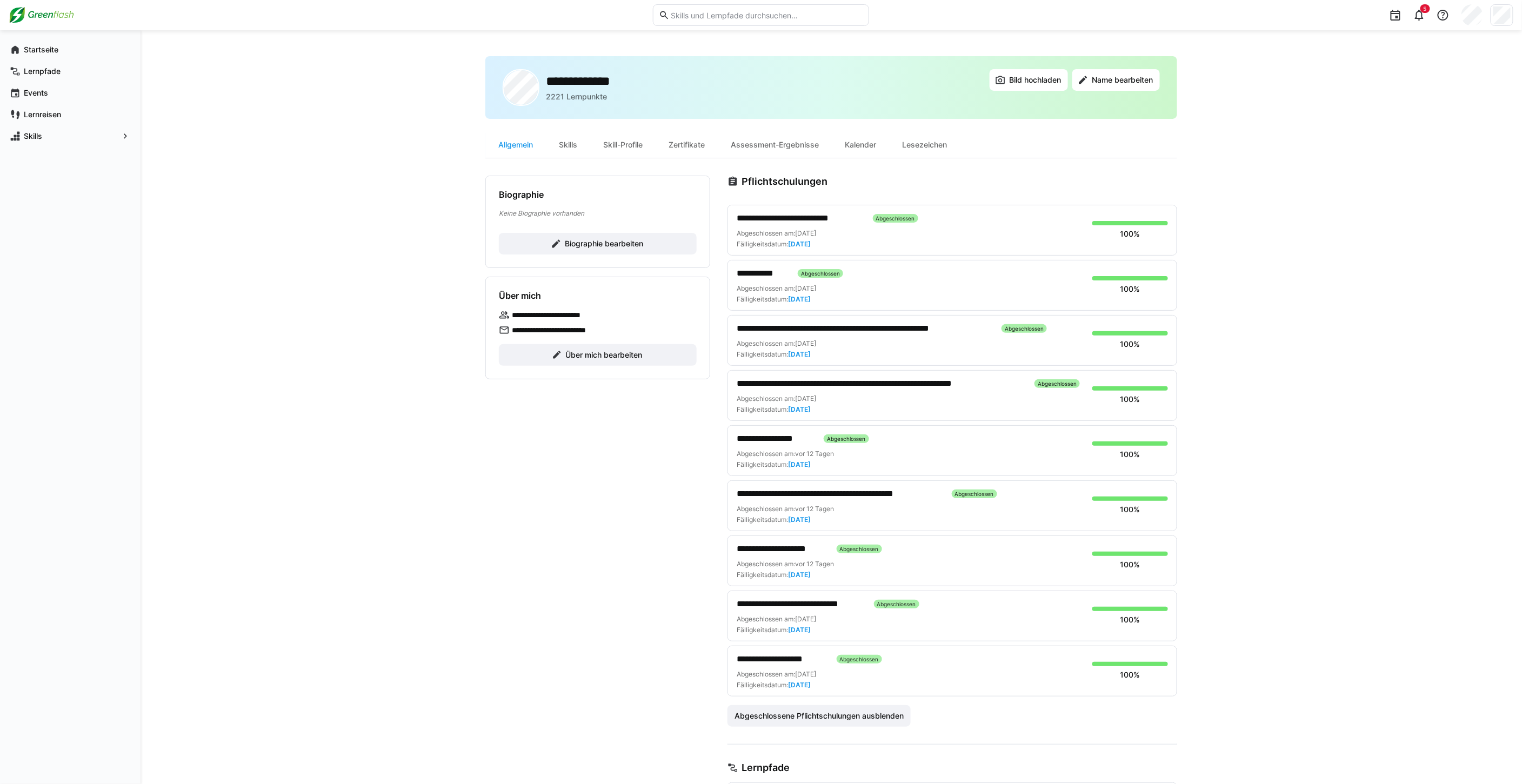
click at [948, 329] on span "**********" at bounding box center [864, 328] width 256 height 13
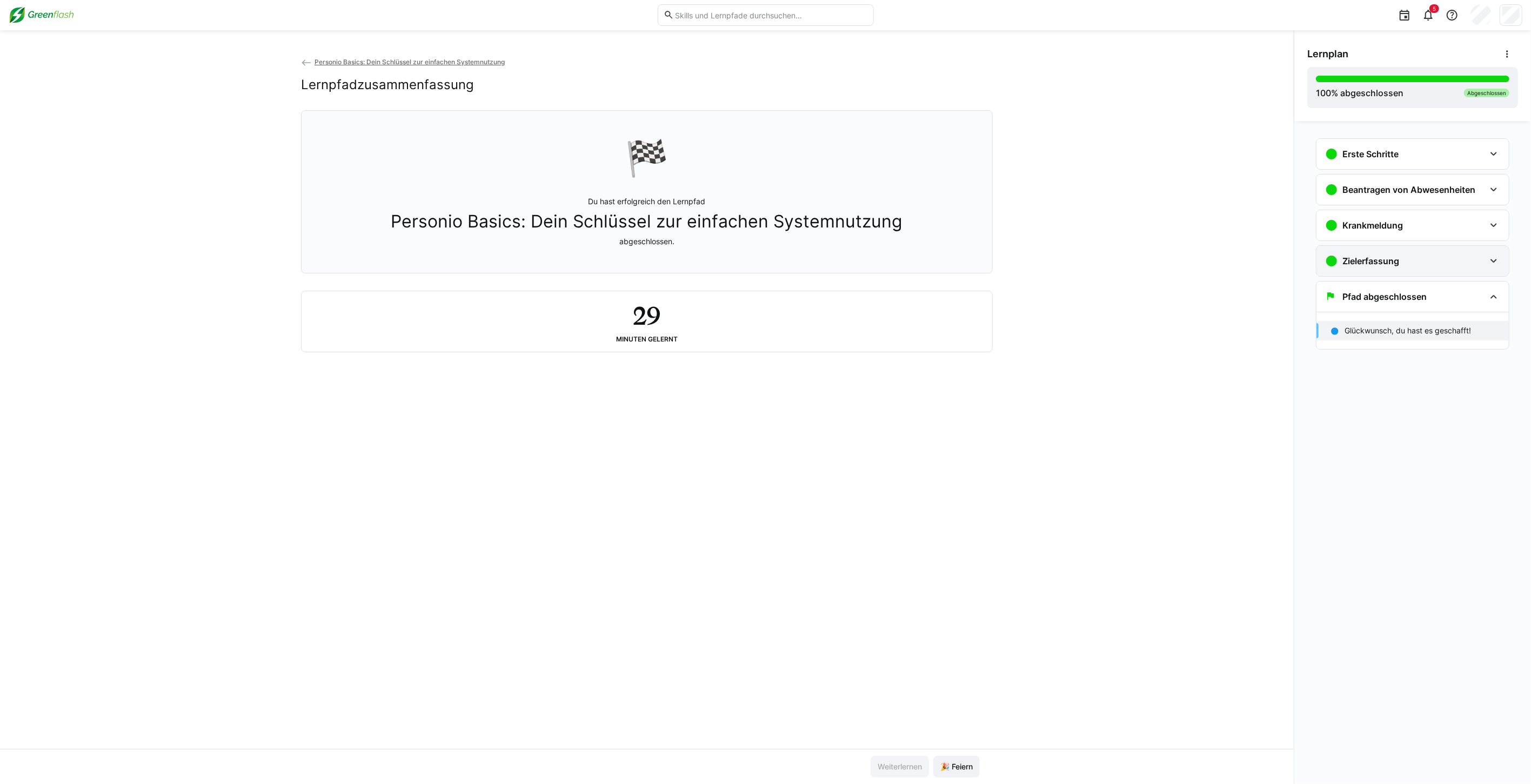
click at [1392, 265] on h3 "Zielerfassung" at bounding box center [1370, 261] width 57 height 11
click at [1392, 294] on p "Personio Zielerfassung - Anleitung" at bounding box center [1404, 294] width 120 height 11
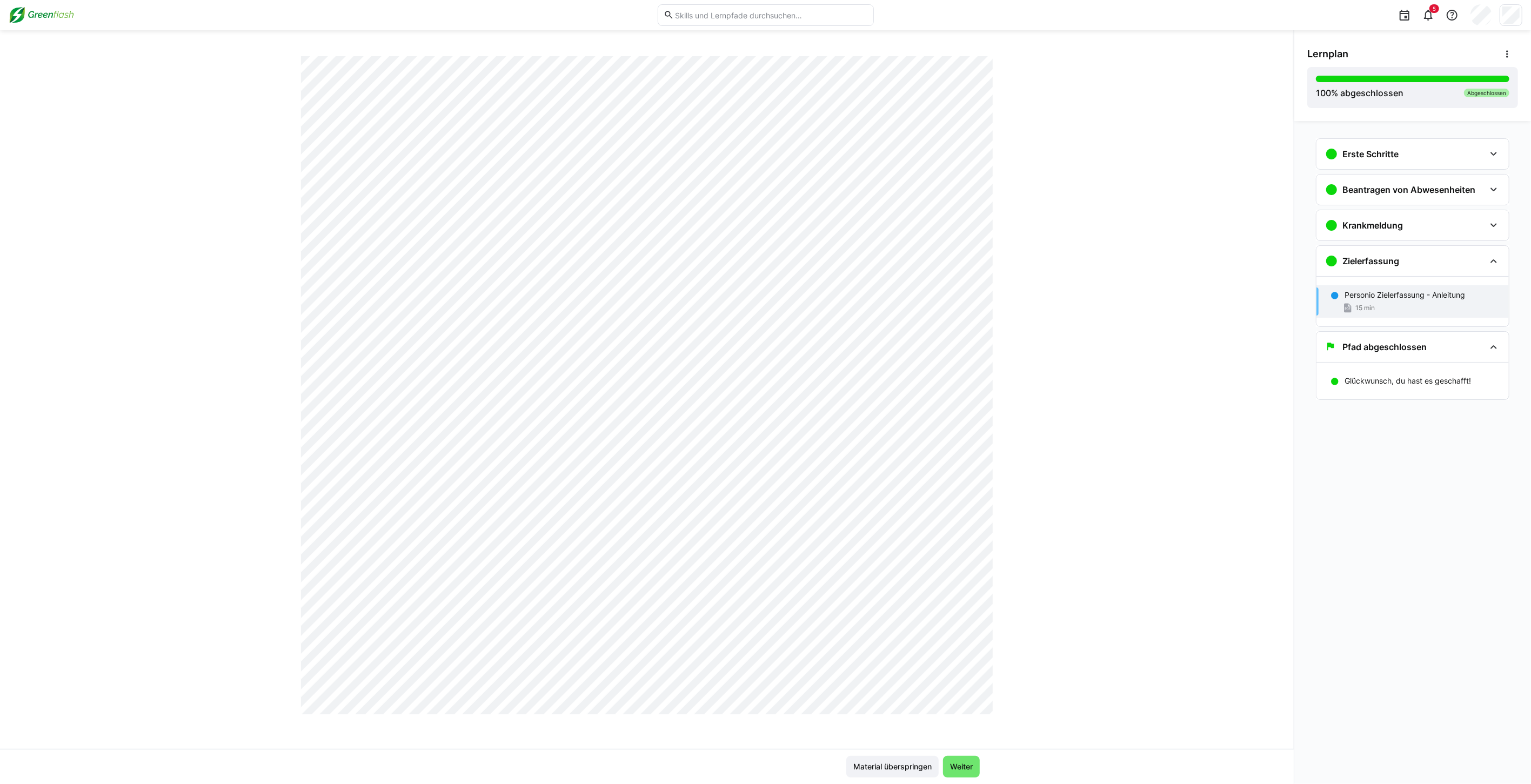
scroll to position [2914, 0]
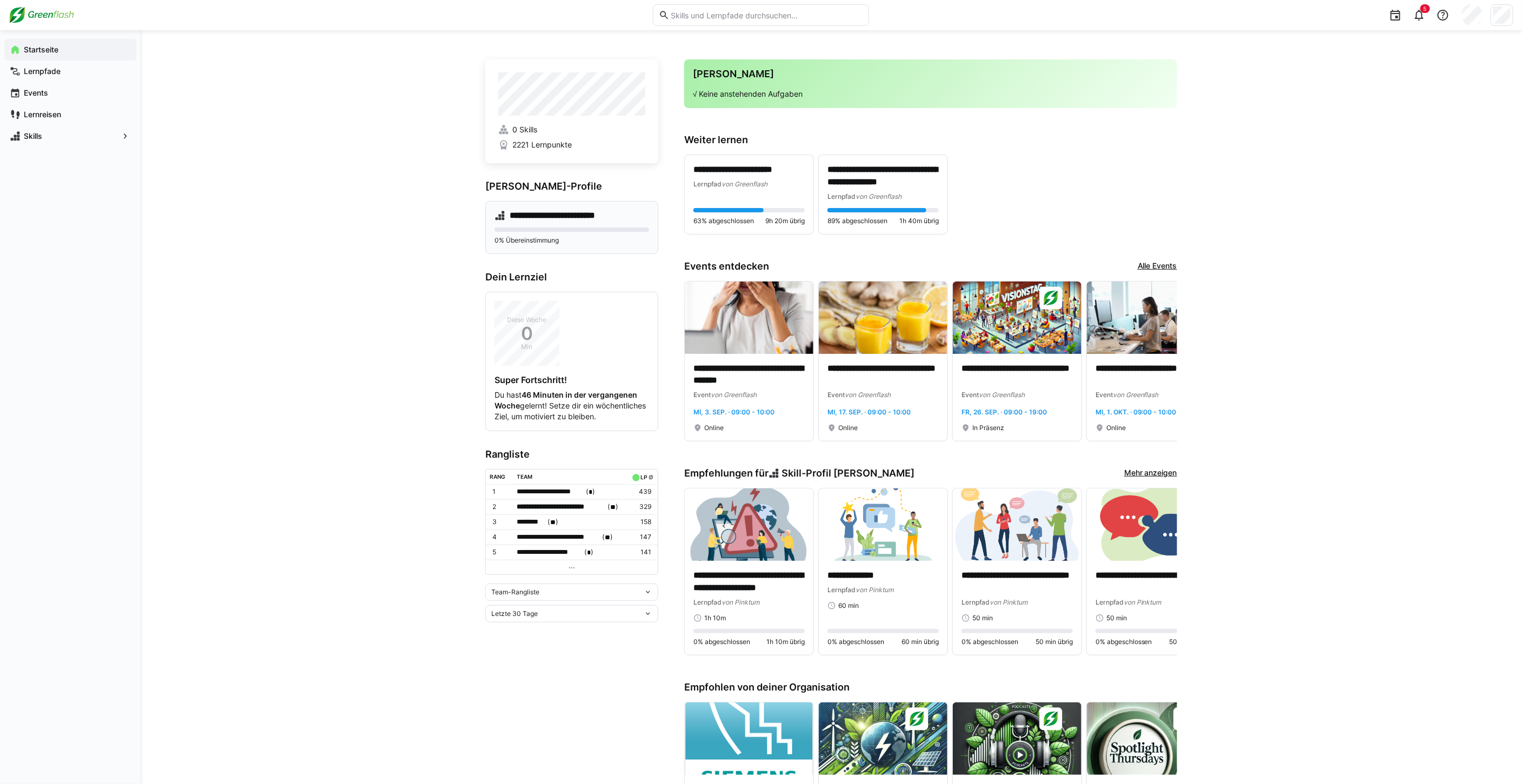
click at [527, 214] on h4 "**********" at bounding box center [563, 216] width 107 height 11
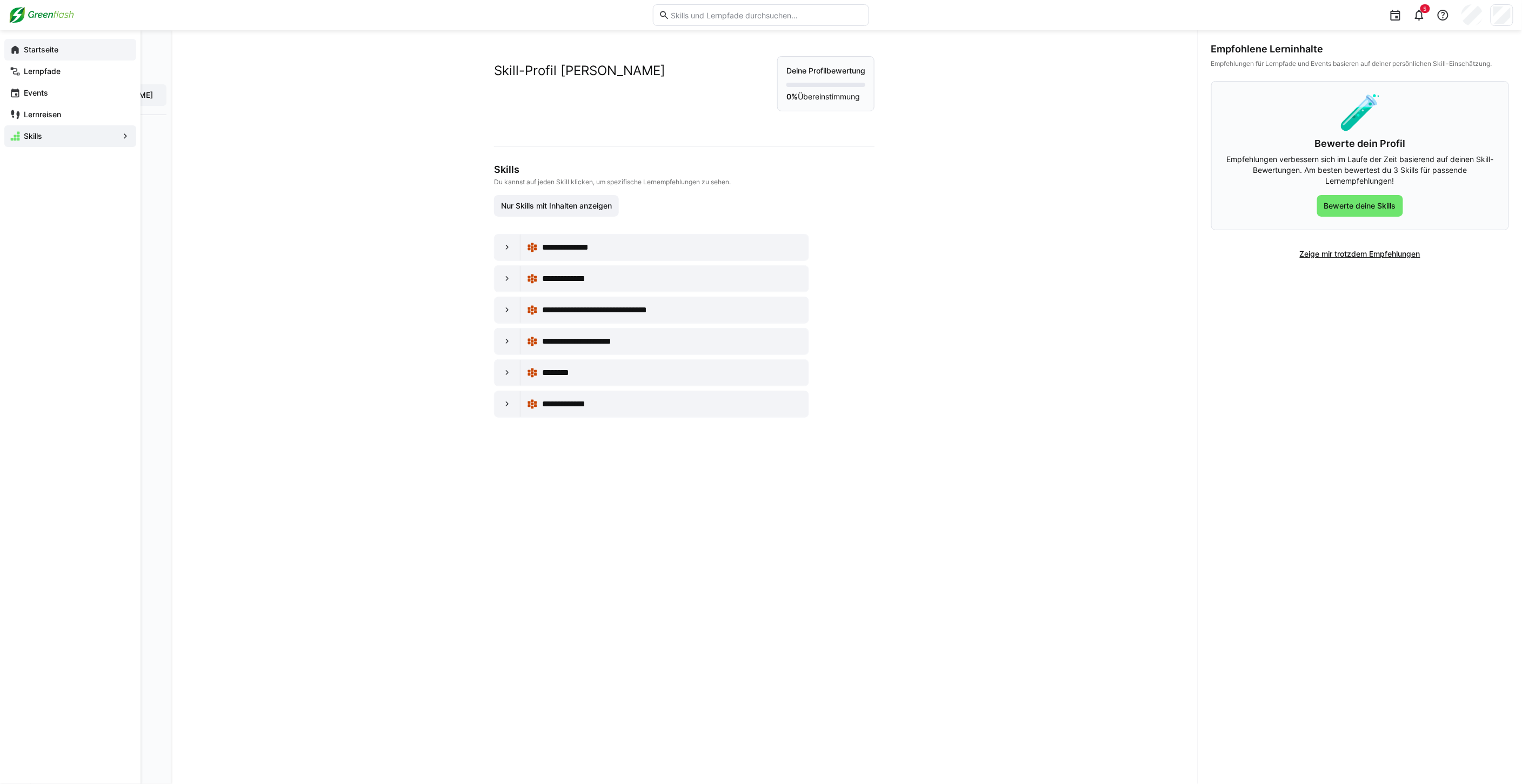
click at [41, 44] on span "Startseite" at bounding box center [77, 50] width 108 height 11
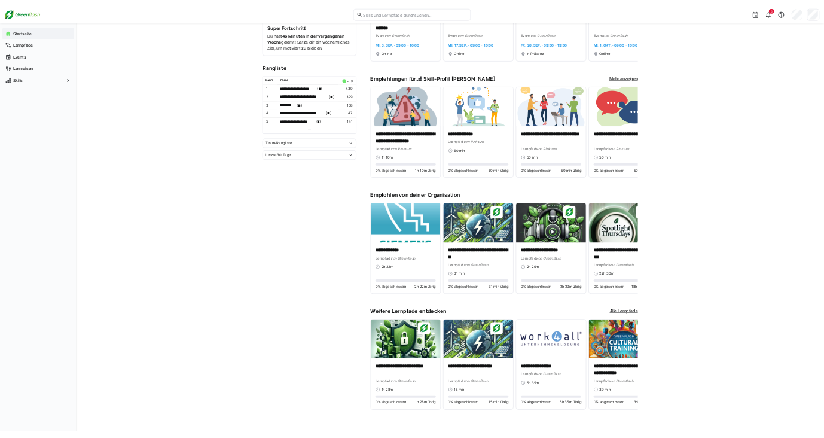
scroll to position [375, 0]
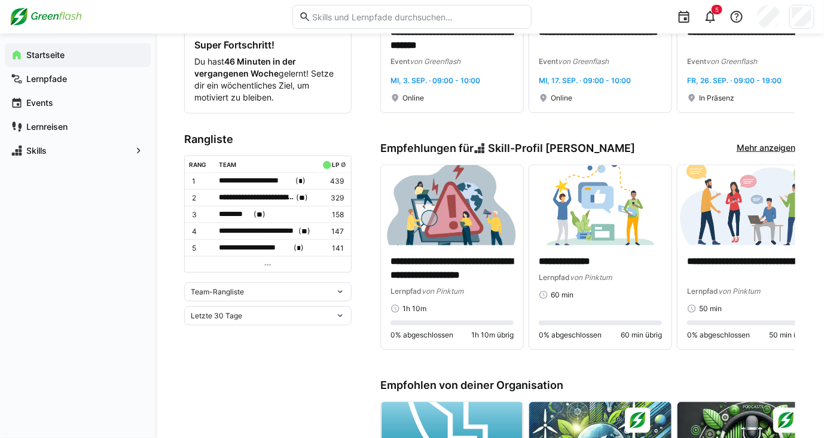
click at [43, 17] on img at bounding box center [46, 16] width 72 height 19
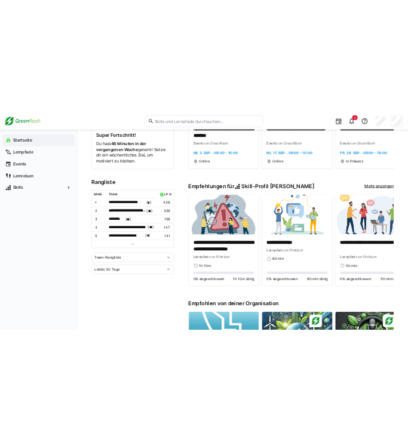
scroll to position [0, 0]
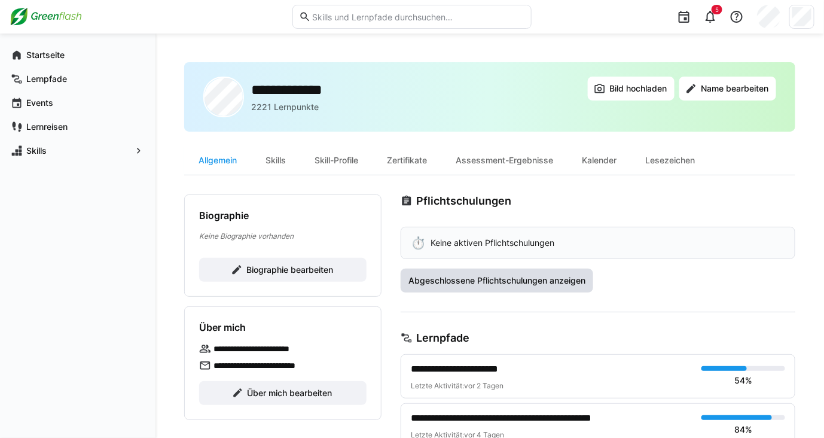
click at [445, 282] on span "Abgeschlossene Pflichtschulungen anzeigen" at bounding box center [497, 280] width 181 height 12
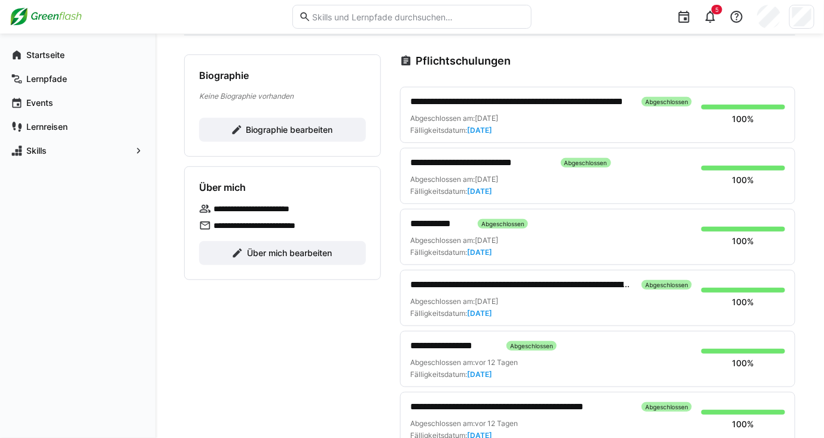
scroll to position [144, 0]
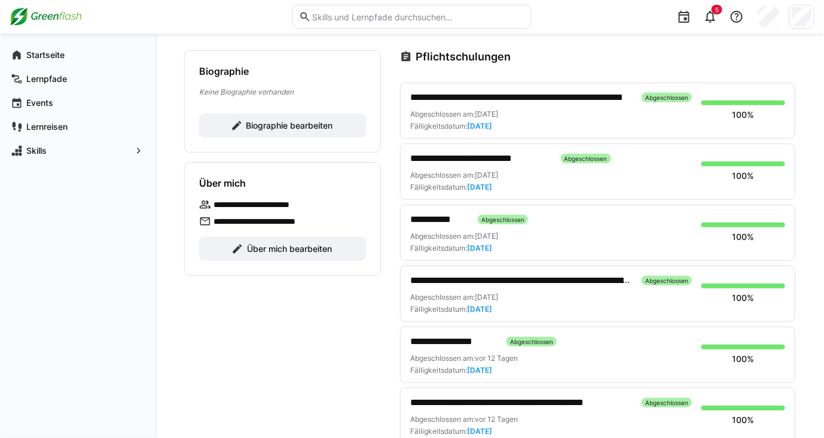
click at [461, 158] on span "**********" at bounding box center [480, 158] width 141 height 14
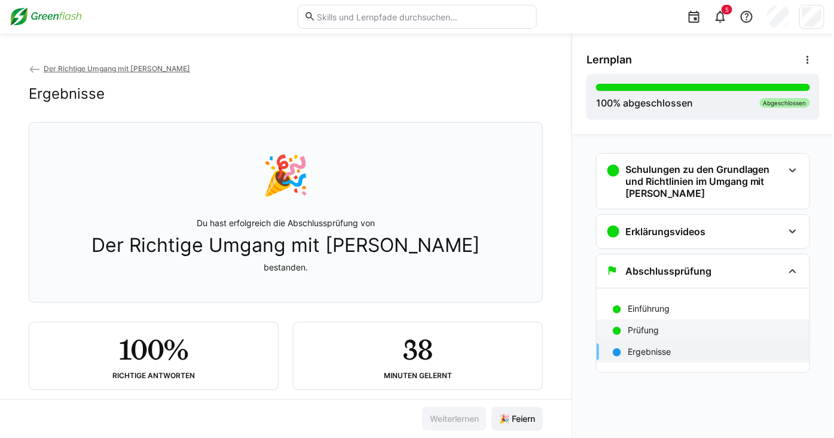
click at [654, 326] on p "Prüfung" at bounding box center [643, 330] width 31 height 12
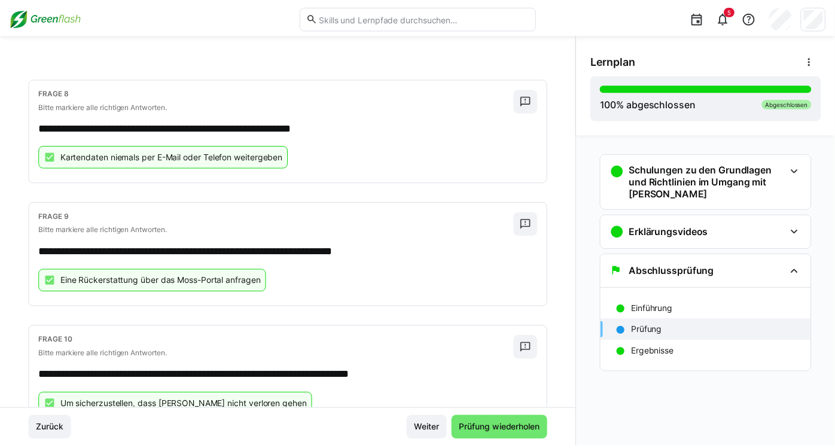
scroll to position [985, 0]
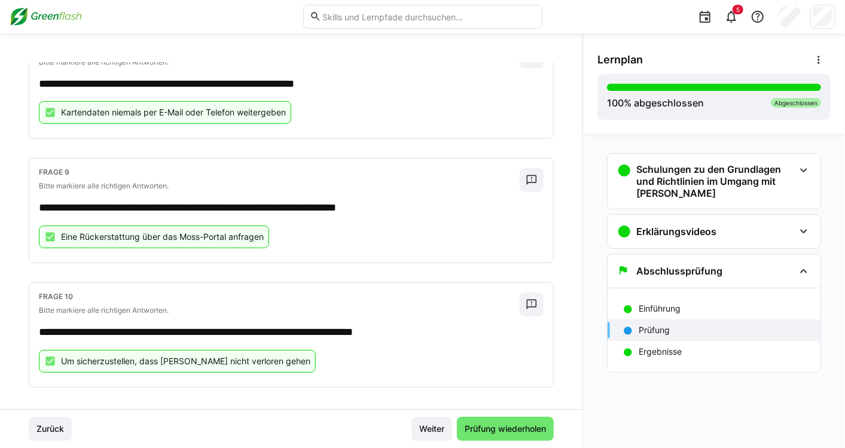
click at [595, 21] on div "5" at bounding box center [693, 16] width 285 height 33
click at [34, 23] on img at bounding box center [46, 16] width 72 height 19
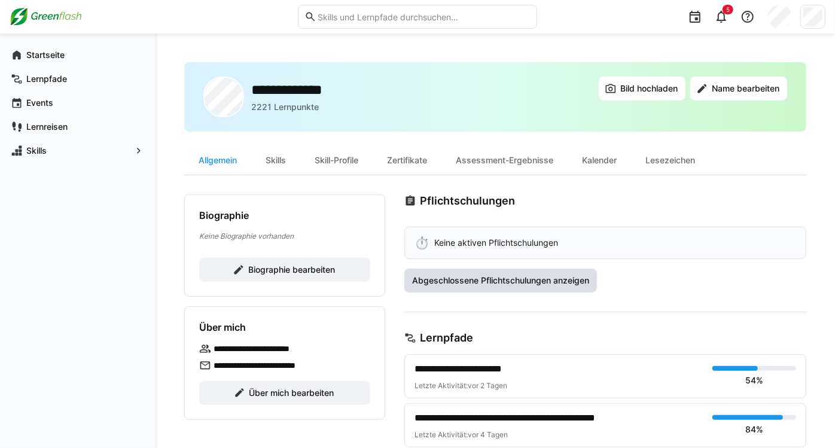
click at [433, 280] on span "Abgeschlossene Pflichtschulungen anzeigen" at bounding box center [500, 280] width 181 height 12
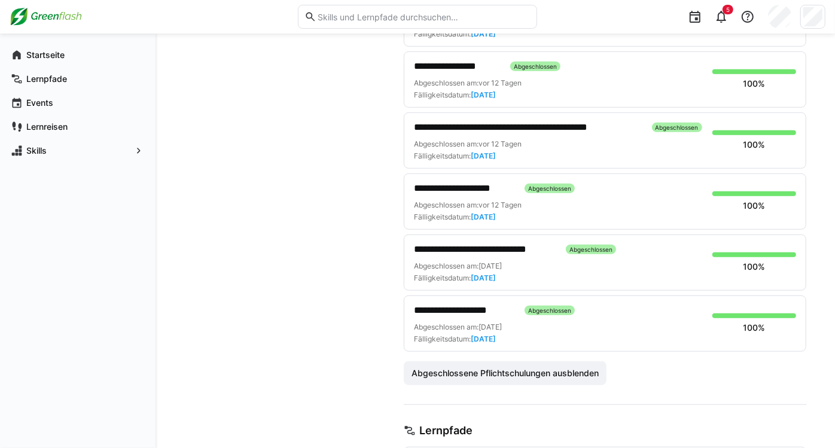
scroll to position [420, 0]
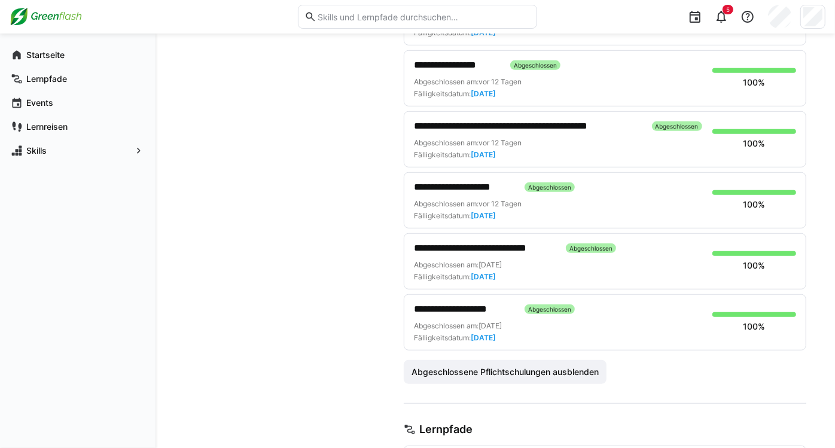
click at [439, 304] on span "**********" at bounding box center [464, 309] width 101 height 14
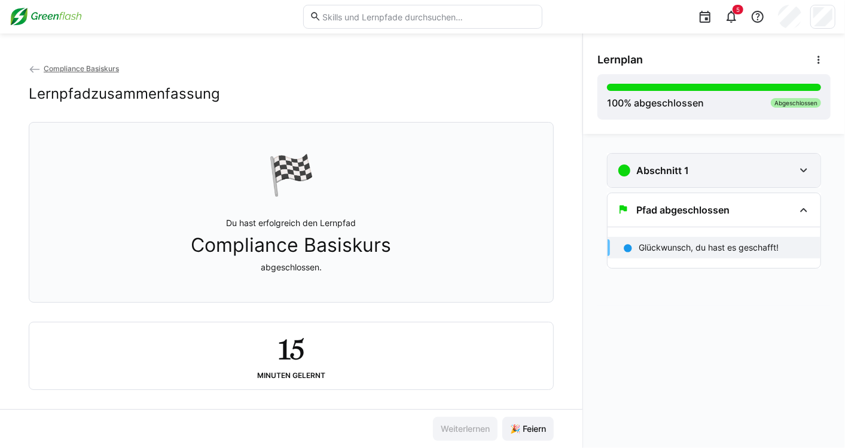
click at [676, 162] on div "Abschnitt 1" at bounding box center [713, 170] width 213 height 33
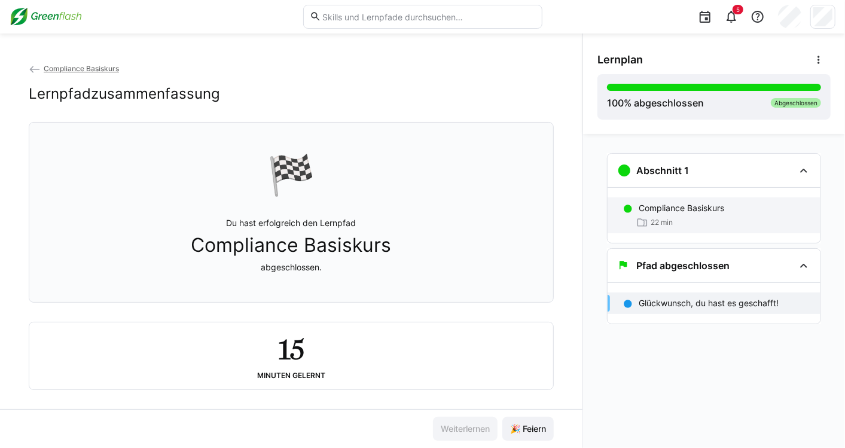
click at [685, 224] on div "22 min" at bounding box center [725, 222] width 172 height 12
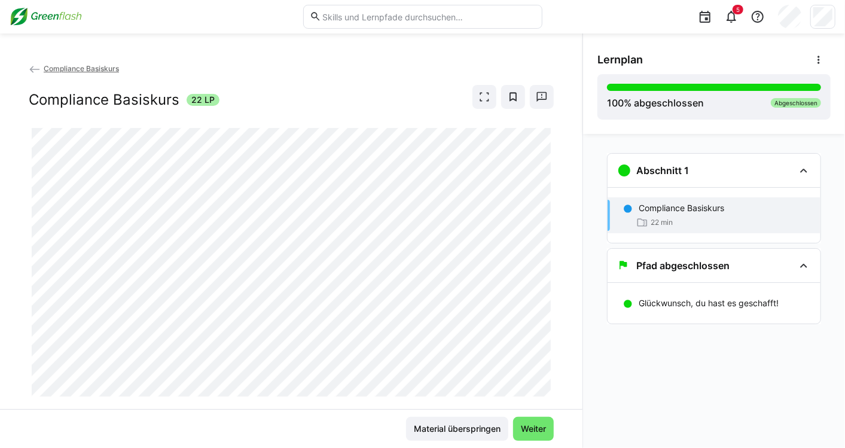
click at [36, 22] on img at bounding box center [46, 16] width 72 height 19
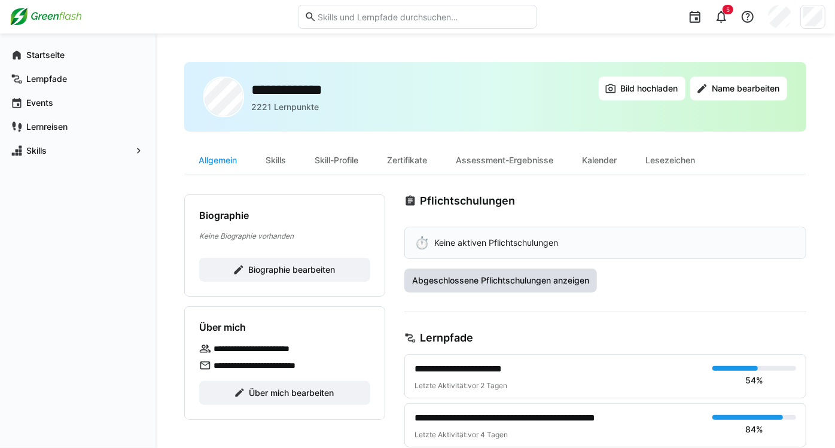
click at [439, 285] on span "Abgeschlossene Pflichtschulungen anzeigen" at bounding box center [500, 280] width 181 height 12
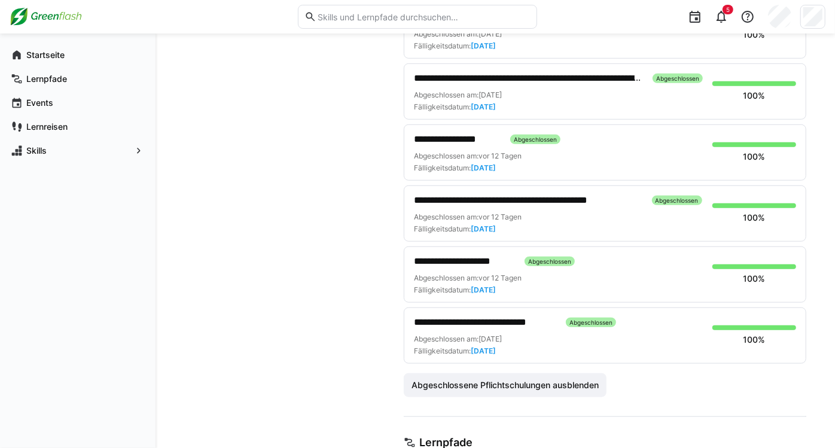
scroll to position [408, 0]
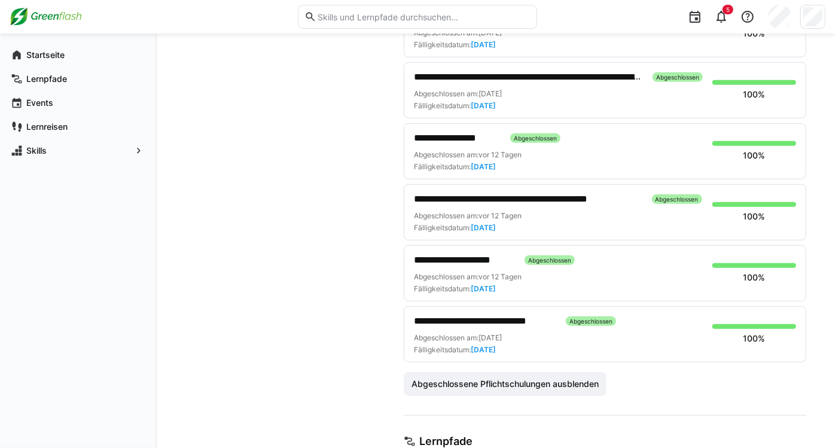
click at [463, 320] on span "**********" at bounding box center [485, 321] width 142 height 14
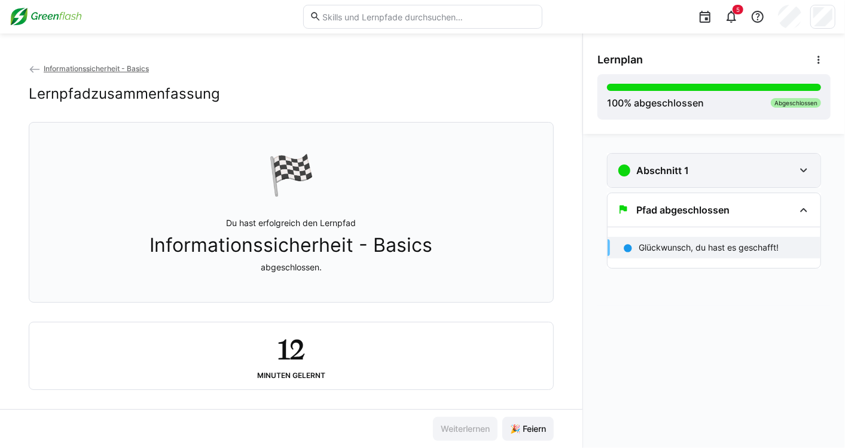
click at [785, 167] on div "Abschnitt 1" at bounding box center [705, 170] width 177 height 14
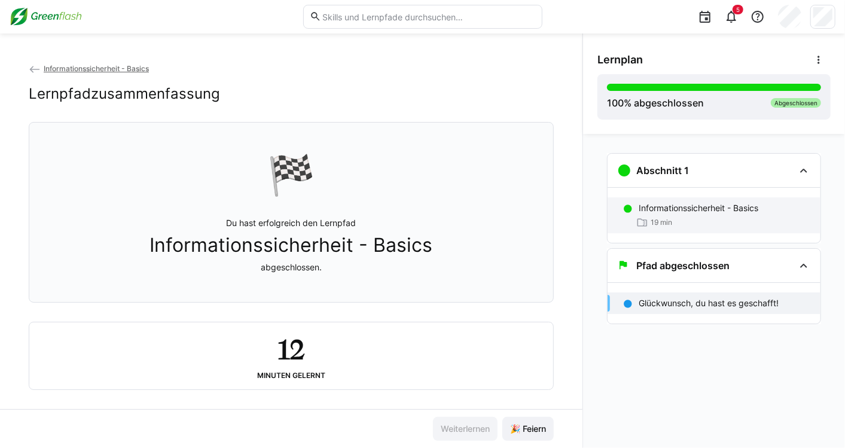
click at [722, 222] on div "19 min" at bounding box center [725, 222] width 172 height 12
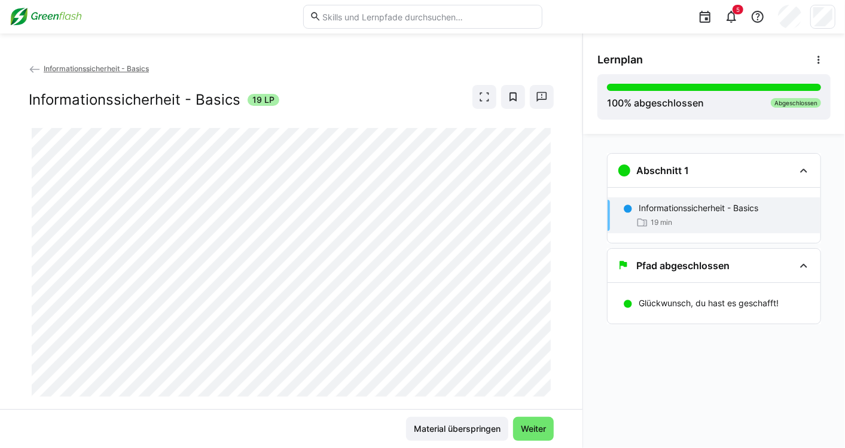
click at [554, 26] on div "5" at bounding box center [693, 16] width 285 height 33
click at [833, 17] on div at bounding box center [822, 17] width 25 height 24
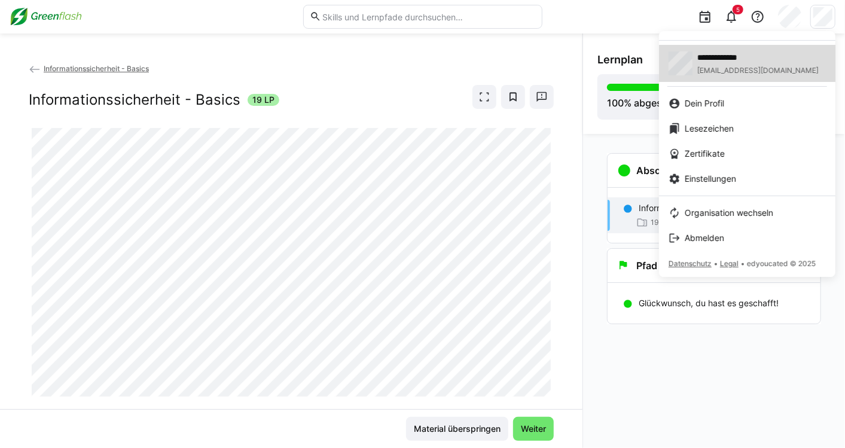
click at [726, 59] on span "**********" at bounding box center [746, 57] width 99 height 12
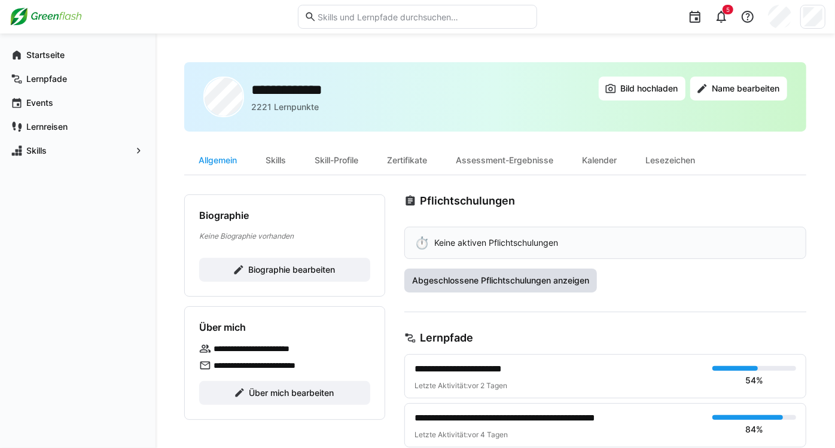
click at [468, 270] on span "Abgeschlossene Pflichtschulungen anzeigen" at bounding box center [500, 280] width 193 height 24
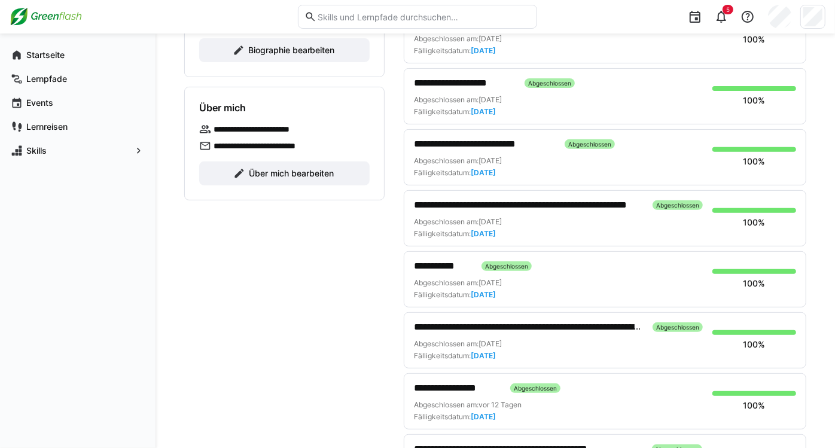
scroll to position [237, 0]
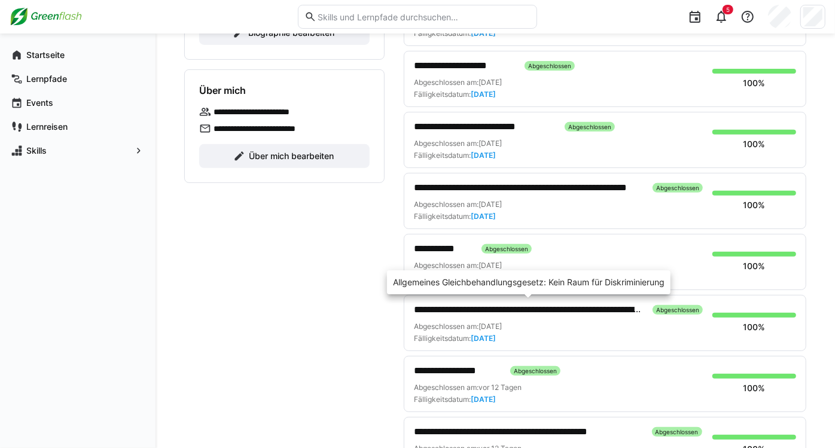
click at [471, 310] on span "**********" at bounding box center [528, 310] width 229 height 14
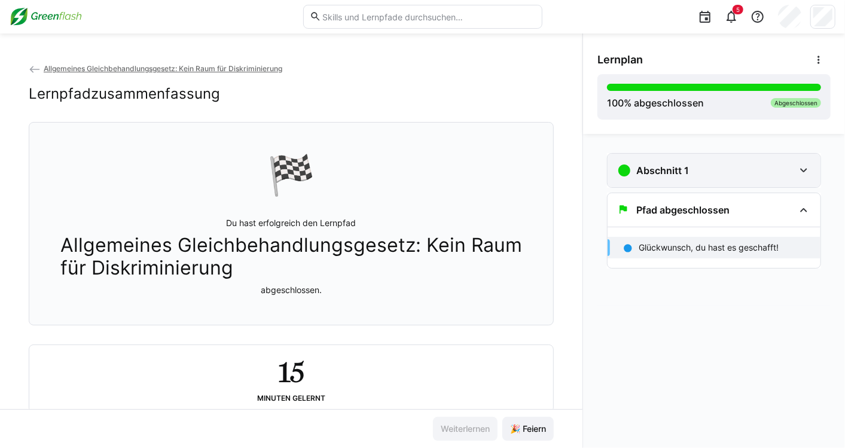
click at [679, 167] on h3 "Abschnitt 1" at bounding box center [662, 170] width 53 height 12
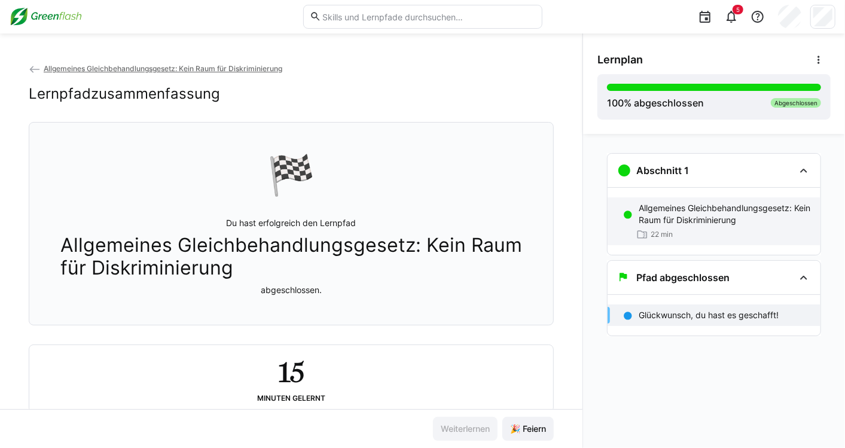
click at [691, 210] on p "Allgemeines Gleichbehandlungsgesetz: Kein Raum für Diskriminierung" at bounding box center [725, 214] width 172 height 24
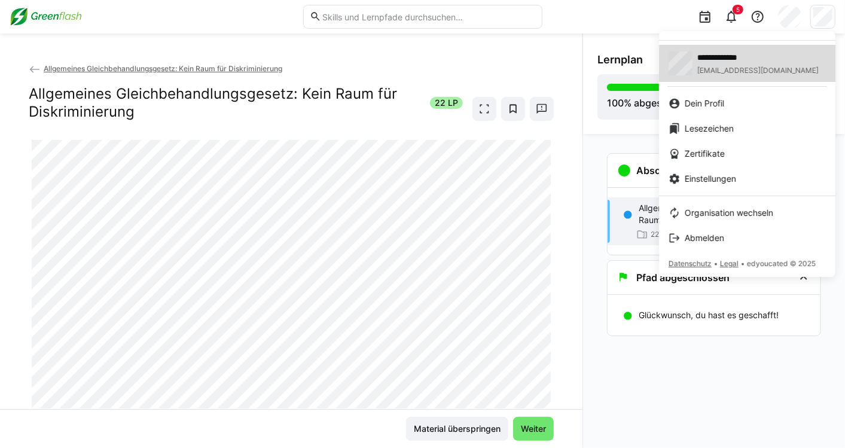
click at [752, 60] on span "**********" at bounding box center [746, 57] width 99 height 12
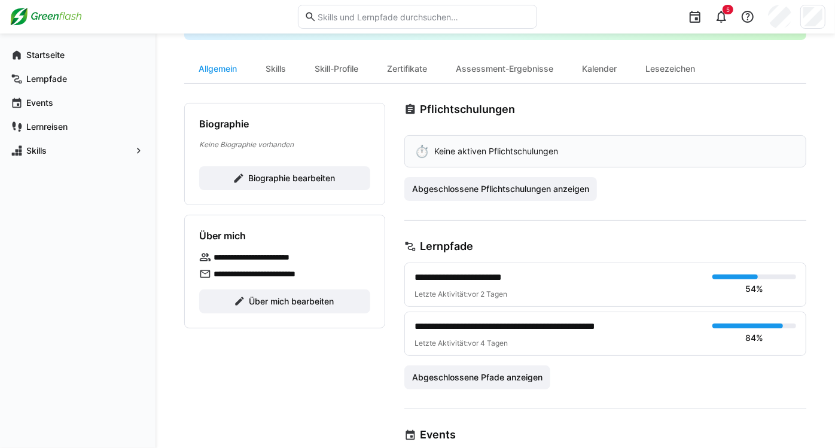
scroll to position [84, 0]
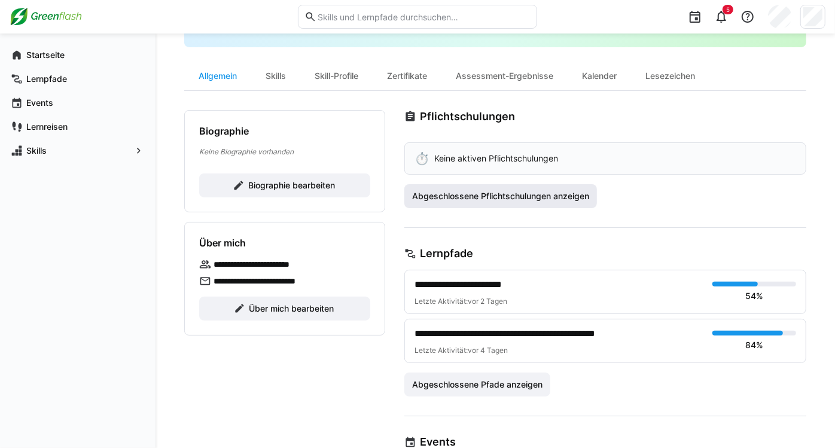
click at [575, 190] on span "Abgeschlossene Pflichtschulungen anzeigen" at bounding box center [500, 196] width 181 height 12
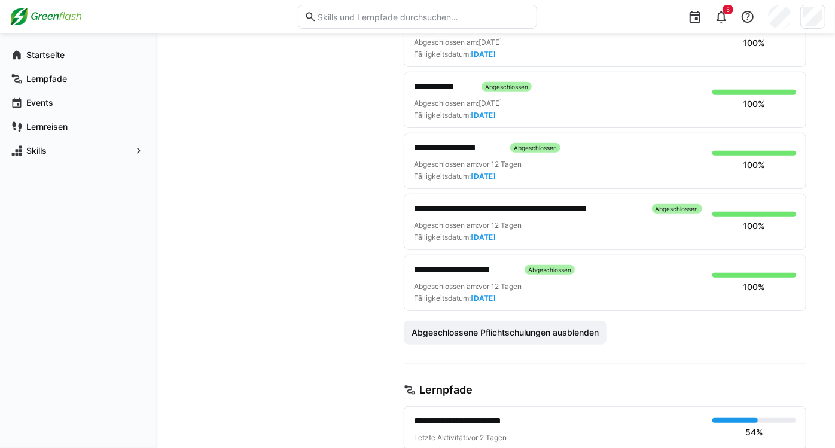
scroll to position [461, 0]
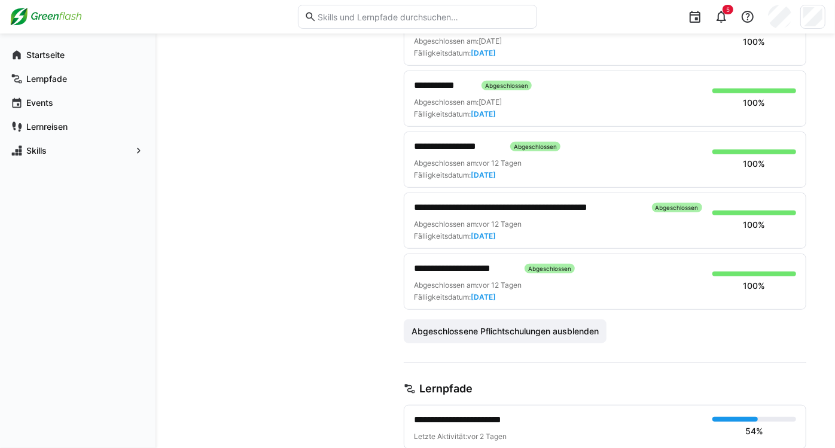
click at [442, 266] on span "**********" at bounding box center [464, 268] width 101 height 14
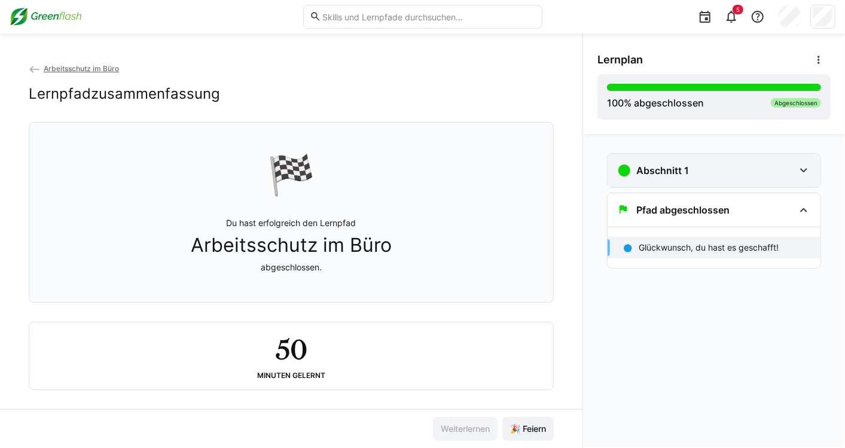
click at [667, 169] on h3 "Abschnitt 1" at bounding box center [662, 170] width 53 height 12
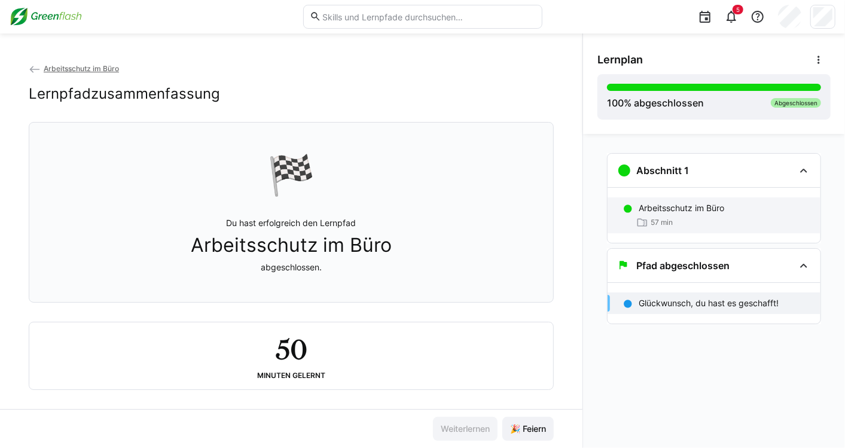
click at [665, 210] on p "Arbeitsschutz im Büro" at bounding box center [681, 208] width 85 height 12
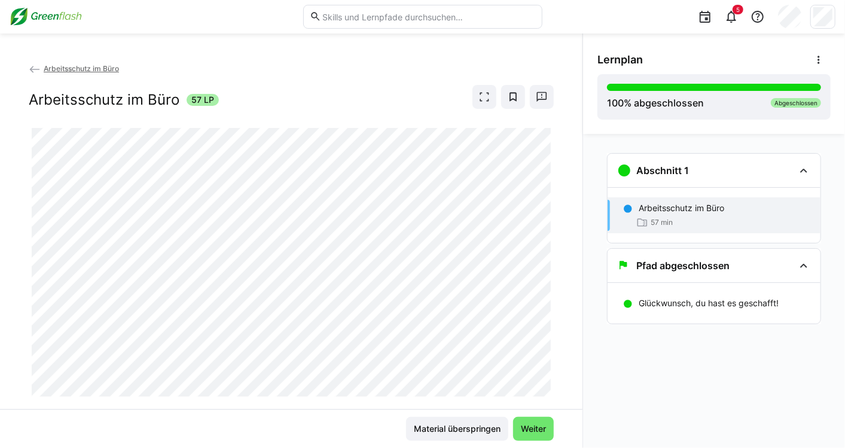
click at [40, 14] on img at bounding box center [46, 16] width 72 height 19
